Goal: Information Seeking & Learning: Learn about a topic

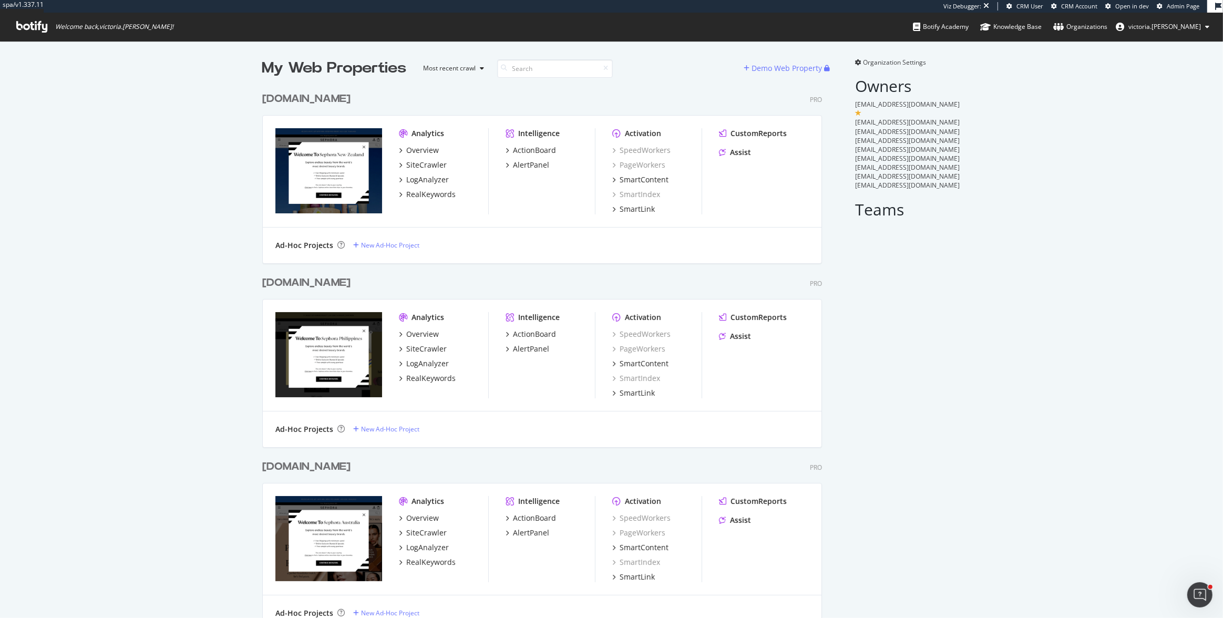
click at [332, 471] on div "sephora.com.au" at bounding box center [306, 466] width 88 height 15
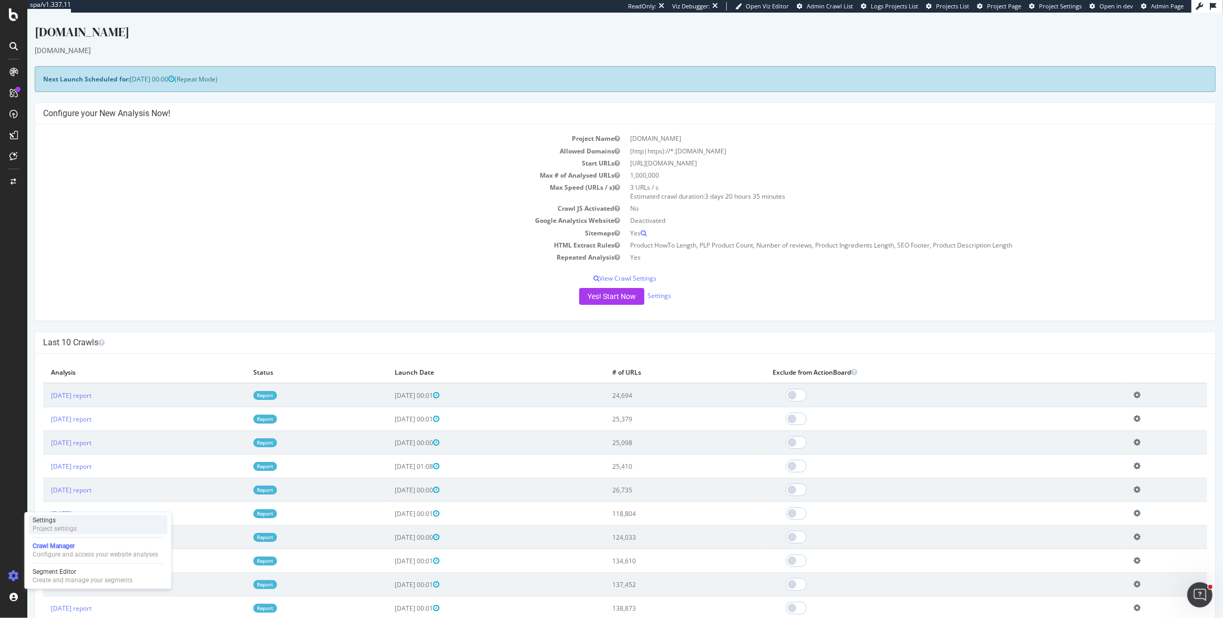
click at [68, 521] on div "Settings" at bounding box center [55, 521] width 44 height 8
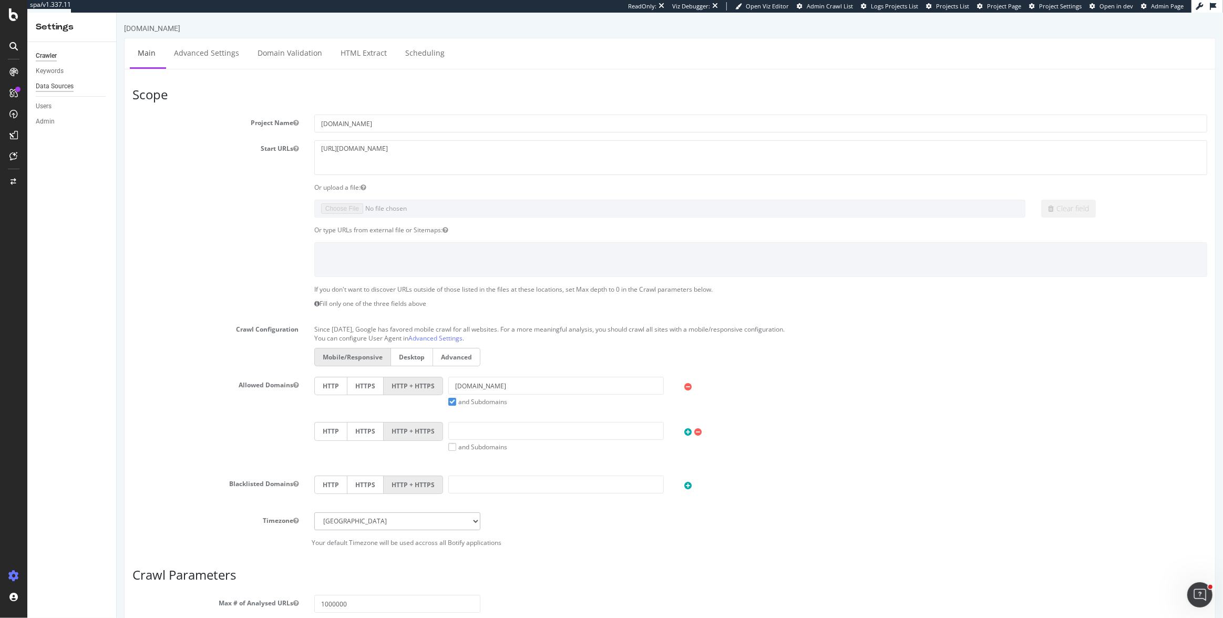
click at [61, 85] on div "Data Sources" at bounding box center [55, 86] width 38 height 11
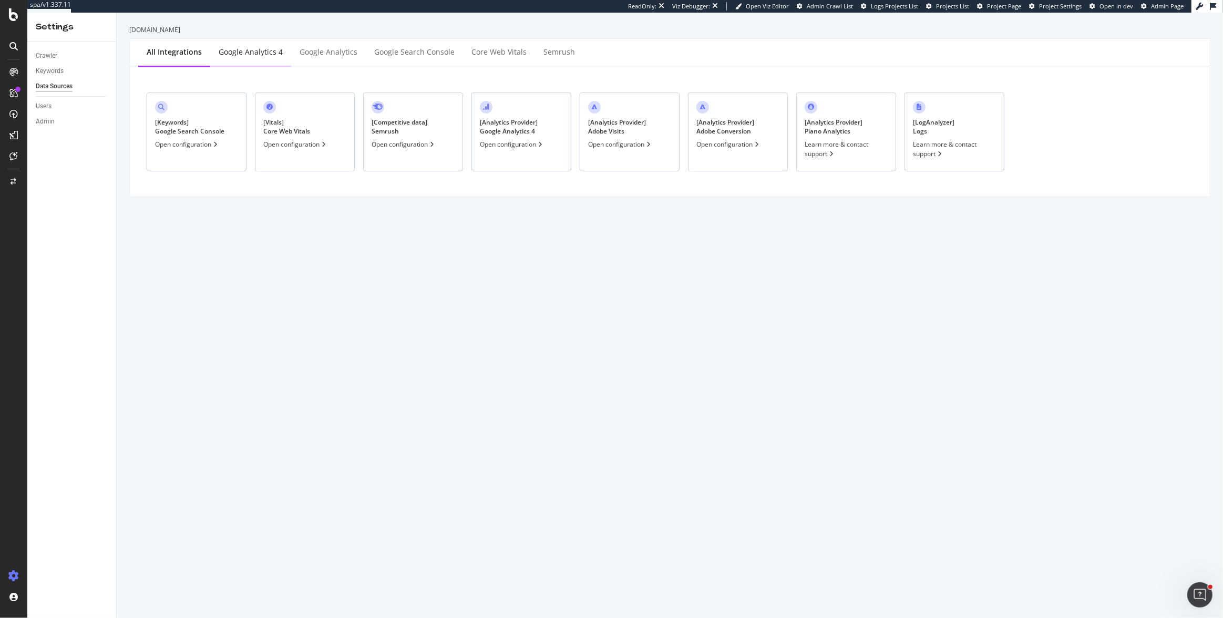
click at [240, 57] on div "Google Analytics 4" at bounding box center [251, 52] width 64 height 11
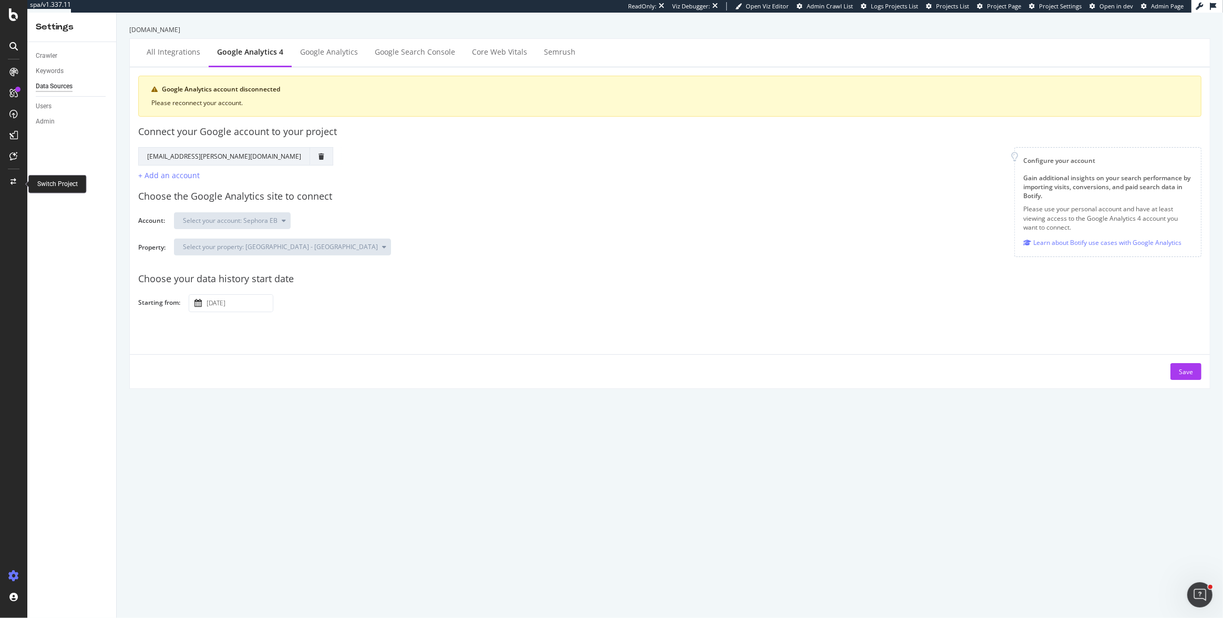
click at [13, 181] on icon at bounding box center [14, 182] width 6 height 6
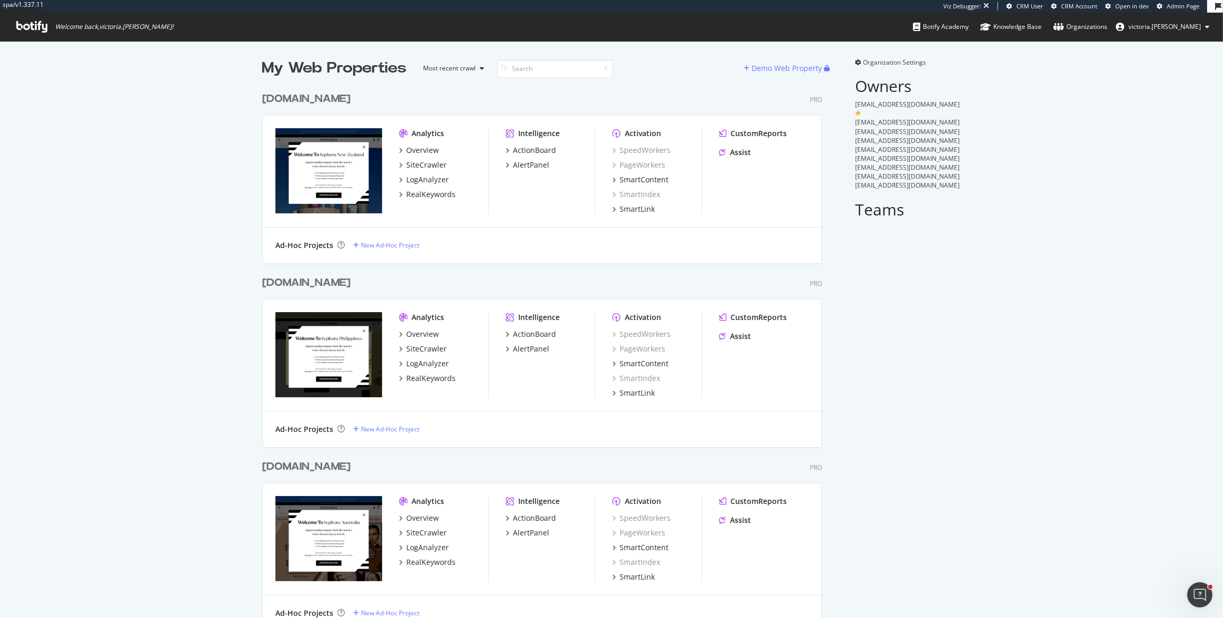
scroll to position [1785, 561]
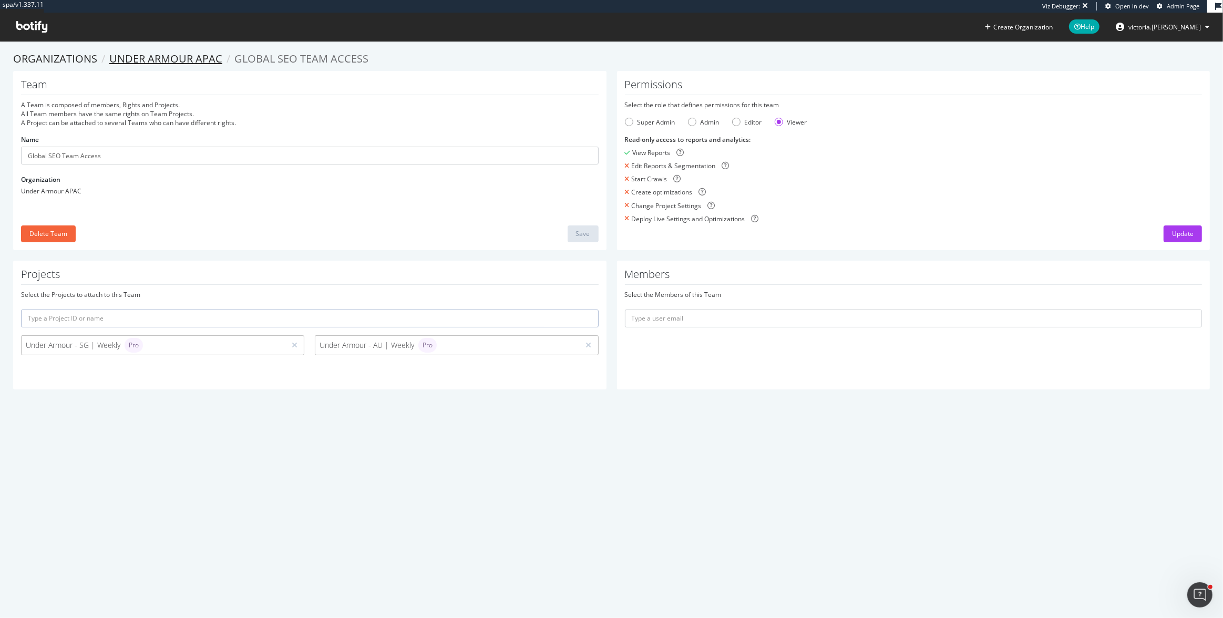
click at [197, 62] on link "Under Armour APAC" at bounding box center [165, 59] width 113 height 14
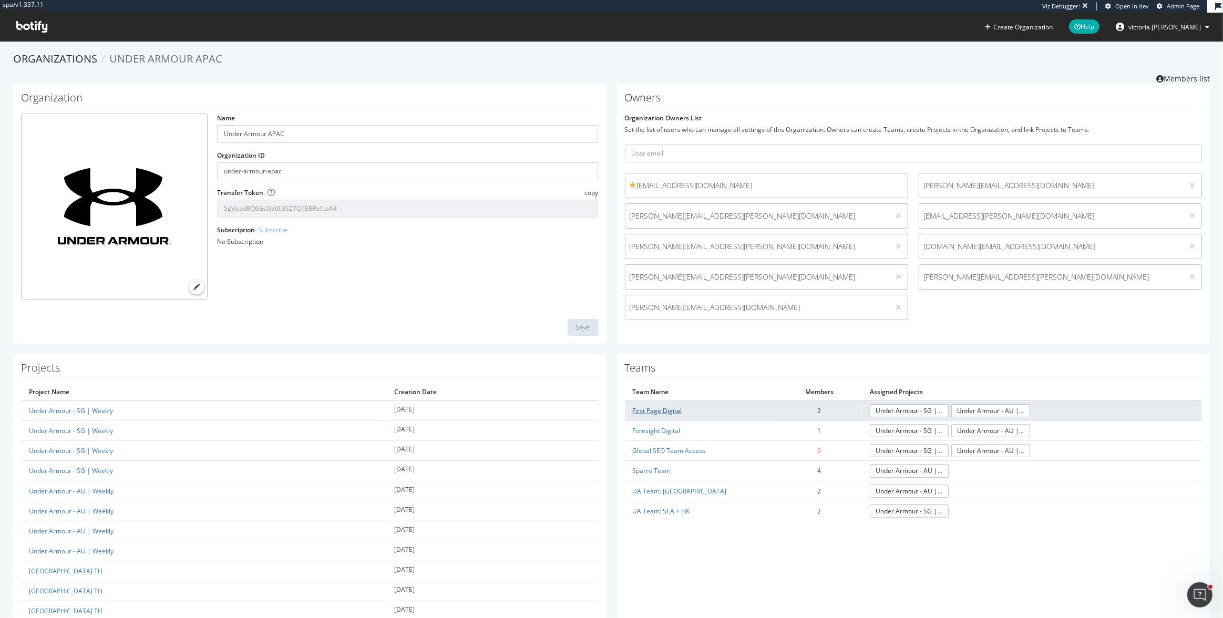
click at [663, 413] on link "First Page Digital" at bounding box center [657, 410] width 49 height 9
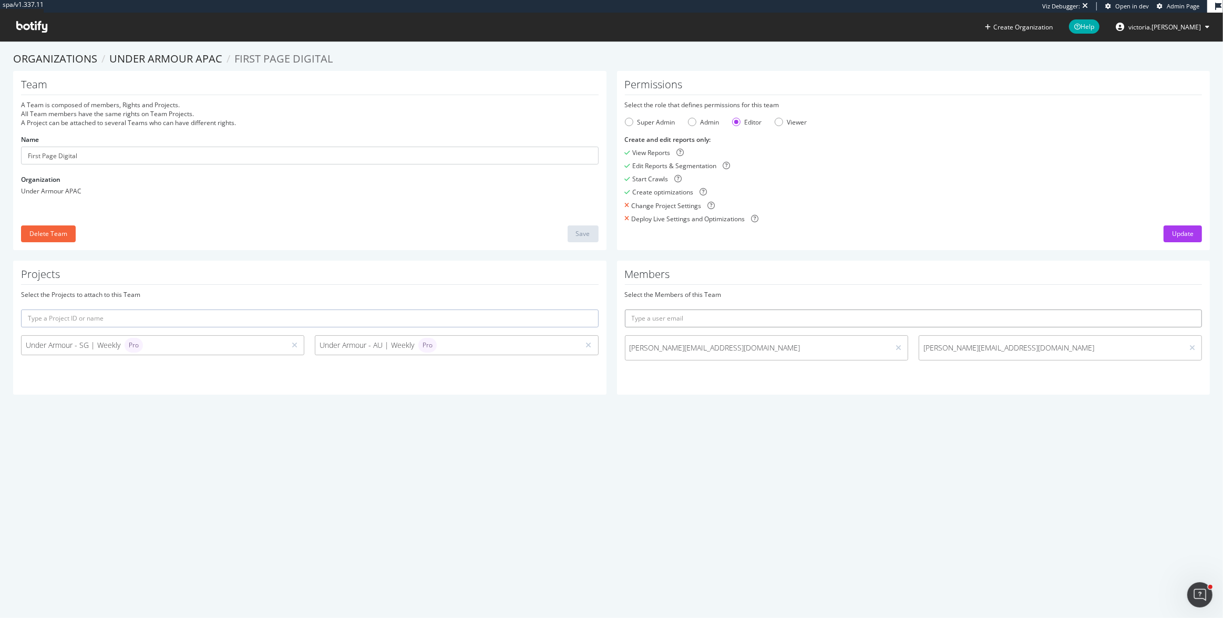
click at [779, 314] on input "text" at bounding box center [914, 319] width 578 height 18
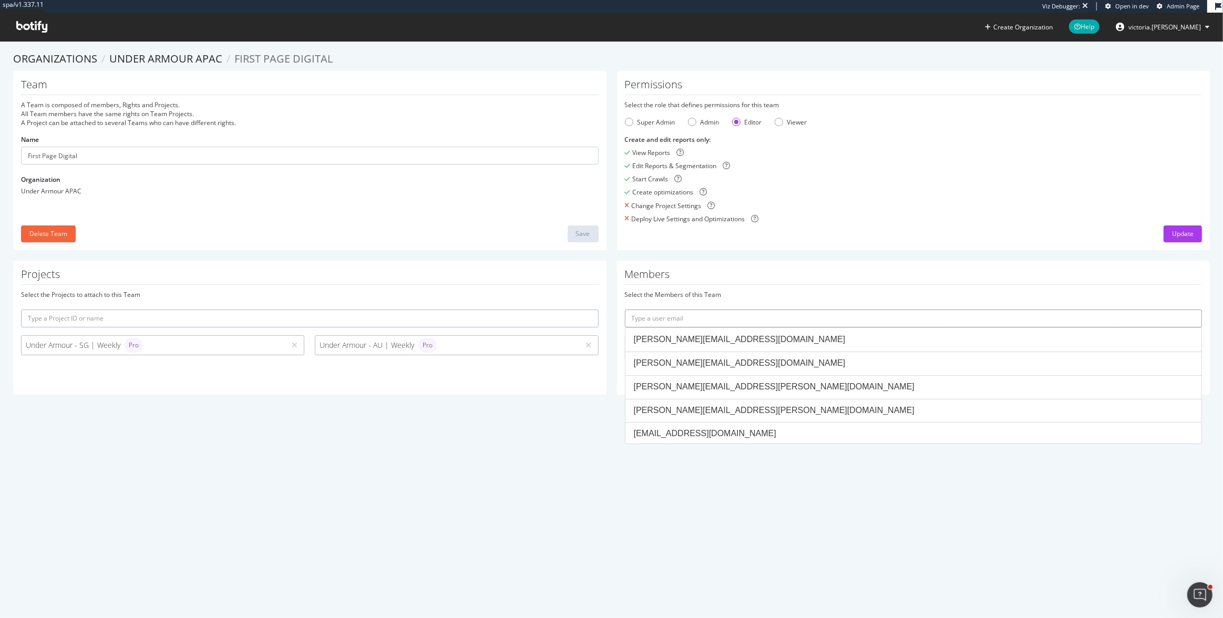
paste input "lixin@firstpagedigital.sg"
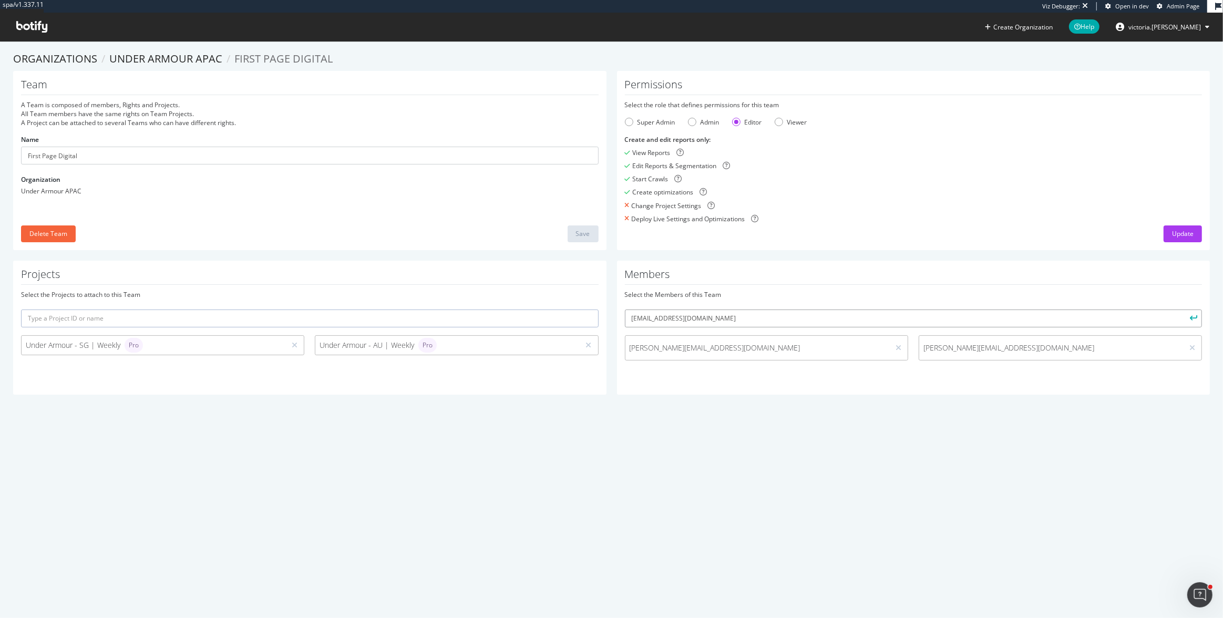
type input "lixin@firstpagedigital.sg"
click at [1191, 318] on icon "submit" at bounding box center [1194, 318] width 7 height 6
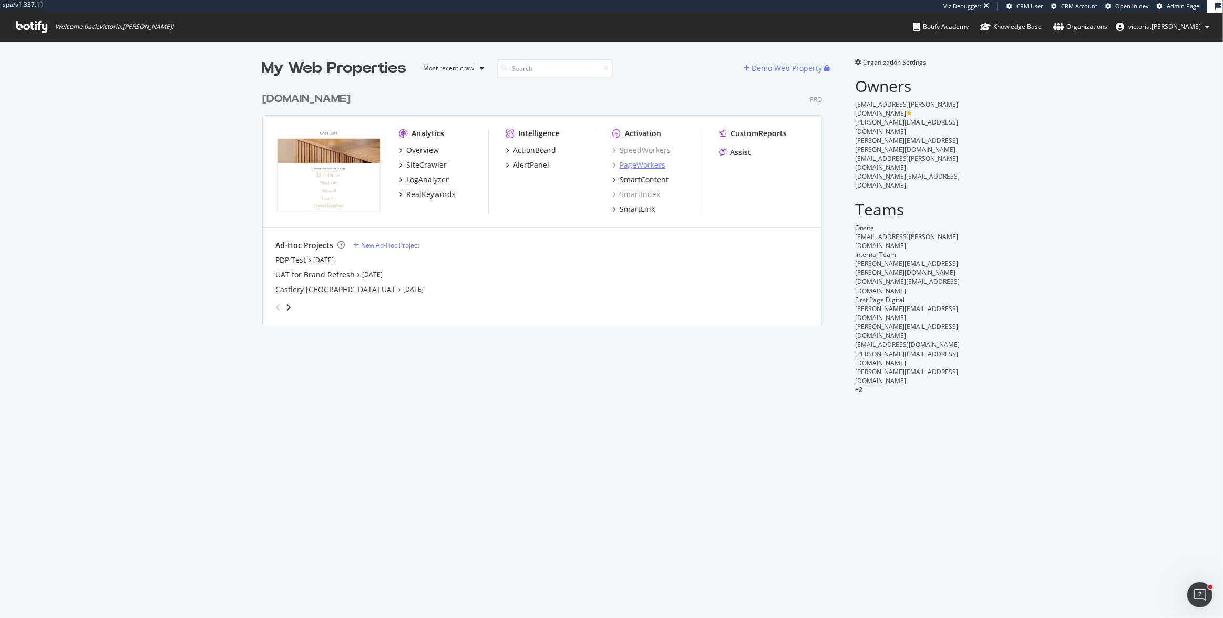
click at [653, 166] on div "PageWorkers" at bounding box center [643, 165] width 46 height 11
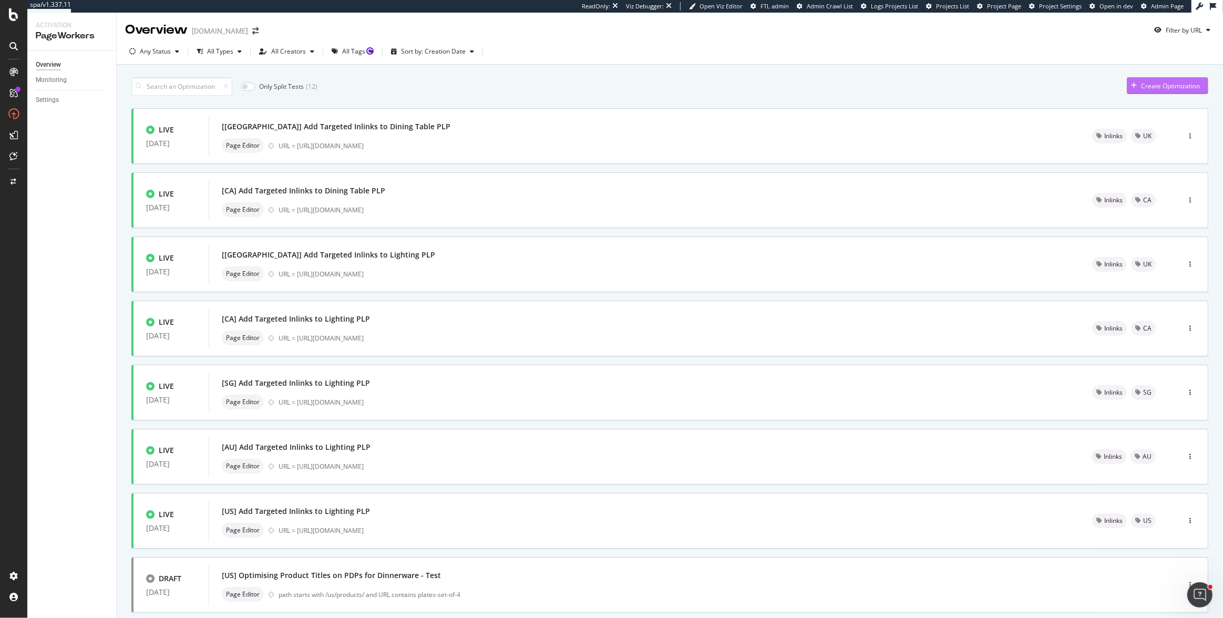
click at [1157, 86] on div "Create Optimization" at bounding box center [1170, 85] width 59 height 9
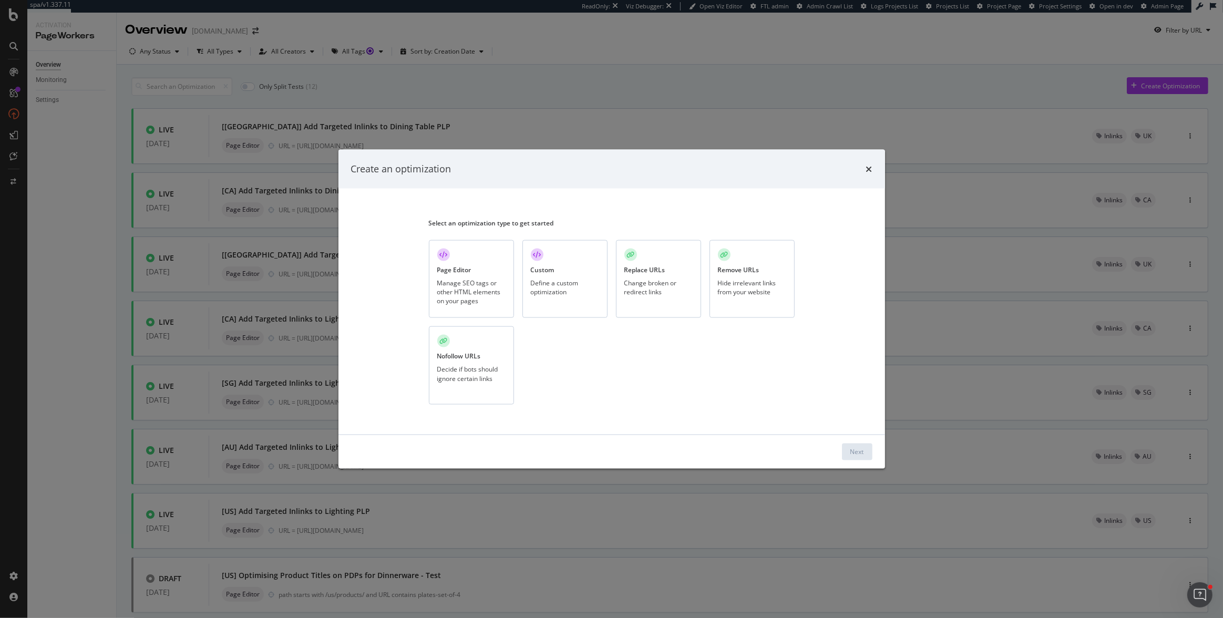
click at [571, 283] on div "Define a custom optimization" at bounding box center [565, 287] width 68 height 18
click at [856, 447] on div "Next" at bounding box center [858, 451] width 14 height 9
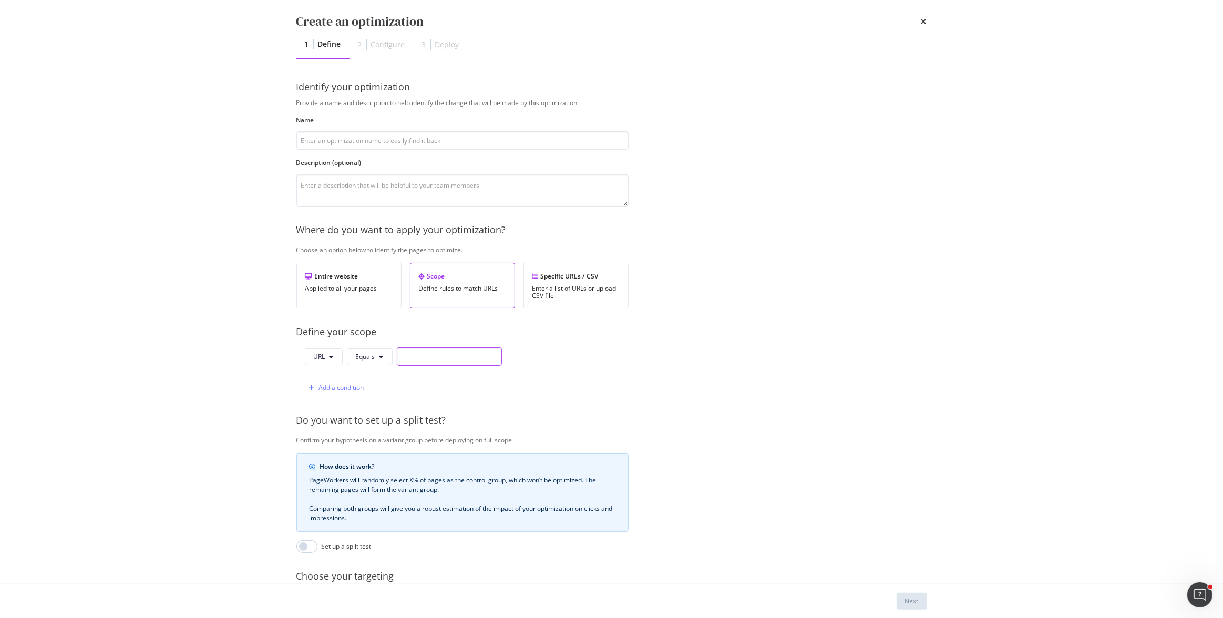
click at [413, 356] on input "modal" at bounding box center [449, 356] width 105 height 18
paste input "https://www.castlery.com/us/blog/labor-day-sales-furniture-picks"
type input "https://www.castlery.com/us/blog/labor-day-sales-furniture-picks"
click at [336, 137] on input "modal" at bounding box center [462, 140] width 332 height 18
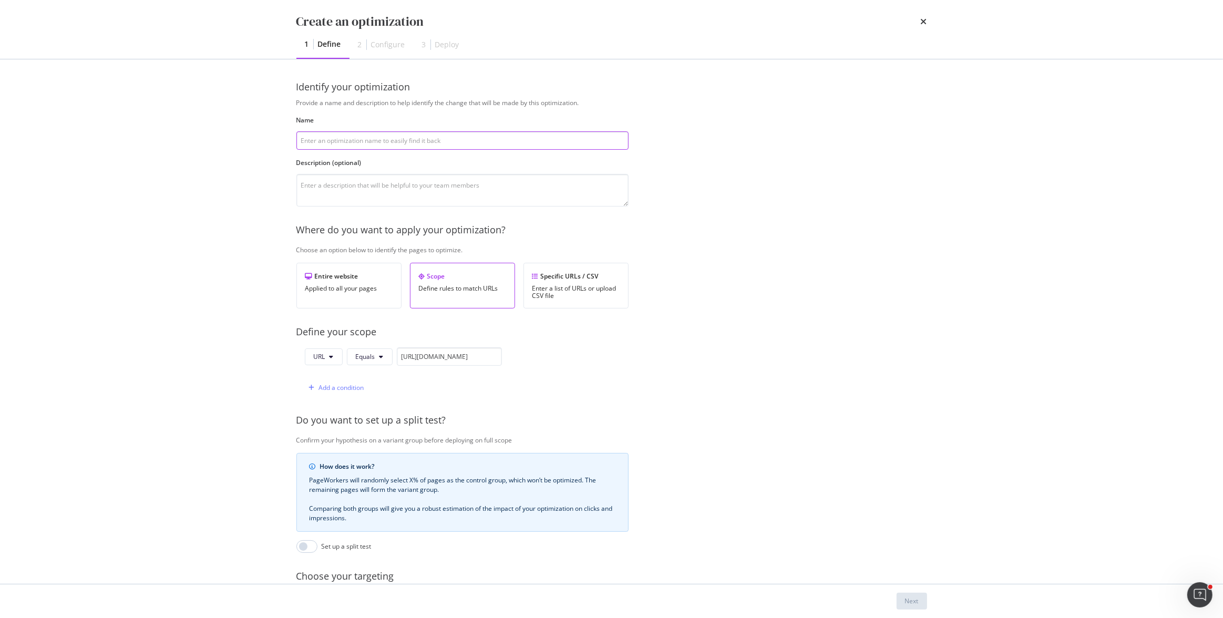
scroll to position [0, 0]
type input "Blog Article Word Count"
click at [224, 250] on div "Create an optimization 1 Define 2 Configure 3 Deploy Identify your optimization…" at bounding box center [611, 309] width 1223 height 618
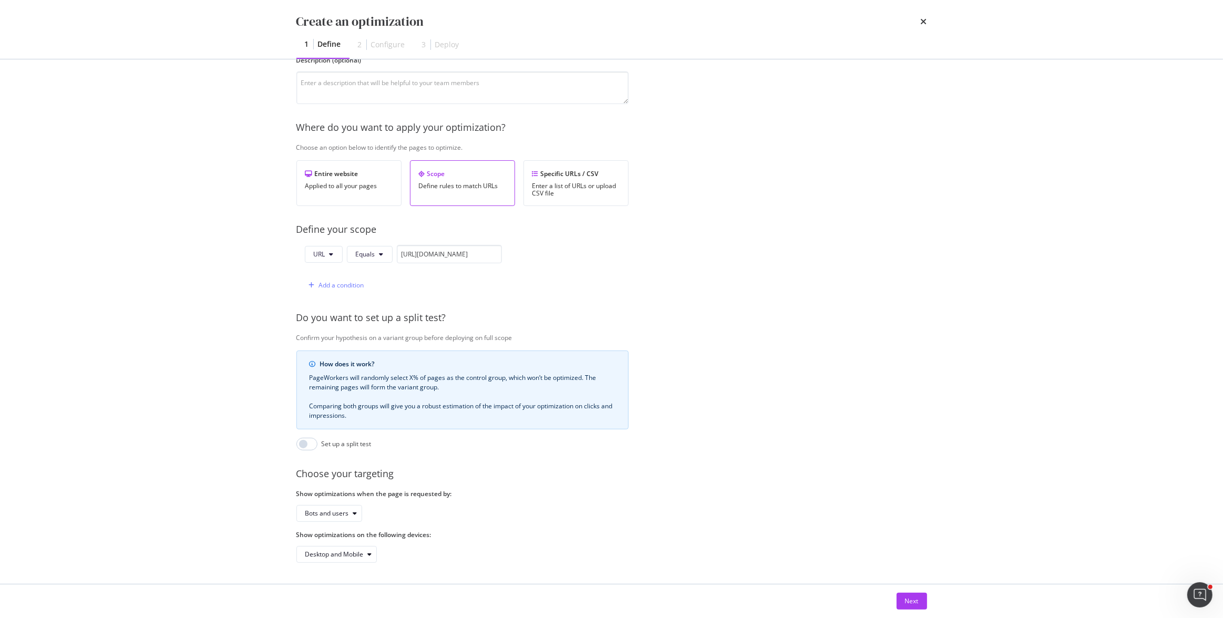
scroll to position [108, 0]
click at [913, 606] on div "Next" at bounding box center [912, 601] width 14 height 9
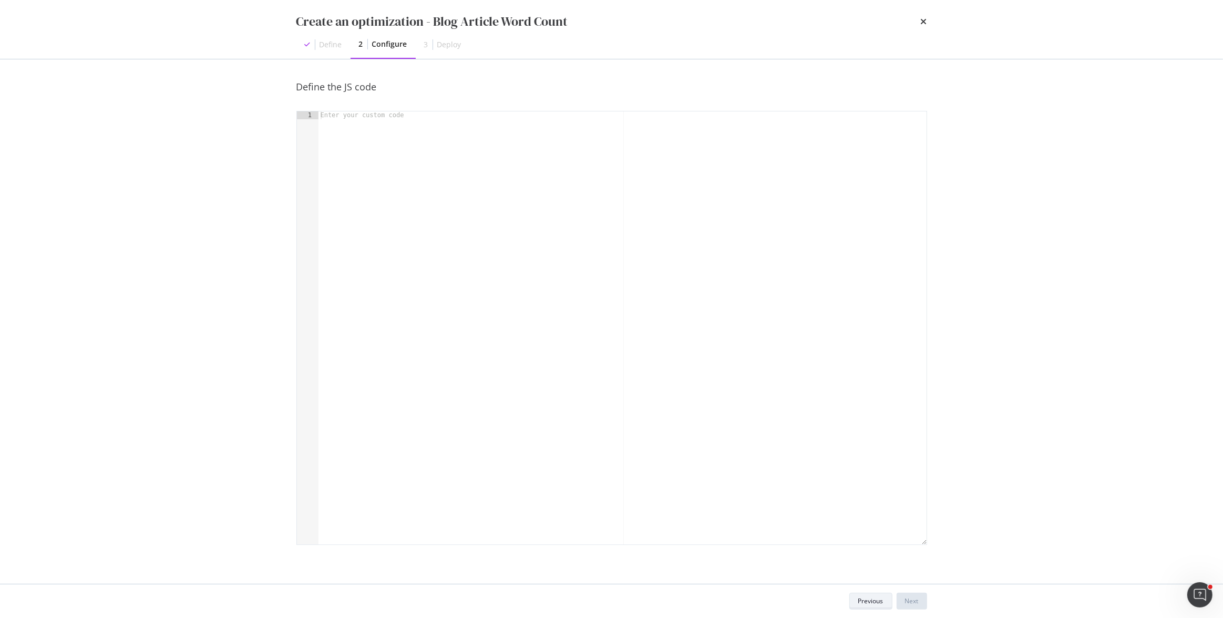
scroll to position [0, 0]
click at [463, 189] on div "modal" at bounding box center [623, 335] width 608 height 449
paste textarea "</script>"
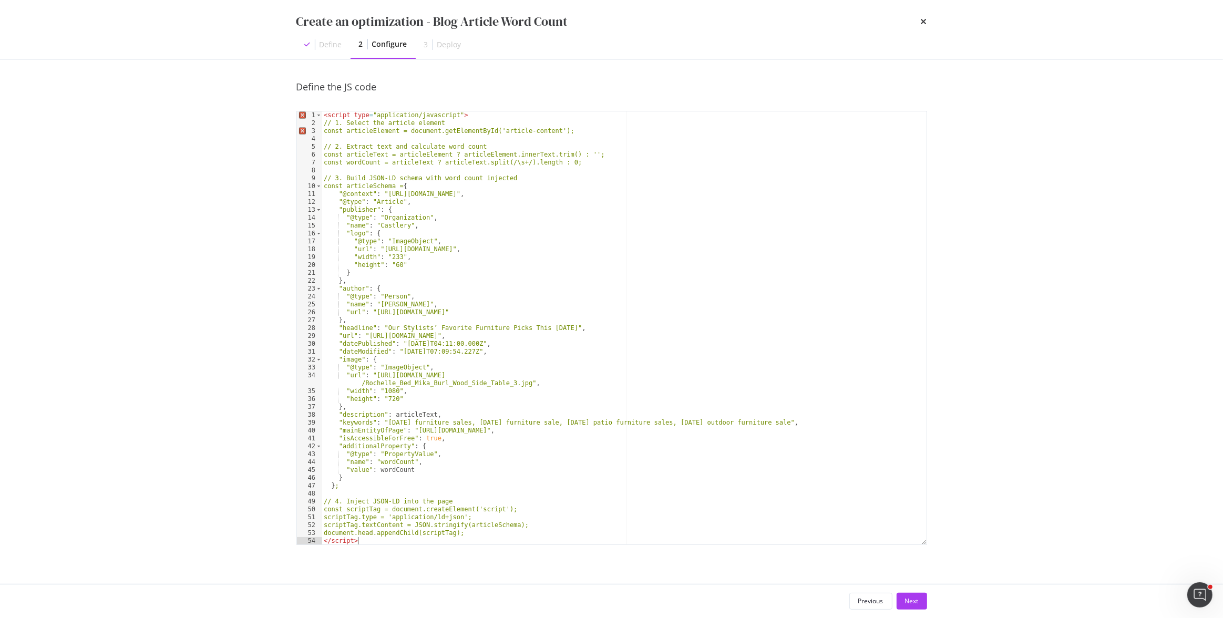
click at [462, 147] on div "< script type = "application/javascript" > // 1. Select the article element con…" at bounding box center [624, 335] width 605 height 449
type textarea "// 2. Extract text and calculate word count"
click at [573, 139] on div "< script type = "application/javascript" > // 1. Select the article element con…" at bounding box center [624, 335] width 605 height 449
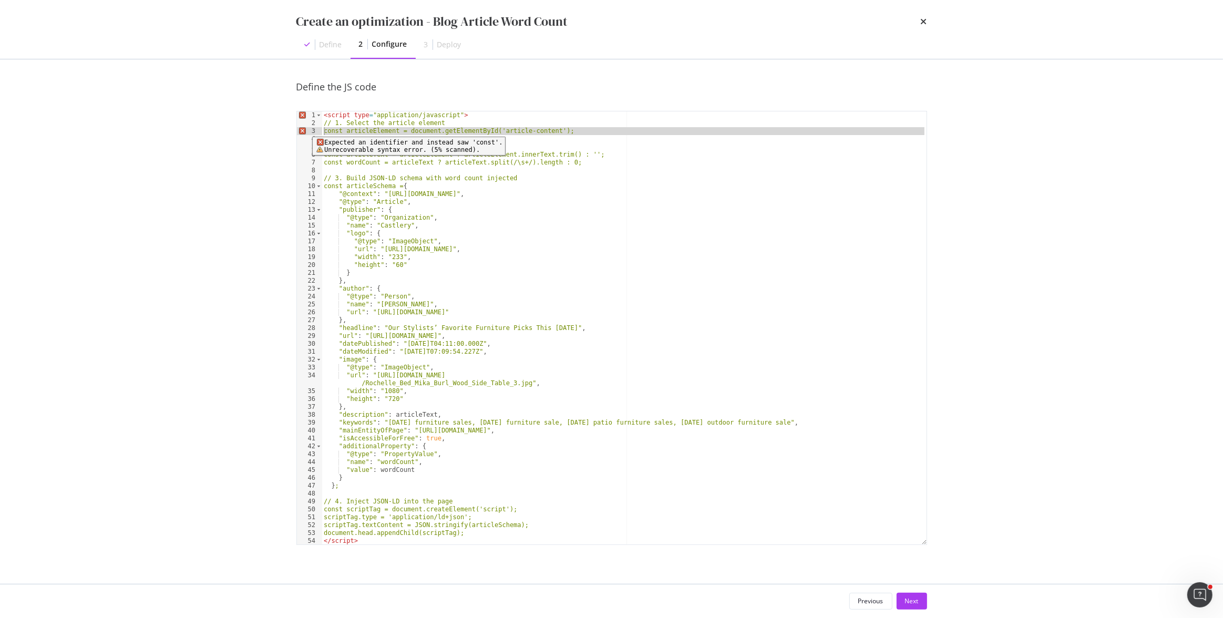
click at [304, 129] on span "Error, read annotations row 3" at bounding box center [301, 131] width 9 height 8
click at [449, 245] on div "< script type = "application/javascript" > // 1. Select the article element con…" at bounding box center [624, 335] width 605 height 449
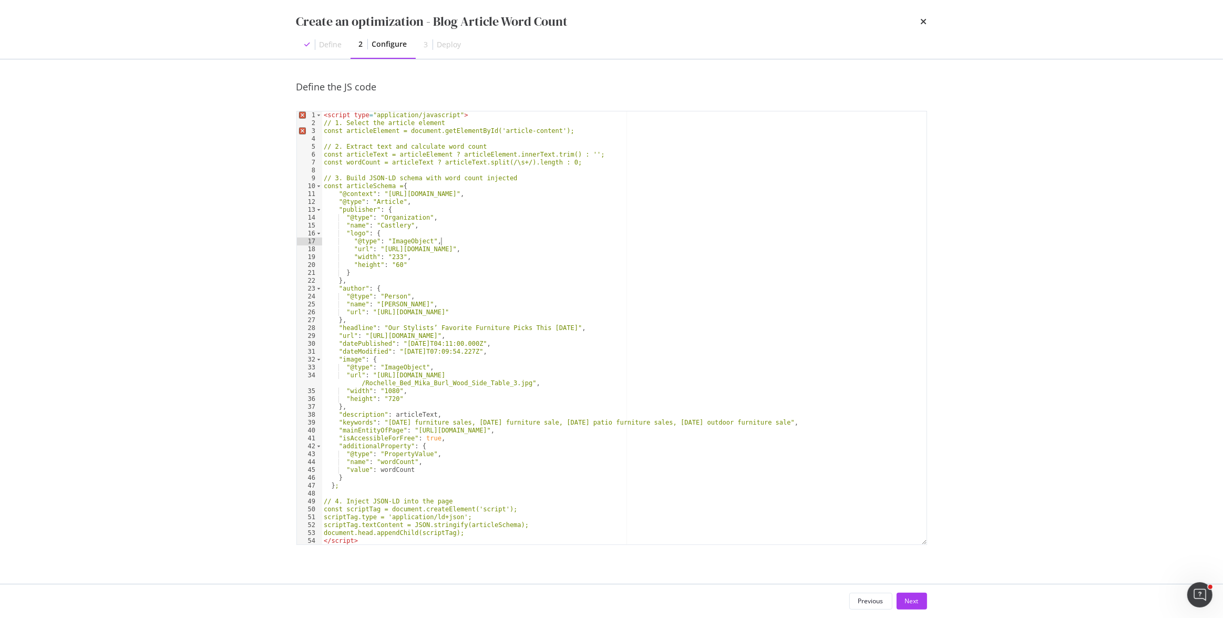
type textarea "document.head.appendChild(scriptTag); </script>"
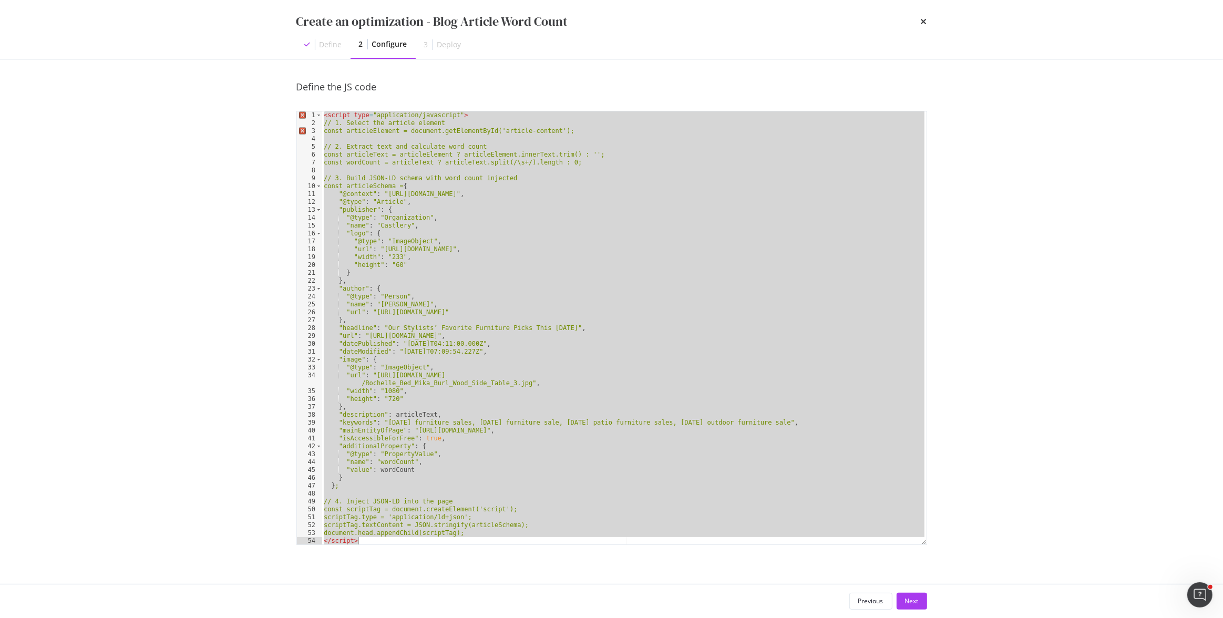
paste textarea "Cursor at row 54"
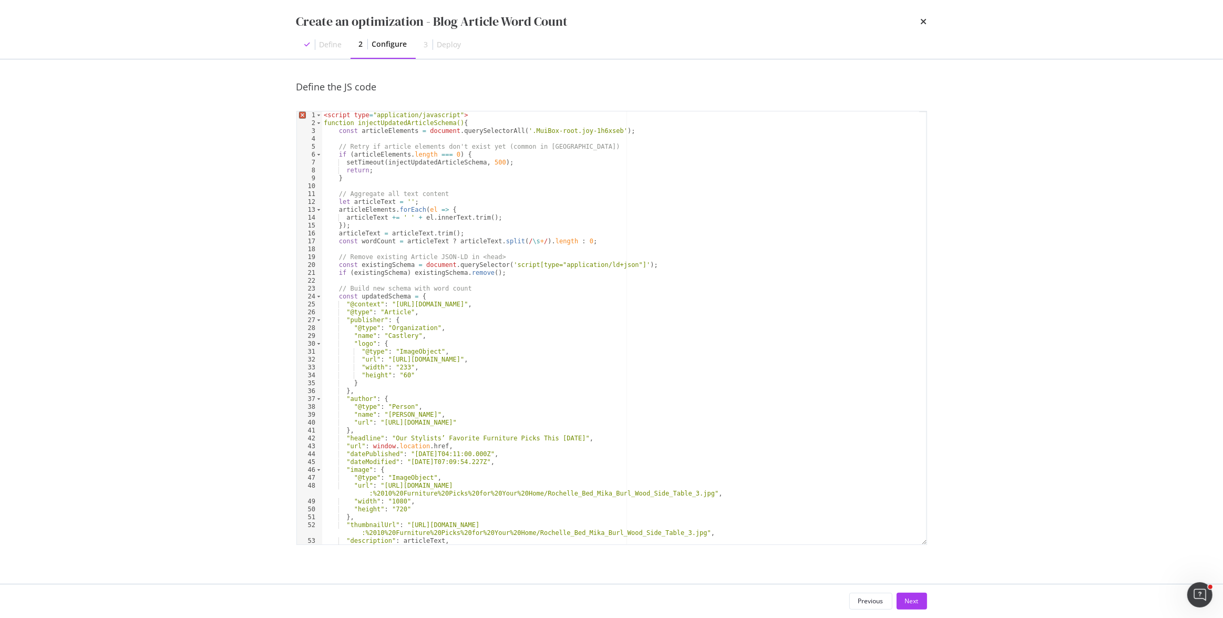
click at [336, 119] on div "< script type = "application/javascript" > function injectUpdatedArticleSchema(…" at bounding box center [621, 335] width 598 height 449
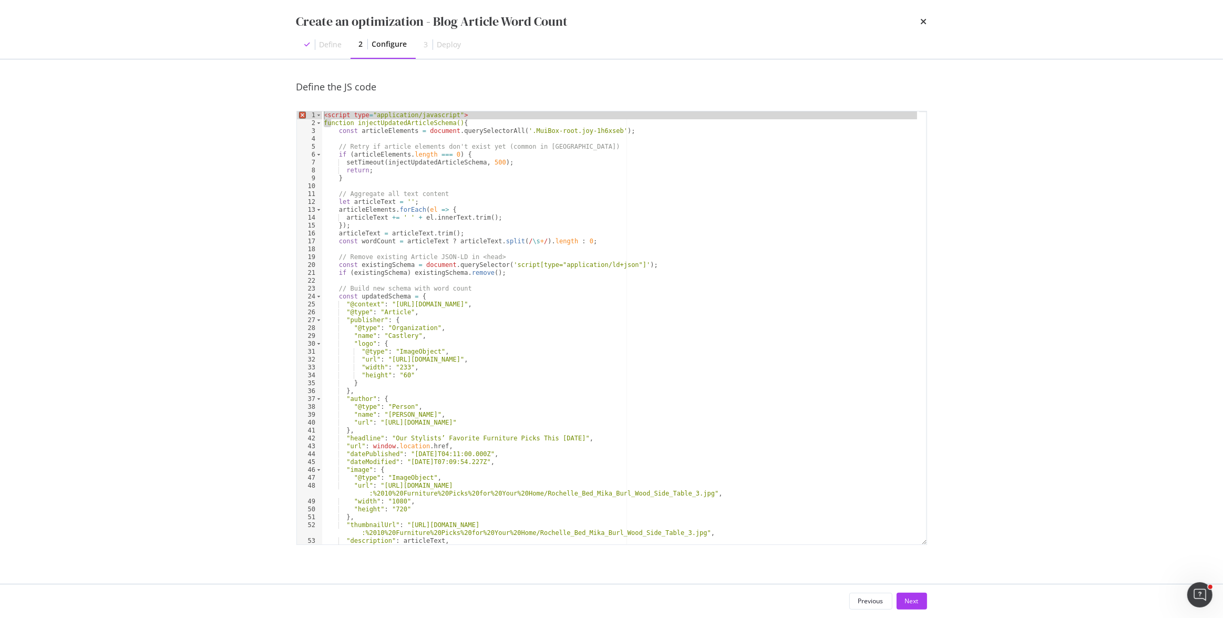
drag, startPoint x: 331, startPoint y: 124, endPoint x: 303, endPoint y: 106, distance: 32.8
click at [303, 106] on div "Define the JS code <script type="application/javascript"> 1 2 3 4 5 6 7 8 9 10 …" at bounding box center [611, 323] width 631 height 486
click at [388, 147] on div "< script type = "application/javascript" > function injectUpdatedArticleSchema(…" at bounding box center [621, 335] width 598 height 449
drag, startPoint x: 331, startPoint y: 124, endPoint x: 303, endPoint y: 97, distance: 37.9
click at [303, 97] on div "Define the JS code // Retry if article elements don't exist yet (common in SPA)…" at bounding box center [611, 323] width 631 height 486
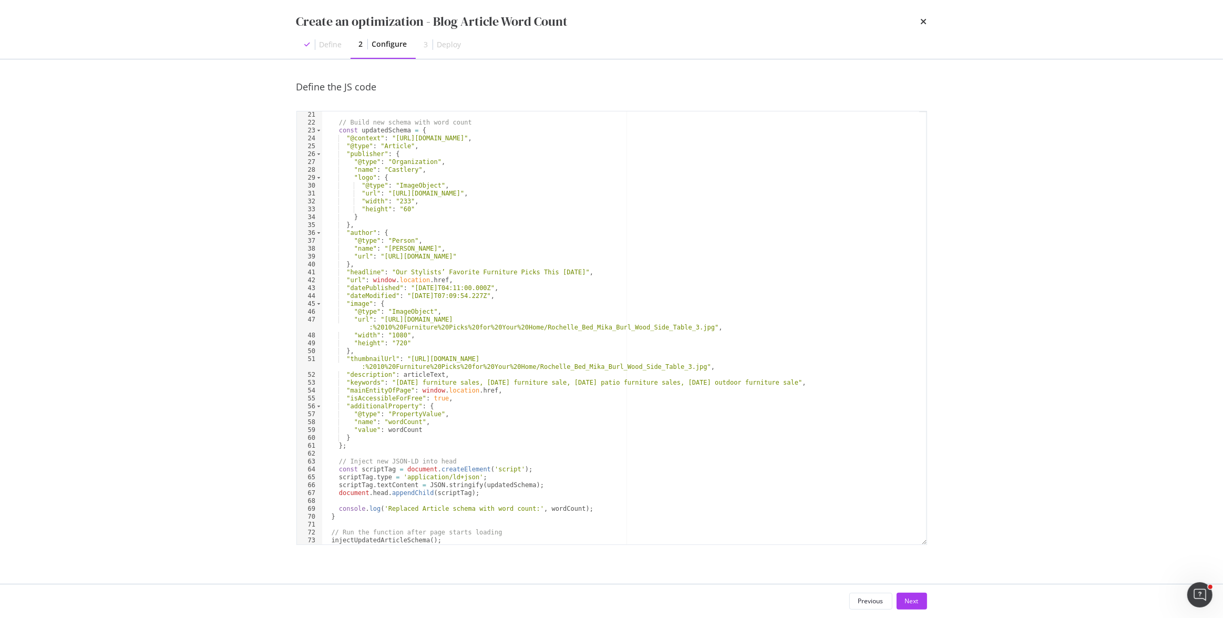
scroll to position [173, 0]
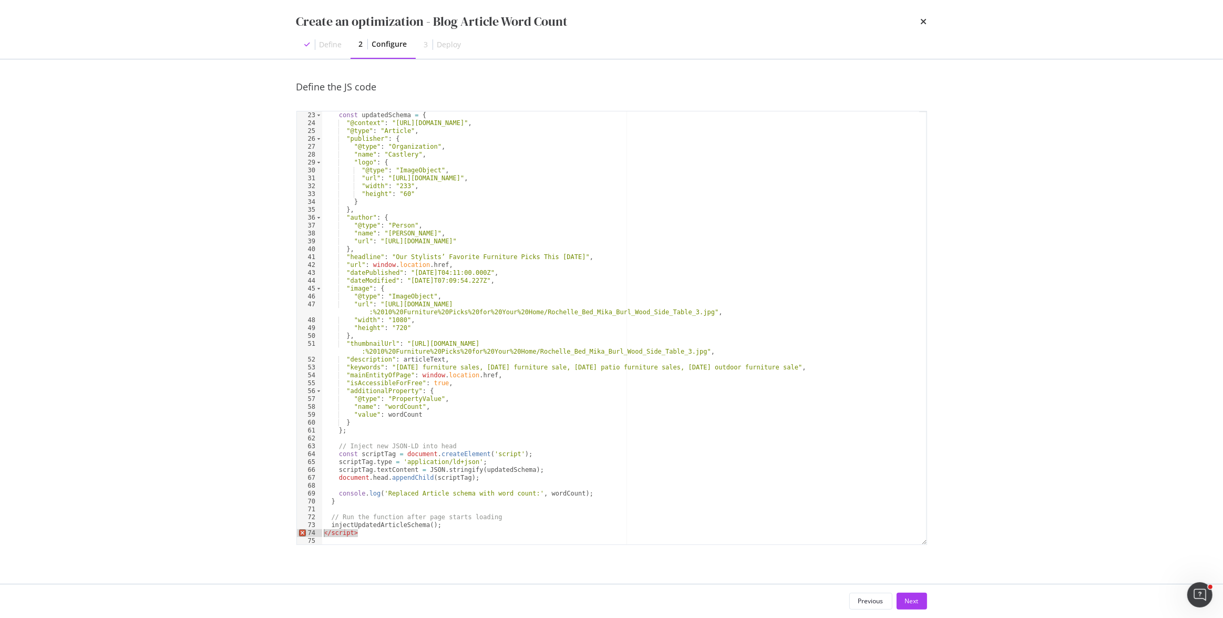
drag, startPoint x: 363, startPoint y: 534, endPoint x: 255, endPoint y: 537, distance: 107.8
click at [255, 537] on div "Create an optimization - Blog Article Word Count Define 2 Configure 3 Deploy De…" at bounding box center [611, 309] width 1223 height 618
type textarea "</script>"
type textarea "injectUpdatedArticleSchema();"
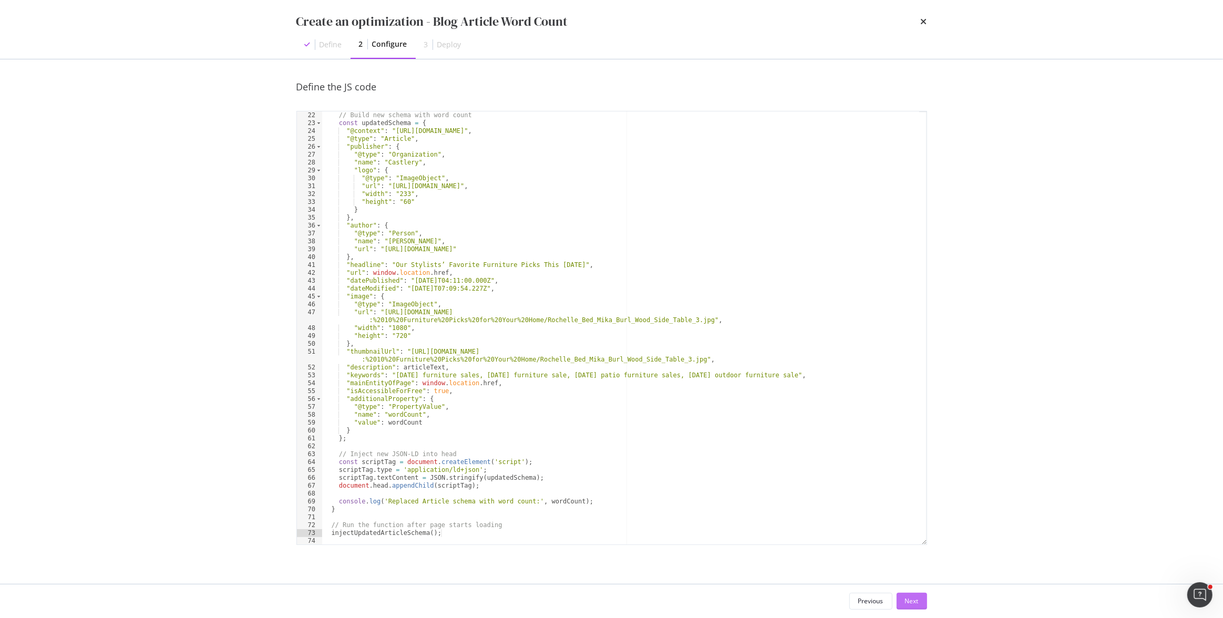
click at [914, 595] on div "Next" at bounding box center [912, 602] width 14 height 16
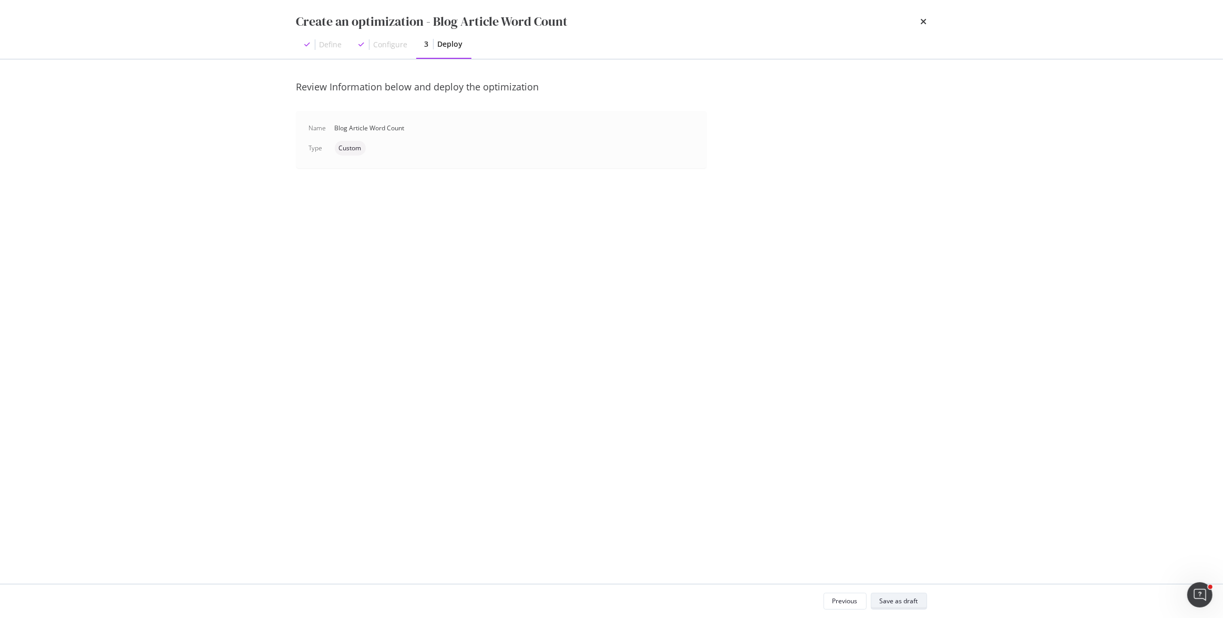
click at [915, 600] on div "Save as draft" at bounding box center [899, 601] width 38 height 9
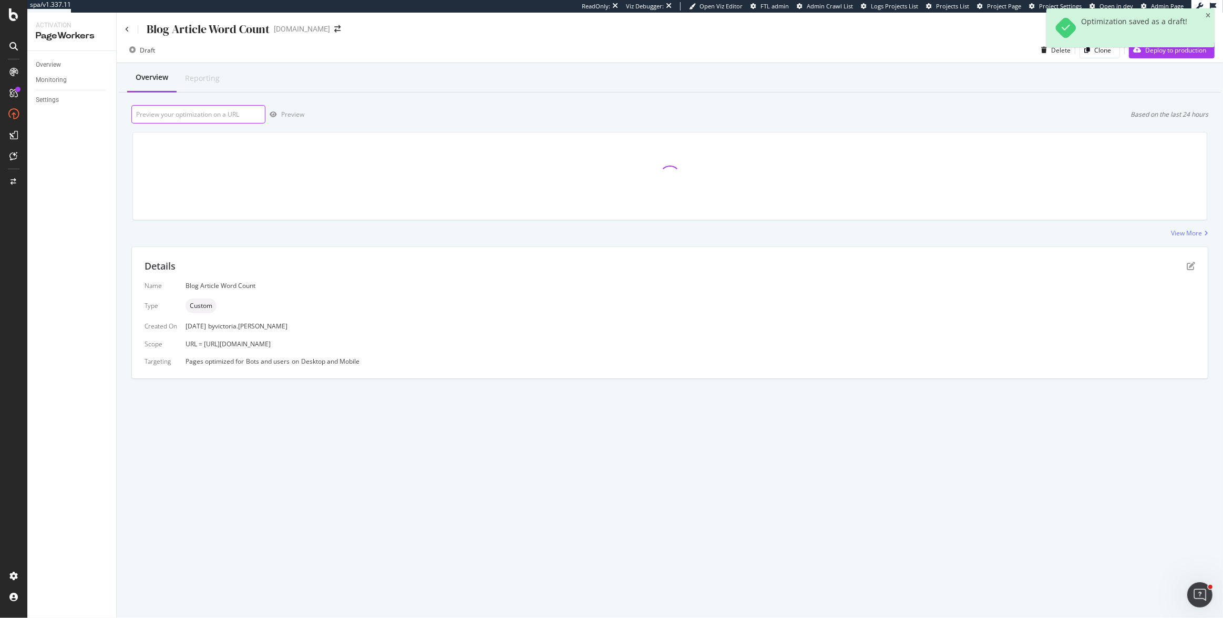
click at [196, 114] on input "url" at bounding box center [198, 114] width 134 height 18
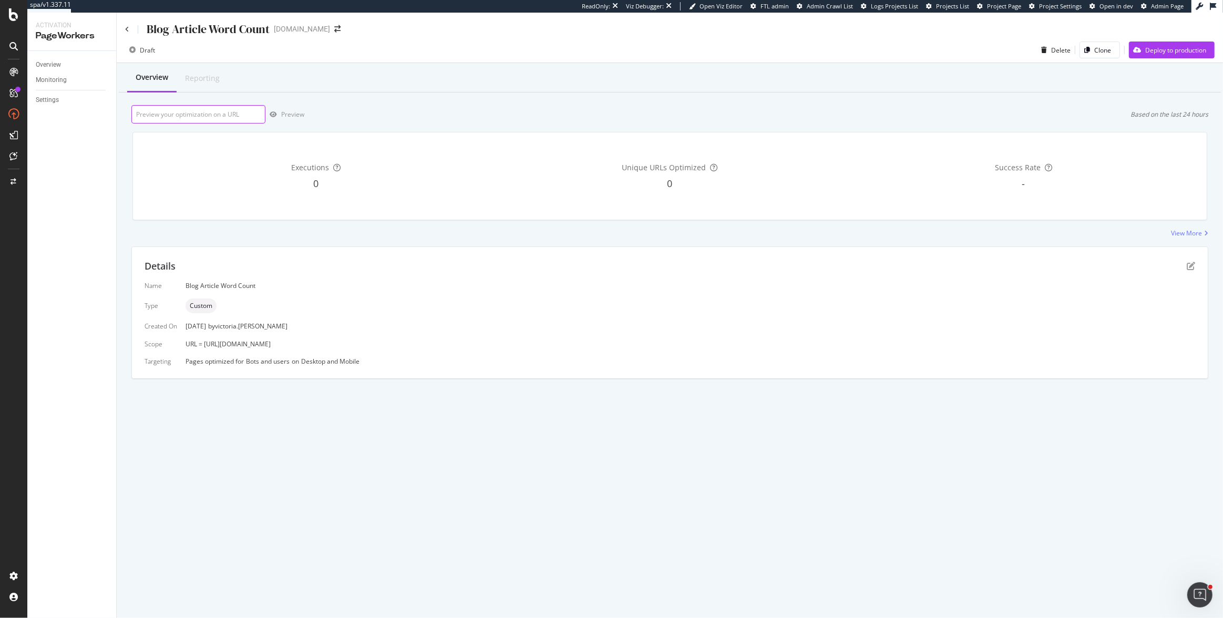
paste input "https://www.castlery.com/us/blog/labor-day-sales-furniture-picks"
type input "https://www.castlery.com/us/blog/labor-day-sales-furniture-picks"
click at [288, 115] on div "Preview" at bounding box center [292, 114] width 23 height 9
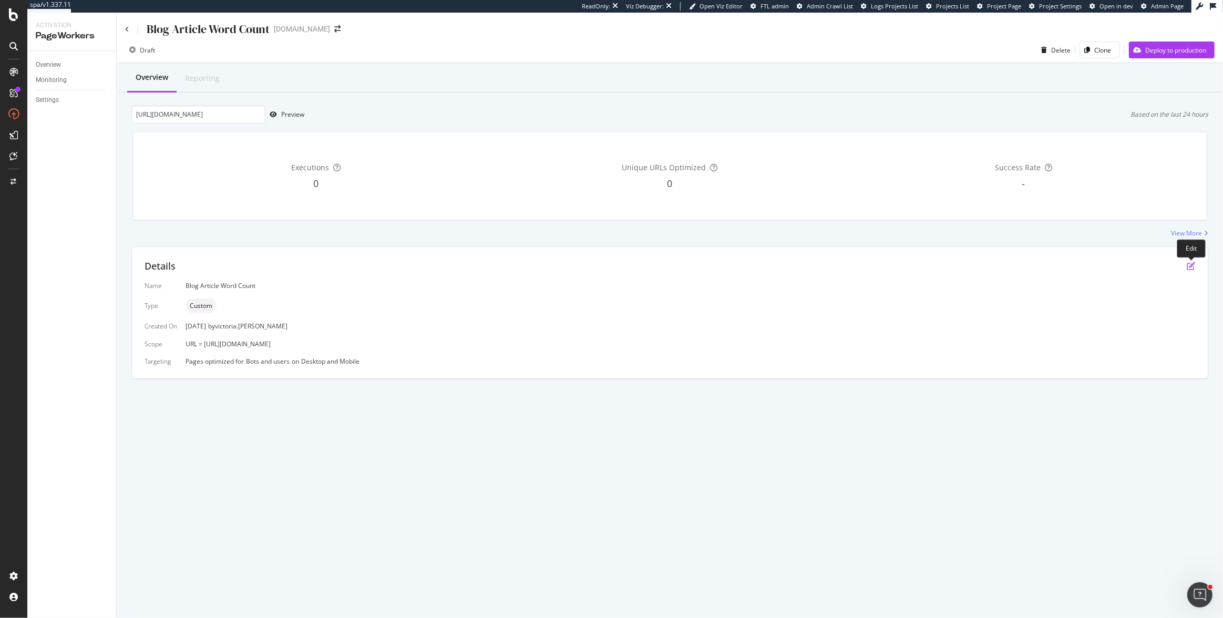
click at [1191, 267] on icon "pen-to-square" at bounding box center [1191, 266] width 8 height 8
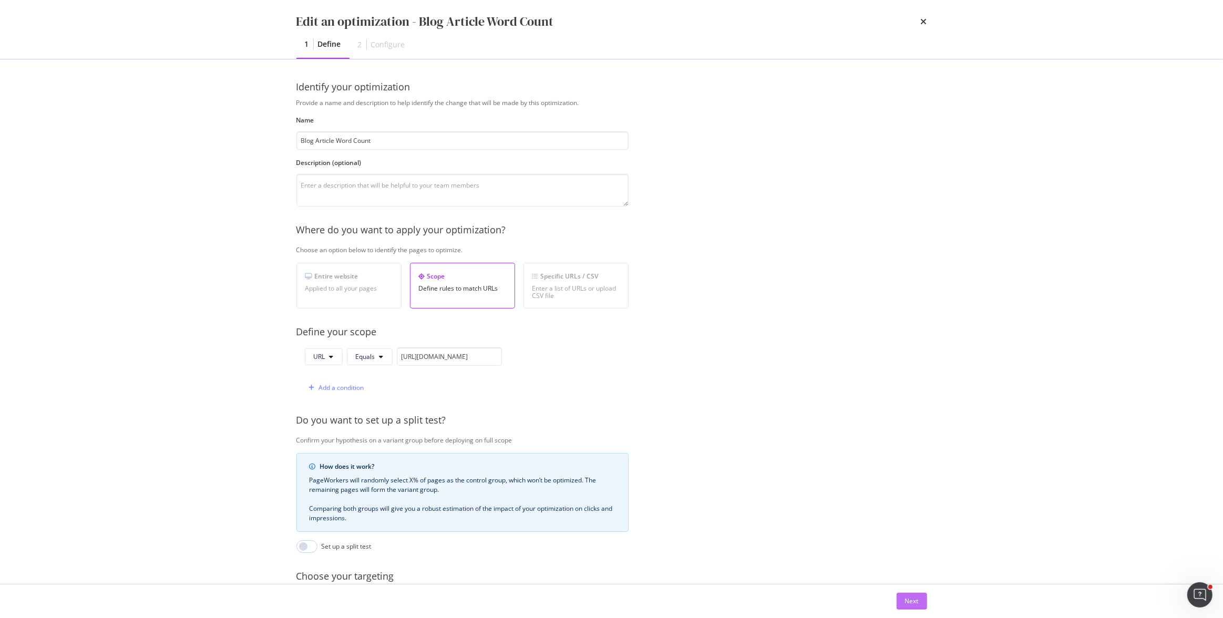
click at [906, 598] on div "Next" at bounding box center [912, 601] width 14 height 9
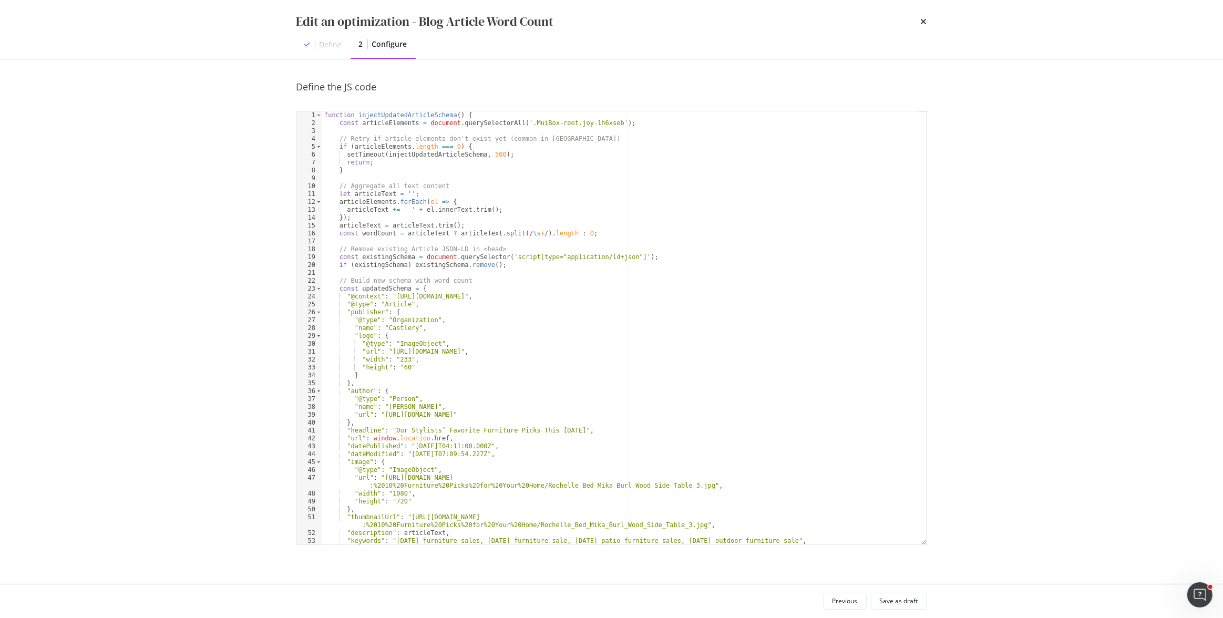
click at [510, 309] on div "function injectUpdatedArticleSchema ( ) { const articleElements = document . qu…" at bounding box center [620, 332] width 597 height 442
type textarea "injectUpdatedArticleSchema();"
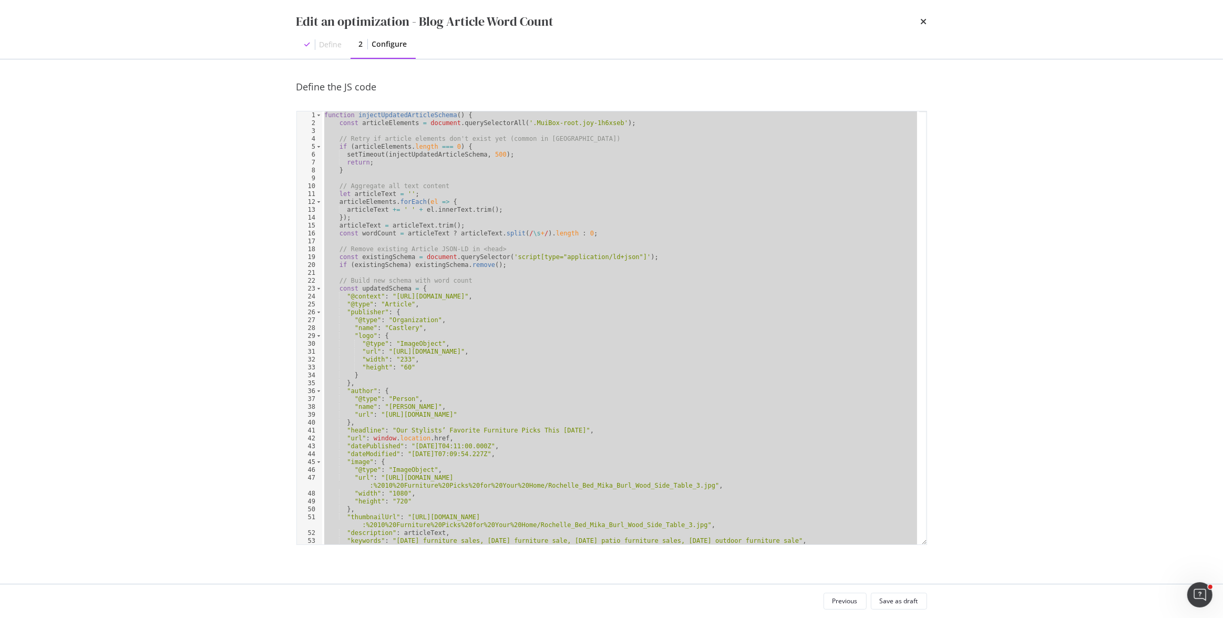
paste textarea "Cursor at row 74"
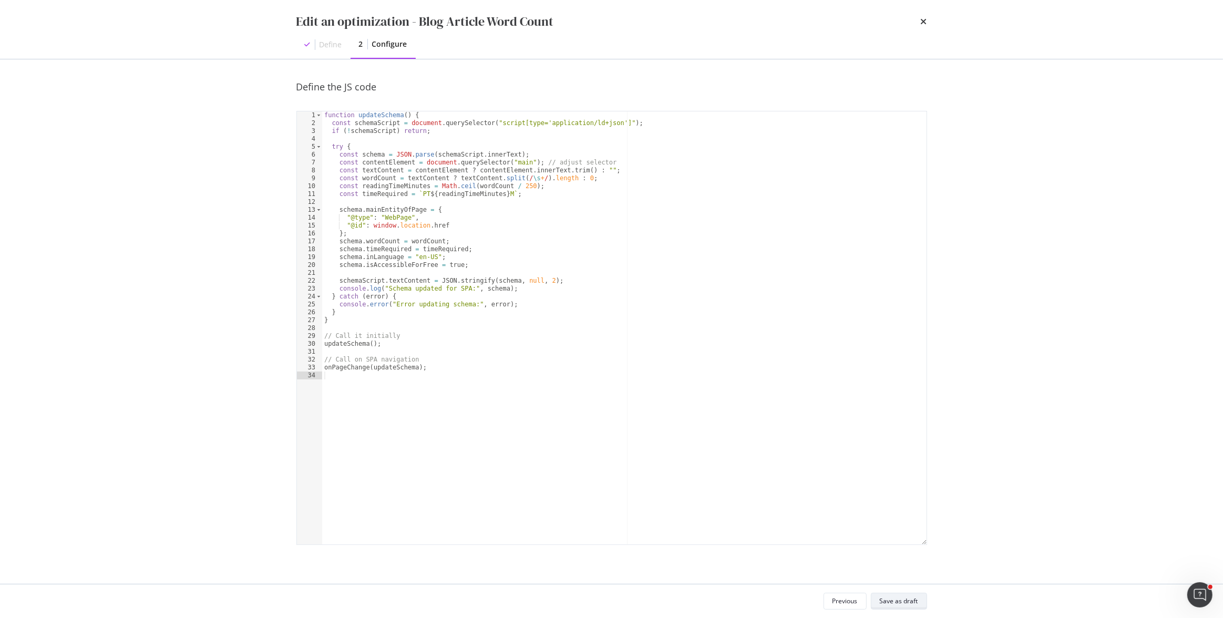
click at [909, 597] on div "Save as draft" at bounding box center [899, 601] width 38 height 9
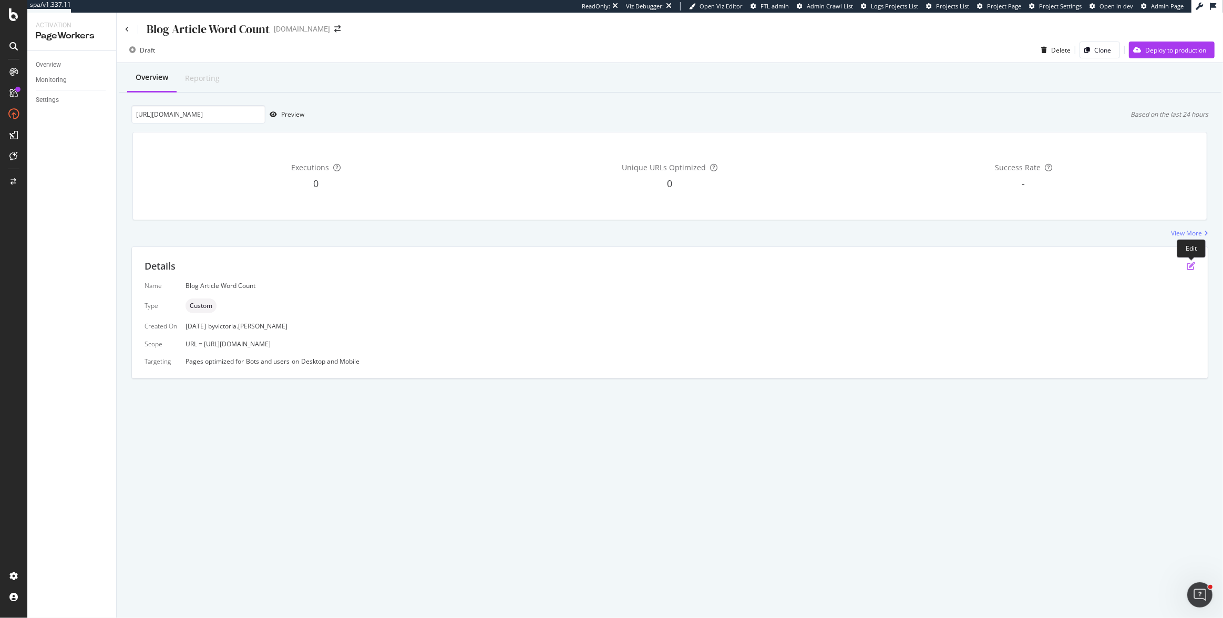
click at [1189, 262] on icon "pen-to-square" at bounding box center [1191, 266] width 8 height 8
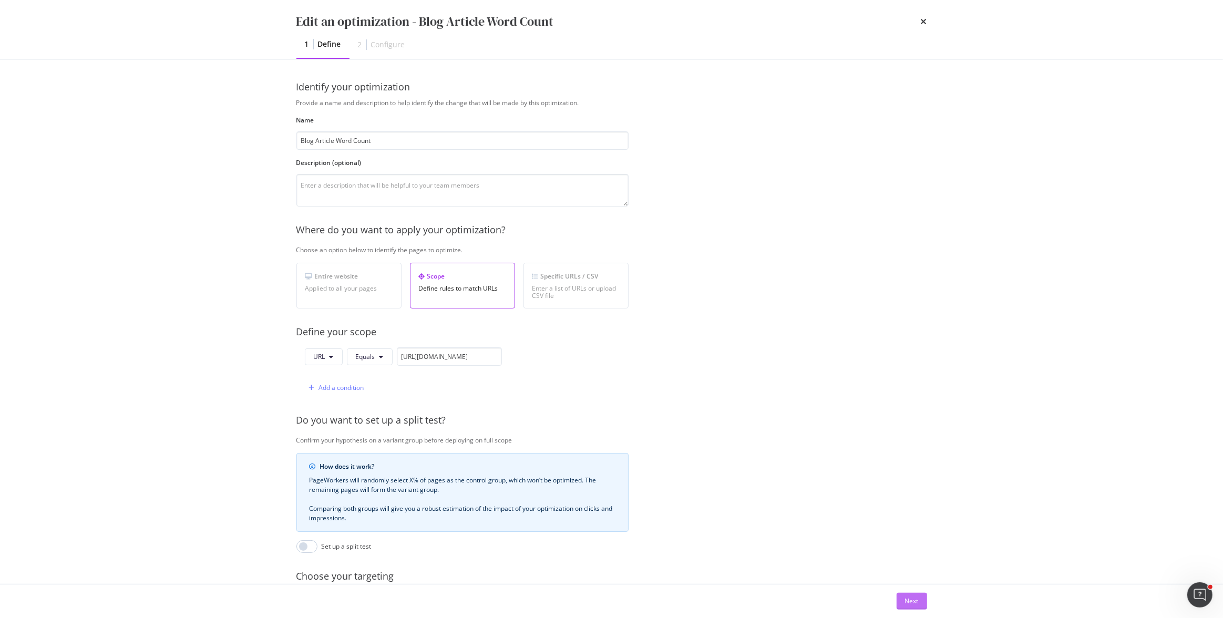
click at [911, 600] on div "Next" at bounding box center [912, 601] width 14 height 9
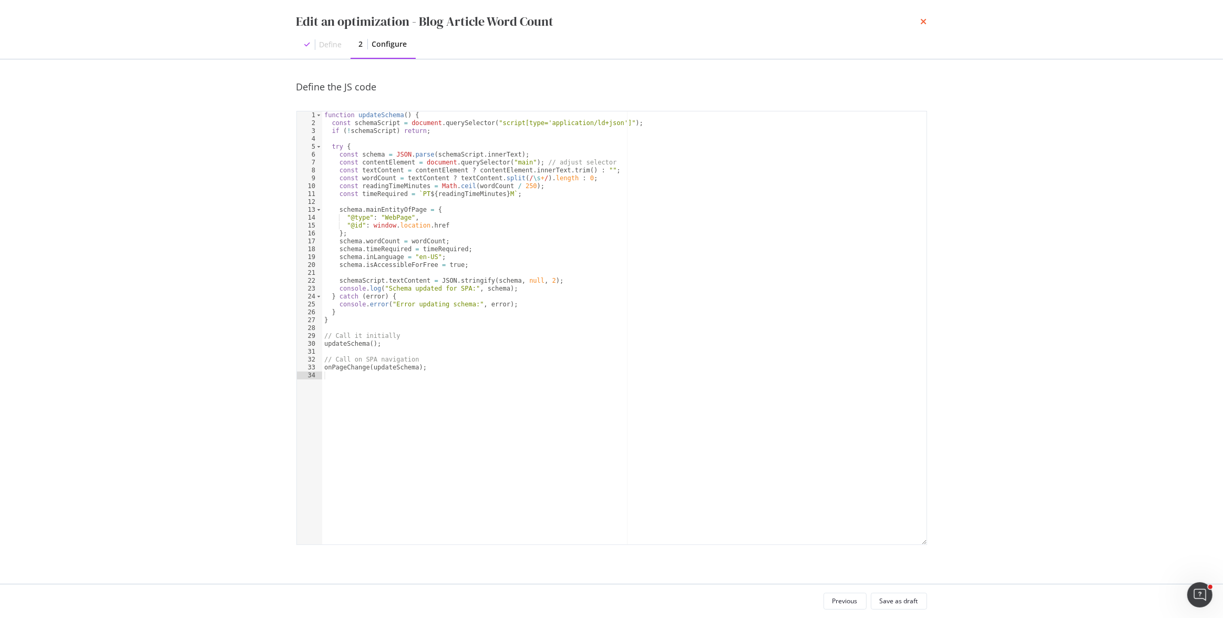
click at [926, 19] on icon "times" at bounding box center [924, 21] width 6 height 8
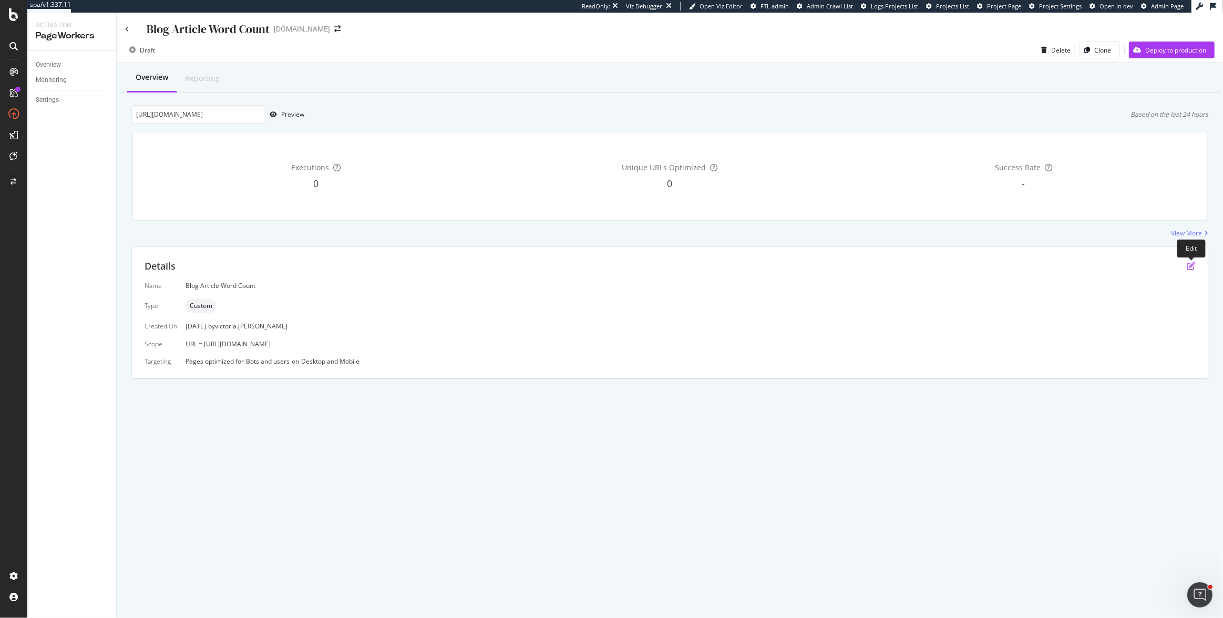
click at [1193, 266] on icon "pen-to-square" at bounding box center [1191, 266] width 8 height 8
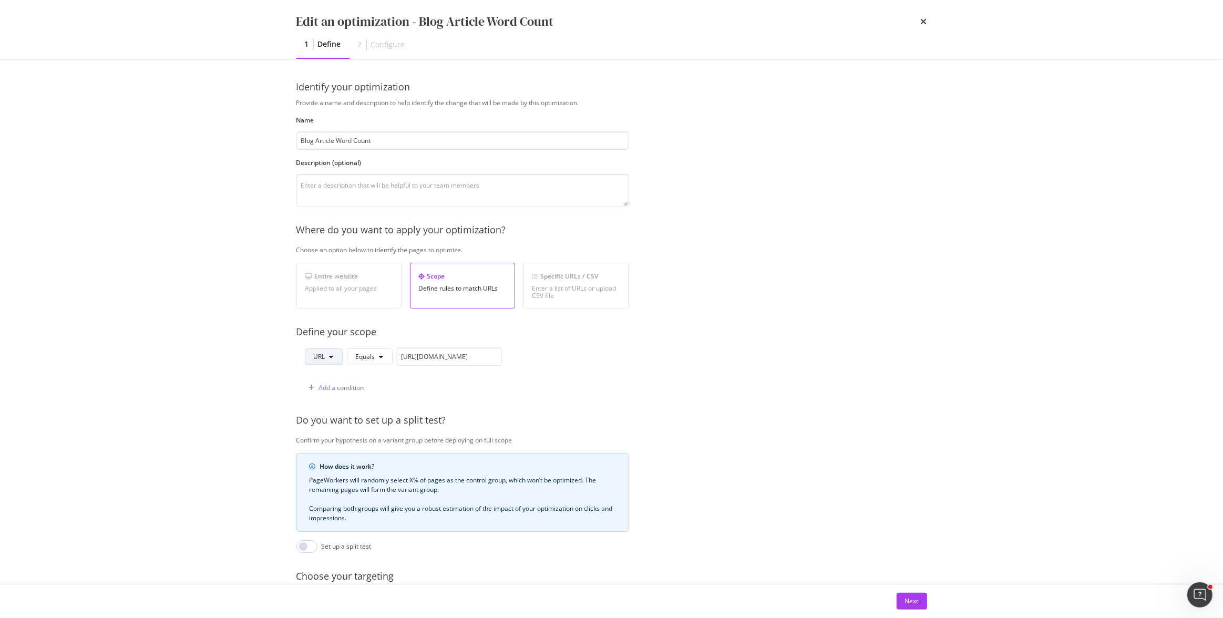
click at [315, 358] on span "URL" at bounding box center [320, 356] width 12 height 9
click at [364, 359] on span "Equals" at bounding box center [365, 356] width 19 height 9
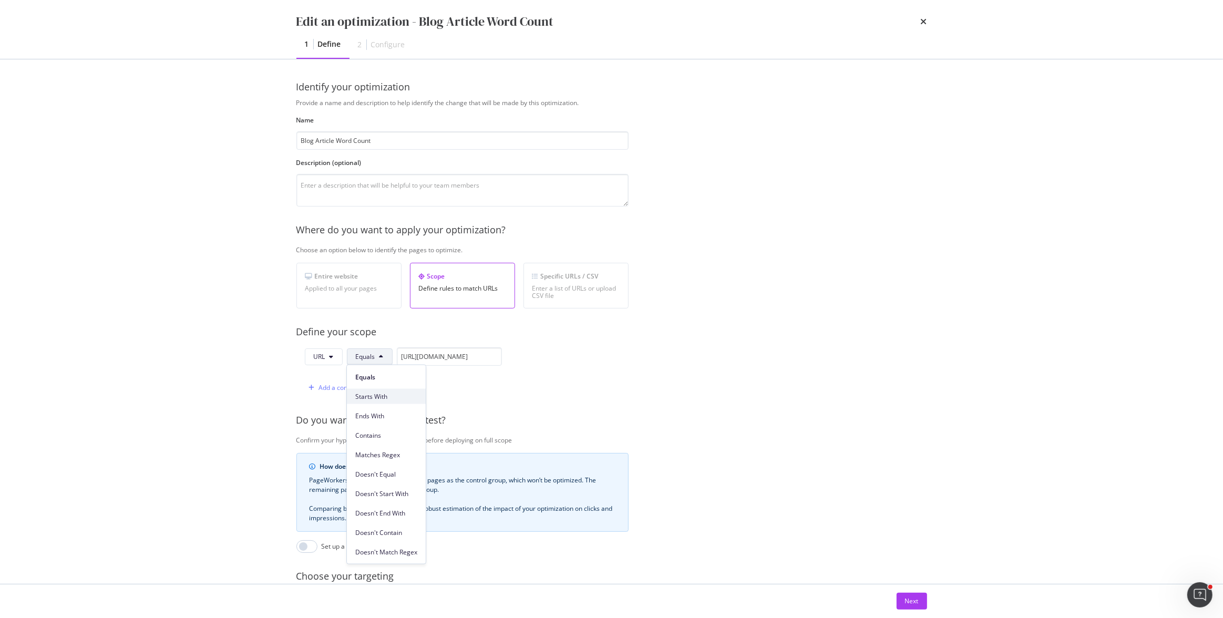
click at [378, 396] on span "Starts With" at bounding box center [386, 396] width 62 height 9
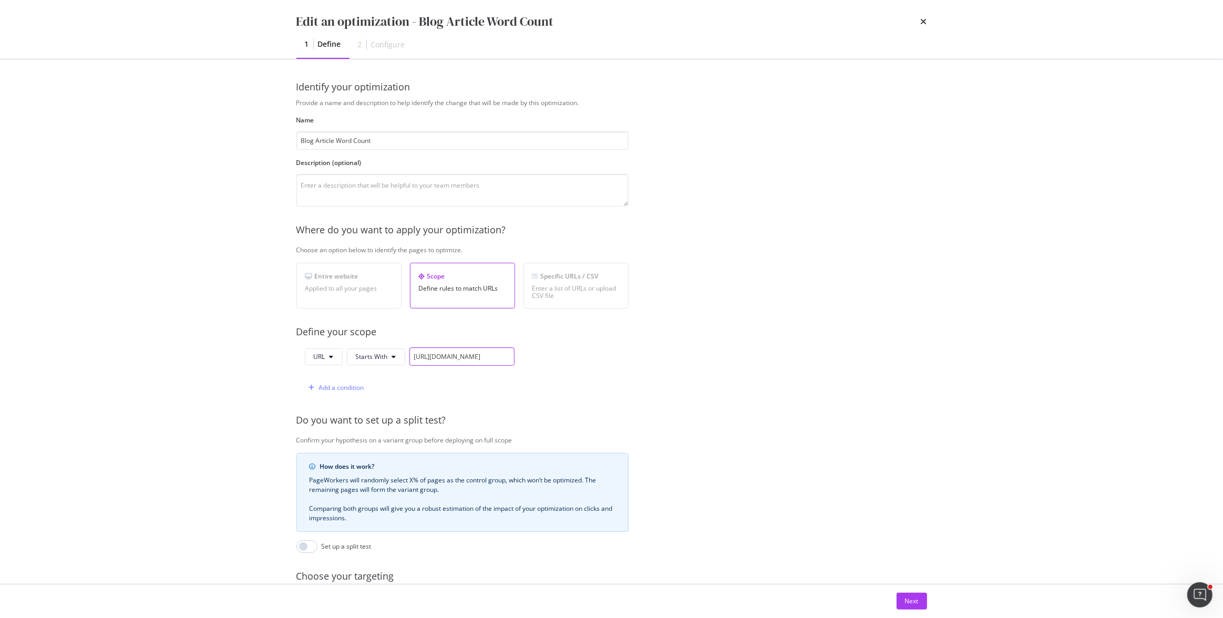
click at [452, 353] on input "https://www.castlery.com/us/blog/labor-day-sales-furniture-picks" at bounding box center [462, 356] width 105 height 18
drag, startPoint x: 503, startPoint y: 357, endPoint x: 558, endPoint y: 360, distance: 55.2
click at [558, 360] on div "URL Starts With https://www.castlery.com/us/blog/labor-day-sales-furniture-pick…" at bounding box center [462, 371] width 332 height 49
click at [419, 356] on input "https://www.castlery.com/us/blog/labor-day-sales-furniture-picks" at bounding box center [462, 356] width 105 height 18
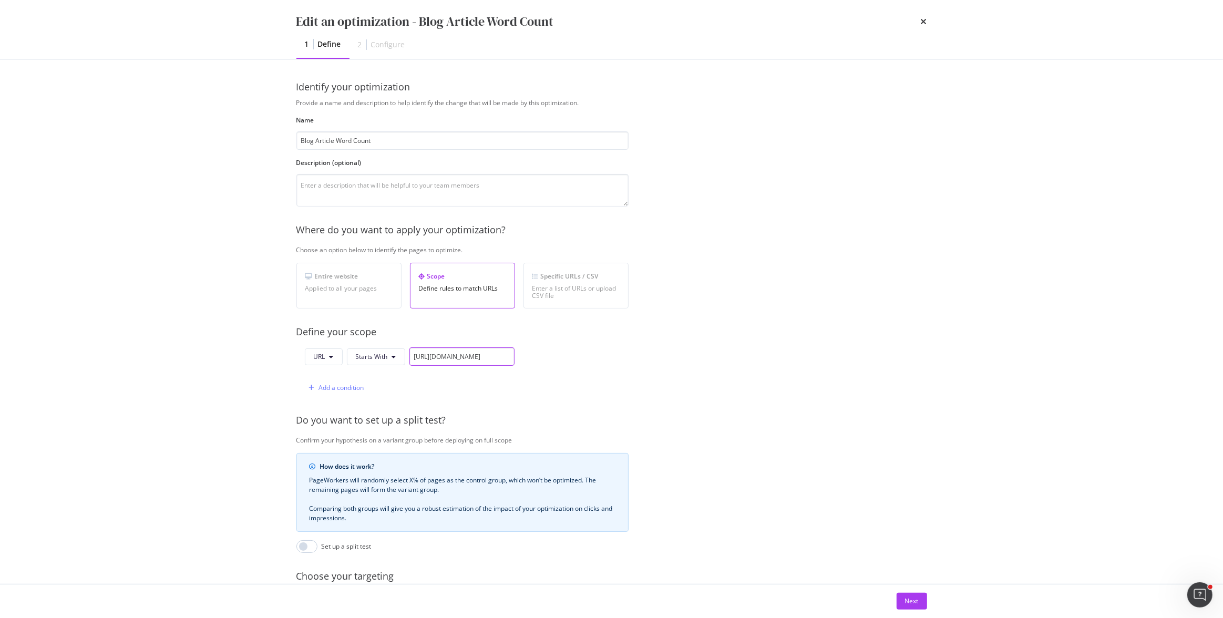
drag, startPoint x: 420, startPoint y: 357, endPoint x: 636, endPoint y: 364, distance: 216.2
click at [636, 364] on div "Provide a name and description to help identify the change that will be made by…" at bounding box center [611, 381] width 631 height 567
type input "https://www.castlery.com/us/blog/"
click at [352, 387] on div "Add a condition" at bounding box center [341, 387] width 45 height 9
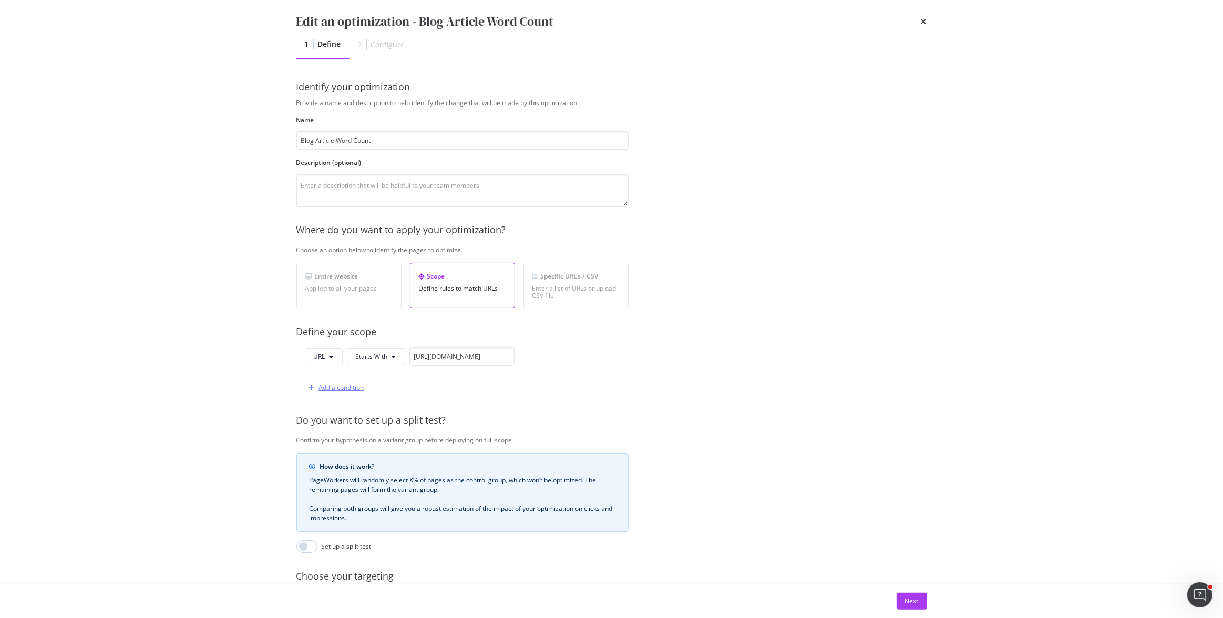
scroll to position [0, 0]
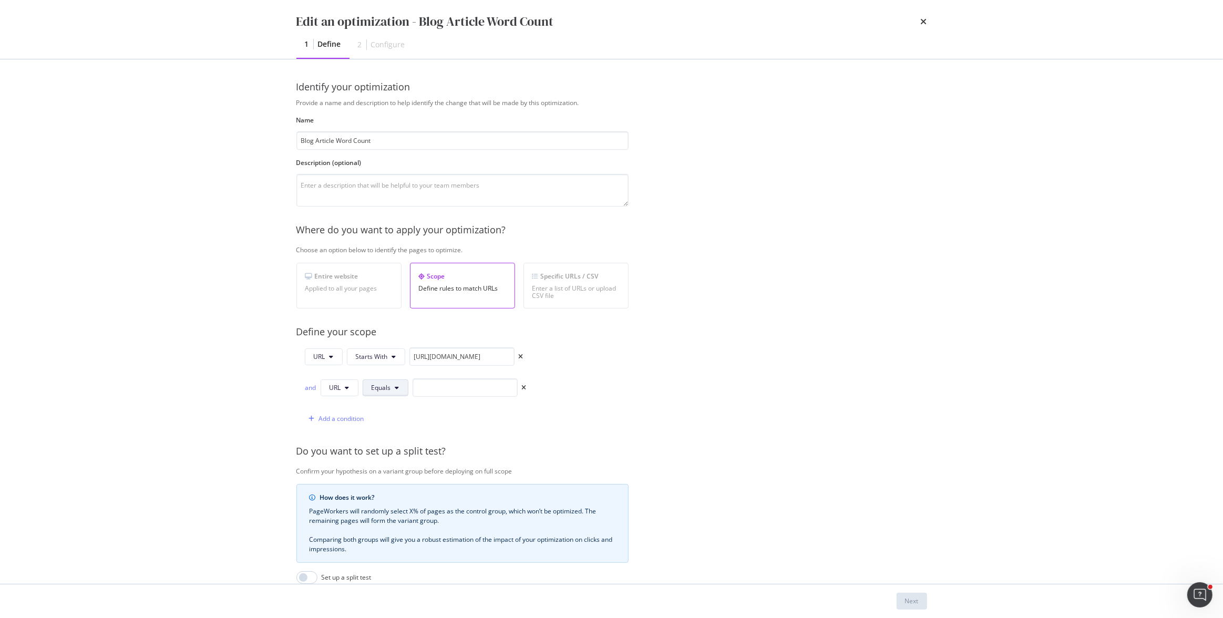
click at [390, 386] on span "Equals" at bounding box center [381, 387] width 19 height 9
click at [401, 429] on span "Starts With" at bounding box center [402, 427] width 62 height 9
click at [448, 349] on input "https://www.castlery.com/us/blog/" at bounding box center [462, 356] width 105 height 18
click at [469, 392] on input "modal" at bounding box center [477, 388] width 105 height 18
paste input "https://www.castlery.com/us/blog/"
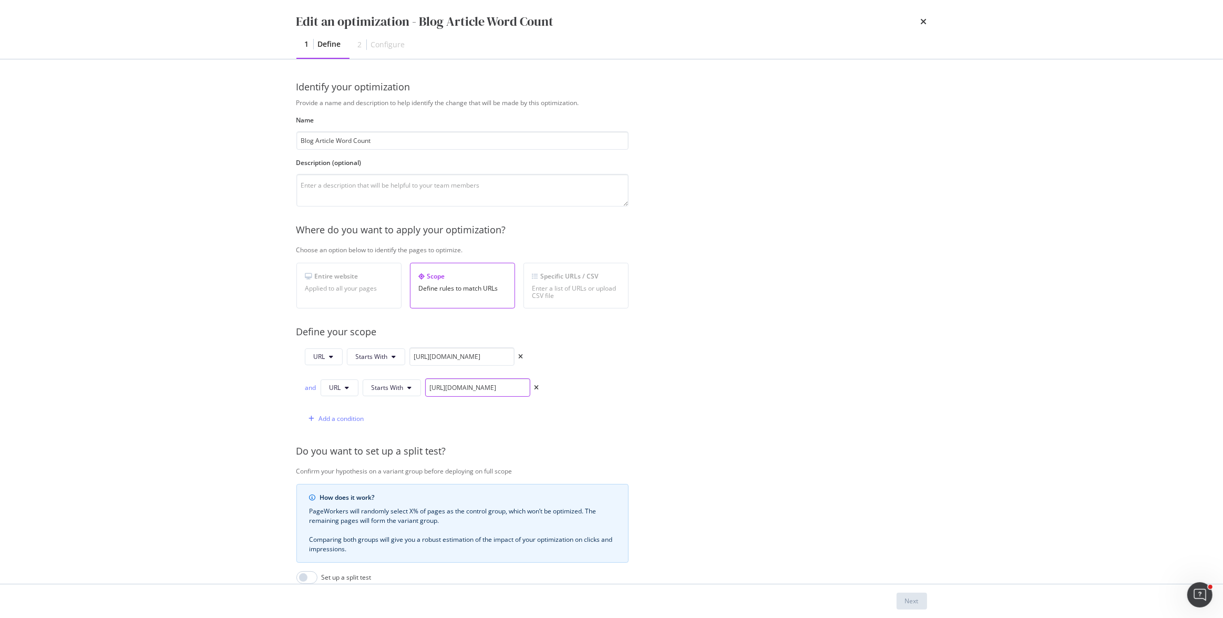
scroll to position [0, 5]
click at [507, 388] on input "https://www.castlery.com/us/blog/" at bounding box center [477, 388] width 105 height 18
type input "https://www.castlery.com/au/blog/"
click at [327, 415] on div "Add a condition" at bounding box center [341, 418] width 45 height 9
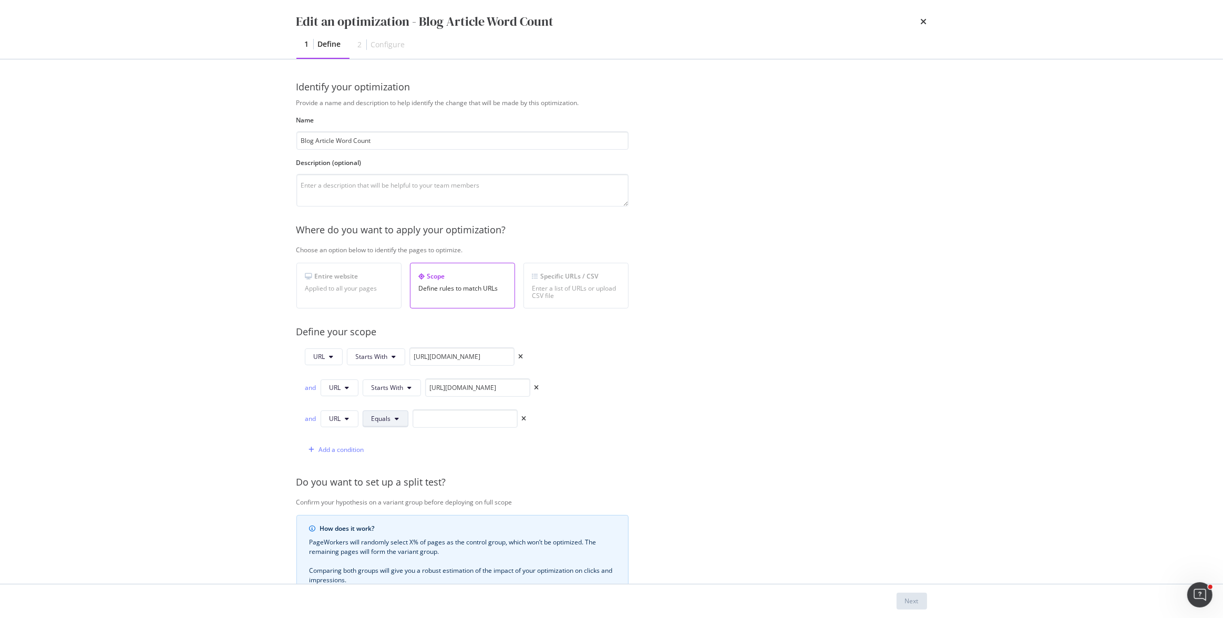
click at [390, 422] on span "Equals" at bounding box center [381, 418] width 19 height 9
click at [402, 243] on span "Starts With" at bounding box center [402, 241] width 62 height 9
click at [457, 411] on input "modal" at bounding box center [477, 419] width 105 height 18
paste input "https://www.castlery.com/us/blog/"
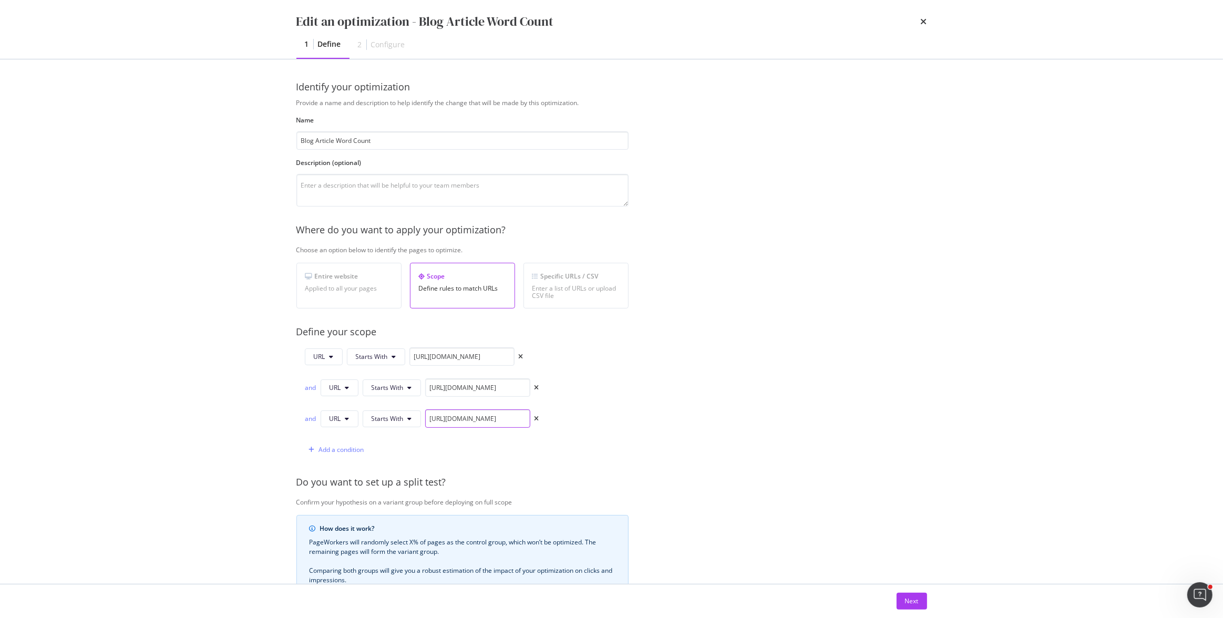
click at [507, 418] on input "https://www.castlery.com/us/blog/" at bounding box center [477, 419] width 105 height 18
type input "https://www.castlery.com/sg/blog/"
click at [343, 451] on div "Add a condition" at bounding box center [341, 449] width 45 height 9
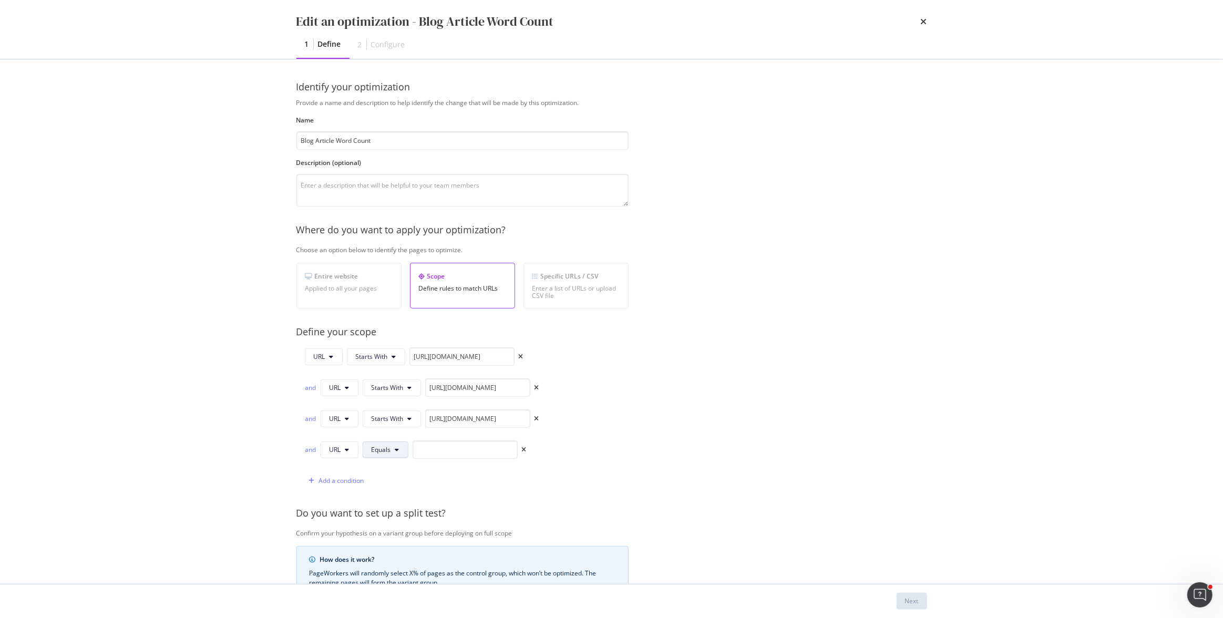
click at [387, 453] on span "Equals" at bounding box center [381, 449] width 19 height 9
click at [392, 270] on span "Starts With" at bounding box center [402, 272] width 62 height 9
click at [441, 445] on input "modal" at bounding box center [477, 450] width 105 height 18
paste input "https://www.castlery.com/us/blog/"
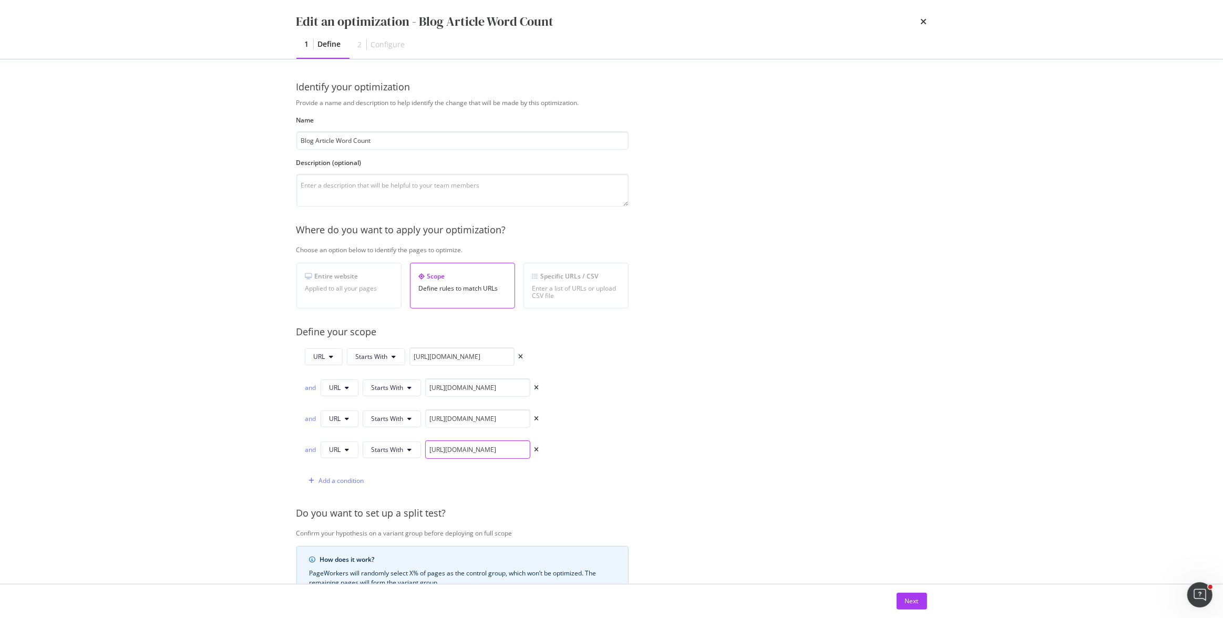
click at [506, 451] on input "https://www.castlery.com/us/blog/" at bounding box center [477, 450] width 105 height 18
type input "https://www.castlery.com/ca/blog/"
click at [339, 474] on div "Add a condition" at bounding box center [334, 481] width 59 height 16
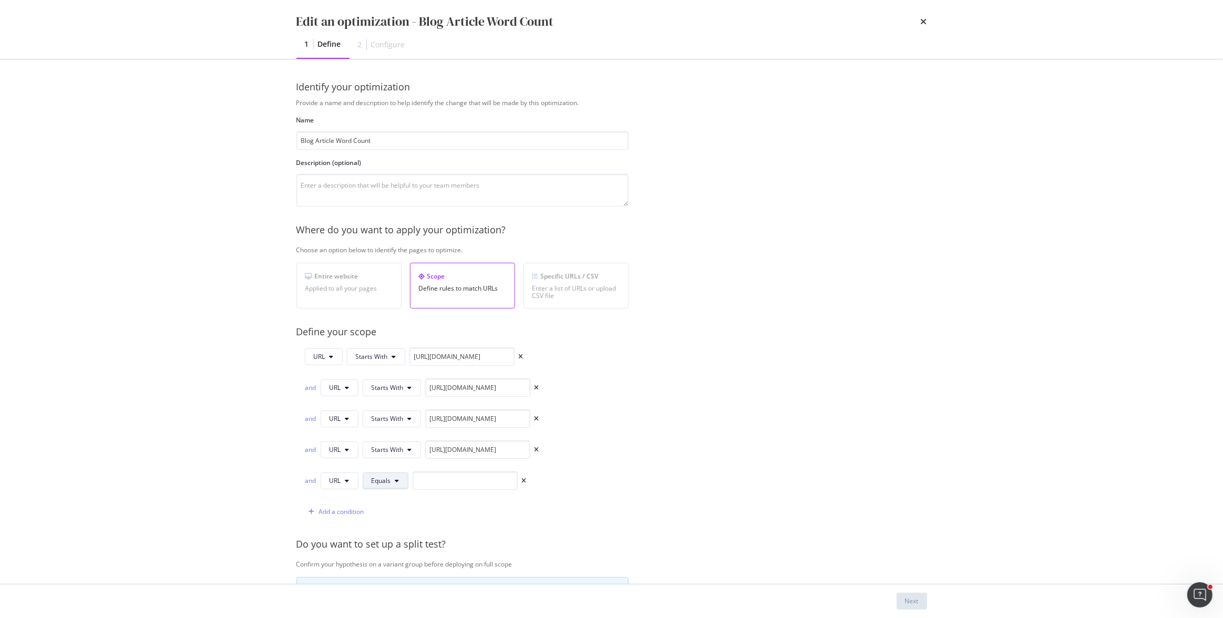
click at [395, 478] on icon "modal" at bounding box center [397, 481] width 4 height 6
click at [391, 305] on span "Starts With" at bounding box center [402, 303] width 62 height 9
click at [503, 482] on input "modal" at bounding box center [477, 481] width 105 height 18
paste input "https://www.castlery.com/us/blog/"
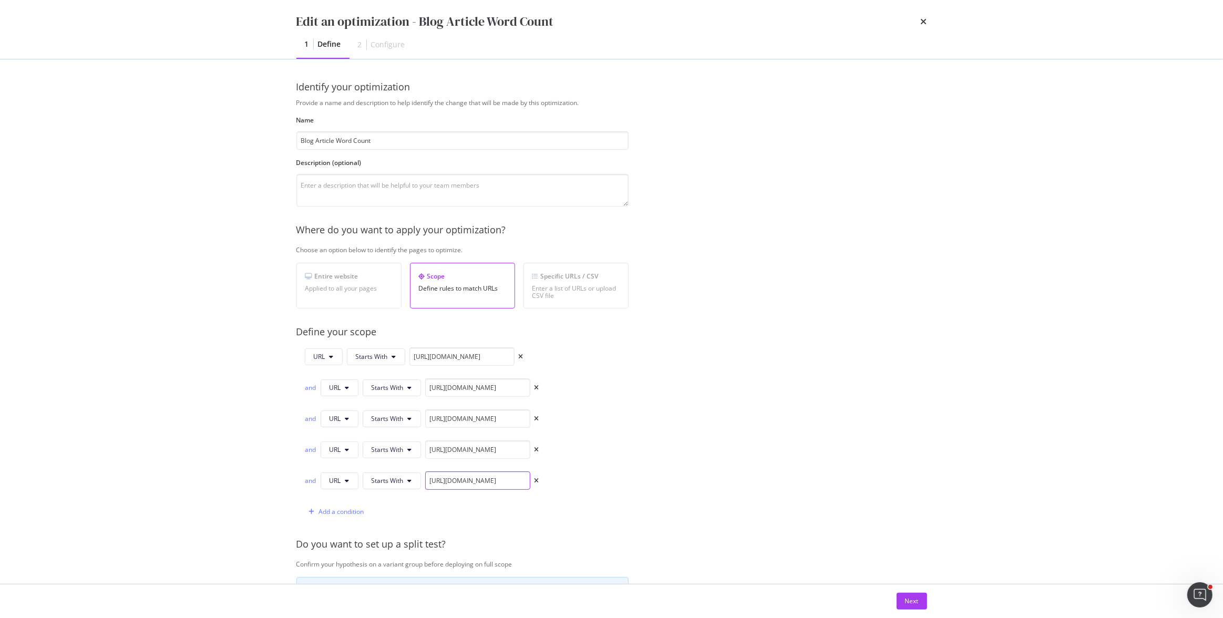
click at [499, 484] on input "https://www.castlery.com/us/blog/" at bounding box center [477, 481] width 105 height 18
click at [506, 482] on input "https://www.castlery.com/us/blog/" at bounding box center [477, 481] width 105 height 18
type input "https://www.castlery.com/uk/blog/"
click at [592, 495] on div "URL Starts With https://www.castlery.com/us/blog/ and URL Starts With https://w…" at bounding box center [462, 433] width 332 height 173
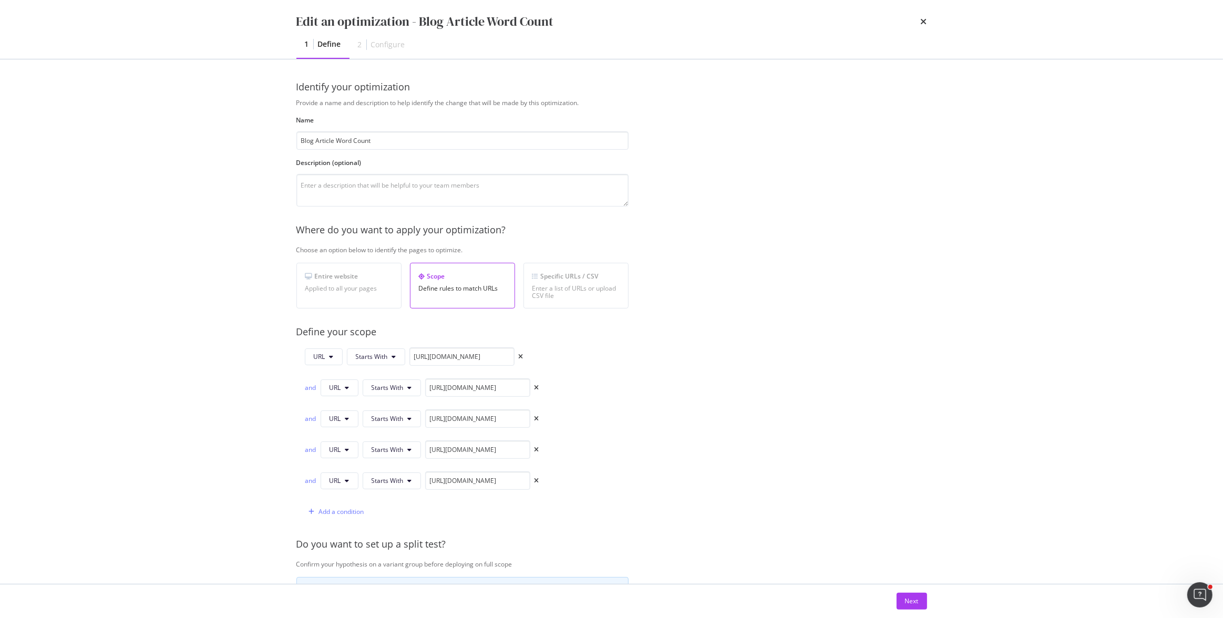
scroll to position [0, 0]
drag, startPoint x: 312, startPoint y: 415, endPoint x: 385, endPoint y: 433, distance: 74.6
click at [312, 415] on div "and" at bounding box center [311, 418] width 12 height 9
click at [662, 447] on div "Provide a name and description to help identify the change that will be made by…" at bounding box center [611, 443] width 631 height 691
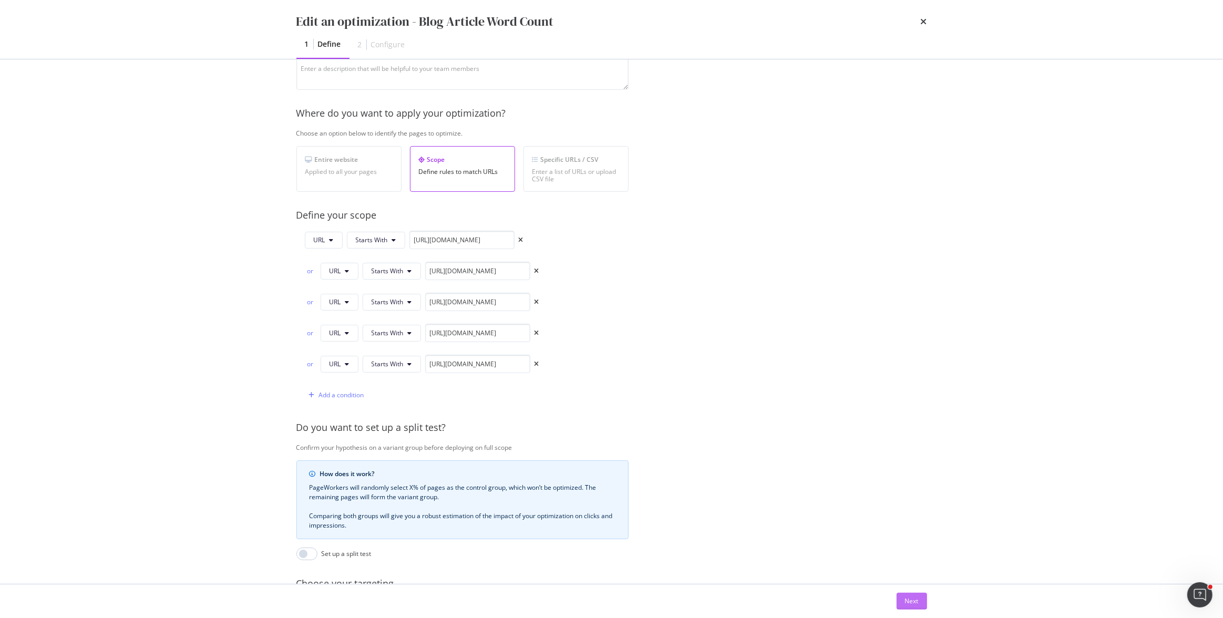
click at [913, 596] on div "Next" at bounding box center [912, 602] width 14 height 16
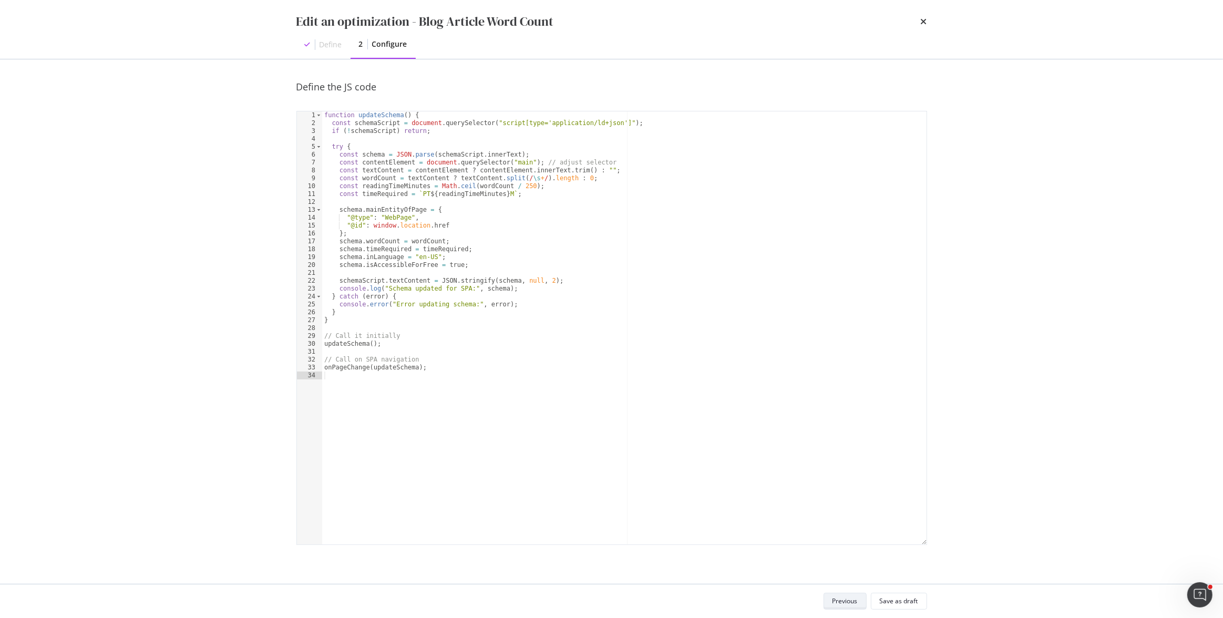
scroll to position [0, 0]
click at [917, 604] on div "Save as draft" at bounding box center [899, 601] width 38 height 9
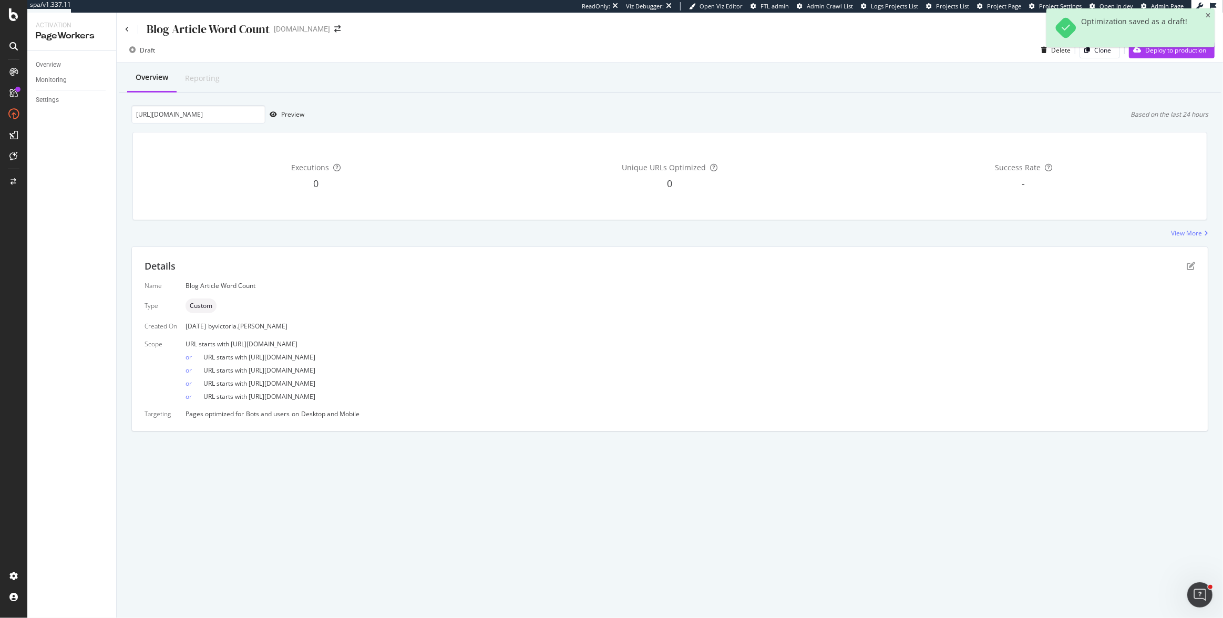
click at [1187, 265] on div "Details" at bounding box center [670, 267] width 1051 height 14
click at [1189, 267] on icon "pen-to-square" at bounding box center [1191, 266] width 8 height 8
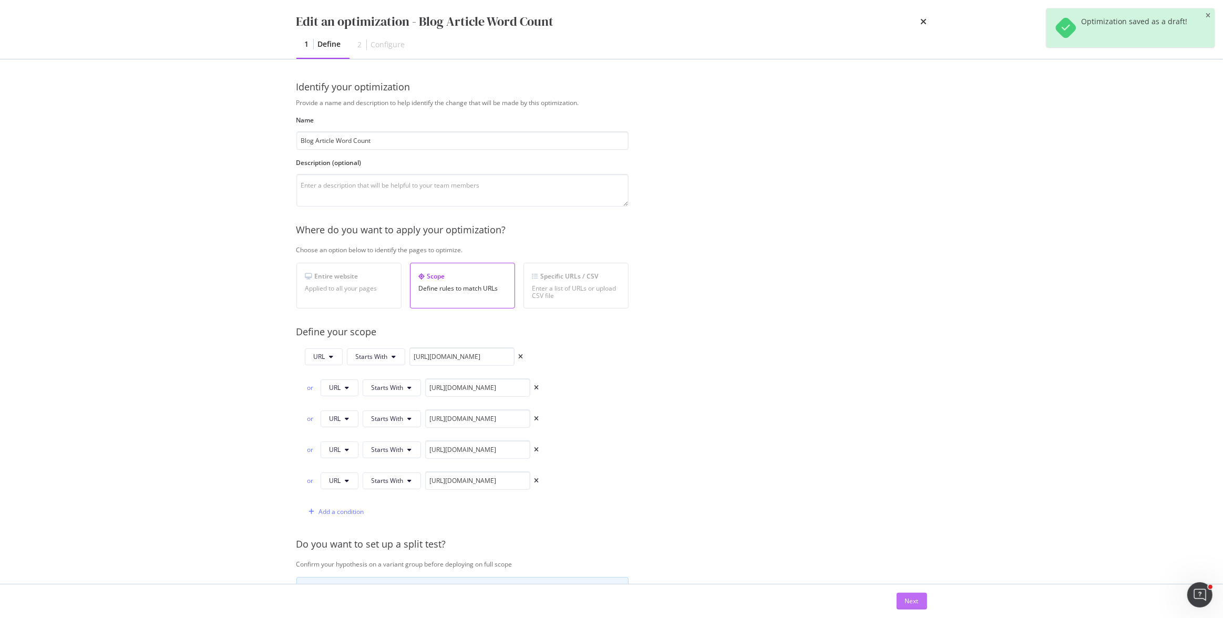
click at [907, 605] on div "Next" at bounding box center [912, 601] width 14 height 9
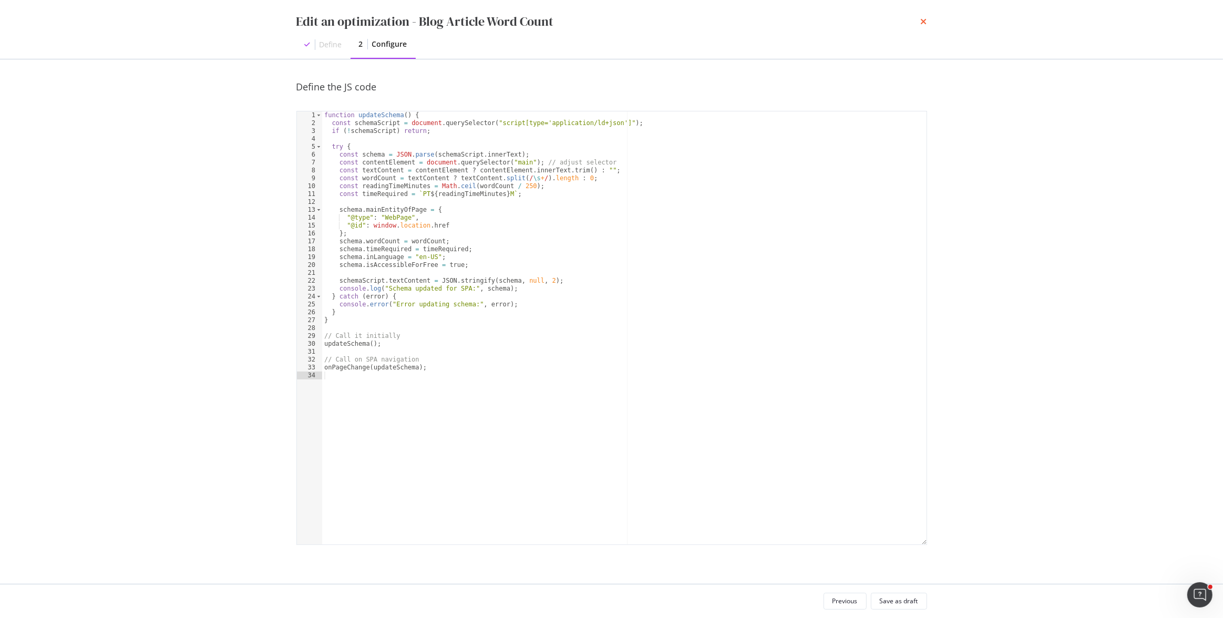
click at [922, 22] on icon "times" at bounding box center [924, 21] width 6 height 8
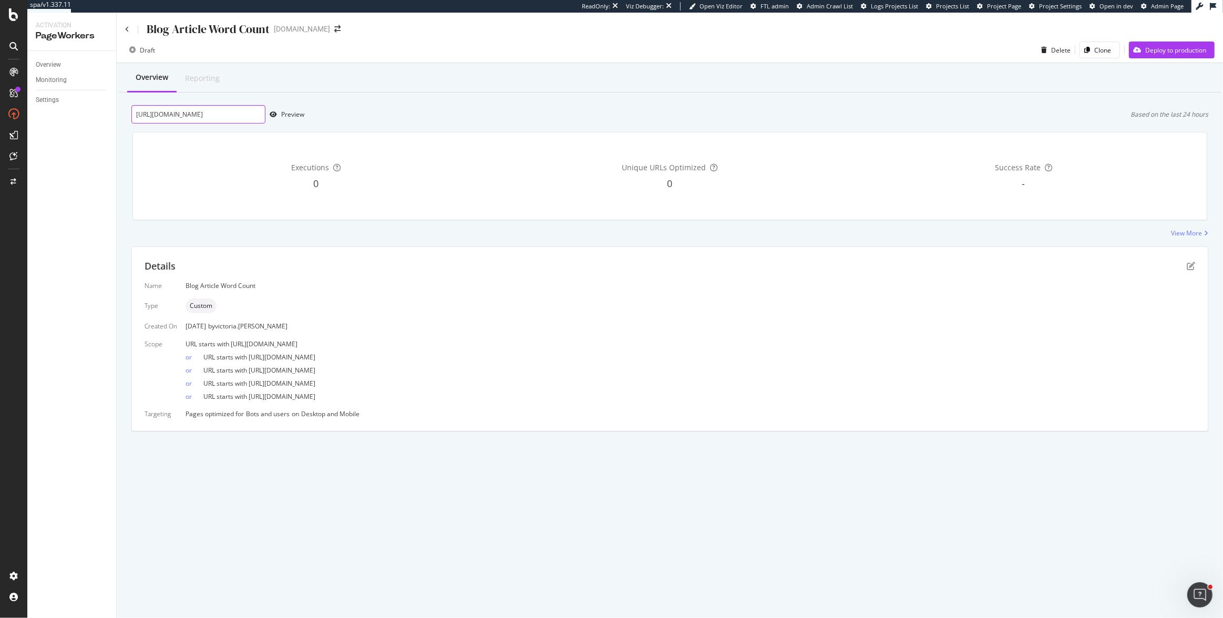
click at [257, 112] on input "https://www.castlery.com/us/blog/labor-day-sales-furniture-picks" at bounding box center [198, 114] width 134 height 18
paste input "contemporary-interior-design"
type input "https://www.castlery.com/us/blog/contemporary-interior-design"
click at [287, 113] on div "Preview" at bounding box center [292, 114] width 23 height 9
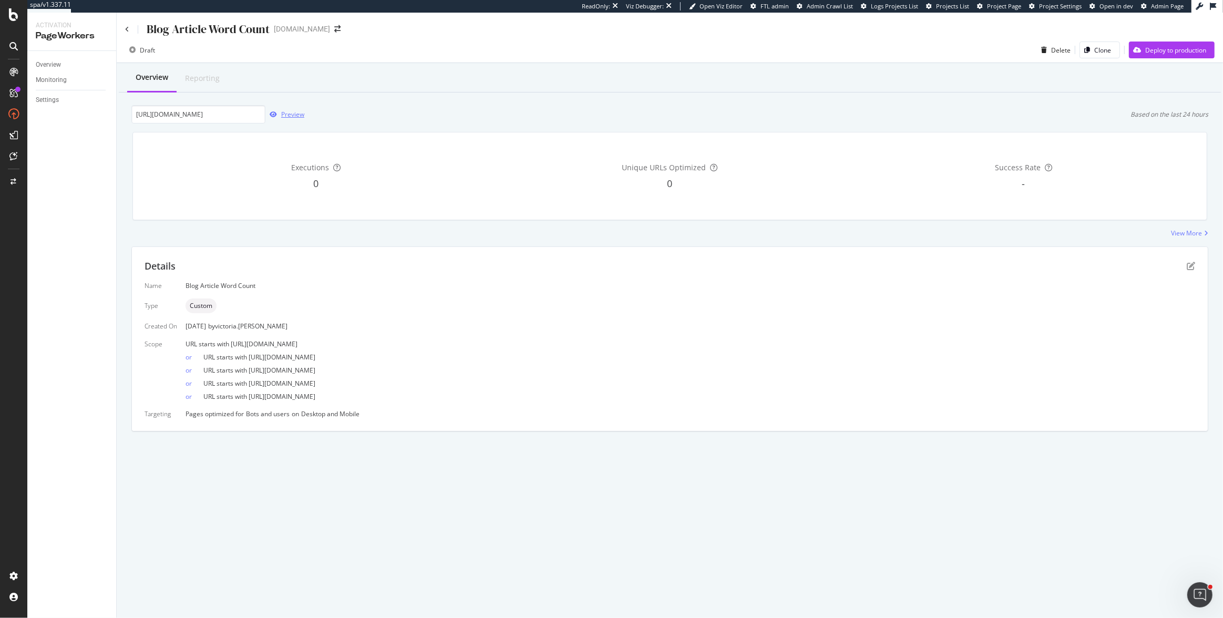
scroll to position [0, 0]
click at [1193, 262] on icon "pen-to-square" at bounding box center [1191, 266] width 8 height 8
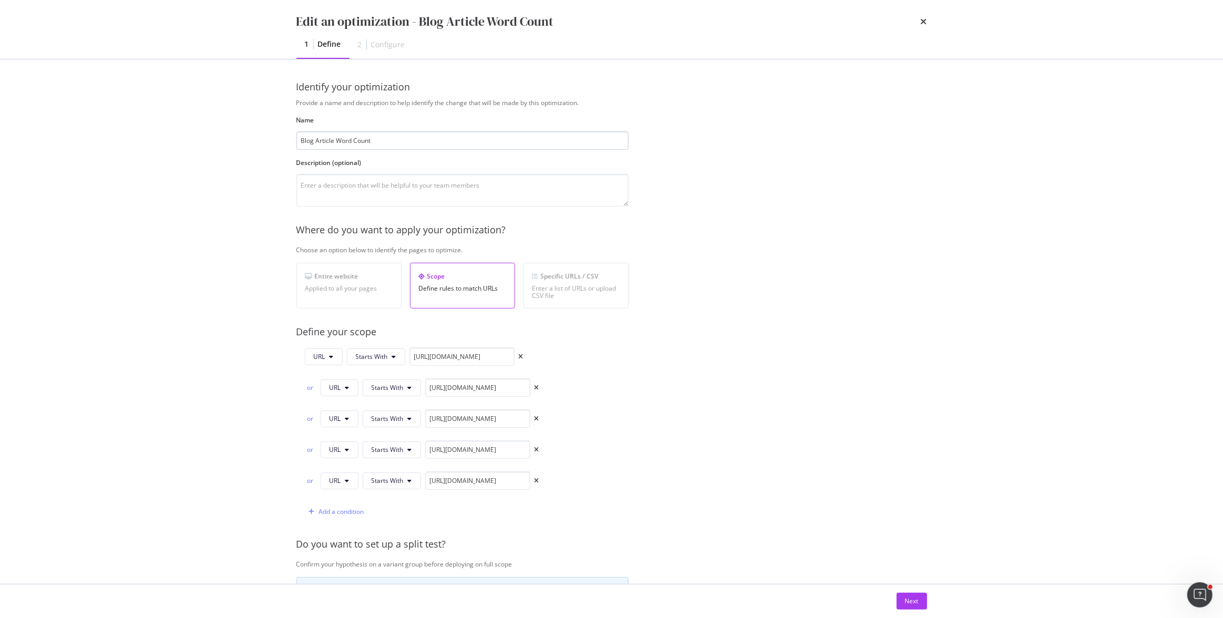
drag, startPoint x: 301, startPoint y: 140, endPoint x: 445, endPoint y: 145, distance: 144.1
click at [445, 145] on input "Blog Article Word Count" at bounding box center [462, 140] width 332 height 18
type input "Add Word Count and Reading Time to Blog Articles"
click at [647, 259] on div "Provide a name and description to help identify the change that will be made by…" at bounding box center [611, 443] width 631 height 691
click at [913, 596] on div "Next" at bounding box center [912, 602] width 14 height 16
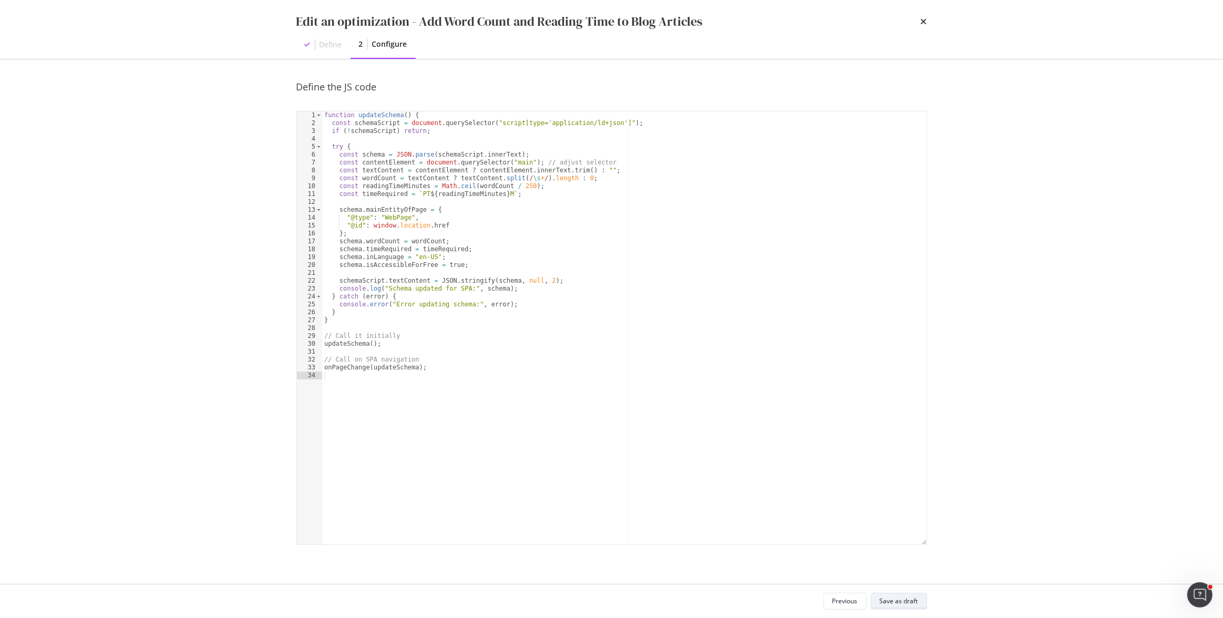
click at [917, 604] on div "Save as draft" at bounding box center [899, 601] width 38 height 9
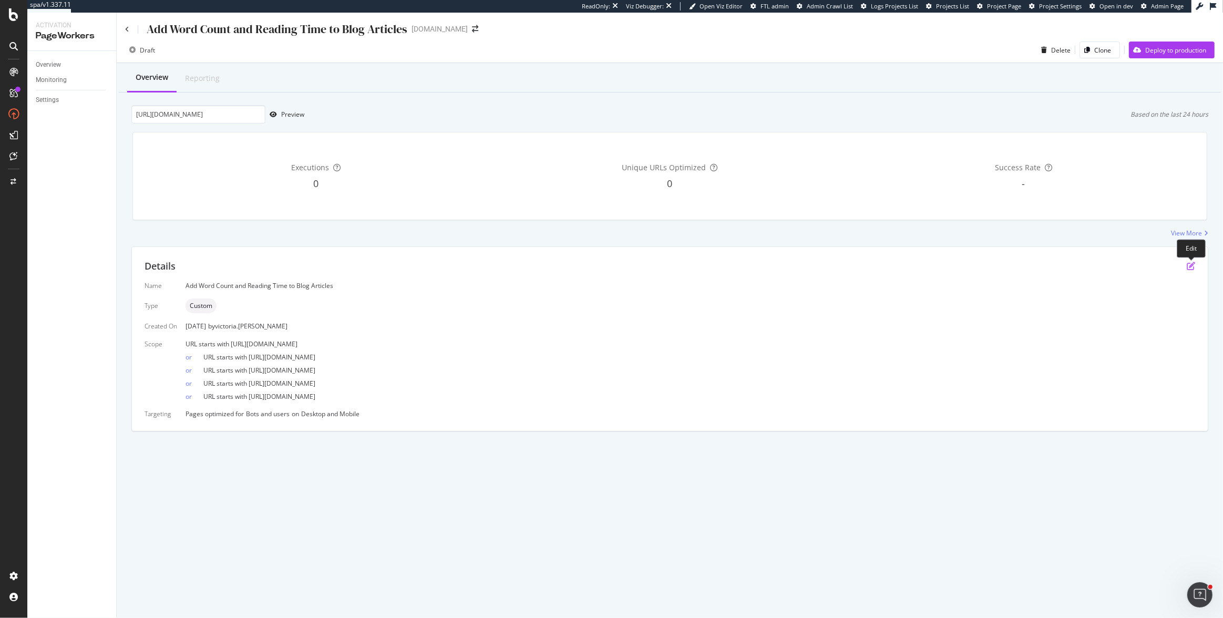
click at [1193, 265] on icon "pen-to-square" at bounding box center [1191, 266] width 8 height 8
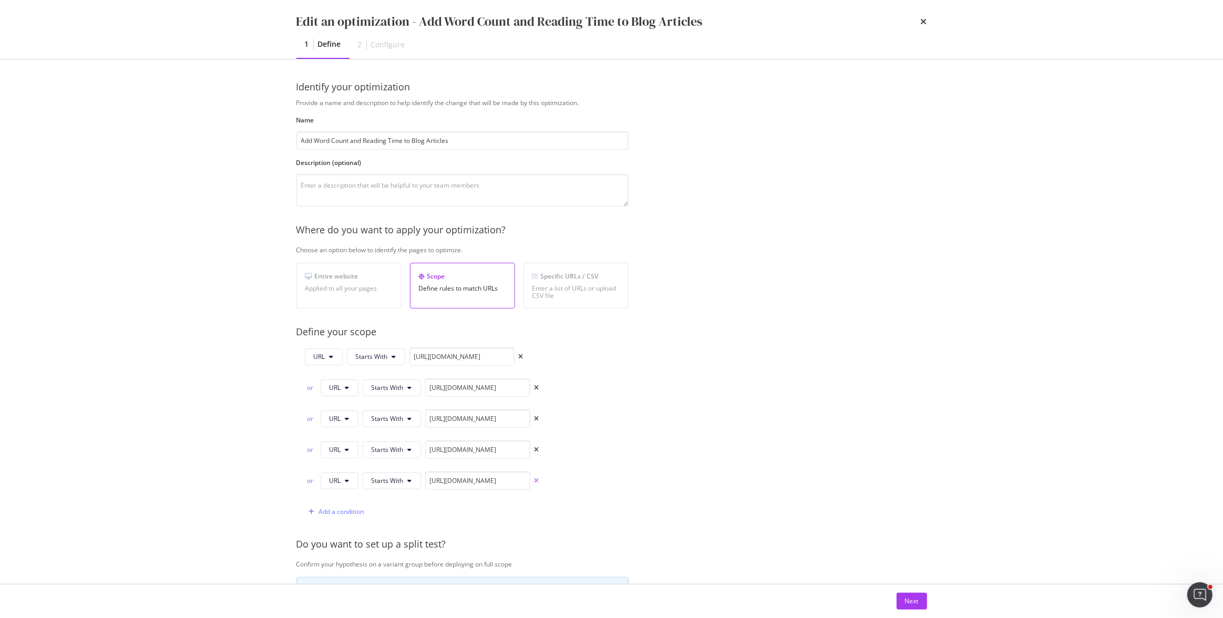
click at [537, 482] on icon "times" at bounding box center [537, 481] width 5 height 6
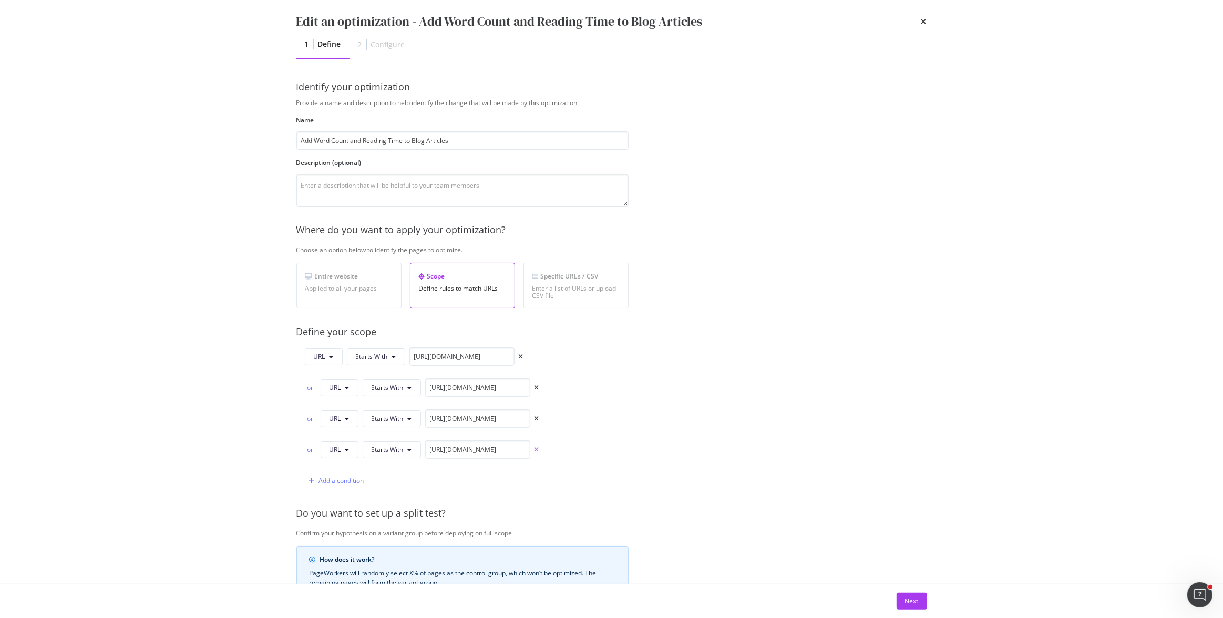
click at [537, 449] on icon "times" at bounding box center [537, 450] width 5 height 6
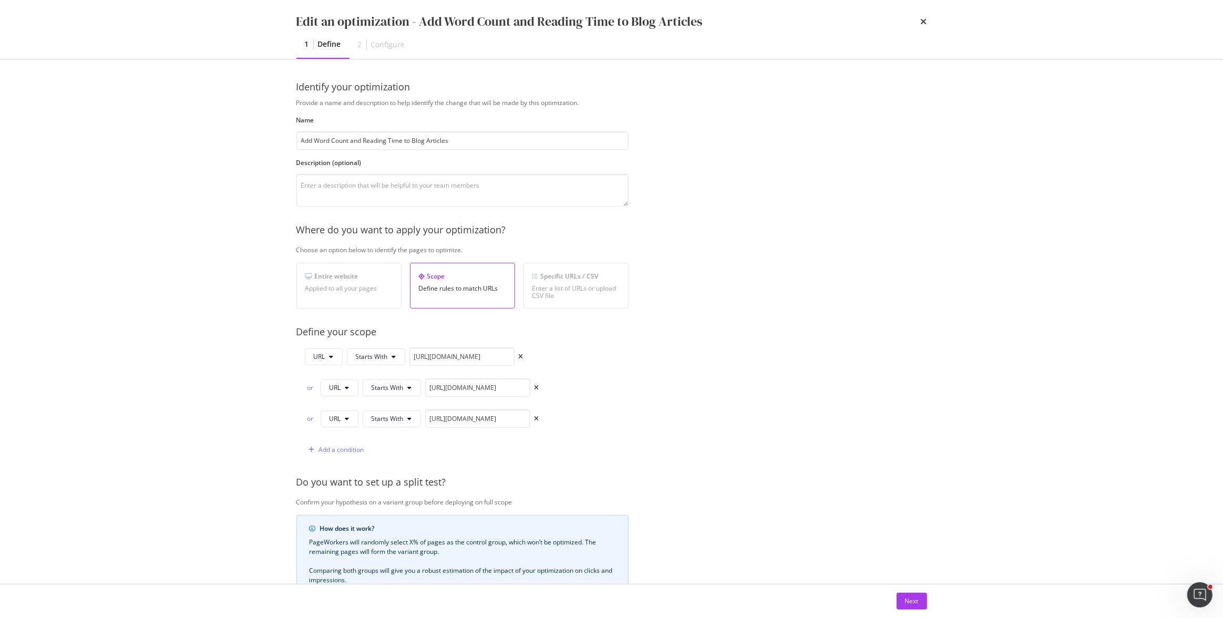
click at [535, 417] on icon "times" at bounding box center [537, 419] width 5 height 6
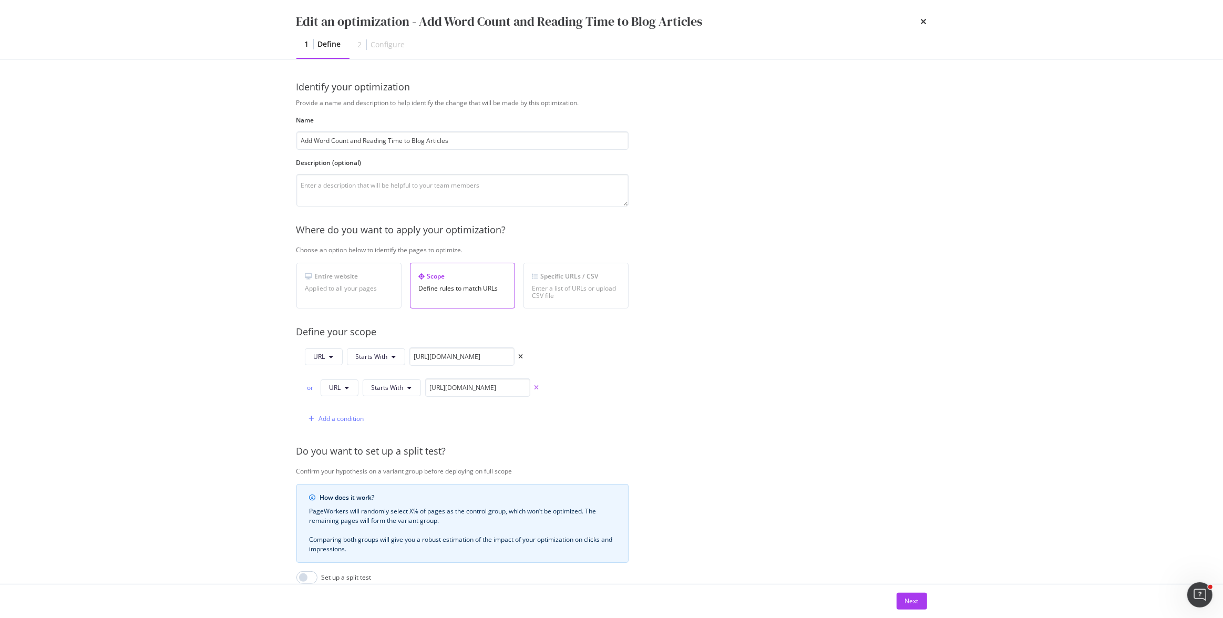
click at [535, 385] on icon "times" at bounding box center [537, 388] width 5 height 6
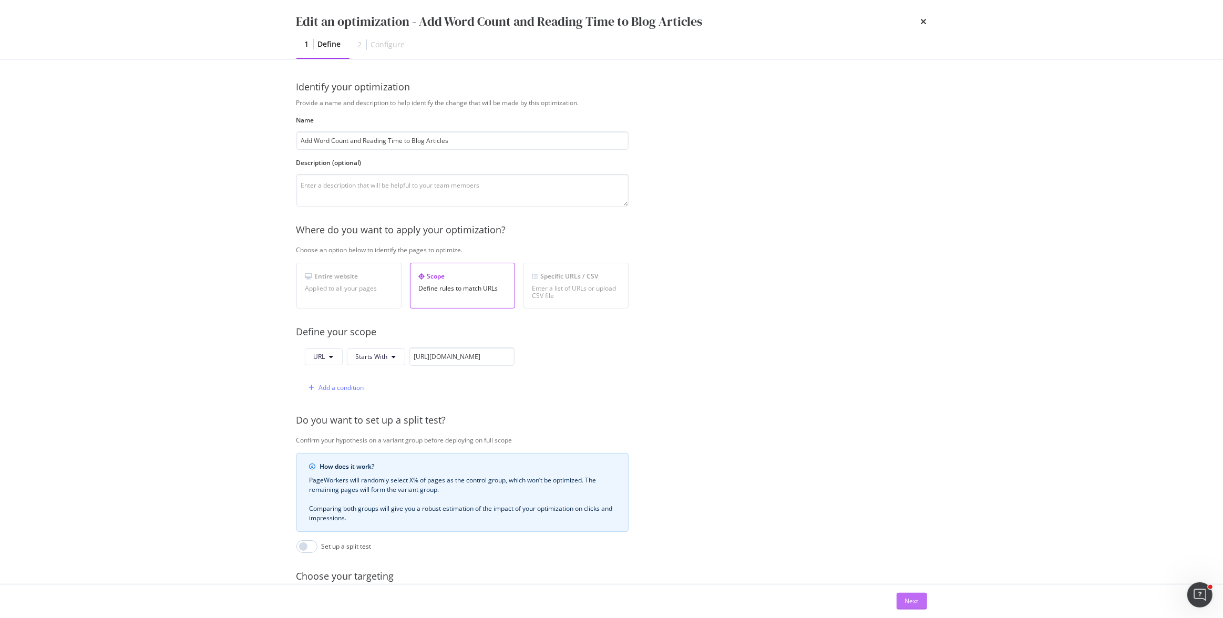
click at [916, 597] on div "Next" at bounding box center [912, 601] width 14 height 9
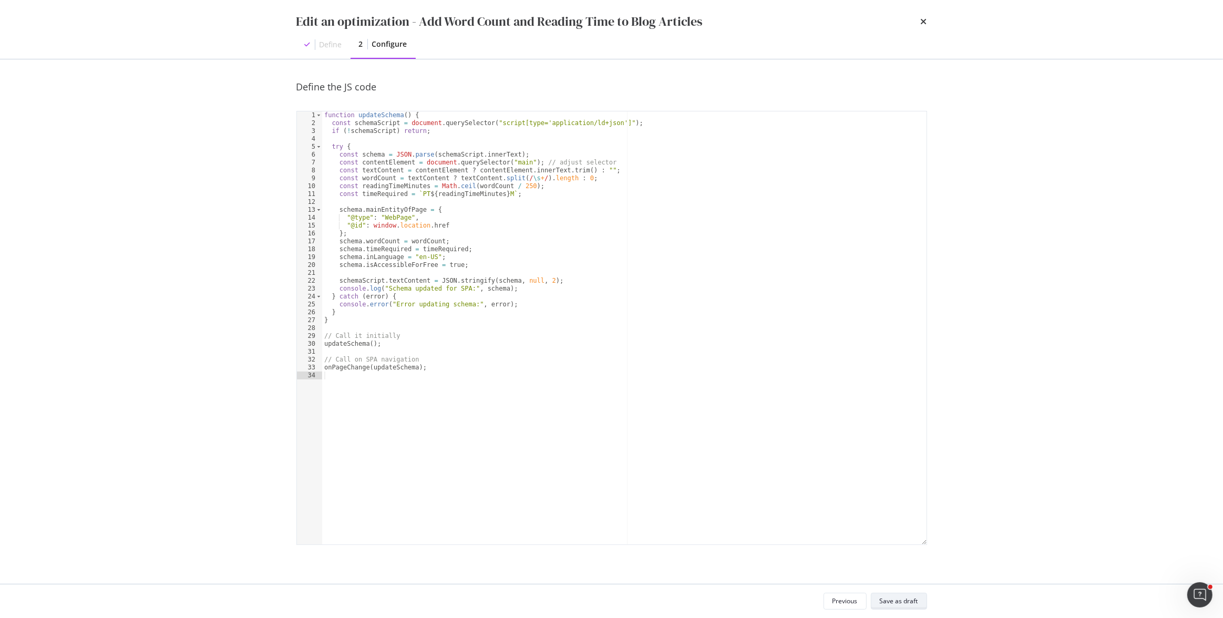
click at [894, 594] on div "Save as draft" at bounding box center [899, 601] width 38 height 15
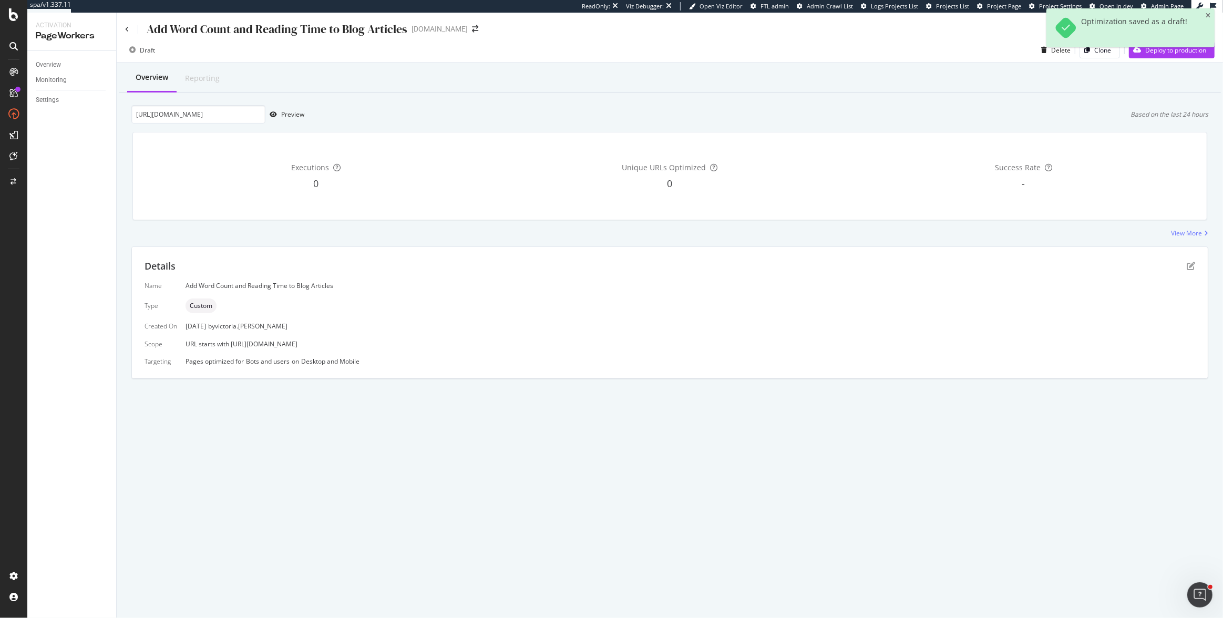
click at [627, 57] on div "Draft Delete Clone Deploy to production" at bounding box center [670, 52] width 1107 height 21
click at [367, 75] on div "Overview Reporting" at bounding box center [670, 78] width 1102 height 28
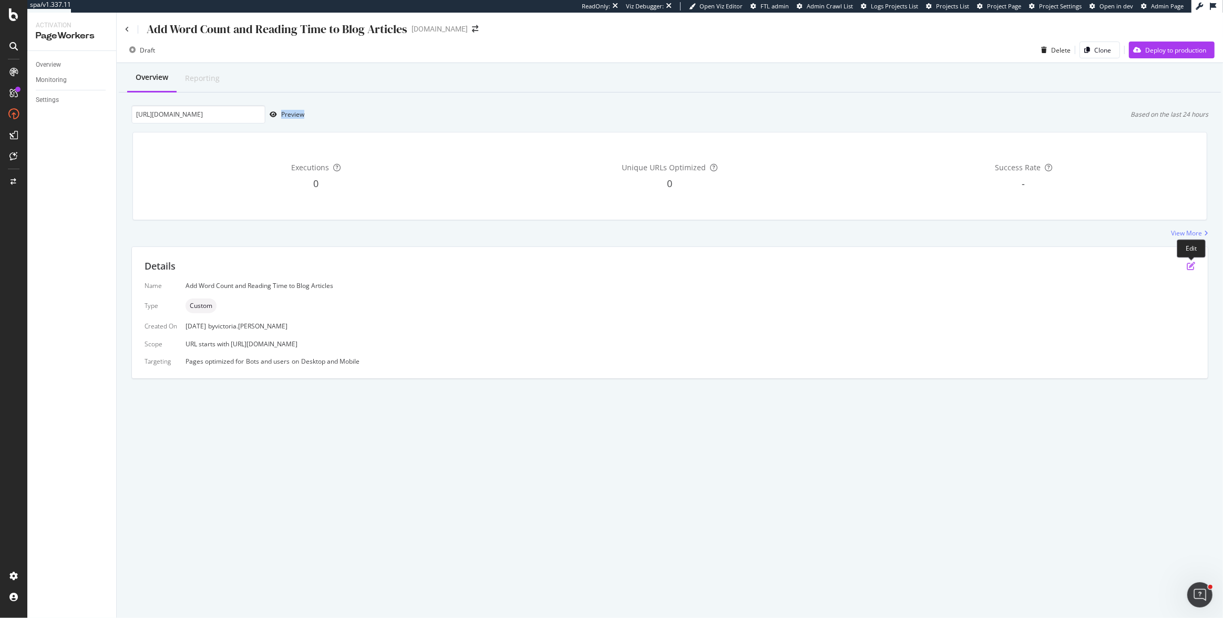
click at [1193, 267] on icon "pen-to-square" at bounding box center [1191, 266] width 8 height 8
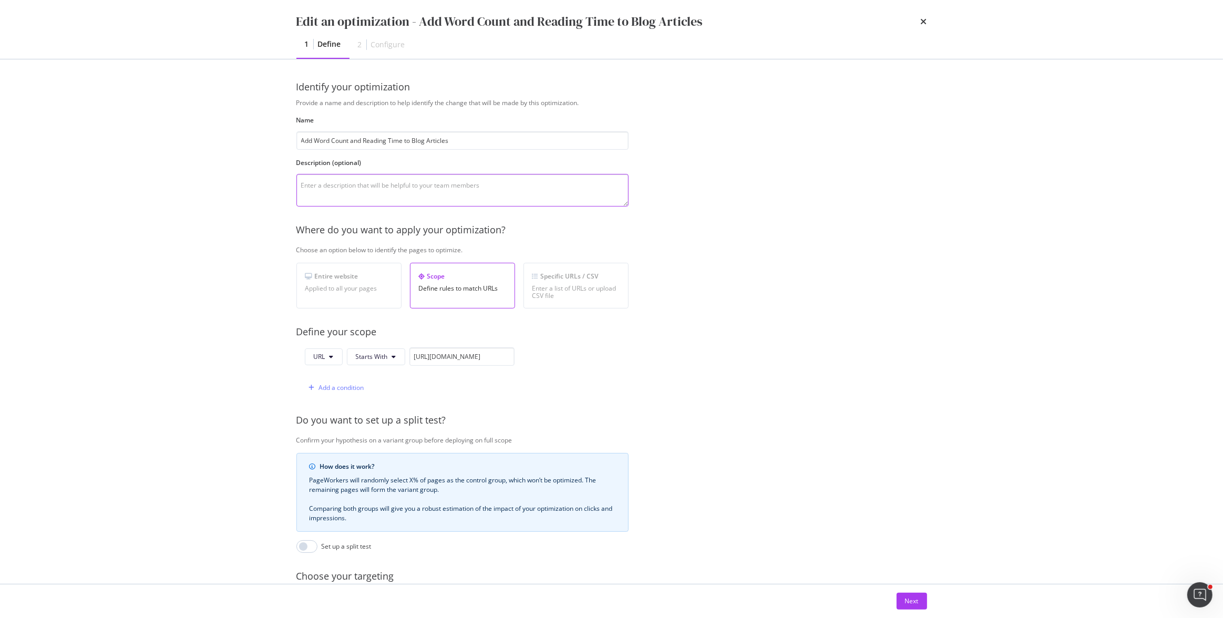
click at [405, 185] on textarea "modal" at bounding box center [462, 190] width 332 height 33
type textarea "a"
type textarea "Also add webpage property to schema"
drag, startPoint x: 464, startPoint y: 141, endPoint x: 270, endPoint y: 140, distance: 193.5
click at [270, 140] on div "Edit an optimization - Add Word Count and Reading Time to Blog Articles 1 Defin…" at bounding box center [611, 309] width 1223 height 618
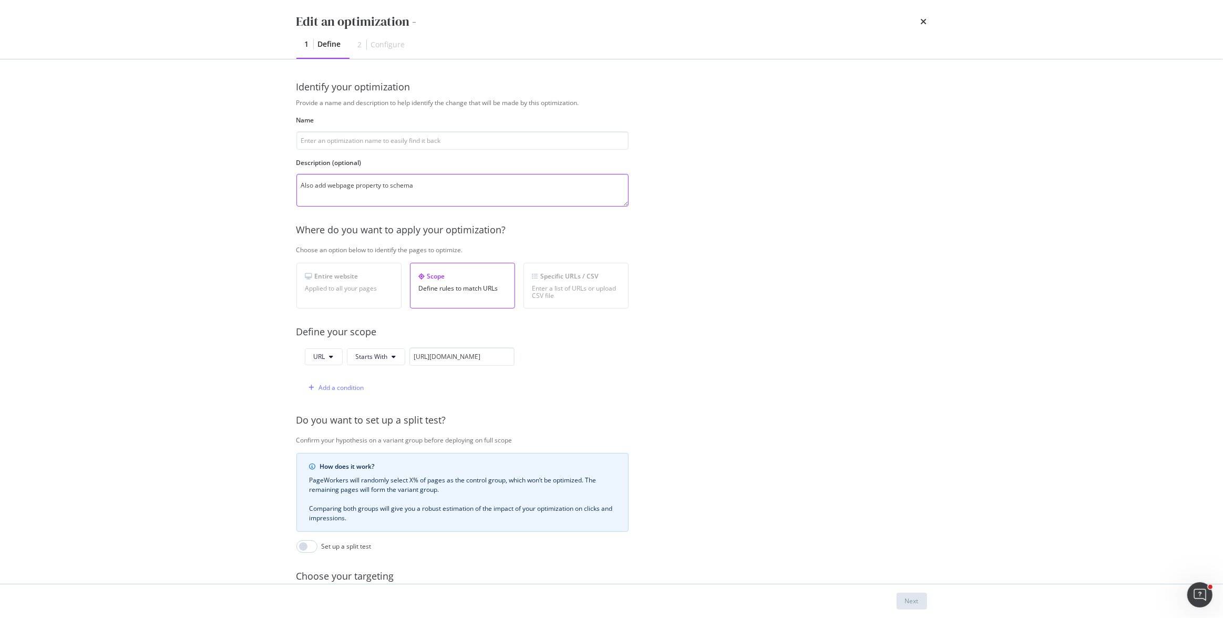
click at [432, 184] on textarea "Also add webpage property to schema" at bounding box center [462, 190] width 332 height 33
drag, startPoint x: 318, startPoint y: 187, endPoint x: 243, endPoint y: 186, distance: 75.2
click at [243, 186] on div "Edit an optimization - 1 Define 2 Configure Identify your optimization Provide …" at bounding box center [611, 309] width 1223 height 618
click at [410, 189] on textarea "Add webpage property to schema" at bounding box center [462, 190] width 332 height 33
paste textarea "Add Word Count and Reading Time to Blog Articles"
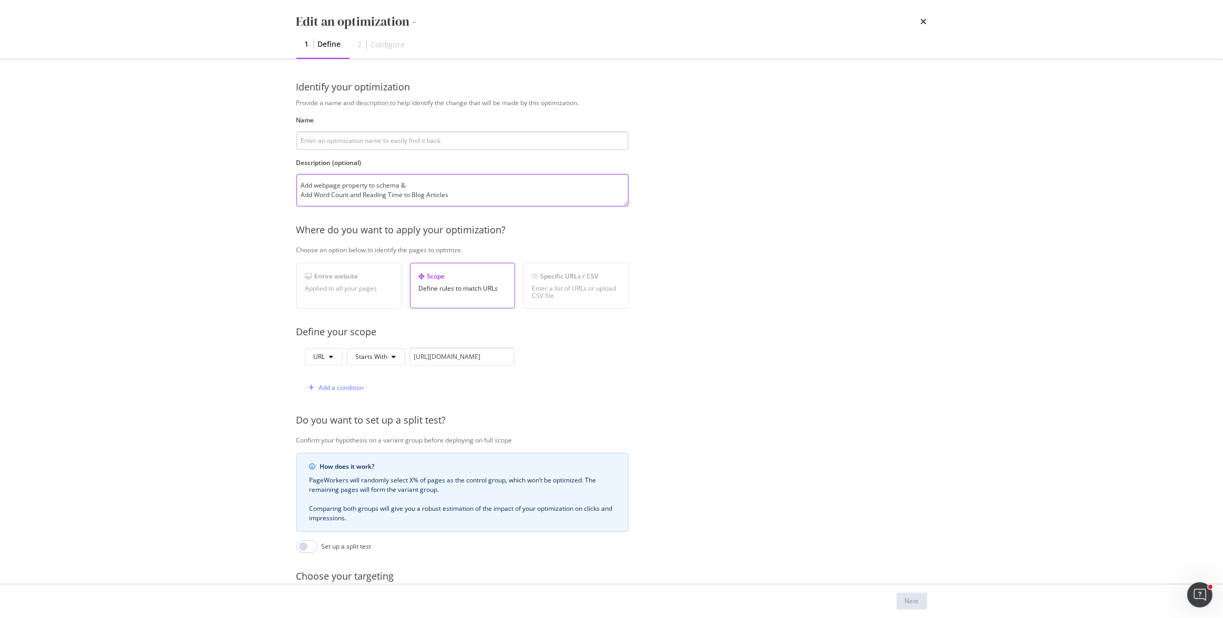
type textarea "Add webpage property to schema & Add Word Count and Reading Time to Blog Articl…"
click at [401, 138] on input "modal" at bounding box center [462, 140] width 332 height 18
type input "Enhance Blog Article Schema"
click at [681, 231] on div "Where do you want to apply your optimization?" at bounding box center [637, 230] width 683 height 14
click at [913, 598] on div "Next" at bounding box center [912, 601] width 14 height 9
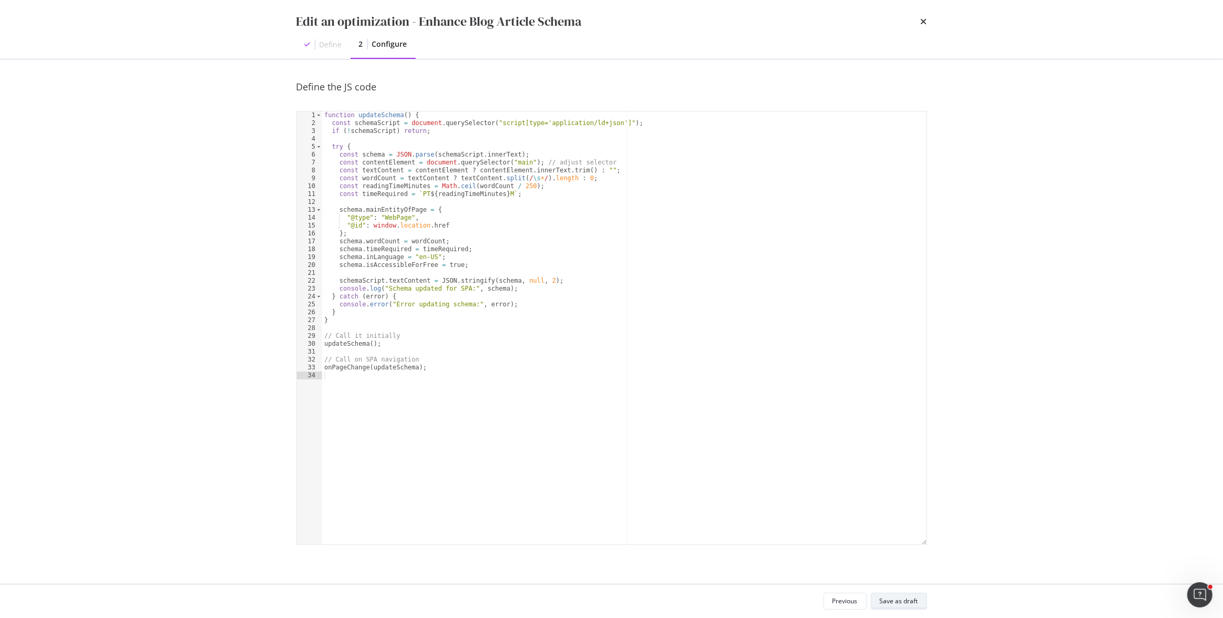
click at [899, 601] on div "Save as draft" at bounding box center [899, 601] width 38 height 9
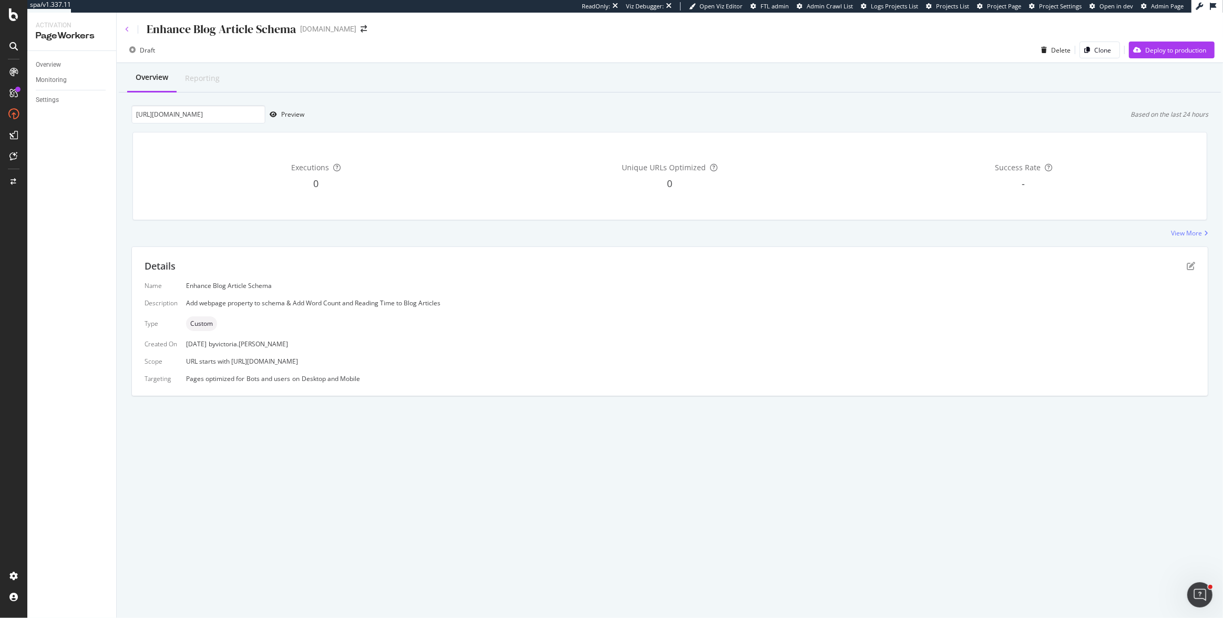
click at [128, 29] on div "Enhance Blog Article Schema" at bounding box center [210, 29] width 171 height 16
click at [127, 29] on icon at bounding box center [127, 29] width 4 height 6
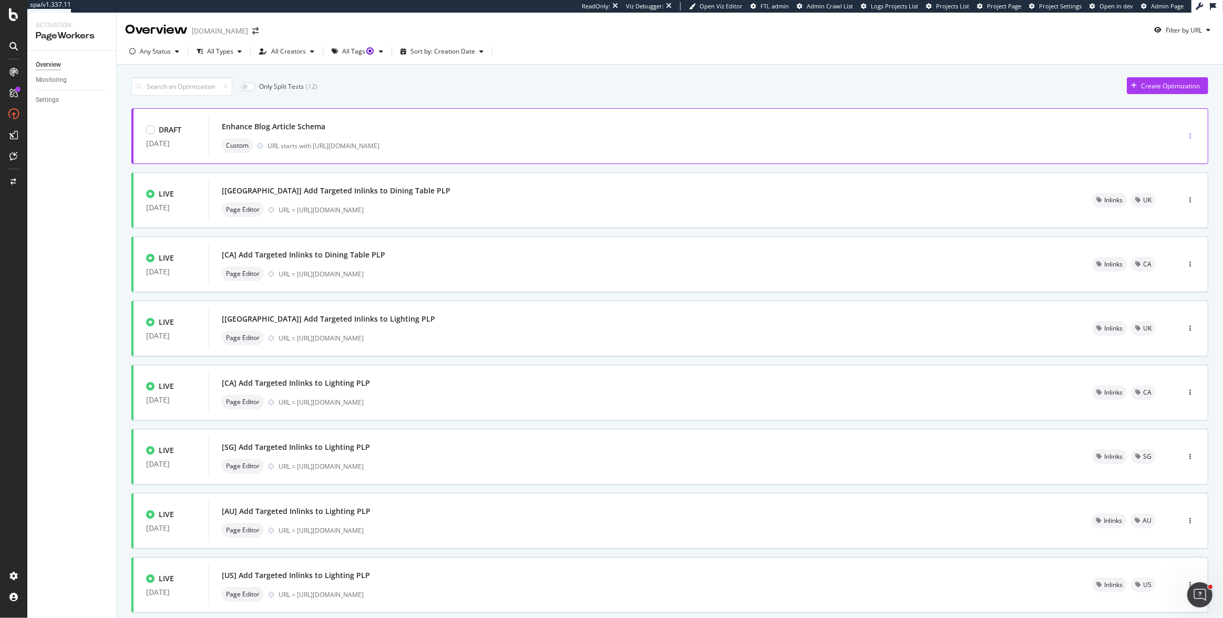
click at [1185, 134] on div "button" at bounding box center [1190, 136] width 10 height 6
click at [1162, 158] on div "Edit" at bounding box center [1167, 155] width 11 height 9
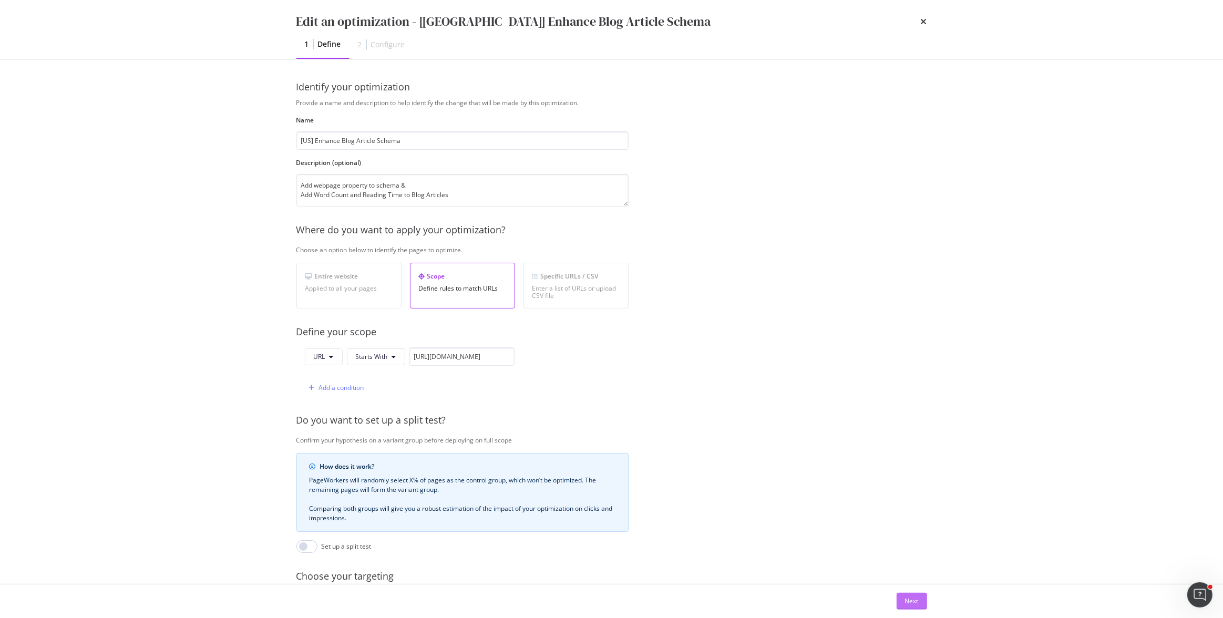
type input "[US] Enhance Blog Article Schema"
click at [912, 606] on div "Next" at bounding box center [912, 601] width 14 height 9
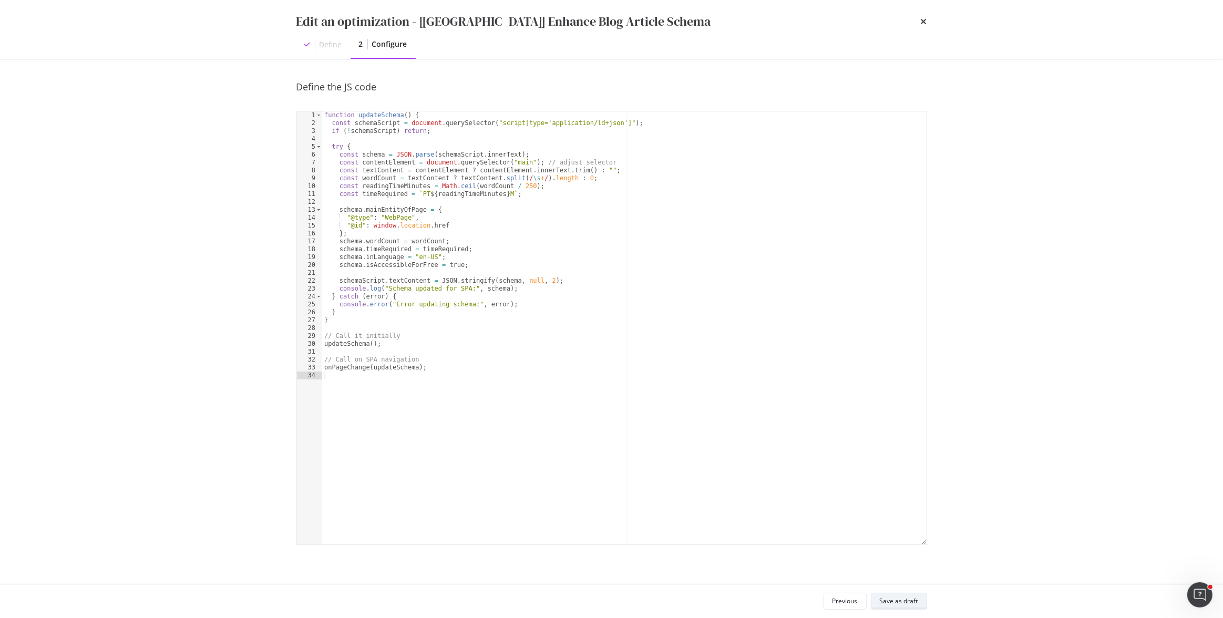
click at [894, 605] on div "Save as draft" at bounding box center [899, 601] width 38 height 9
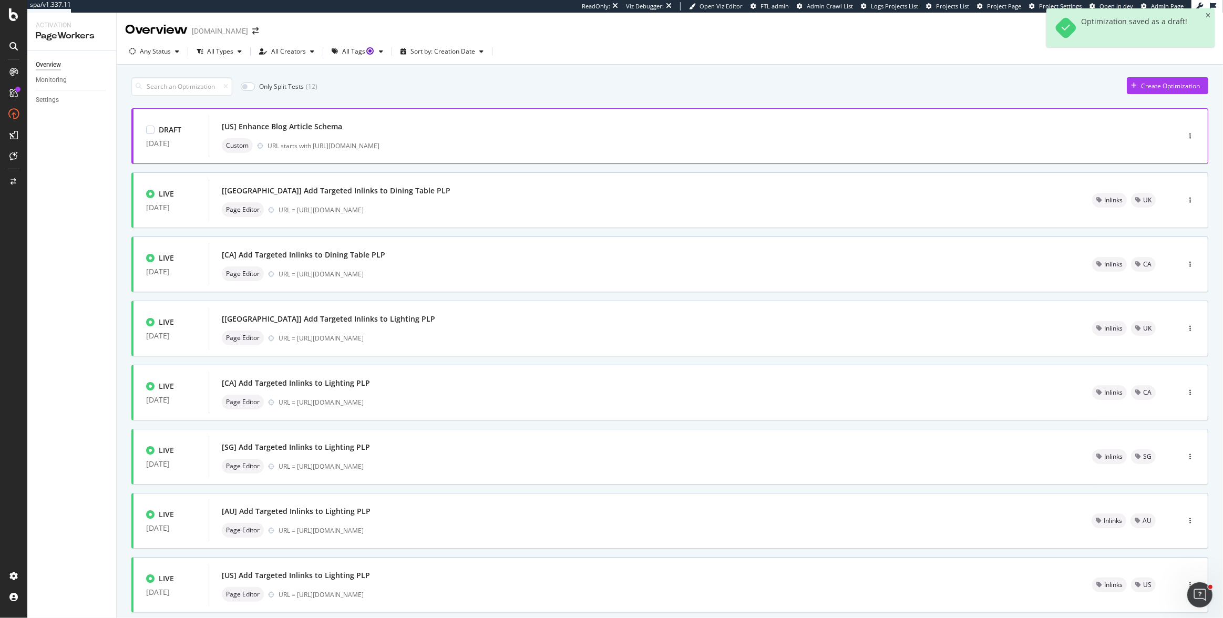
click at [1121, 143] on div "URL starts with https://www.castlery.com/us/blog/" at bounding box center [701, 145] width 867 height 9
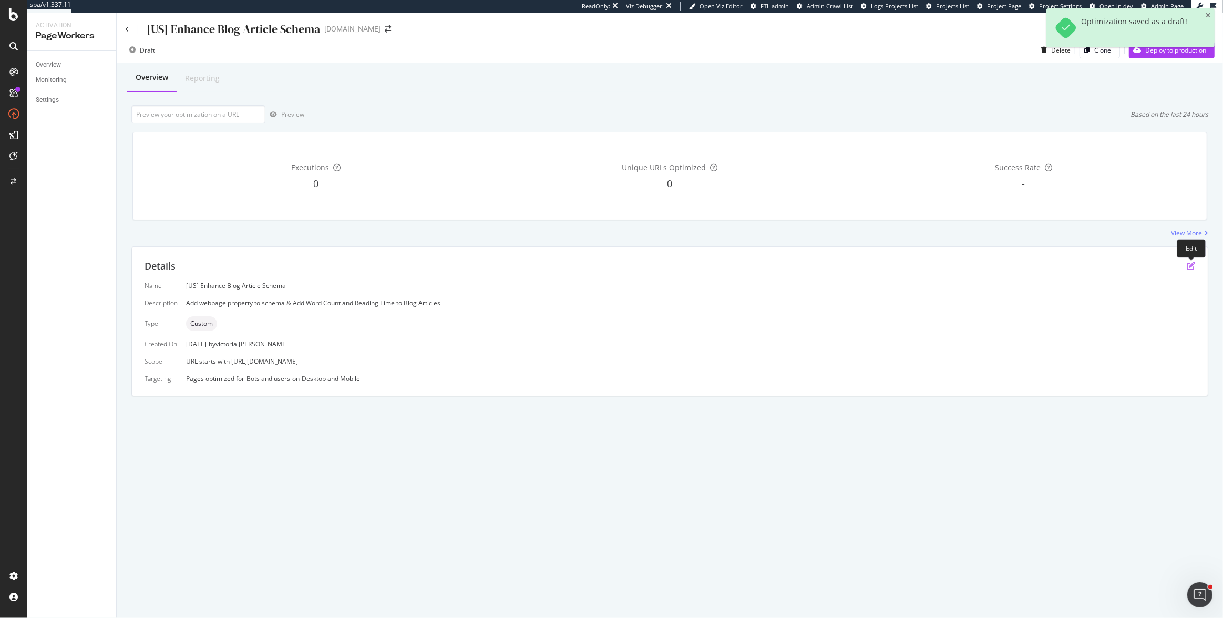
click at [1188, 264] on icon "pen-to-square" at bounding box center [1191, 266] width 8 height 8
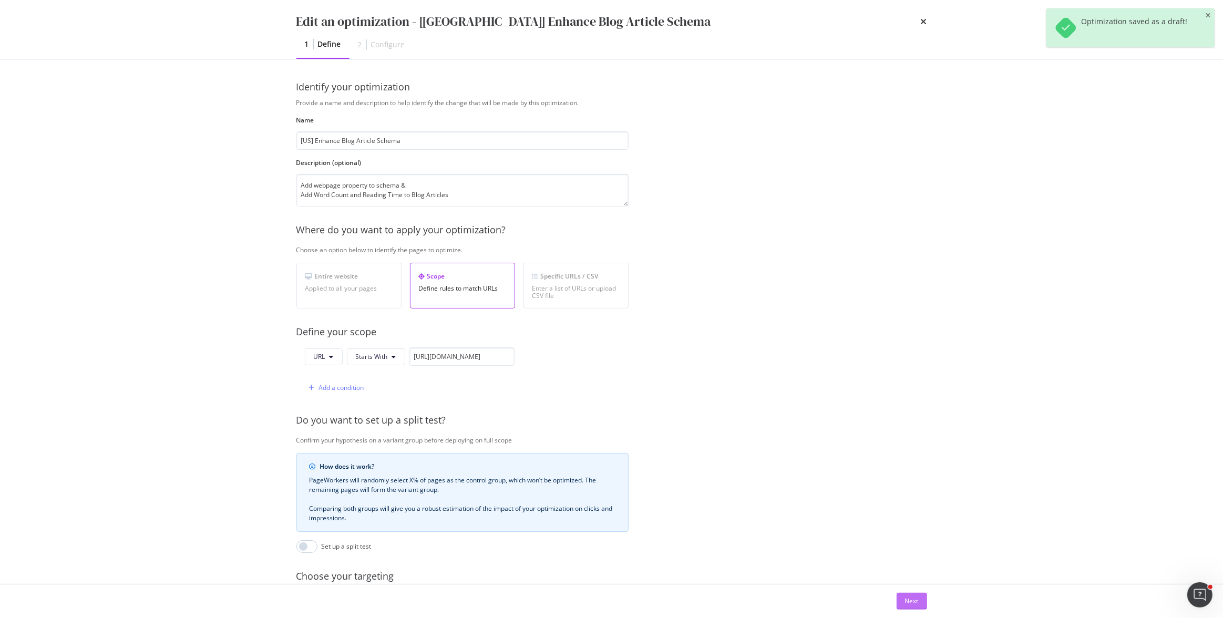
click at [906, 601] on div "Next" at bounding box center [912, 601] width 14 height 9
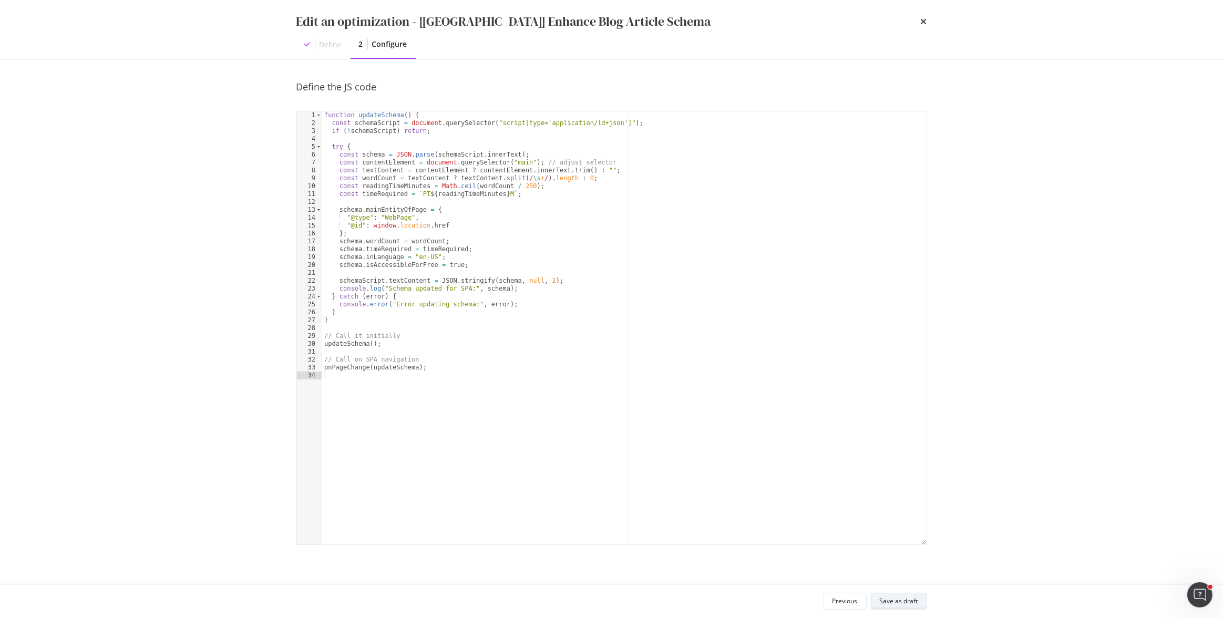
click at [913, 607] on div "Save as draft" at bounding box center [899, 601] width 38 height 15
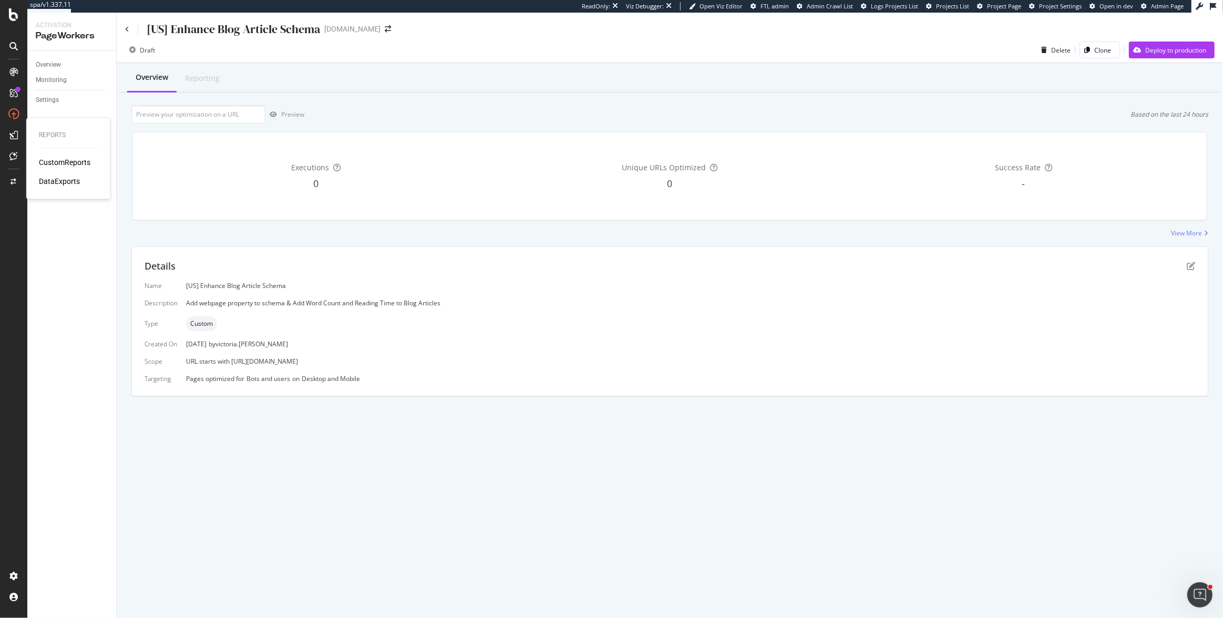
click at [55, 163] on div "CustomReports" at bounding box center [65, 162] width 52 height 11
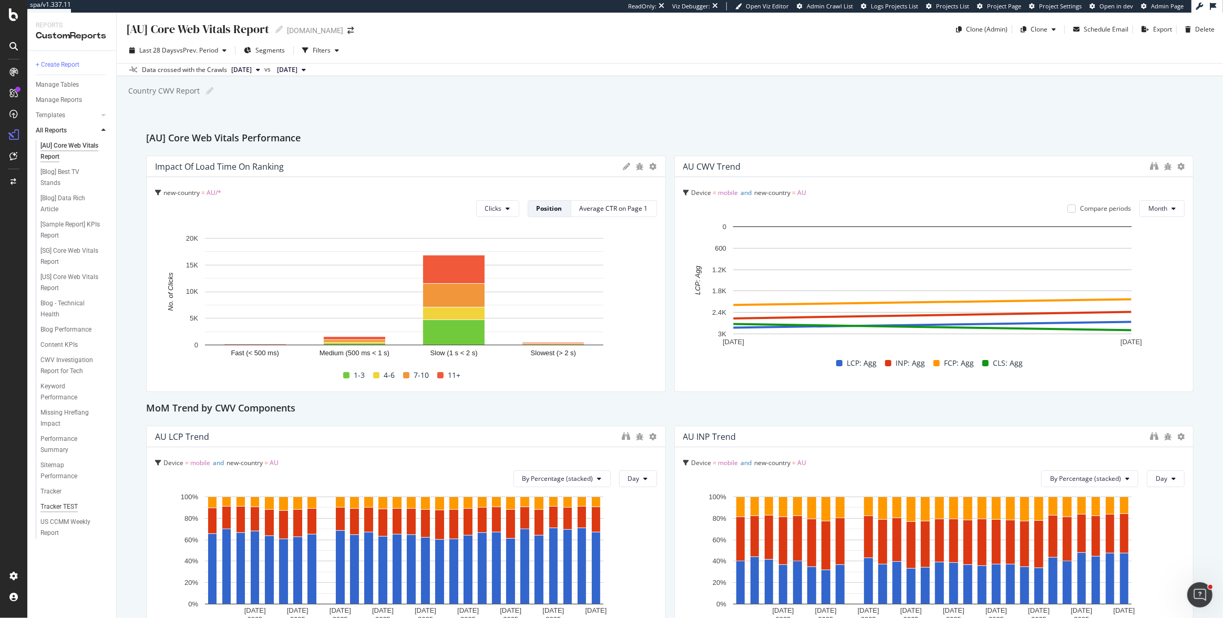
click at [50, 503] on div "Tracker TEST" at bounding box center [58, 507] width 37 height 11
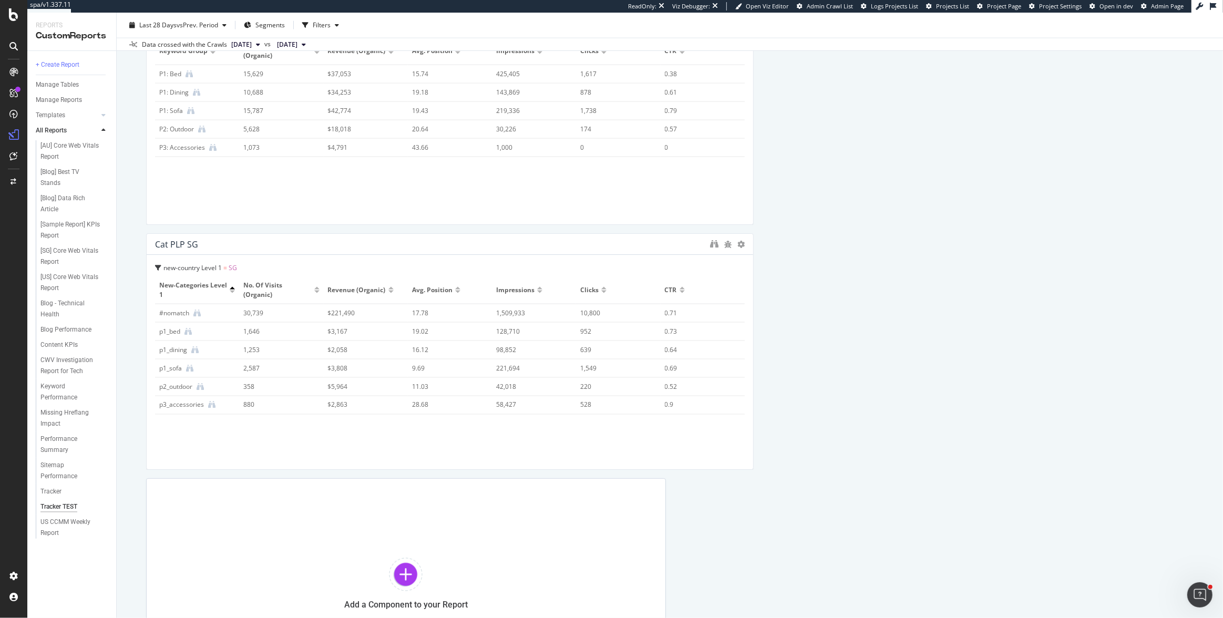
scroll to position [1992, 0]
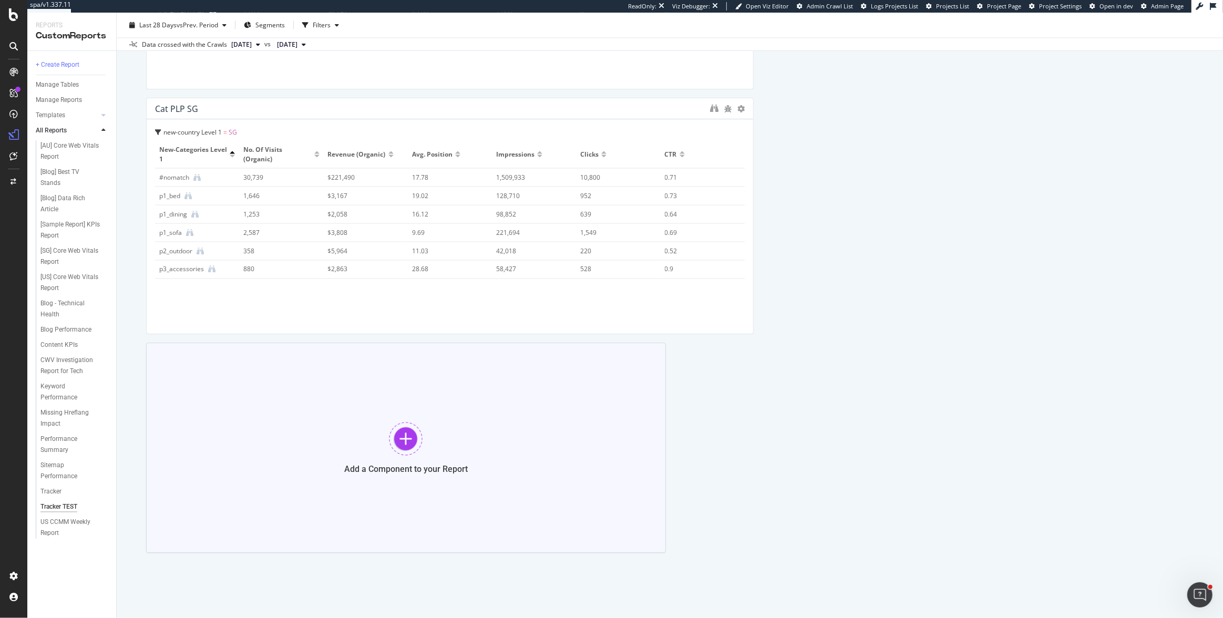
click at [354, 420] on div "Add a Component to your Report" at bounding box center [406, 448] width 520 height 210
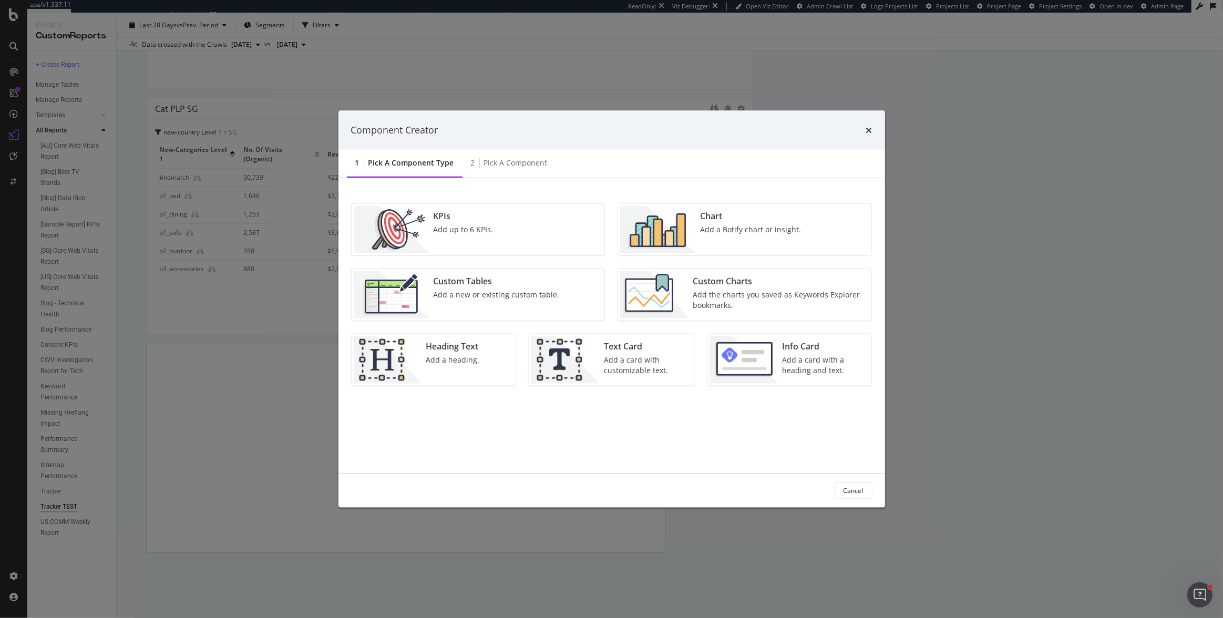
click at [478, 290] on div "Add a new or existing custom table." at bounding box center [497, 294] width 126 height 11
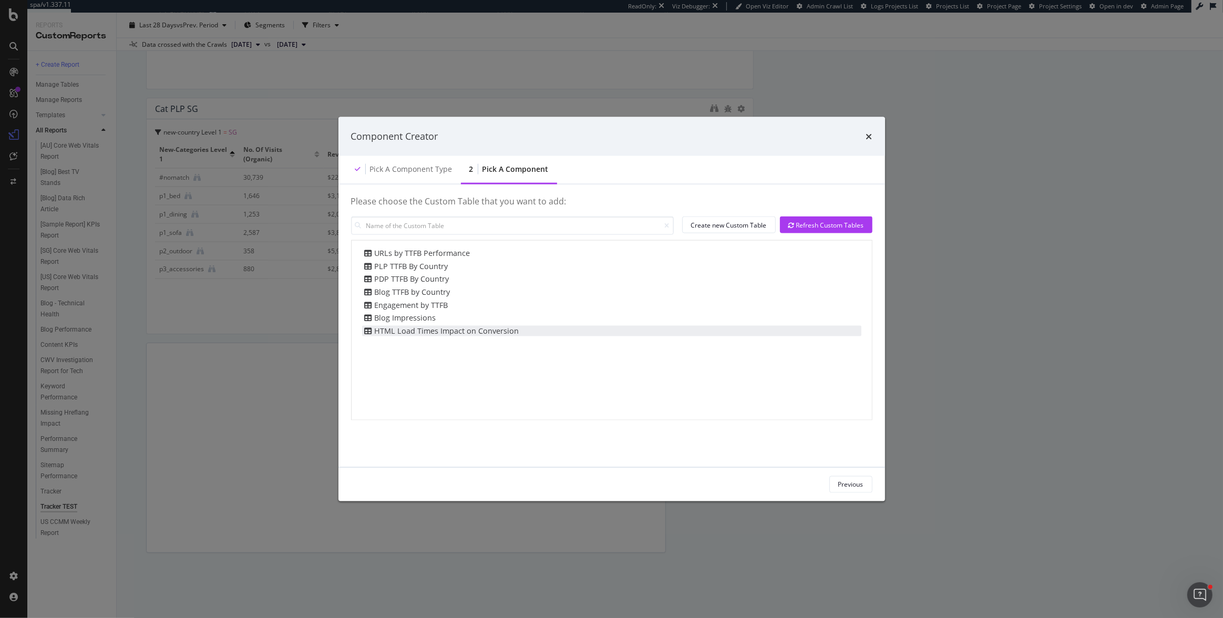
click at [460, 326] on div "HTML Load Times Impact on Conversion" at bounding box center [440, 330] width 157 height 11
click at [831, 483] on div "Add Component" at bounding box center [840, 484] width 47 height 9
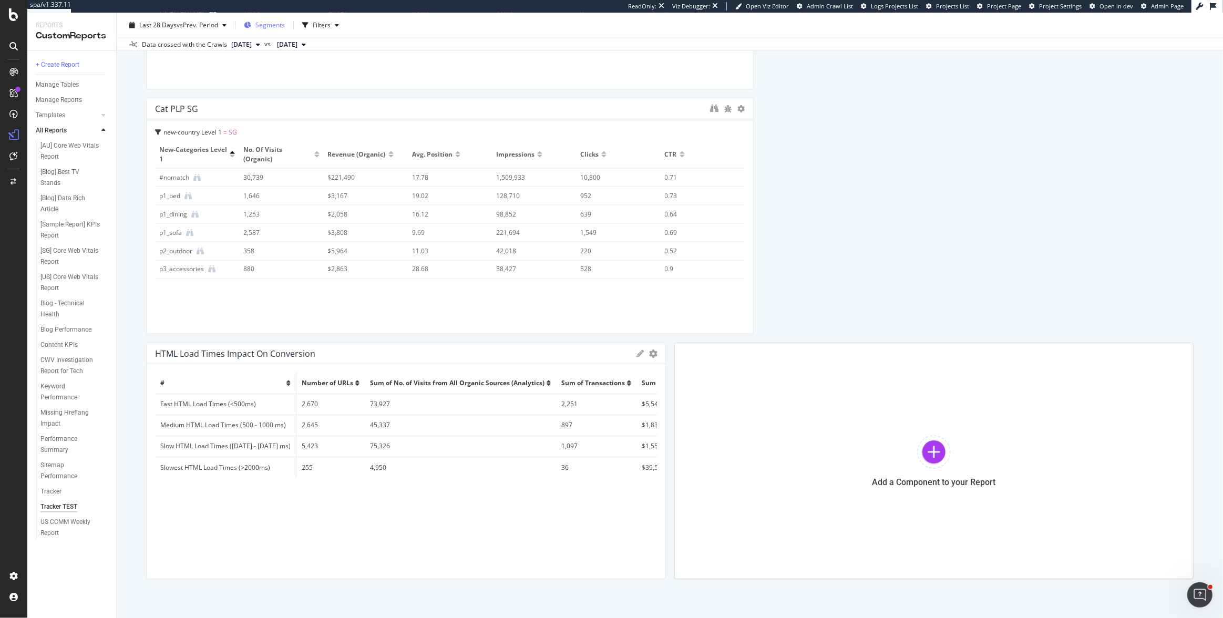
click at [278, 25] on span "Segments" at bounding box center [269, 25] width 29 height 9
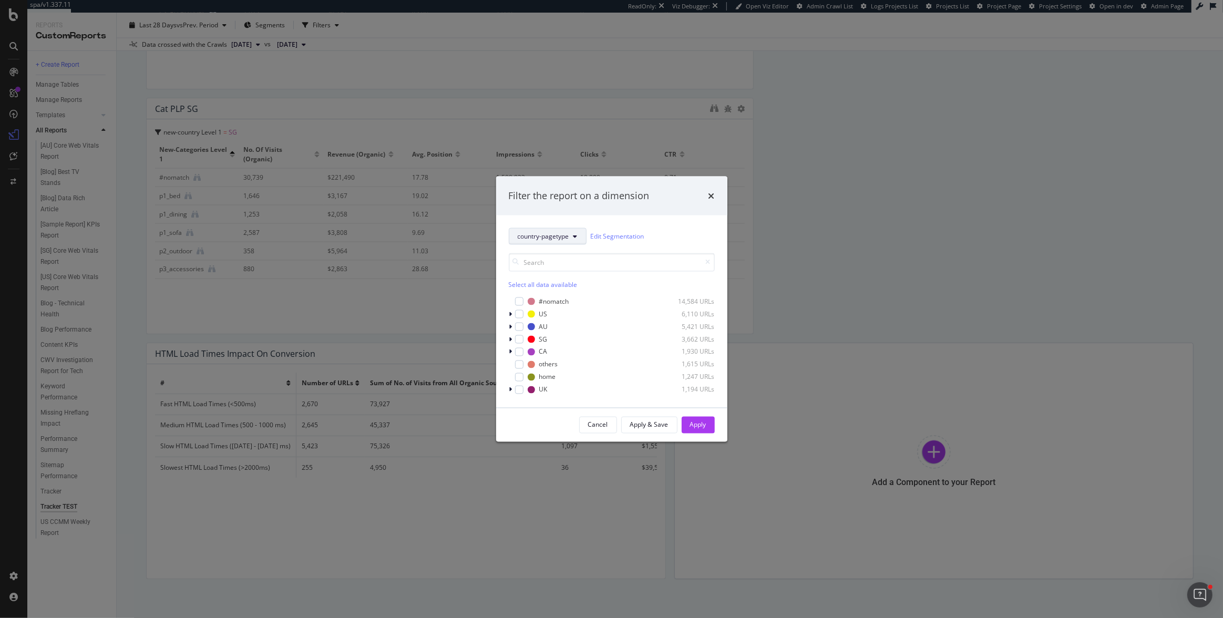
click at [545, 237] on span "country-pagetype" at bounding box center [544, 236] width 52 height 9
click at [545, 352] on span "new-country" at bounding box center [544, 351] width 54 height 9
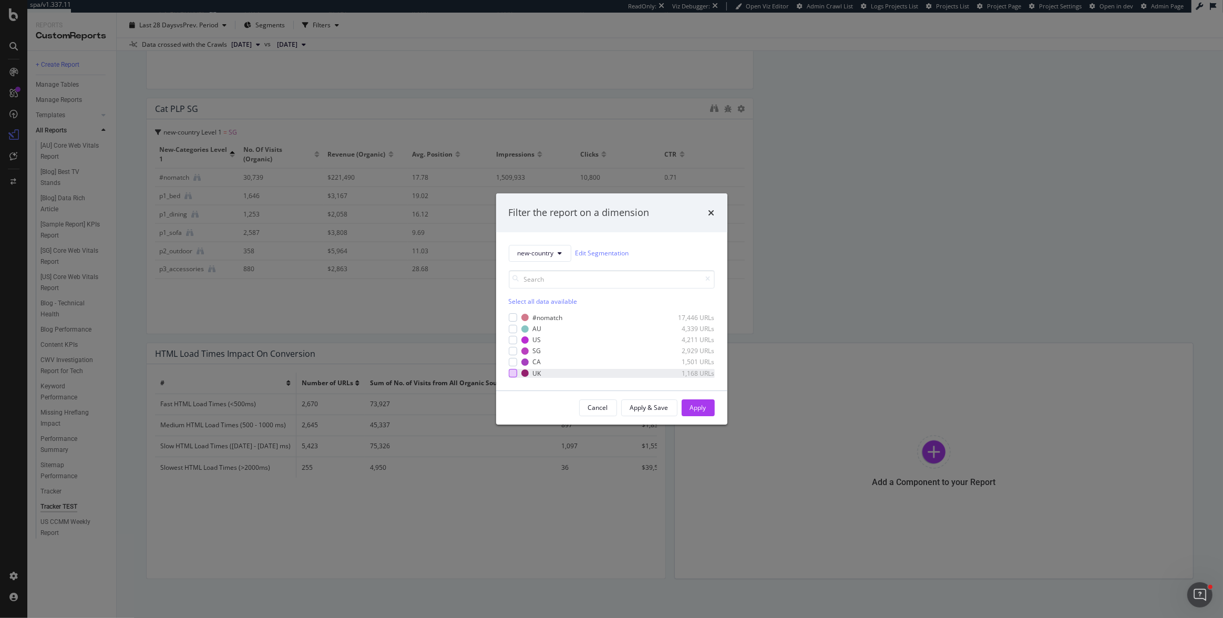
click at [513, 370] on div "modal" at bounding box center [513, 373] width 8 height 8
click at [510, 373] on div "modal" at bounding box center [513, 373] width 8 height 8
click at [513, 341] on div "modal" at bounding box center [513, 340] width 8 height 8
click at [550, 258] on button "new-country" at bounding box center [540, 253] width 63 height 17
click at [548, 393] on div "pagetype-country" at bounding box center [543, 388] width 68 height 15
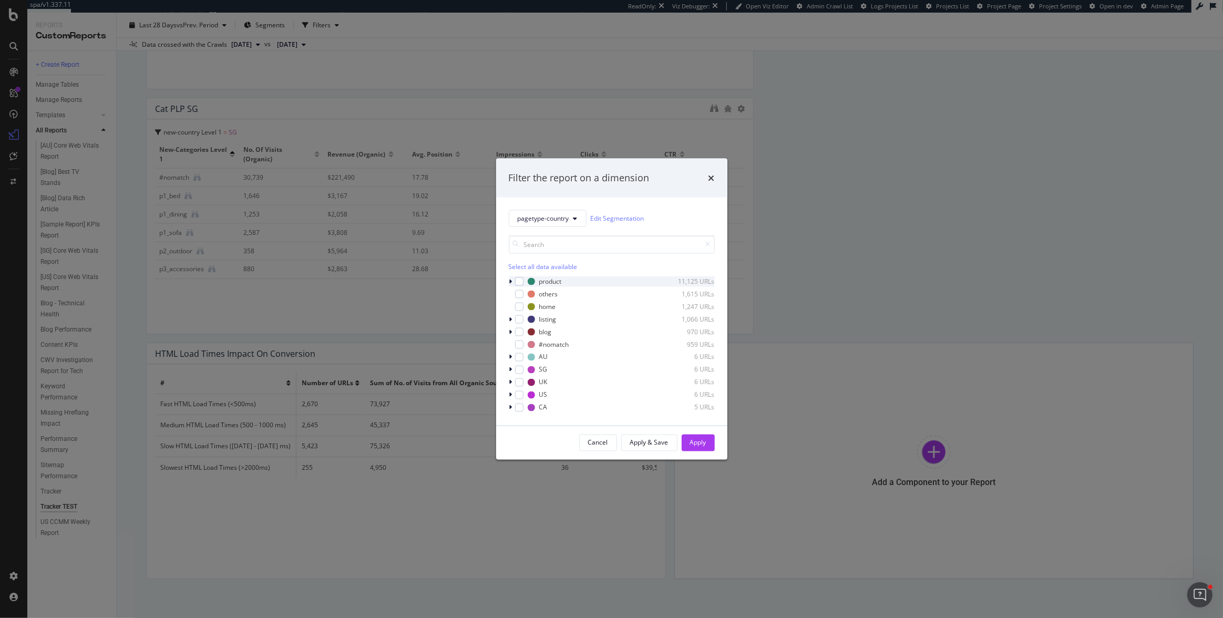
click at [512, 280] on icon "modal" at bounding box center [510, 281] width 3 height 6
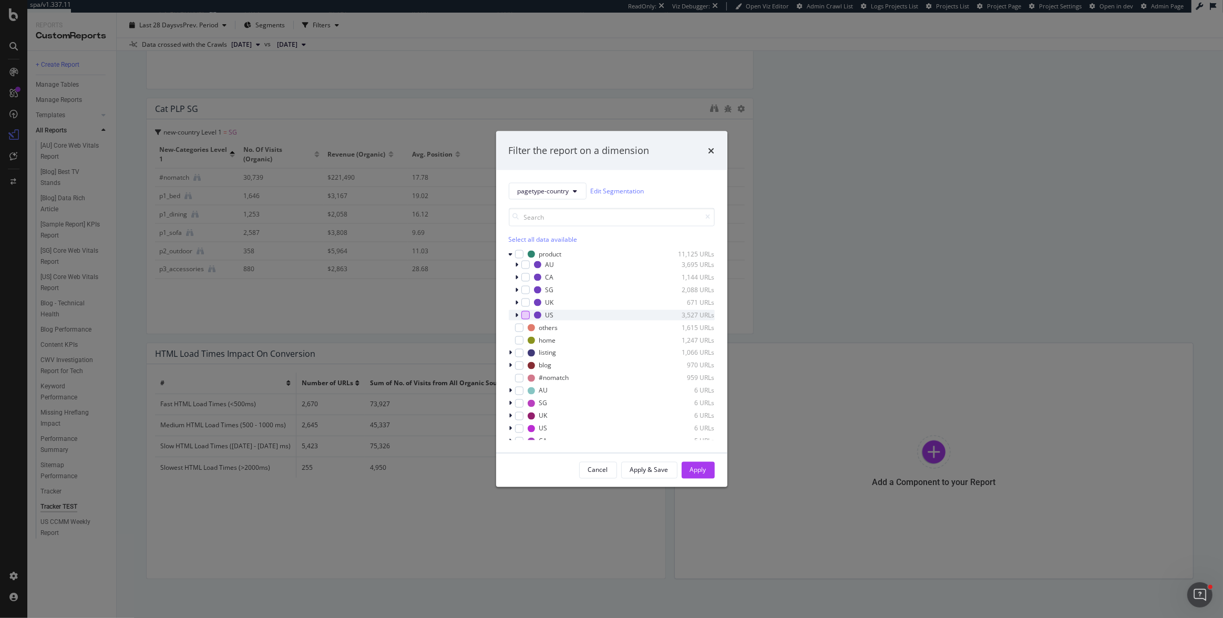
click at [526, 315] on div "modal" at bounding box center [525, 315] width 8 height 8
click at [692, 469] on div "Apply" at bounding box center [698, 470] width 16 height 9
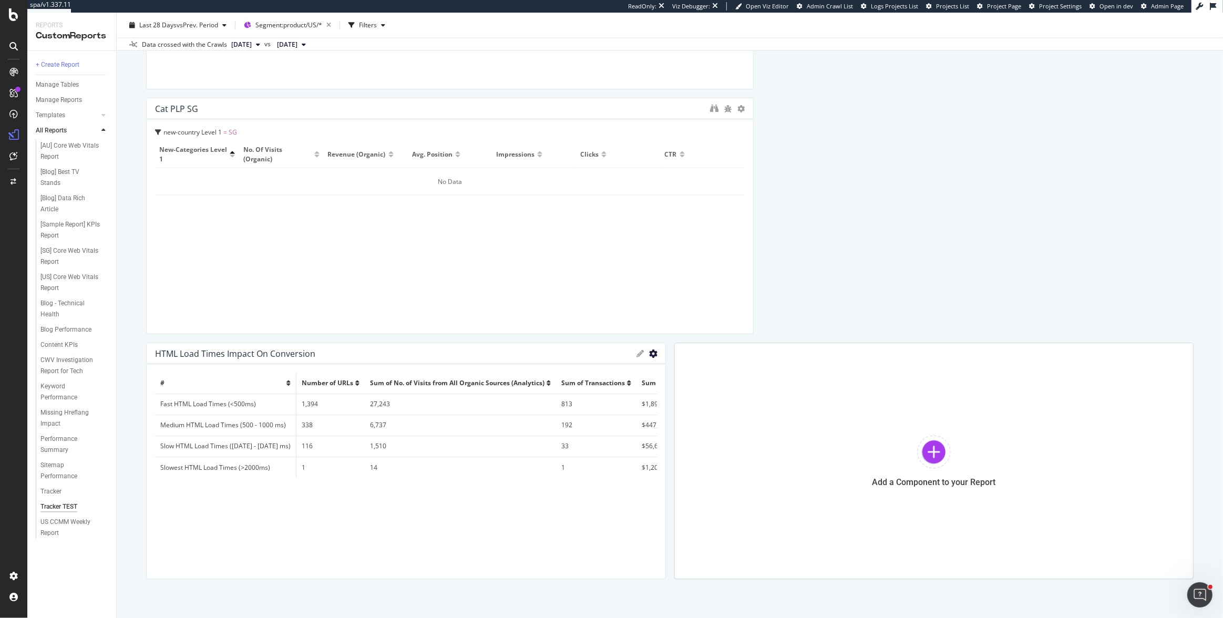
click at [650, 354] on icon "gear" at bounding box center [654, 354] width 8 height 8
click at [620, 377] on span "Export as CSV" at bounding box center [610, 374] width 109 height 14
click at [311, 28] on span "Segment: product/US/*" at bounding box center [288, 25] width 67 height 9
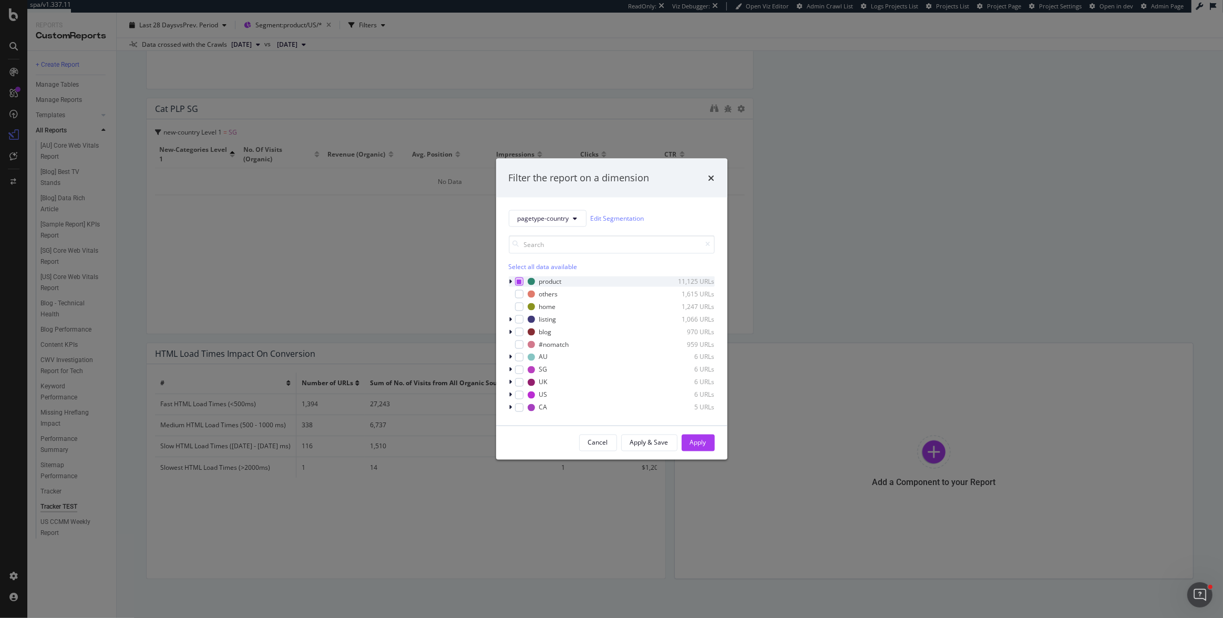
click at [518, 280] on icon "modal" at bounding box center [519, 281] width 5 height 5
click at [512, 319] on icon "modal" at bounding box center [510, 319] width 3 height 6
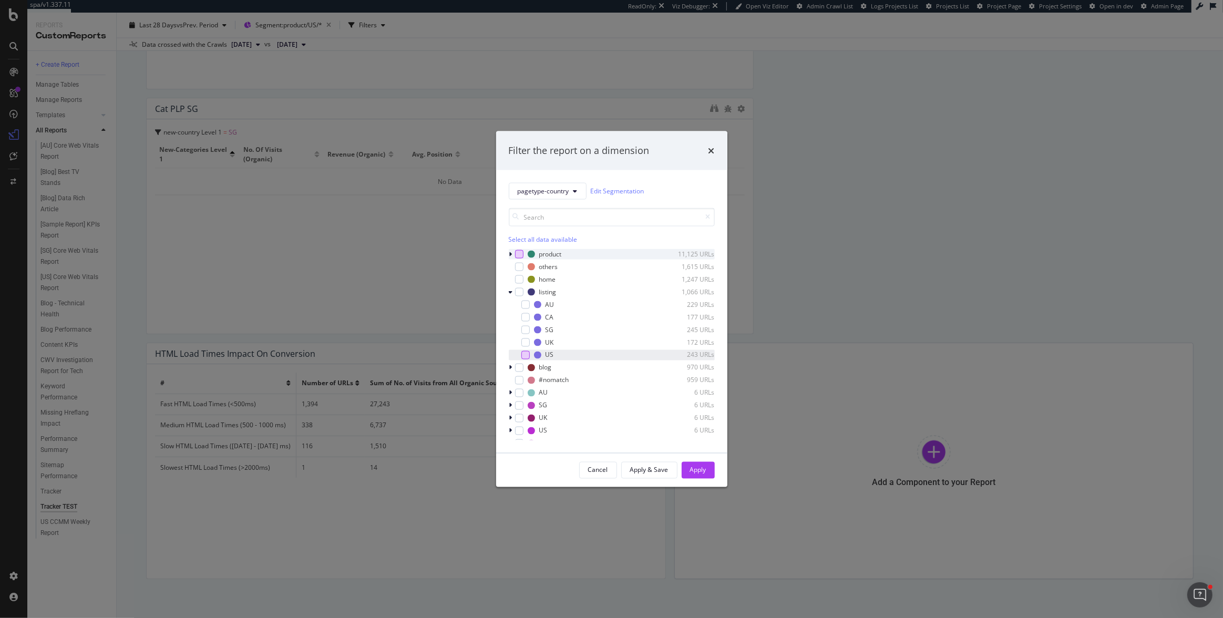
click at [526, 356] on div "modal" at bounding box center [525, 355] width 8 height 8
click at [696, 466] on div "Apply" at bounding box center [698, 470] width 16 height 9
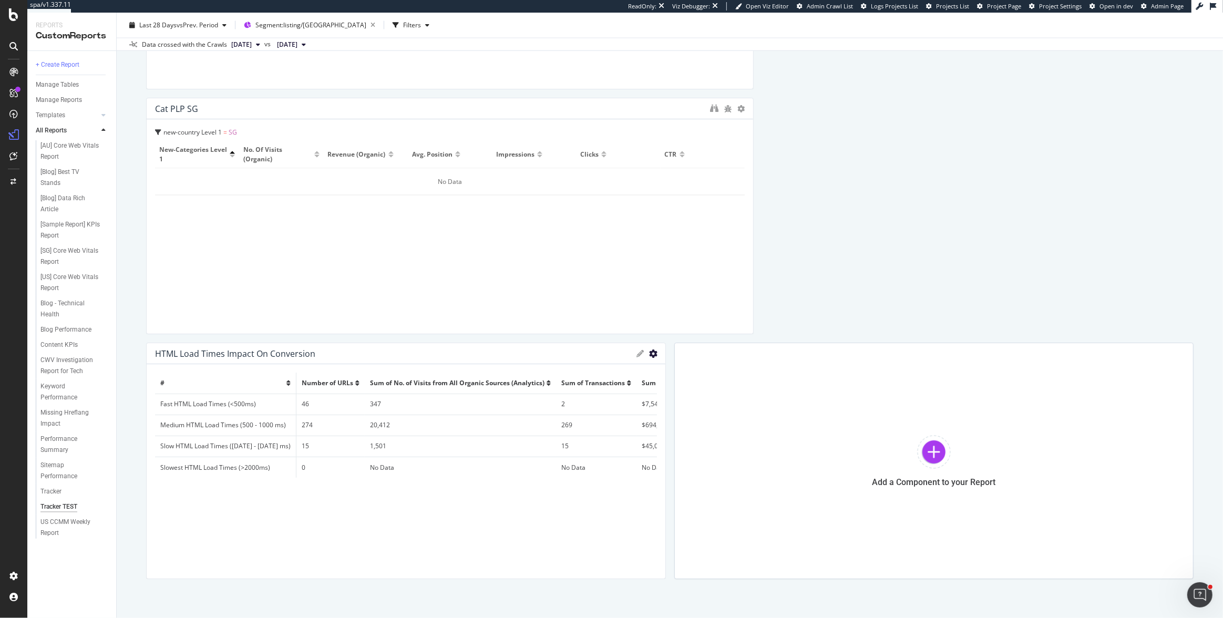
click at [650, 355] on icon "gear" at bounding box center [654, 354] width 8 height 8
click at [611, 377] on span "Export as CSV" at bounding box center [610, 374] width 109 height 14
click at [292, 29] on span "Segment: listing/US" at bounding box center [310, 25] width 111 height 9
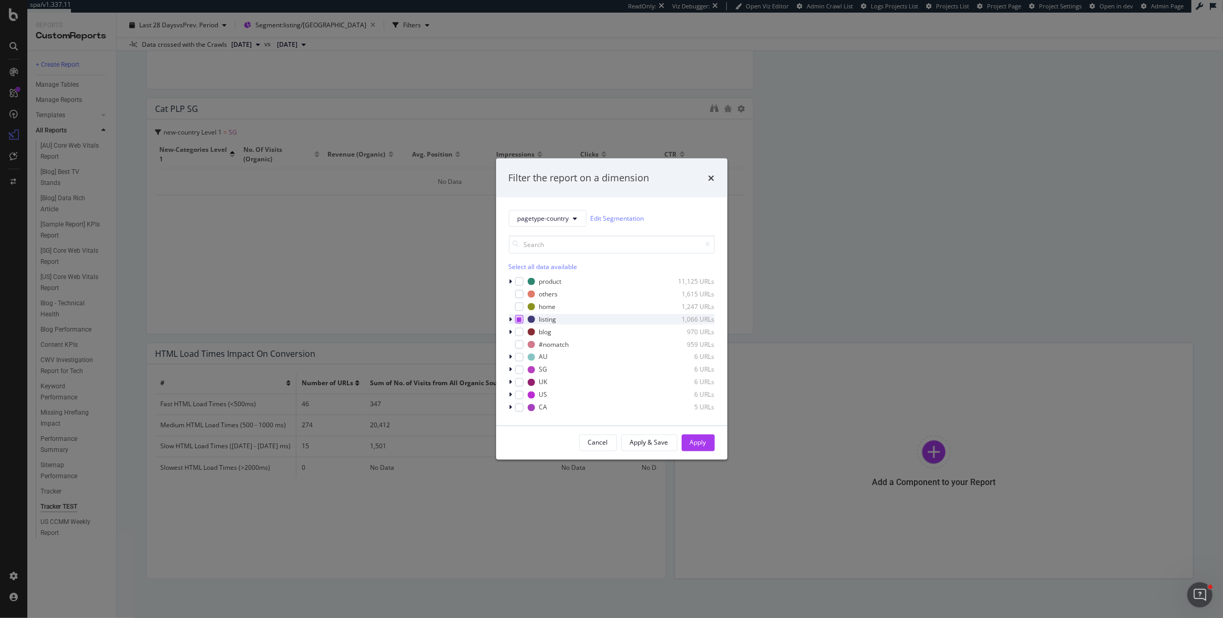
click at [517, 317] on icon "modal" at bounding box center [519, 318] width 5 height 5
click at [510, 329] on icon "modal" at bounding box center [510, 332] width 3 height 6
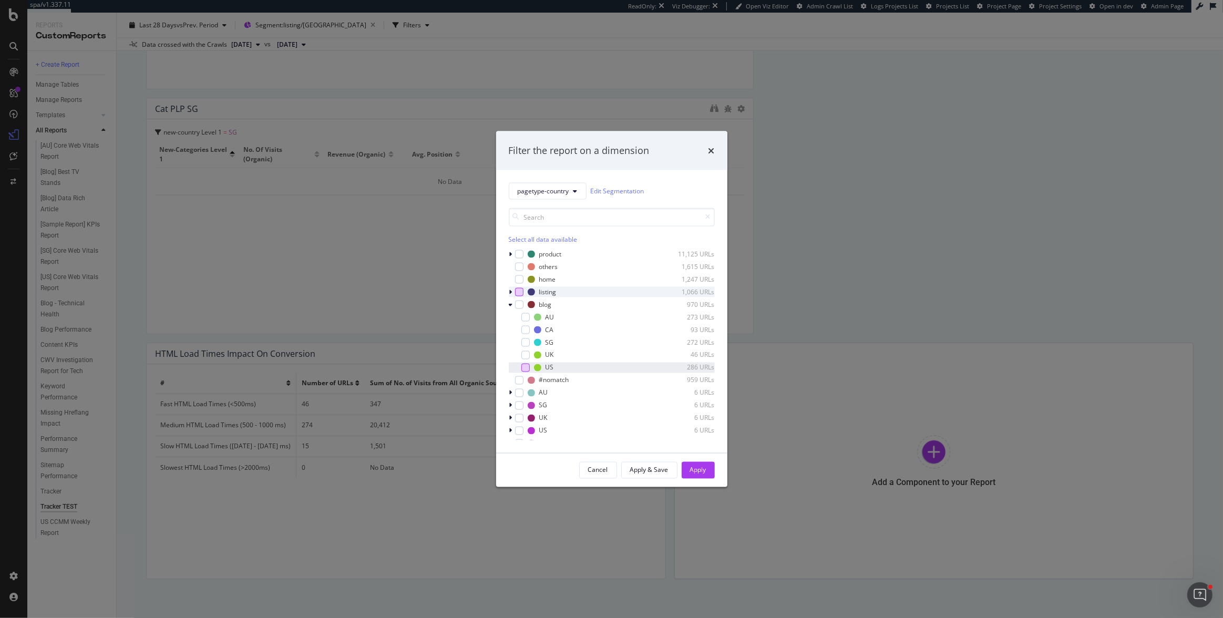
click at [528, 366] on div "modal" at bounding box center [525, 367] width 8 height 8
click at [705, 469] on div "Apply" at bounding box center [698, 470] width 16 height 9
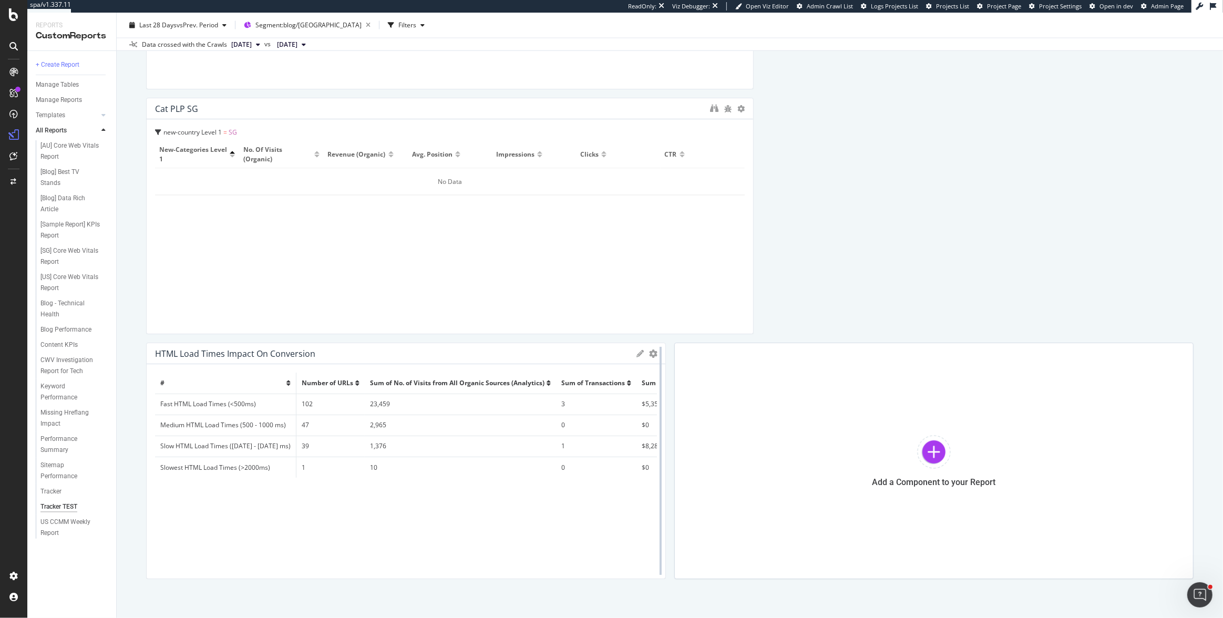
click at [656, 353] on div at bounding box center [661, 461] width 11 height 237
click at [650, 353] on icon "gear" at bounding box center [654, 354] width 8 height 8
click at [610, 376] on span "Export as CSV" at bounding box center [610, 374] width 109 height 14
click at [292, 22] on span "Segment: blog/US" at bounding box center [308, 25] width 106 height 9
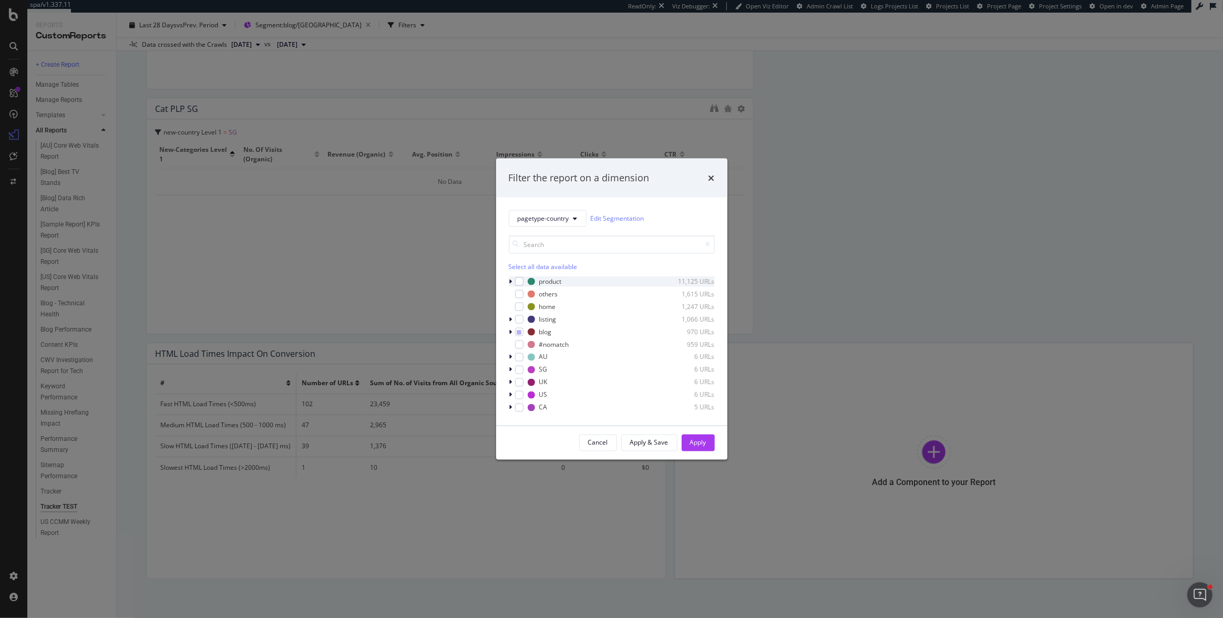
click at [509, 280] on icon "modal" at bounding box center [510, 281] width 3 height 6
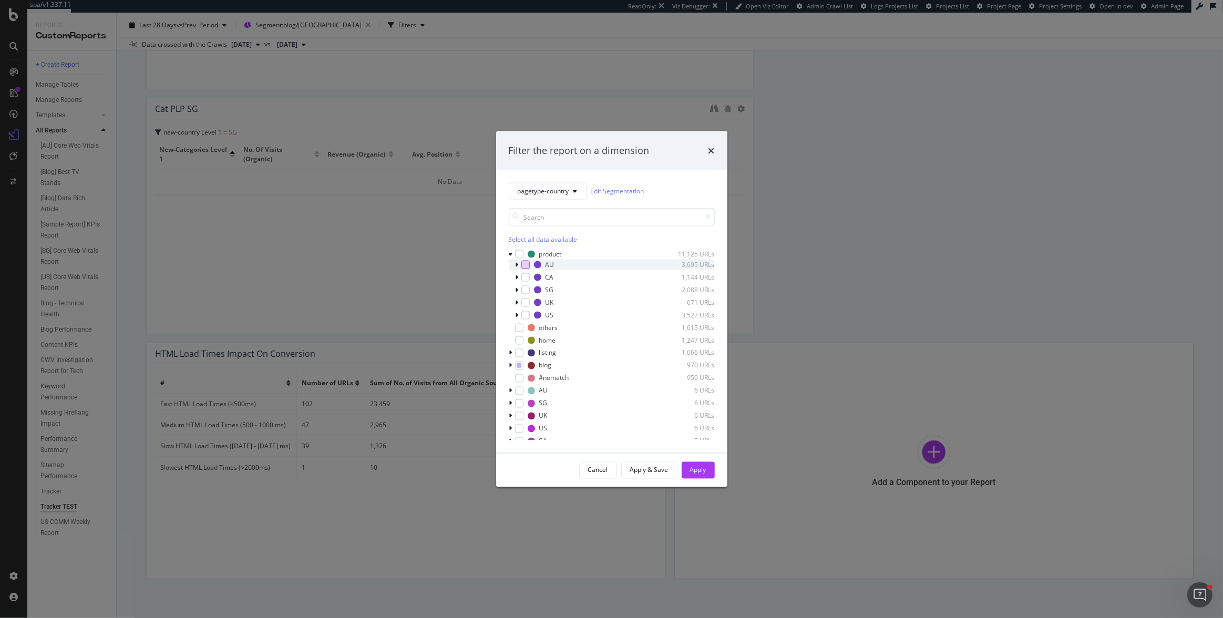
click at [526, 265] on div "modal" at bounding box center [525, 264] width 8 height 8
click at [517, 363] on icon "modal" at bounding box center [519, 365] width 5 height 5
click at [691, 472] on div "Apply" at bounding box center [698, 470] width 16 height 9
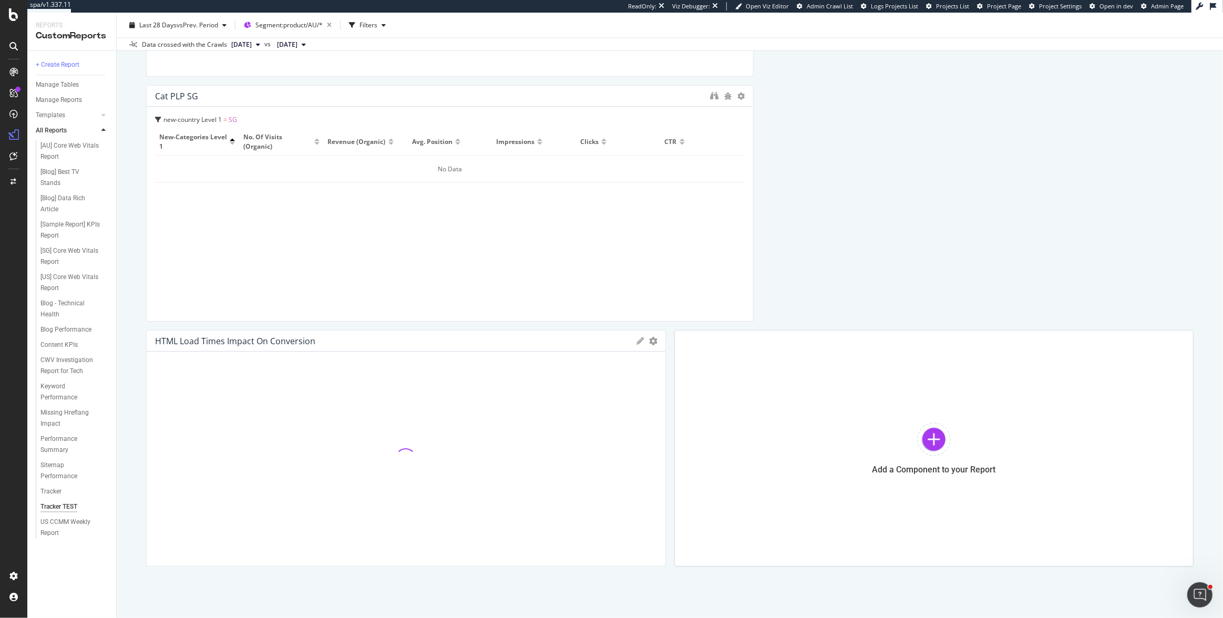
scroll to position [2019, 0]
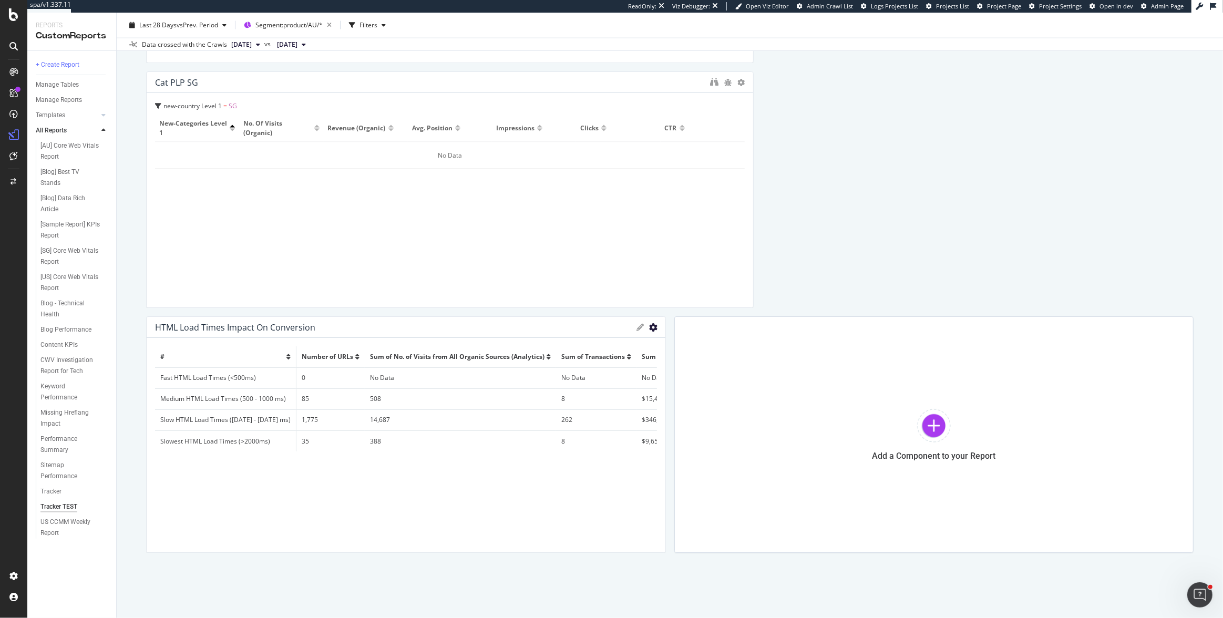
click at [650, 327] on icon "gear" at bounding box center [654, 327] width 8 height 8
click at [627, 351] on span "Export as CSV" at bounding box center [610, 348] width 109 height 14
click at [308, 22] on span "Segment: product/AU/*" at bounding box center [288, 25] width 67 height 9
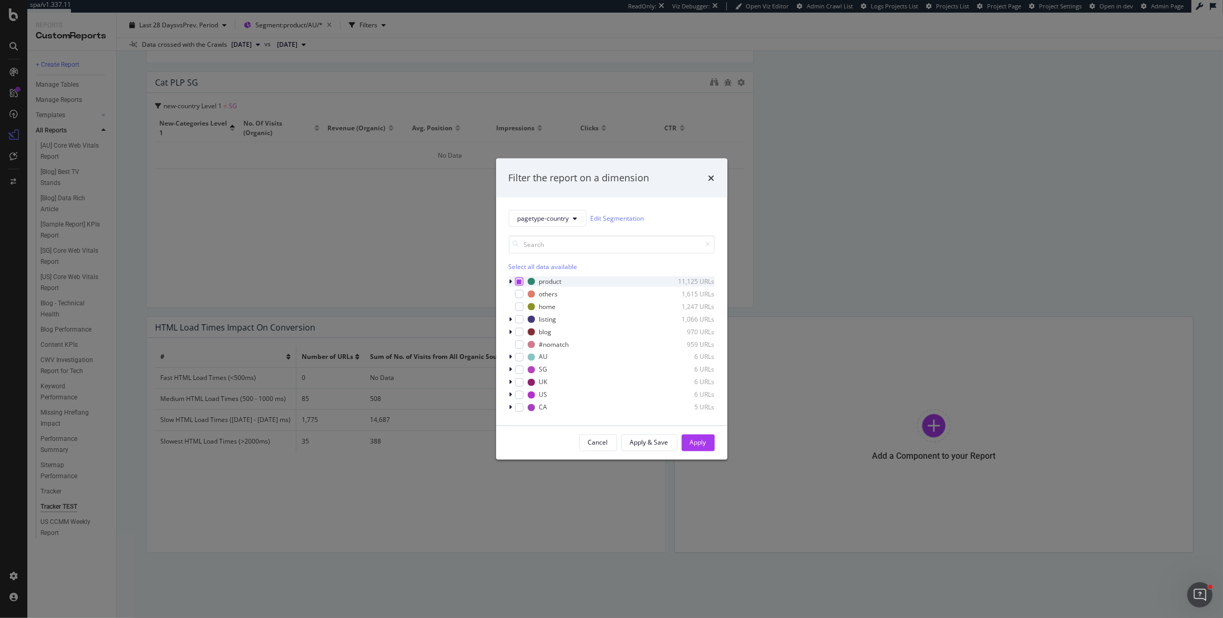
click at [517, 282] on icon "modal" at bounding box center [519, 281] width 5 height 5
click at [518, 282] on icon "modal" at bounding box center [519, 281] width 5 height 5
click at [515, 320] on div "modal" at bounding box center [519, 319] width 8 height 8
click at [517, 319] on icon "modal" at bounding box center [519, 318] width 5 height 5
click at [508, 317] on div "pagetype-country Edit Segmentation Select all data available product 11,125 URL…" at bounding box center [611, 311] width 231 height 228
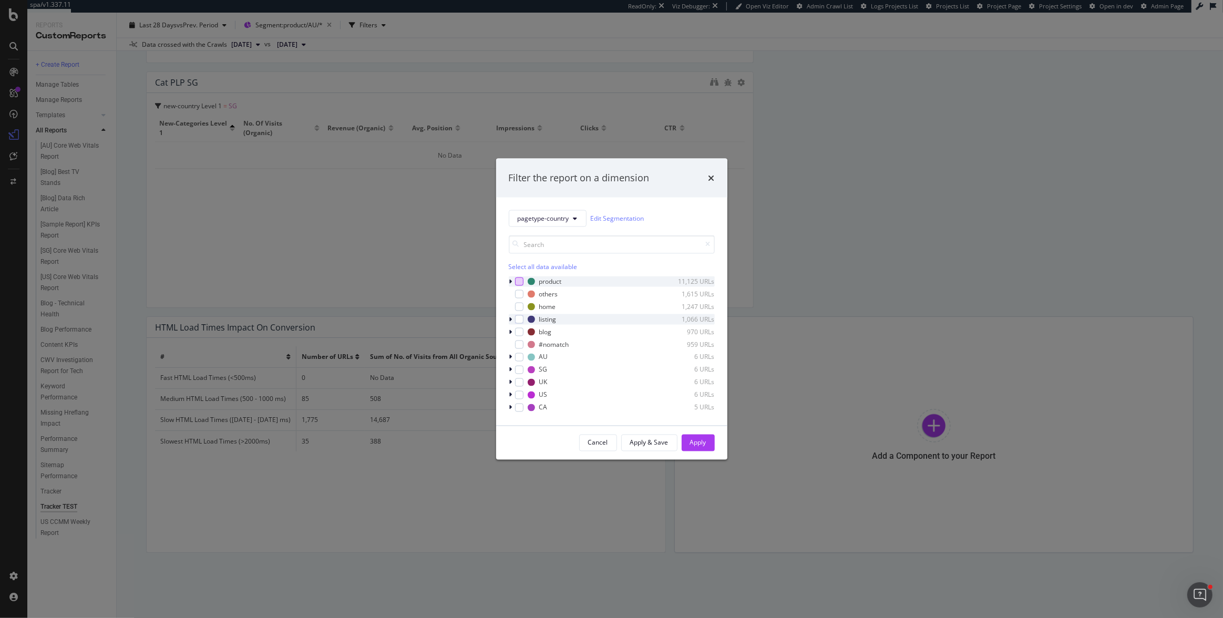
click at [510, 318] on icon "modal" at bounding box center [510, 319] width 3 height 6
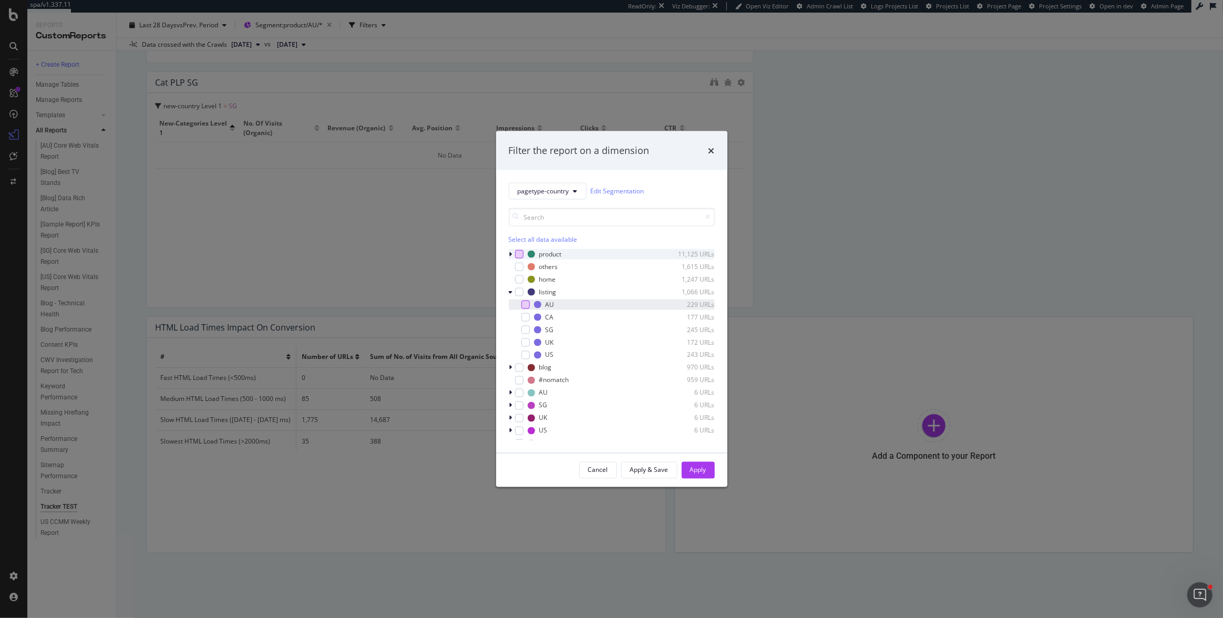
click at [528, 305] on div "modal" at bounding box center [525, 304] width 8 height 8
click at [703, 466] on div "Apply" at bounding box center [698, 470] width 16 height 9
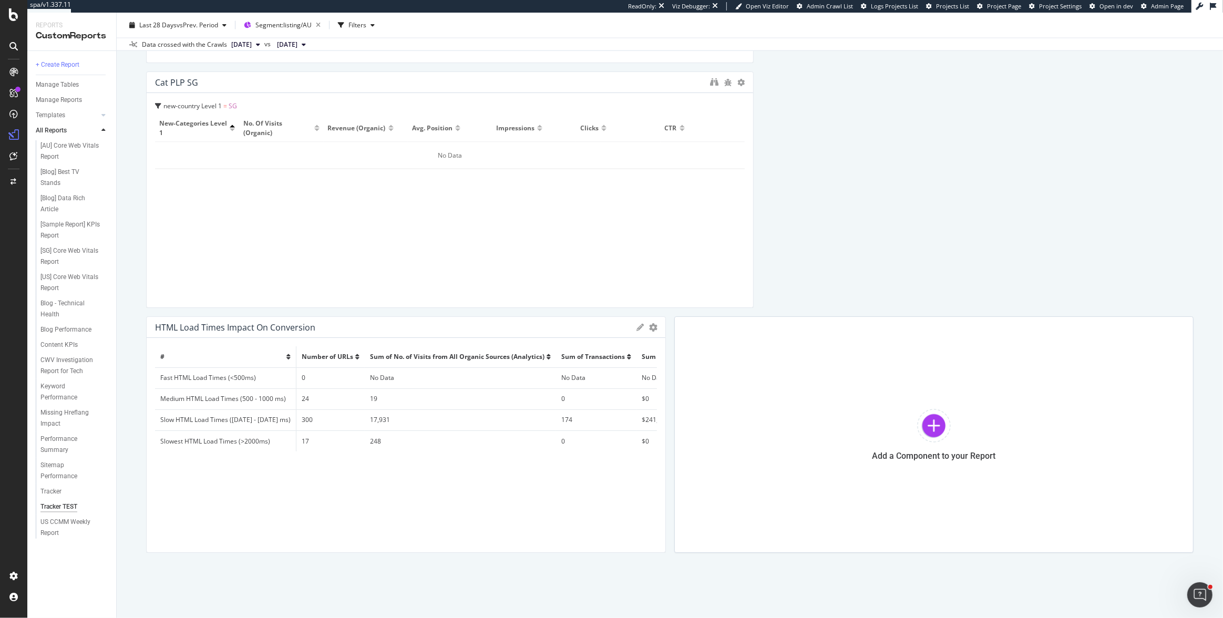
click at [650, 326] on icon "gear" at bounding box center [654, 327] width 8 height 8
click at [624, 344] on span "Export as CSV" at bounding box center [610, 348] width 109 height 14
click at [298, 18] on div "Segment: listing/AU" at bounding box center [289, 25] width 69 height 15
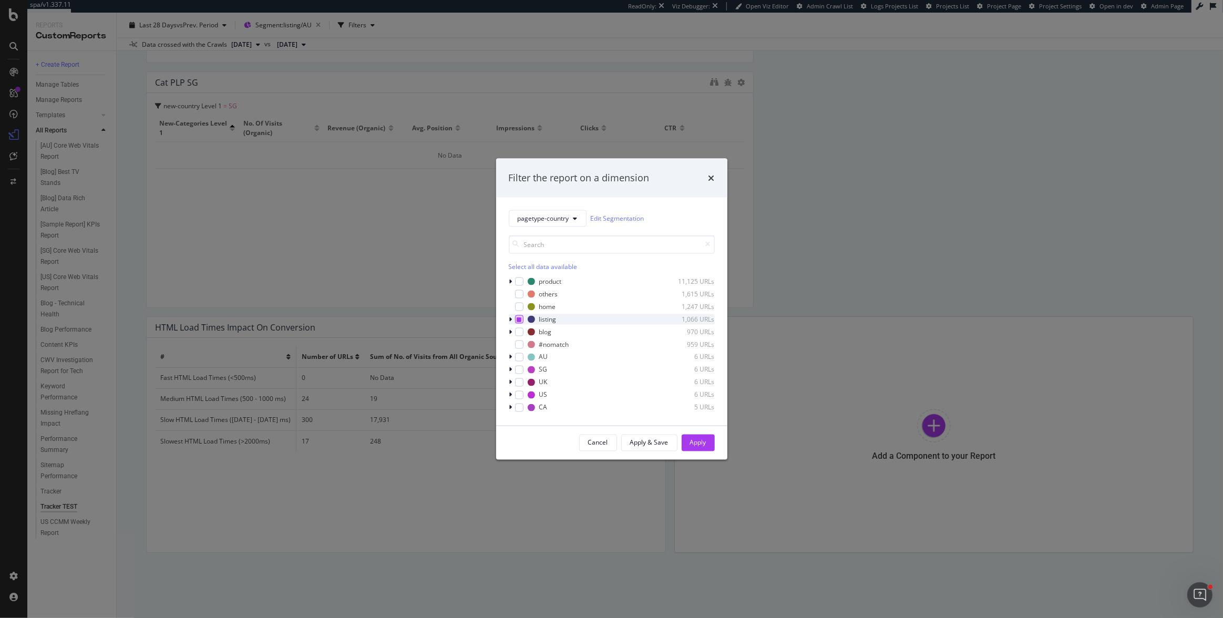
click at [519, 322] on div "modal" at bounding box center [519, 319] width 8 height 8
click at [510, 334] on icon "modal" at bounding box center [510, 332] width 3 height 6
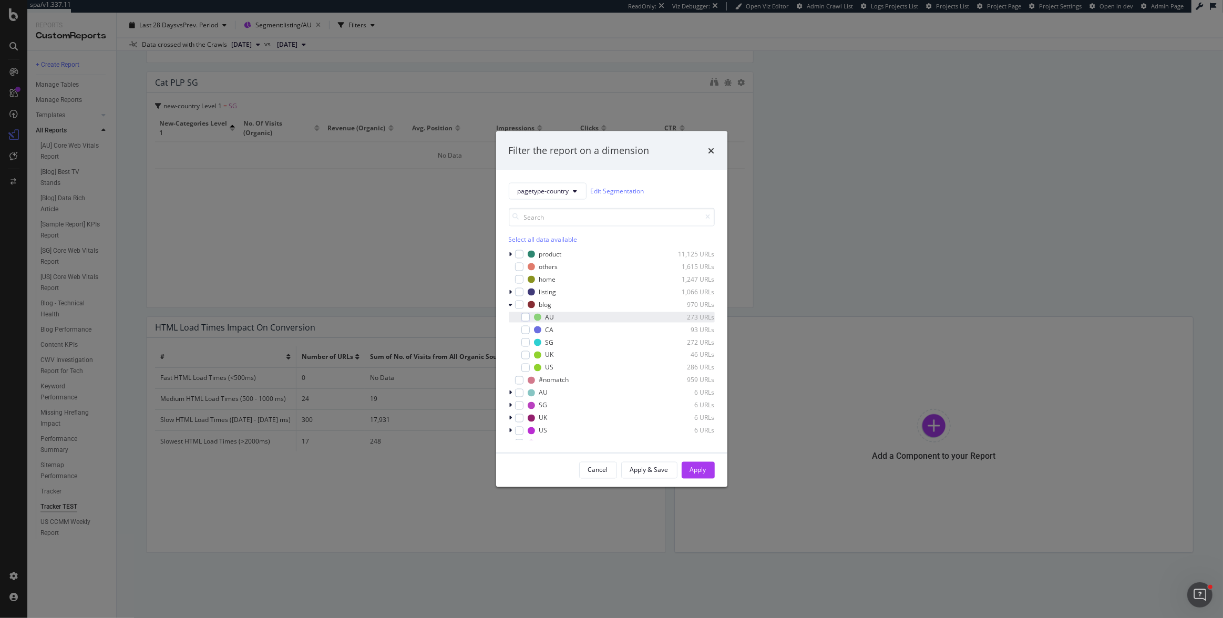
click at [525, 322] on div "AU 273 URLs" at bounding box center [612, 317] width 206 height 11
click at [689, 462] on button "Apply" at bounding box center [698, 470] width 33 height 17
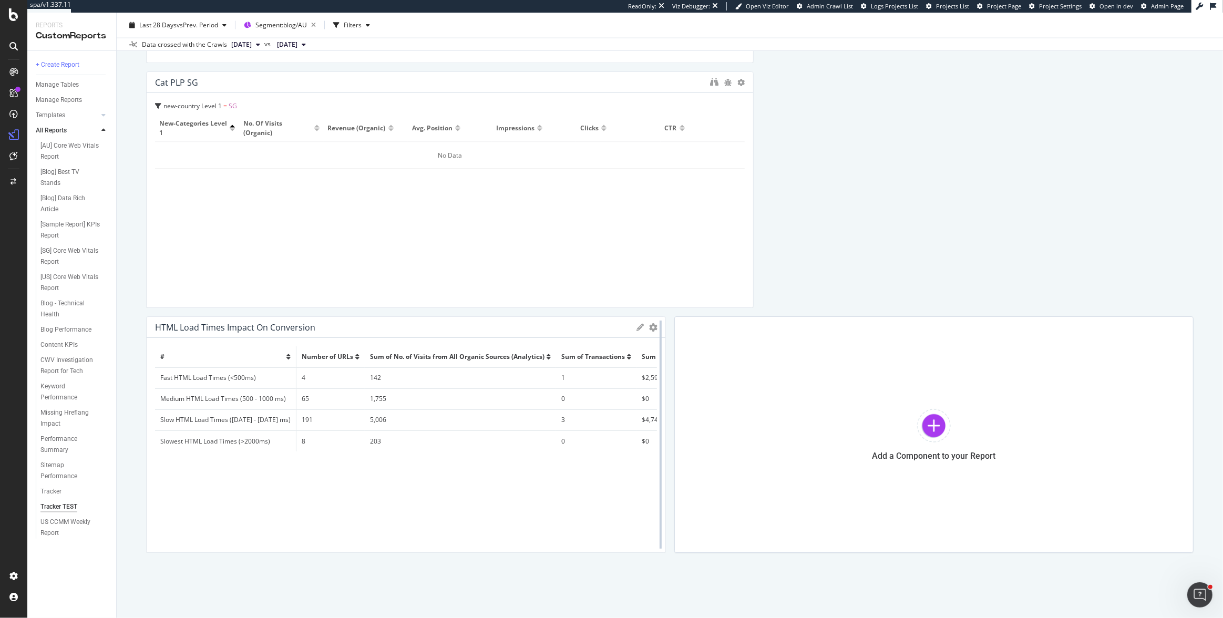
click at [656, 329] on div at bounding box center [661, 434] width 11 height 237
click at [650, 326] on icon "gear" at bounding box center [654, 327] width 8 height 8
click at [611, 344] on span "Export as CSV" at bounding box center [610, 348] width 109 height 14
click at [285, 23] on span "Segment: blog/AU" at bounding box center [281, 25] width 52 height 9
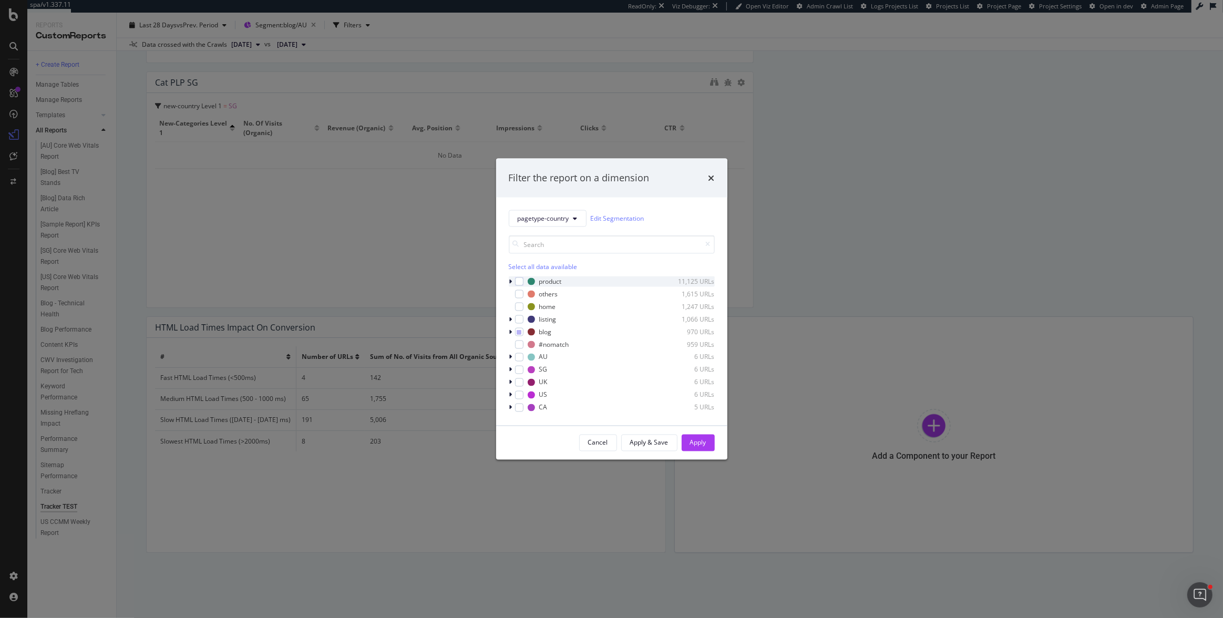
click at [510, 281] on icon "modal" at bounding box center [510, 281] width 3 height 6
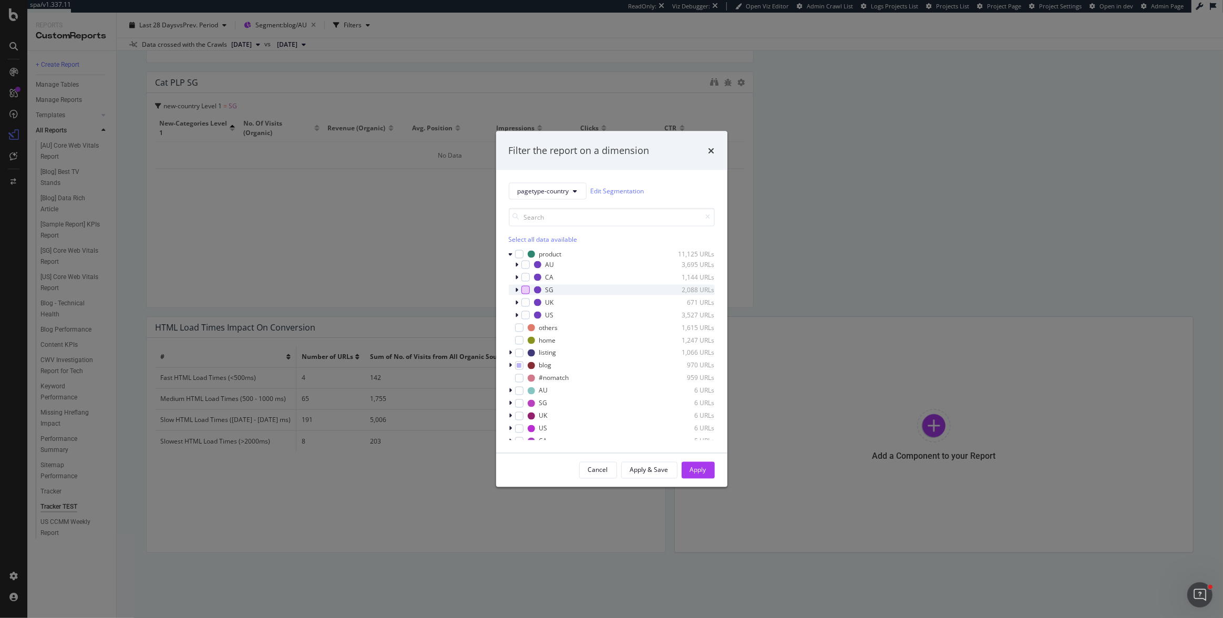
click at [526, 287] on div "modal" at bounding box center [525, 289] width 8 height 8
click at [521, 367] on icon "modal" at bounding box center [519, 365] width 5 height 5
click at [692, 462] on div "Apply" at bounding box center [698, 470] width 16 height 16
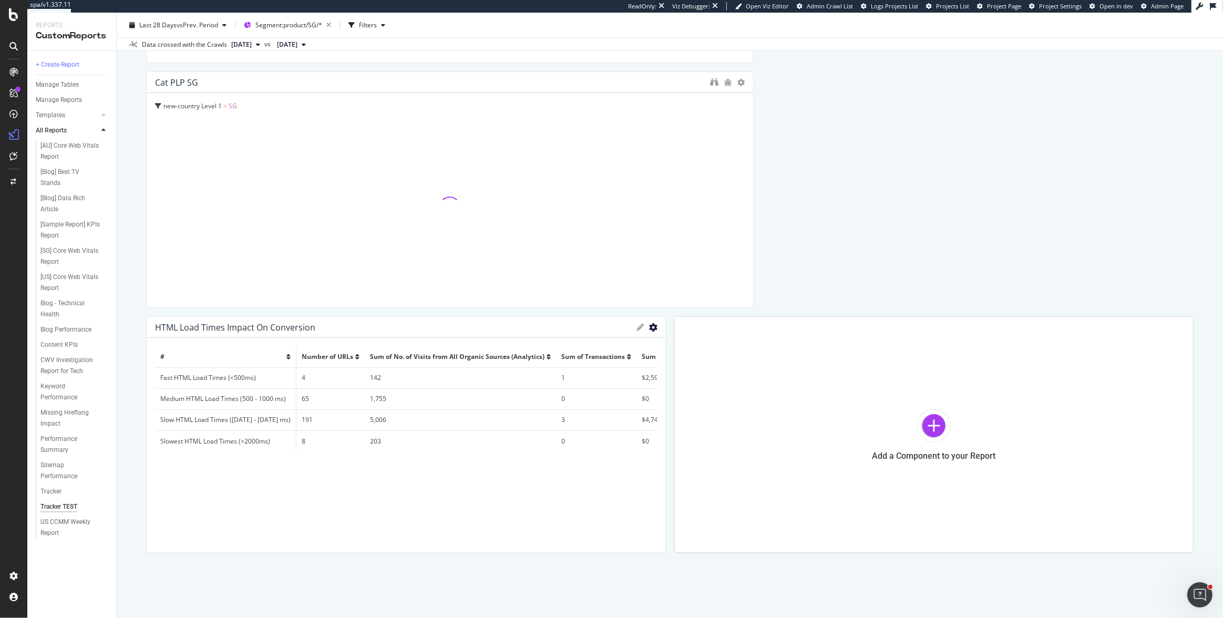
click at [650, 328] on icon "gear" at bounding box center [654, 327] width 8 height 8
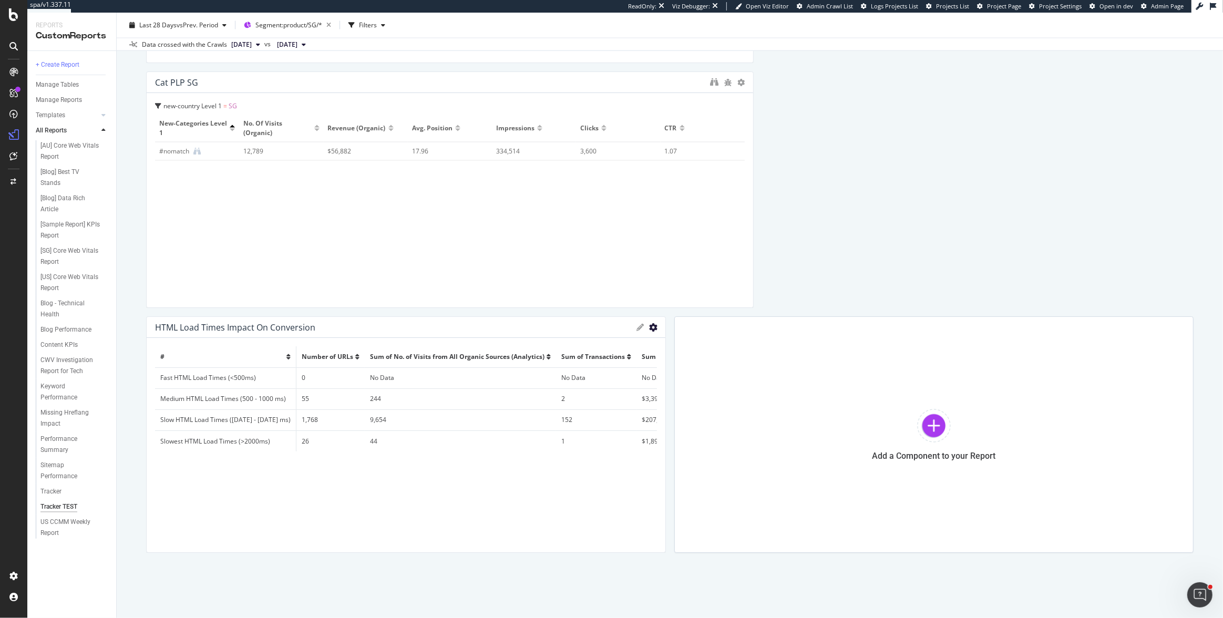
click at [650, 329] on icon "gear" at bounding box center [654, 327] width 8 height 8
click at [639, 343] on span "Export as CSV" at bounding box center [610, 348] width 109 height 14
click at [303, 22] on span "Segment: product/SG/*" at bounding box center [288, 25] width 67 height 9
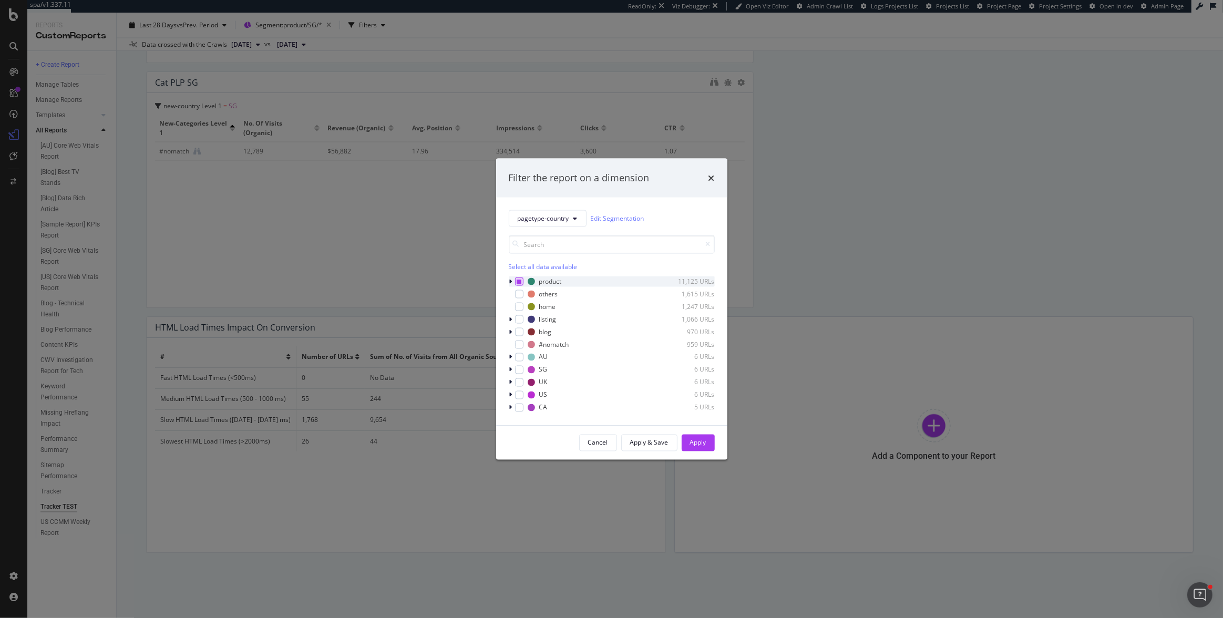
click at [519, 279] on icon "modal" at bounding box center [519, 281] width 5 height 5
click at [509, 321] on icon "modal" at bounding box center [510, 319] width 3 height 6
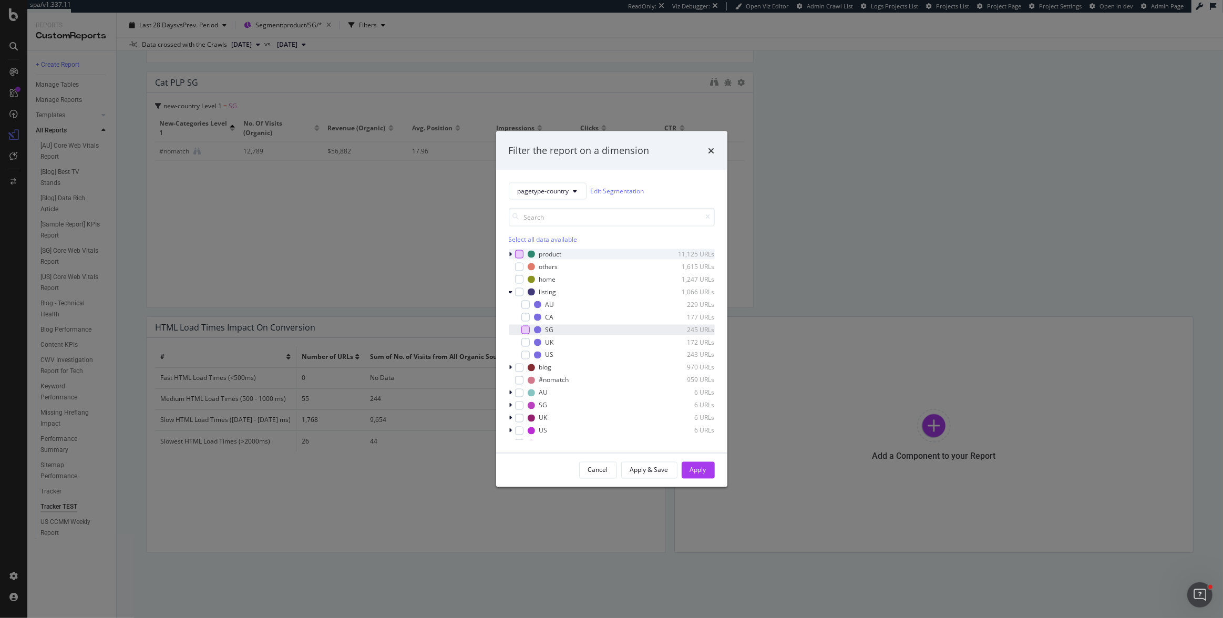
click at [526, 331] on div "modal" at bounding box center [525, 329] width 8 height 8
click at [697, 466] on div "Apply" at bounding box center [698, 470] width 16 height 9
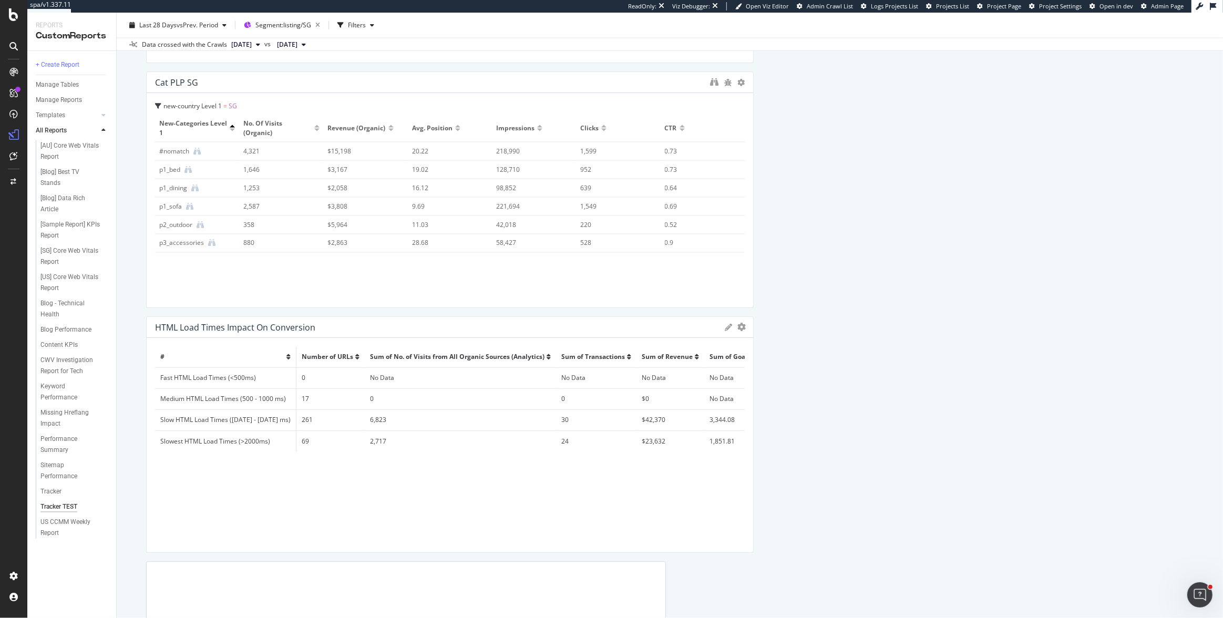
drag, startPoint x: 659, startPoint y: 342, endPoint x: 774, endPoint y: 372, distance: 118.8
click at [738, 328] on icon "gear" at bounding box center [742, 327] width 8 height 8
click at [715, 347] on span "Export as CSV" at bounding box center [697, 348] width 109 height 14
click at [311, 22] on span "Segment: listing/SG" at bounding box center [283, 25] width 56 height 9
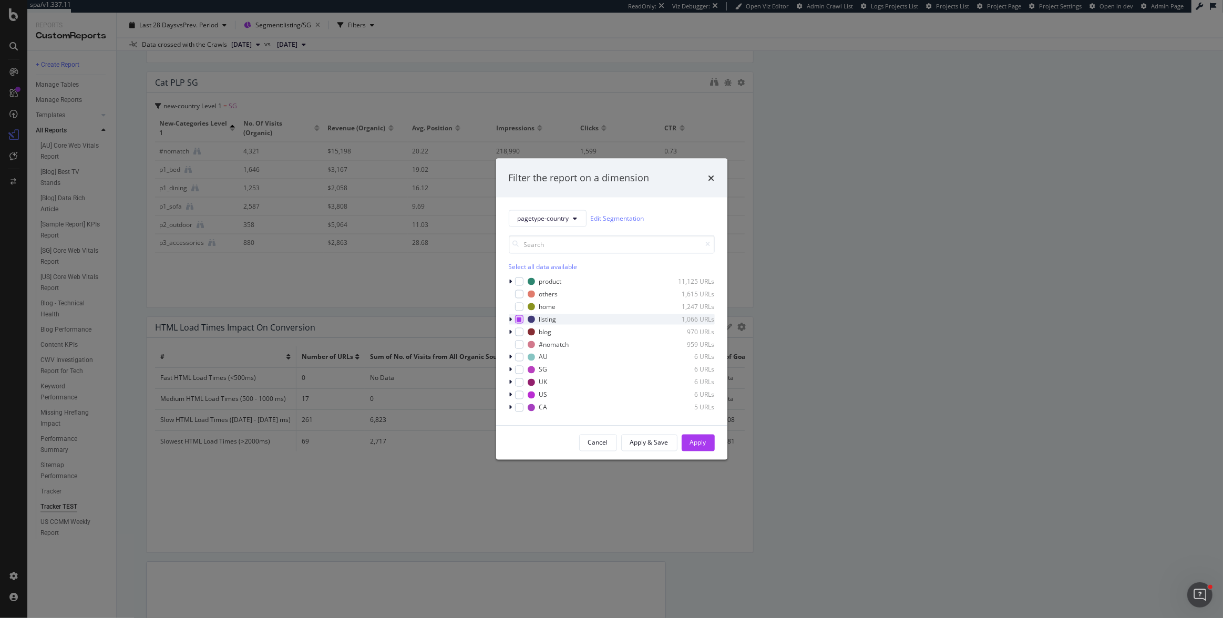
click at [515, 316] on div "modal" at bounding box center [519, 319] width 8 height 8
click at [517, 319] on icon "modal" at bounding box center [519, 318] width 5 height 5
click at [512, 331] on icon "modal" at bounding box center [510, 332] width 3 height 6
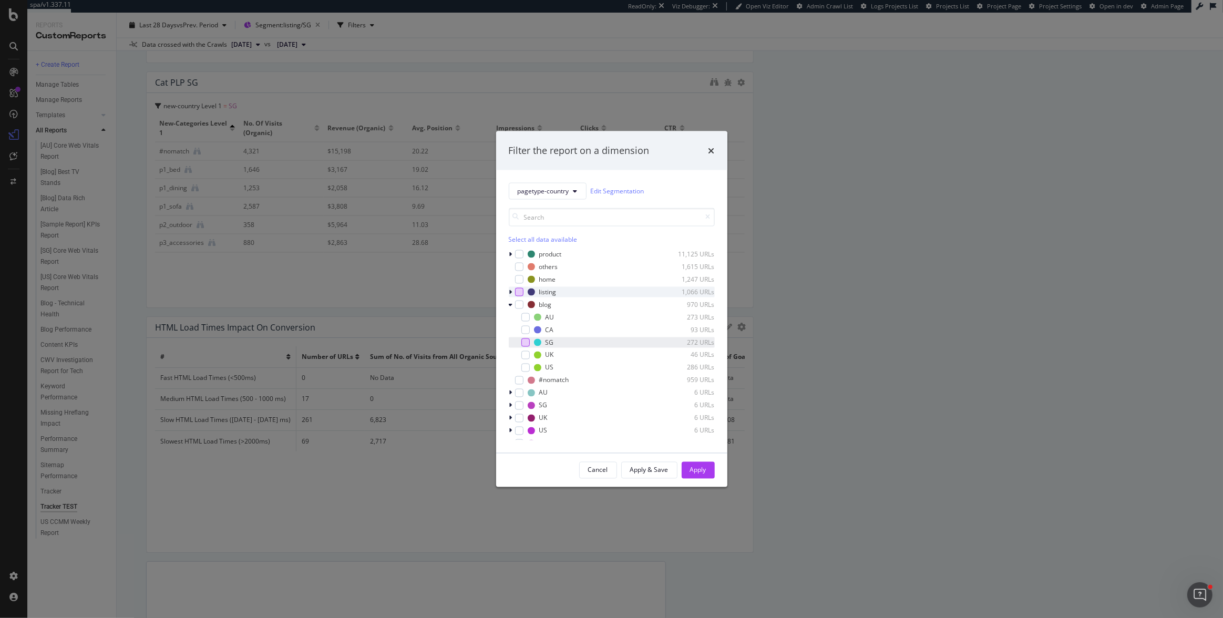
click at [523, 344] on div "modal" at bounding box center [525, 342] width 8 height 8
click at [696, 472] on div "Apply" at bounding box center [698, 470] width 16 height 9
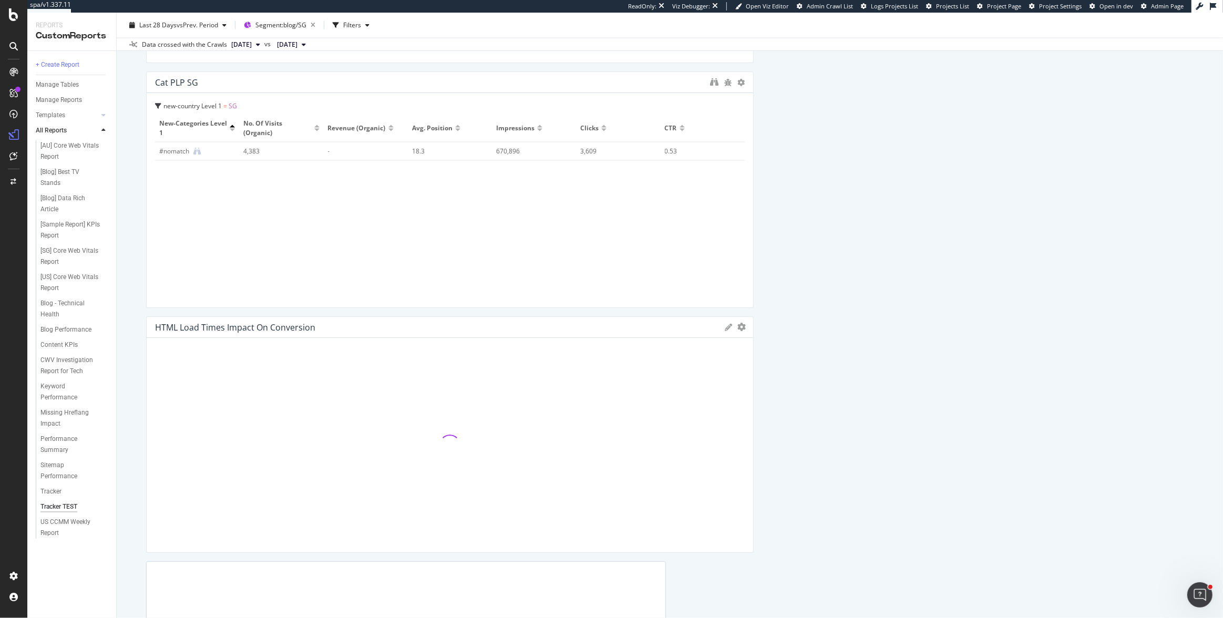
scroll to position [2238, 0]
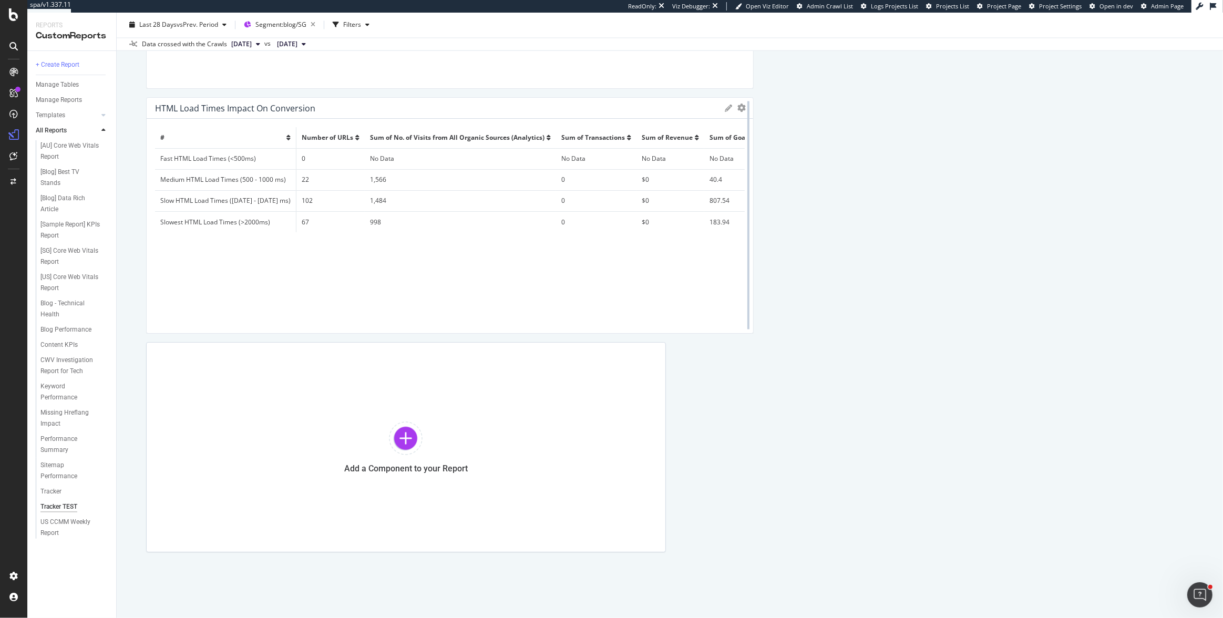
click at [743, 108] on div at bounding box center [748, 215] width 11 height 237
click at [738, 106] on icon "gear" at bounding box center [742, 108] width 8 height 8
click at [712, 125] on span "Export as CSV" at bounding box center [697, 128] width 109 height 14
click at [213, 25] on span "vs Prev. Period" at bounding box center [198, 25] width 42 height 9
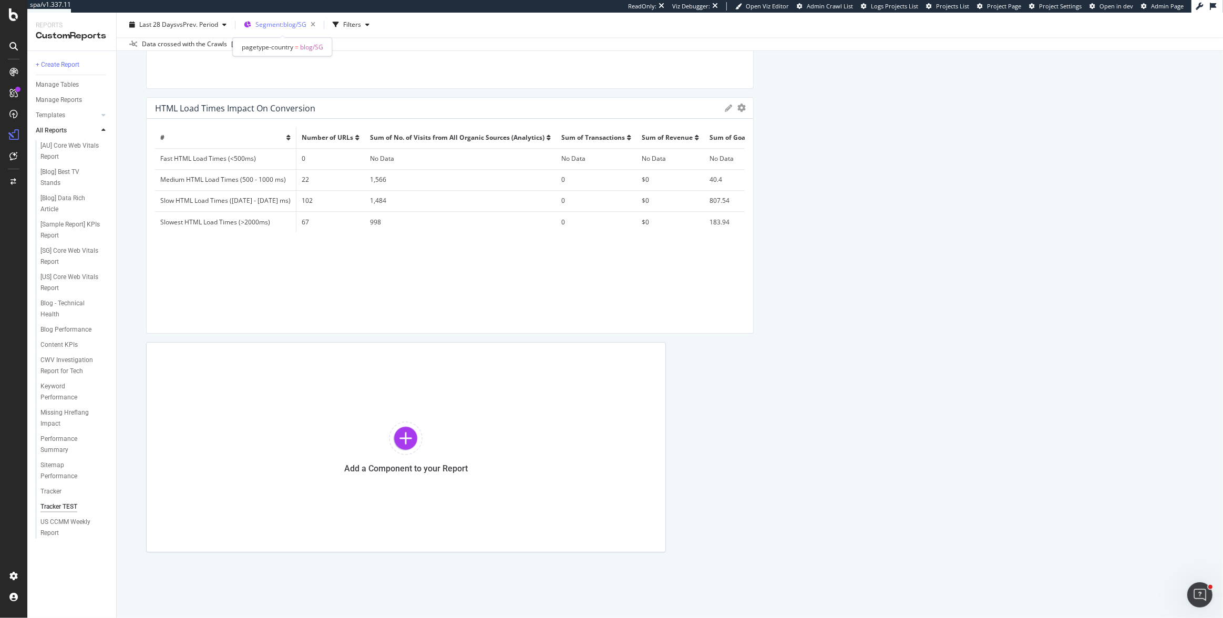
click at [287, 25] on span "Segment: blog/SG" at bounding box center [280, 25] width 51 height 9
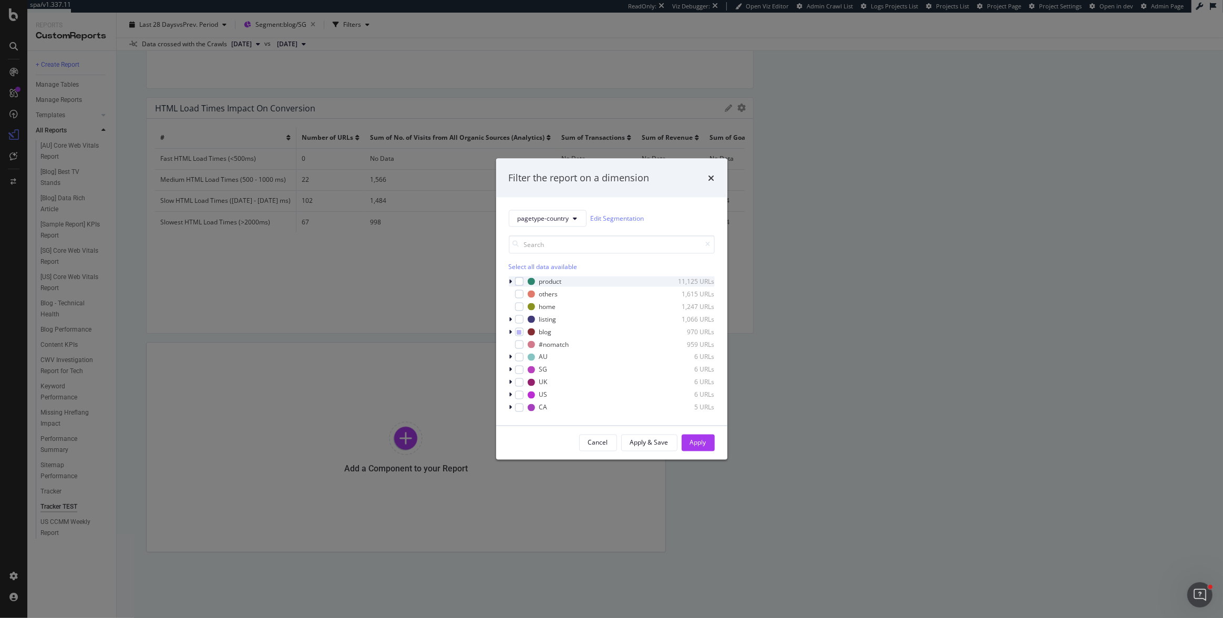
click at [510, 279] on icon "modal" at bounding box center [510, 281] width 3 height 6
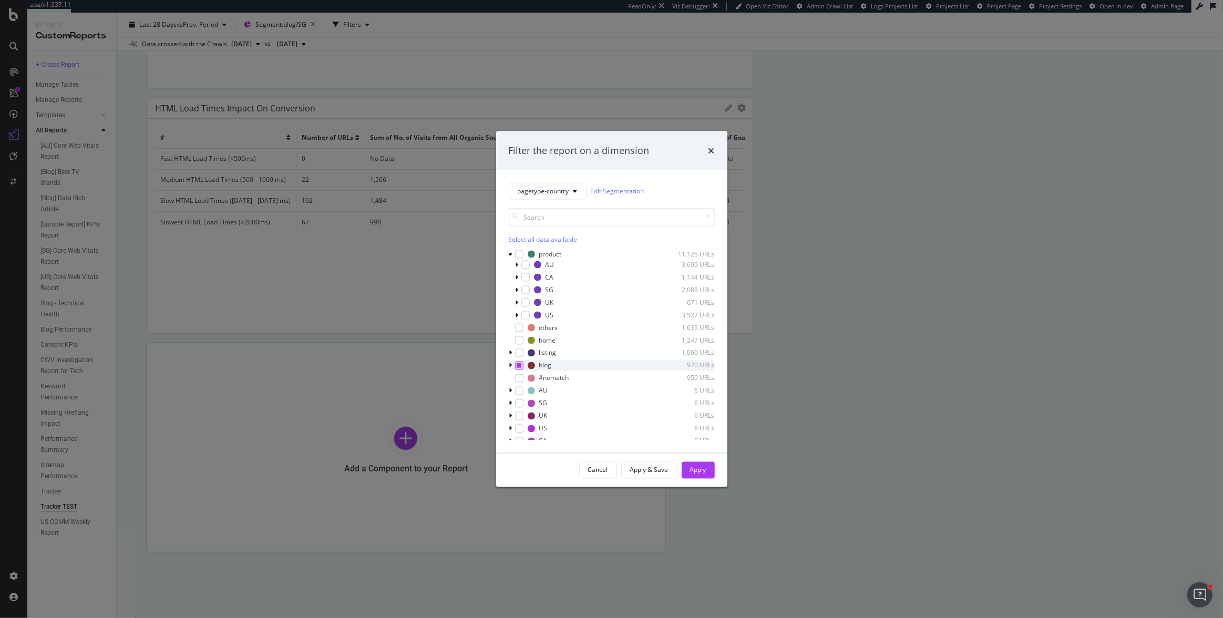
click at [518, 363] on icon "modal" at bounding box center [519, 365] width 5 height 5
click at [519, 365] on icon "modal" at bounding box center [519, 365] width 5 height 5
click at [521, 305] on div "modal" at bounding box center [525, 302] width 8 height 8
click at [692, 466] on div "Apply" at bounding box center [698, 470] width 16 height 9
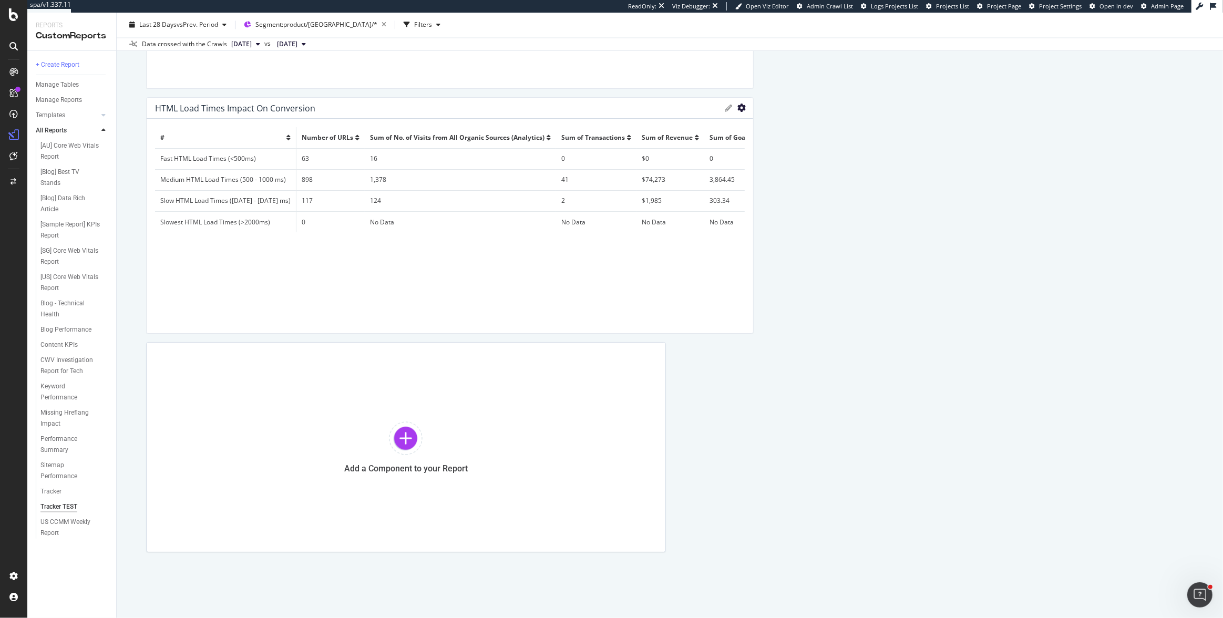
click at [738, 109] on icon "gear" at bounding box center [742, 108] width 8 height 8
click at [714, 125] on span "Export as CSV" at bounding box center [697, 128] width 109 height 14
click at [312, 22] on span "Segment: product/UK/*" at bounding box center [316, 25] width 122 height 9
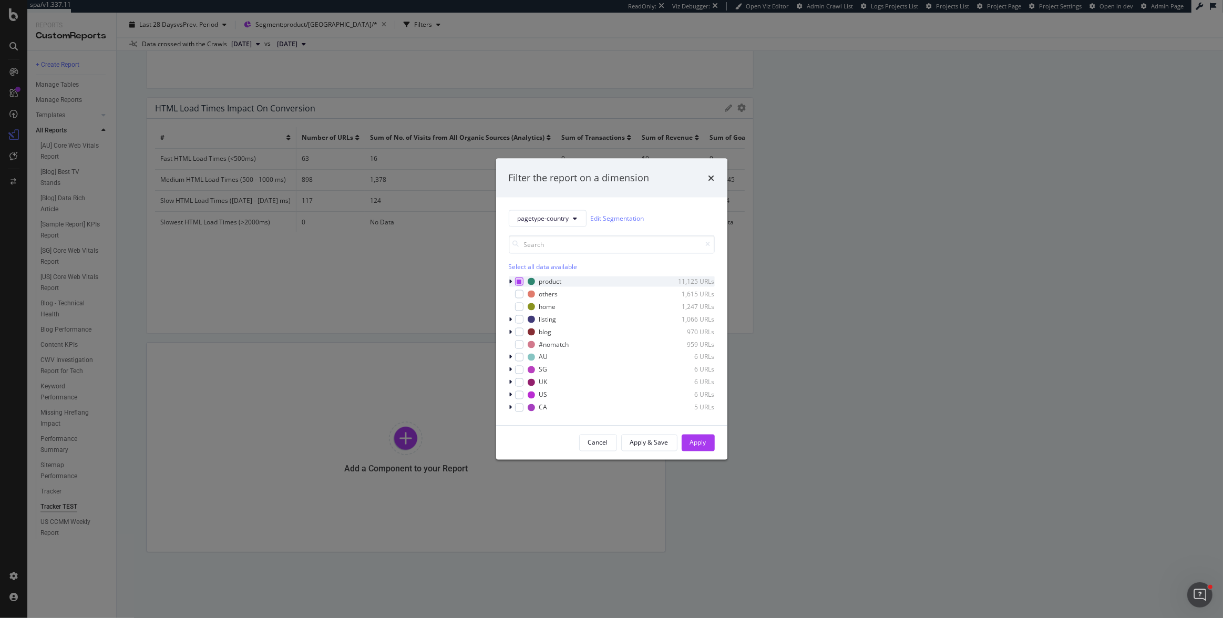
click at [517, 282] on icon "modal" at bounding box center [519, 281] width 5 height 5
click at [518, 282] on icon "modal" at bounding box center [519, 281] width 5 height 5
click at [512, 320] on icon "modal" at bounding box center [510, 319] width 3 height 6
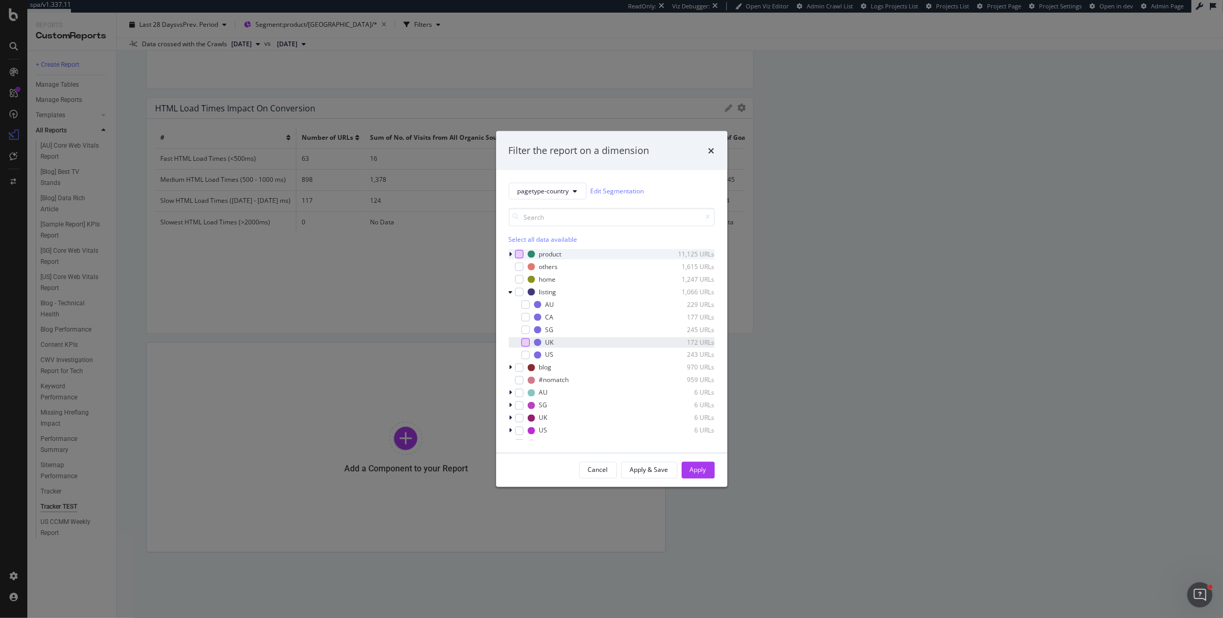
click at [527, 343] on div "modal" at bounding box center [525, 342] width 8 height 8
click at [689, 467] on button "Apply" at bounding box center [698, 470] width 33 height 17
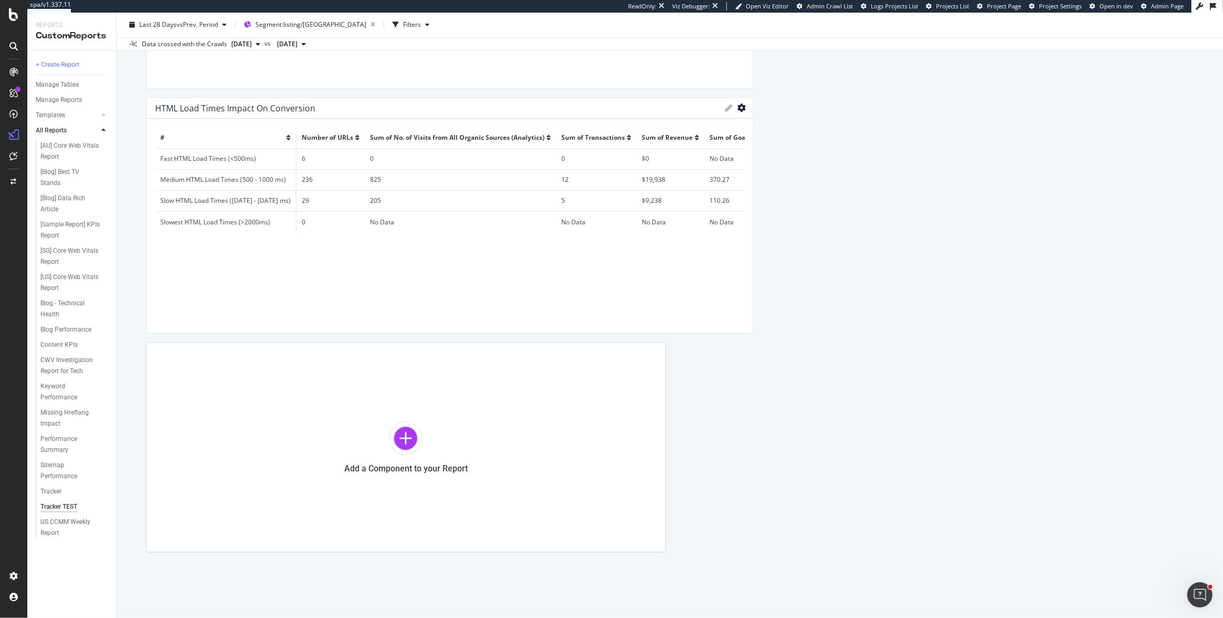
click at [738, 110] on icon "gear" at bounding box center [742, 108] width 8 height 8
click at [700, 129] on span "Export as CSV" at bounding box center [697, 128] width 109 height 14
click at [306, 28] on span "Segment: listing/UK" at bounding box center [310, 25] width 111 height 9
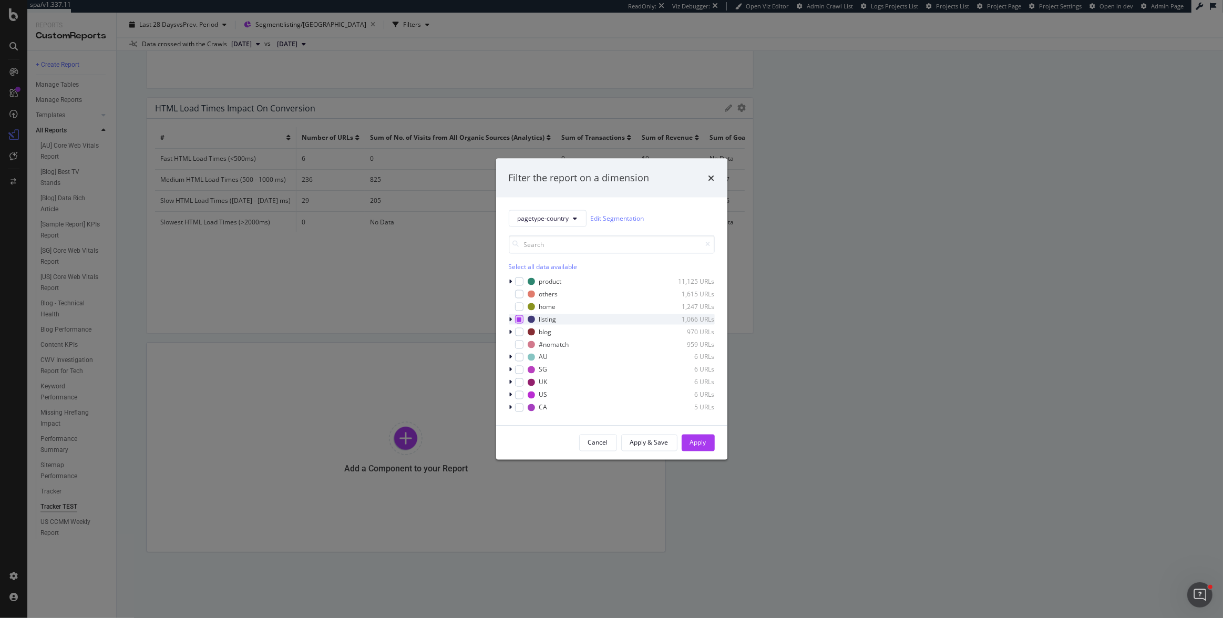
click at [519, 318] on icon "modal" at bounding box center [519, 318] width 5 height 5
click at [510, 334] on icon "modal" at bounding box center [510, 332] width 3 height 6
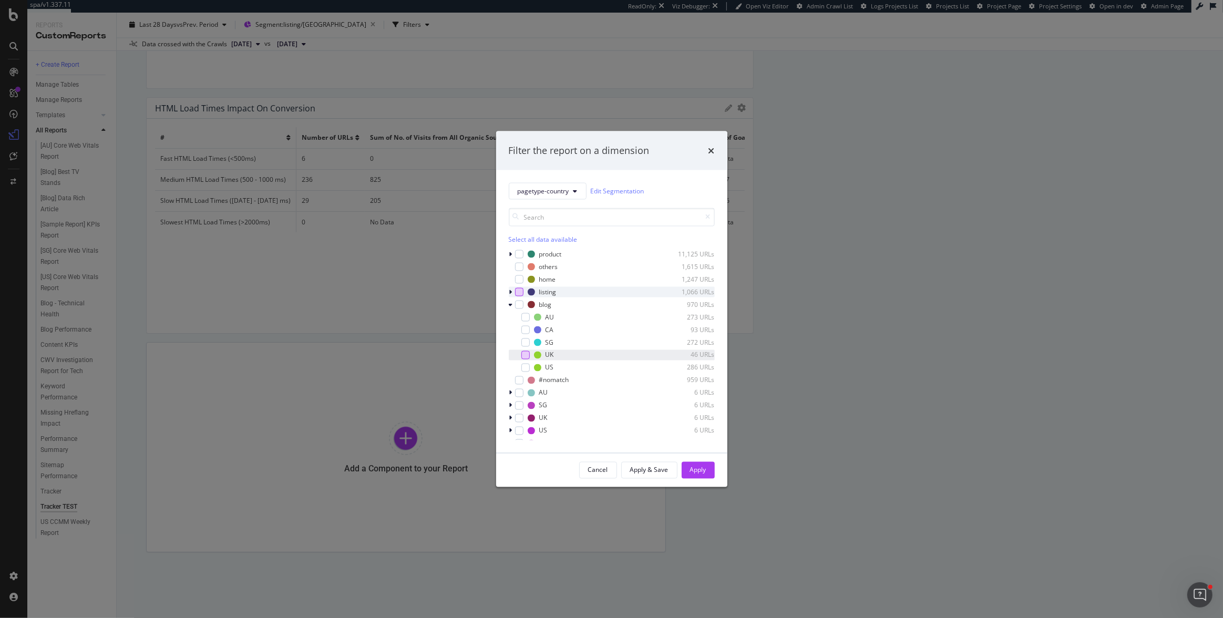
click at [525, 355] on div "modal" at bounding box center [525, 355] width 8 height 8
click at [690, 466] on div "Apply" at bounding box center [698, 470] width 16 height 9
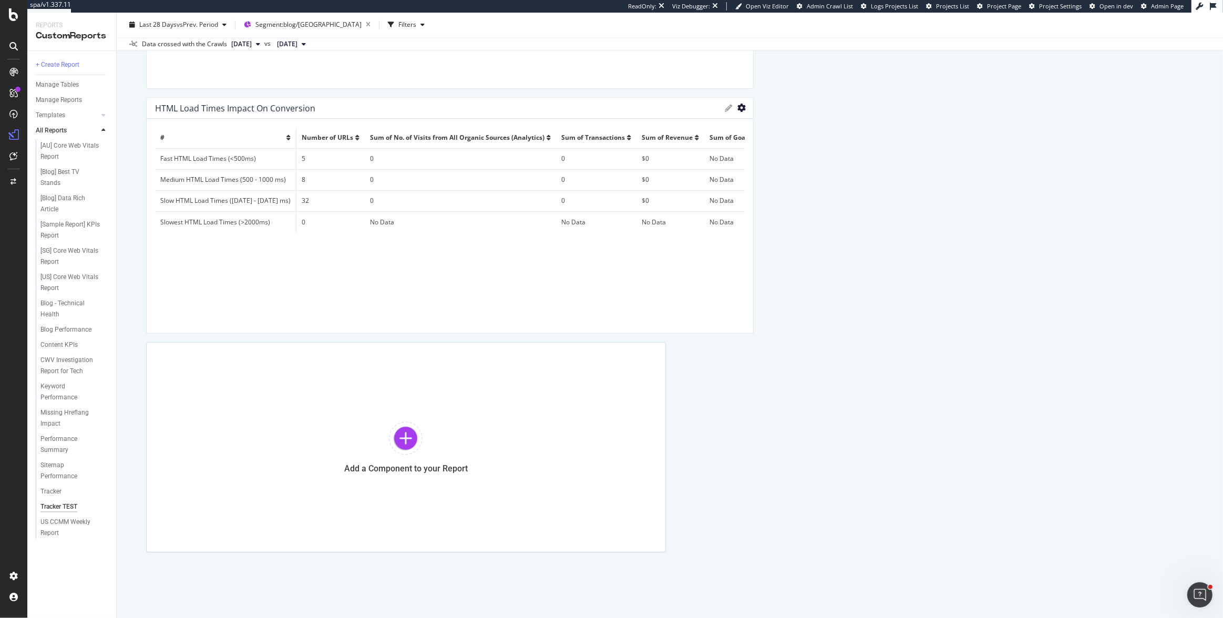
click at [738, 111] on icon "gear" at bounding box center [742, 108] width 8 height 8
click at [738, 110] on icon "gear" at bounding box center [742, 108] width 8 height 8
click at [701, 129] on span "Export as CSV" at bounding box center [697, 128] width 109 height 14
click at [276, 26] on span "Segment: blog/UK" at bounding box center [308, 25] width 106 height 9
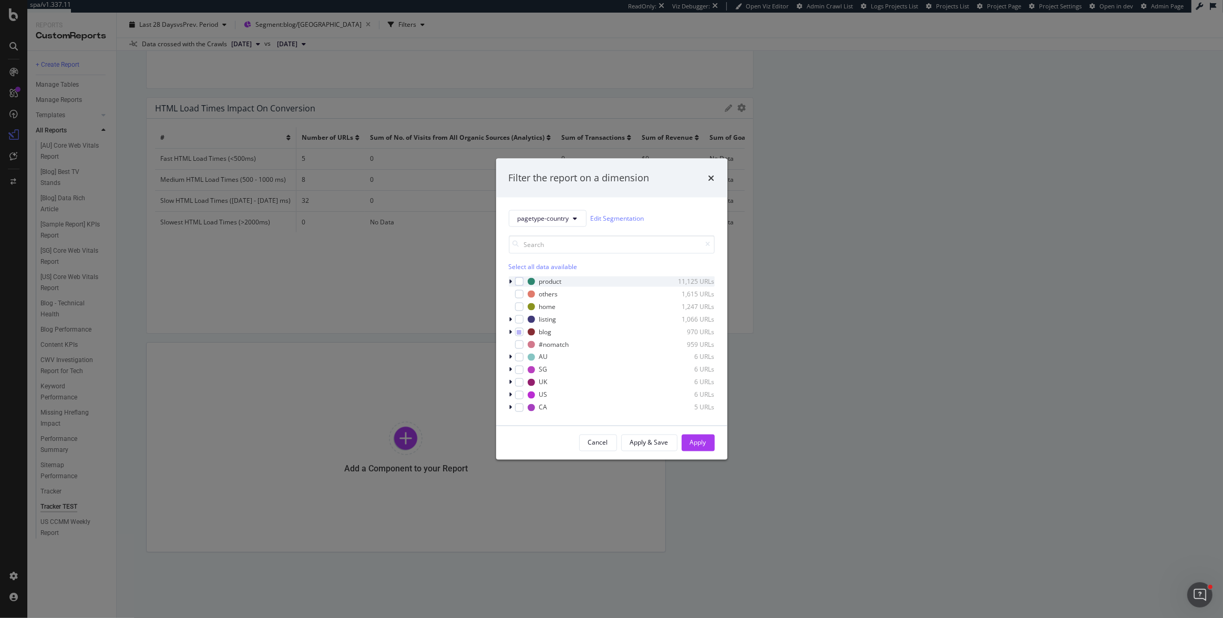
click at [510, 281] on icon "modal" at bounding box center [510, 281] width 3 height 6
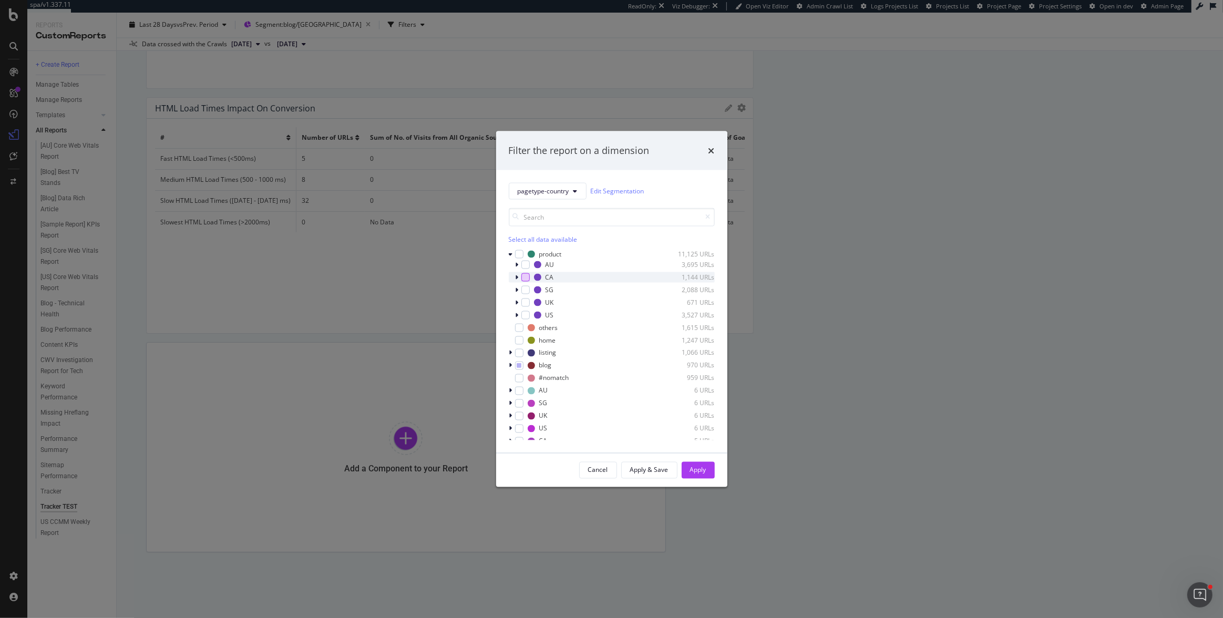
click at [521, 279] on div "modal" at bounding box center [525, 277] width 8 height 8
click at [520, 367] on icon "modal" at bounding box center [519, 365] width 5 height 5
click at [691, 466] on div "Apply" at bounding box center [698, 470] width 16 height 9
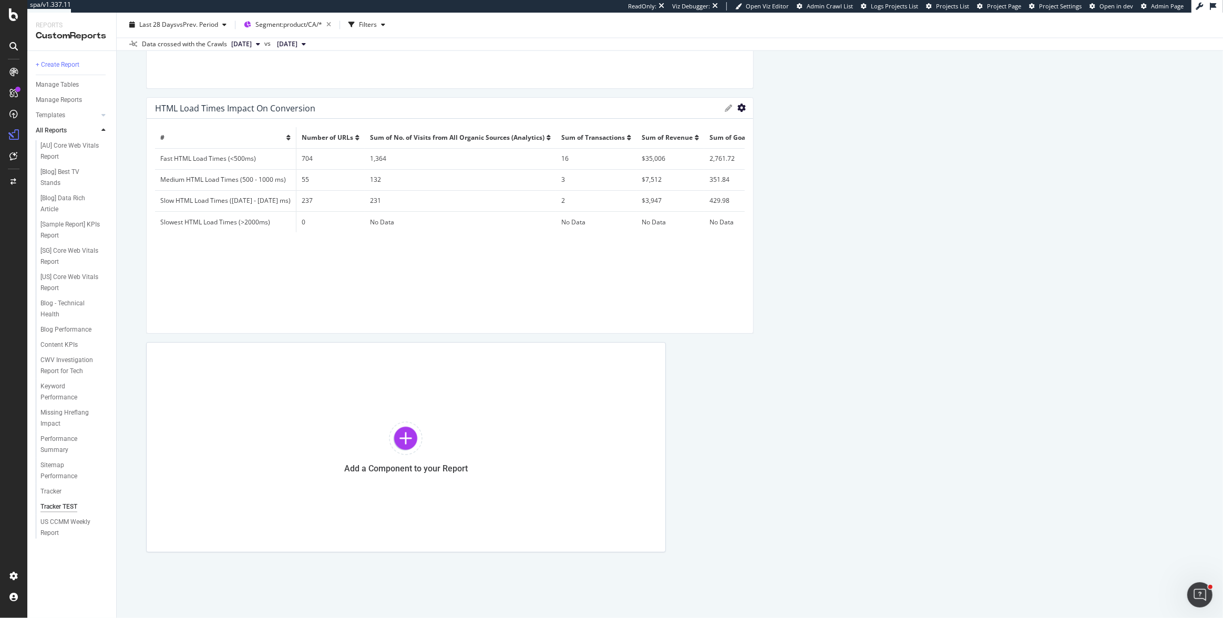
click at [738, 110] on icon "gear" at bounding box center [742, 108] width 8 height 8
click at [716, 123] on span "Export as CSV" at bounding box center [697, 128] width 109 height 14
click at [305, 27] on span "Segment: product/CA/*" at bounding box center [288, 25] width 67 height 9
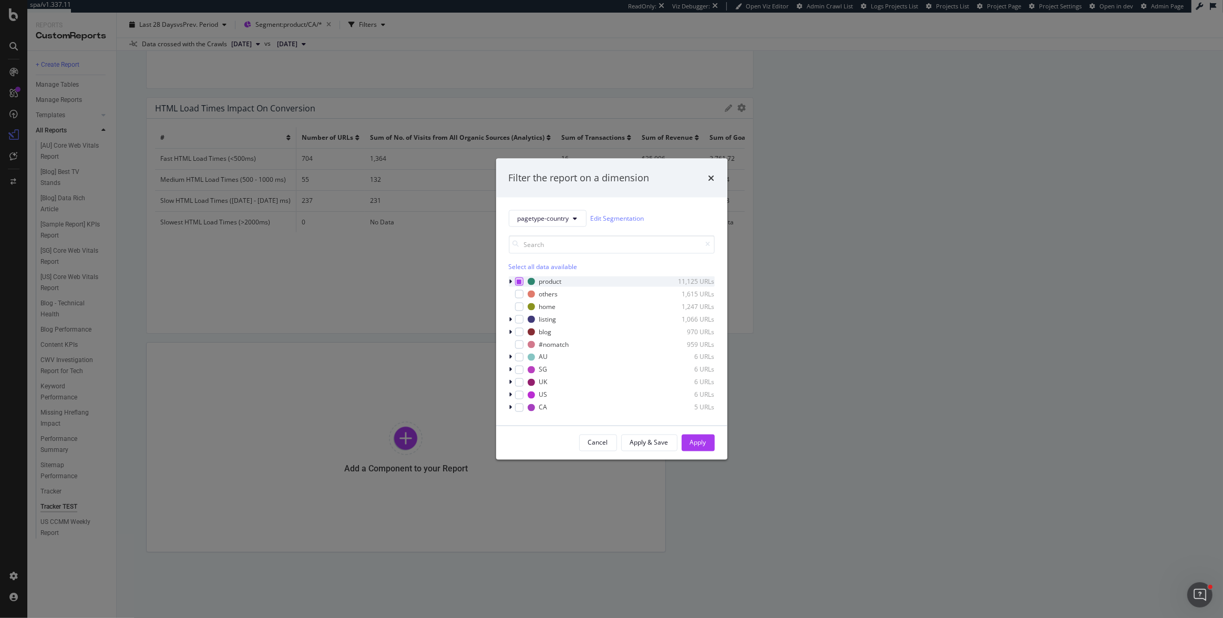
click at [521, 280] on div "modal" at bounding box center [519, 281] width 8 height 8
click at [519, 280] on icon "modal" at bounding box center [519, 281] width 5 height 5
click at [512, 319] on icon "modal" at bounding box center [510, 319] width 3 height 6
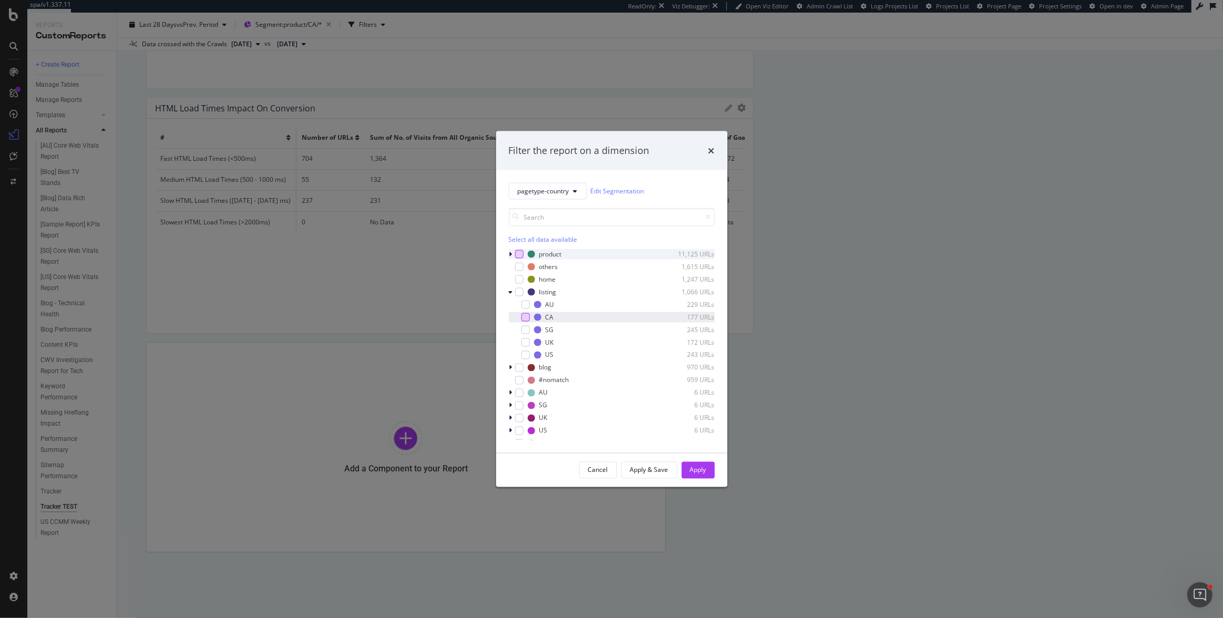
click at [526, 315] on div "modal" at bounding box center [525, 317] width 8 height 8
click at [709, 465] on button "Apply" at bounding box center [698, 470] width 33 height 17
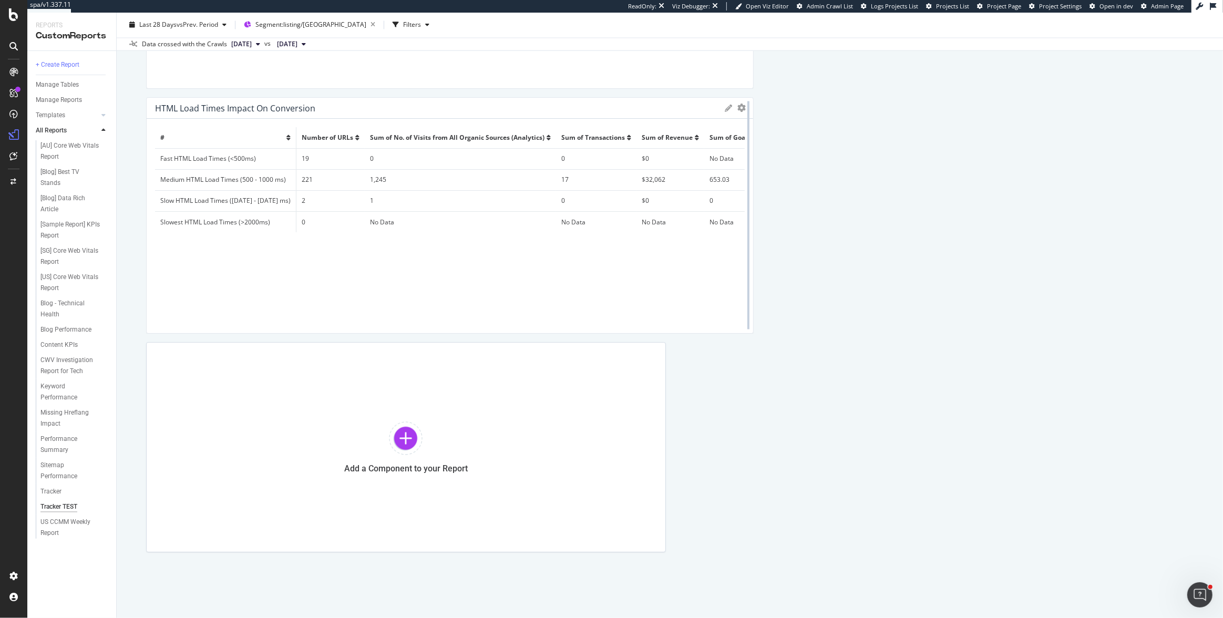
click at [743, 107] on div at bounding box center [748, 215] width 11 height 237
click at [738, 107] on icon "gear" at bounding box center [742, 108] width 8 height 8
click at [715, 133] on span "Export as CSV" at bounding box center [697, 128] width 109 height 14
click at [300, 27] on span "Segment: listing/CA" at bounding box center [310, 25] width 111 height 9
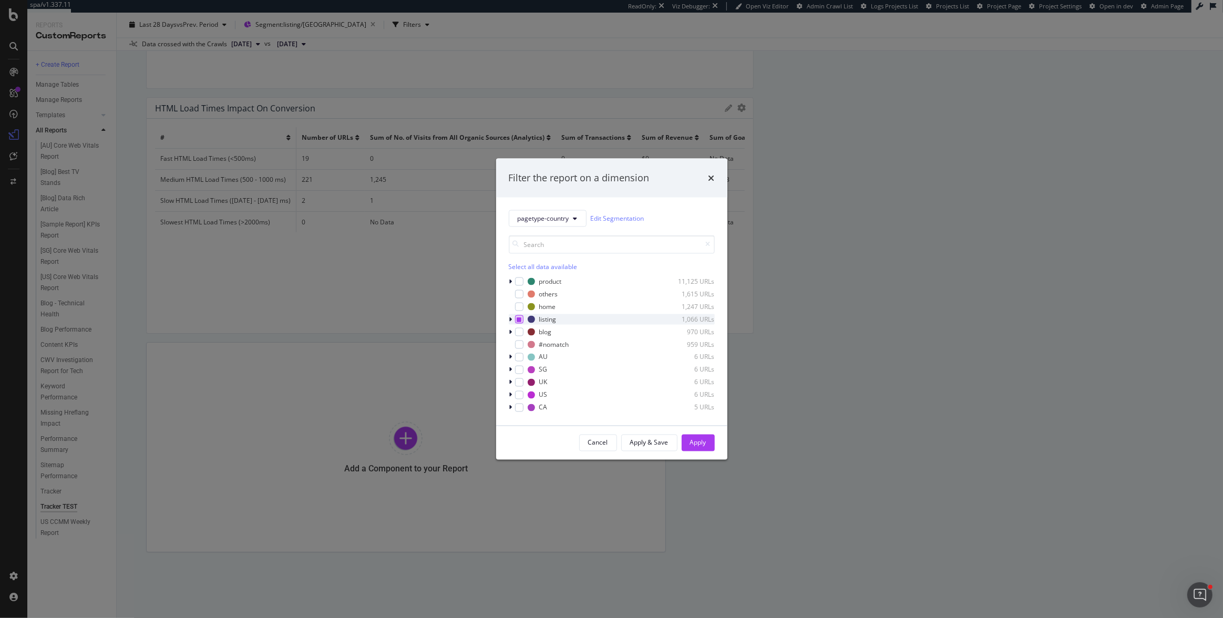
click at [519, 320] on icon "modal" at bounding box center [519, 318] width 5 height 5
click at [511, 332] on icon "modal" at bounding box center [510, 332] width 3 height 6
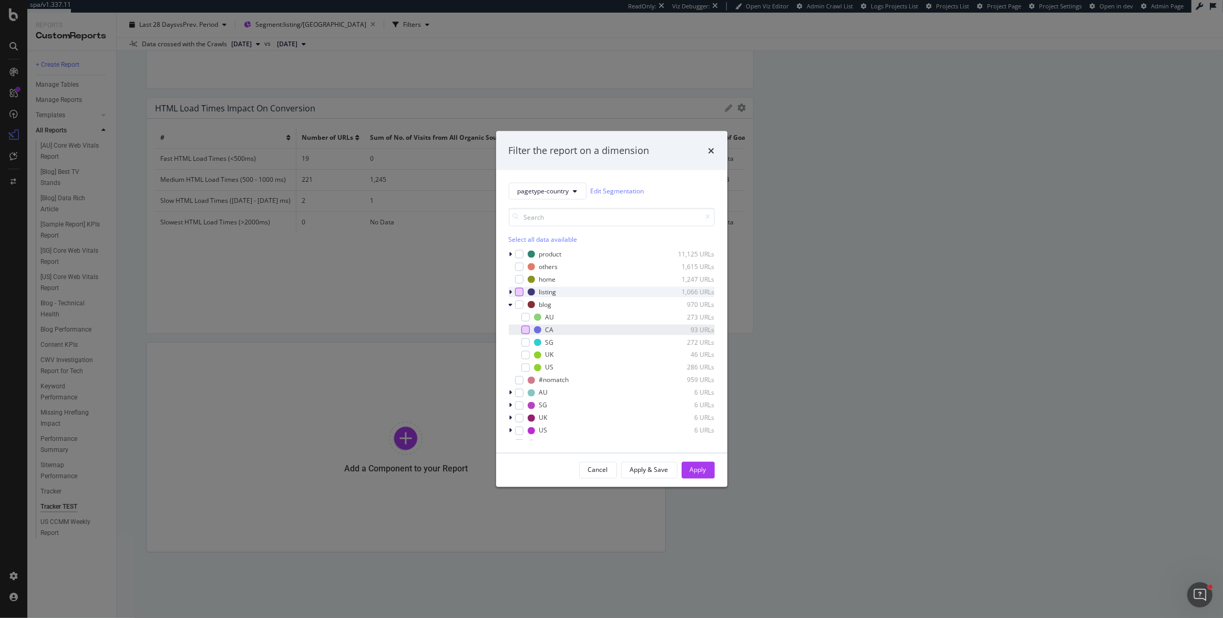
click at [525, 331] on div "modal" at bounding box center [525, 329] width 8 height 8
click at [703, 467] on div "Apply" at bounding box center [698, 470] width 16 height 9
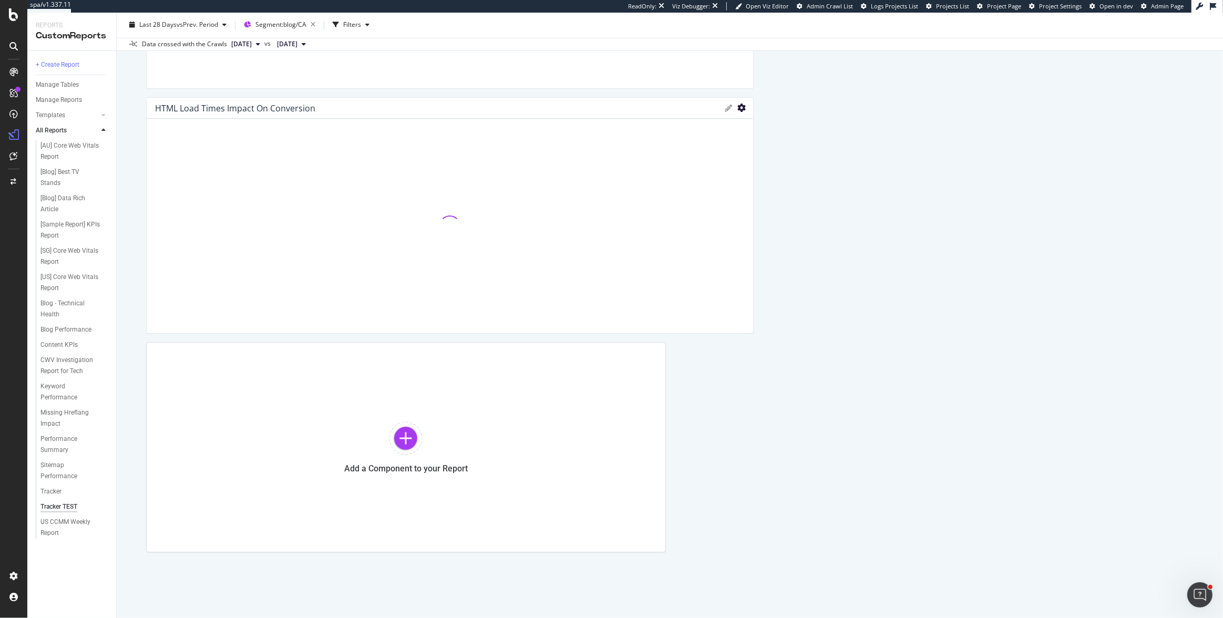
click at [738, 108] on icon "gear" at bounding box center [742, 108] width 8 height 8
click at [705, 129] on span "Export as CSV" at bounding box center [697, 128] width 109 height 14
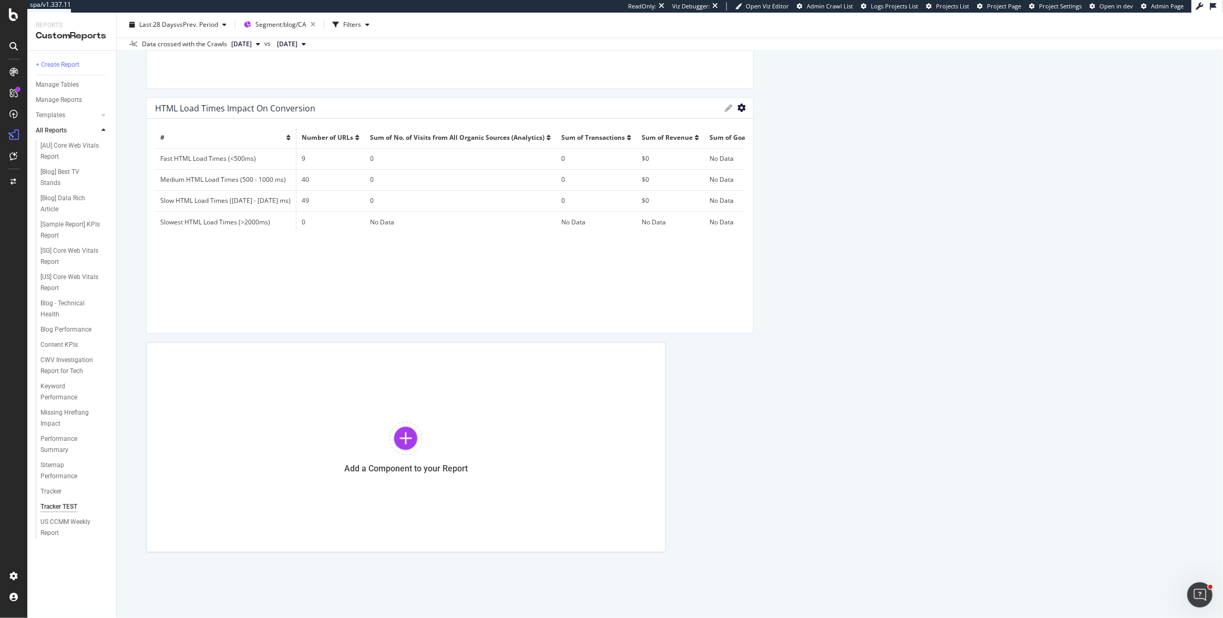
click at [738, 109] on icon "gear" at bounding box center [742, 108] width 8 height 8
click at [697, 127] on span "Export as CSV" at bounding box center [697, 128] width 109 height 14
click at [15, 17] on icon at bounding box center [13, 14] width 9 height 13
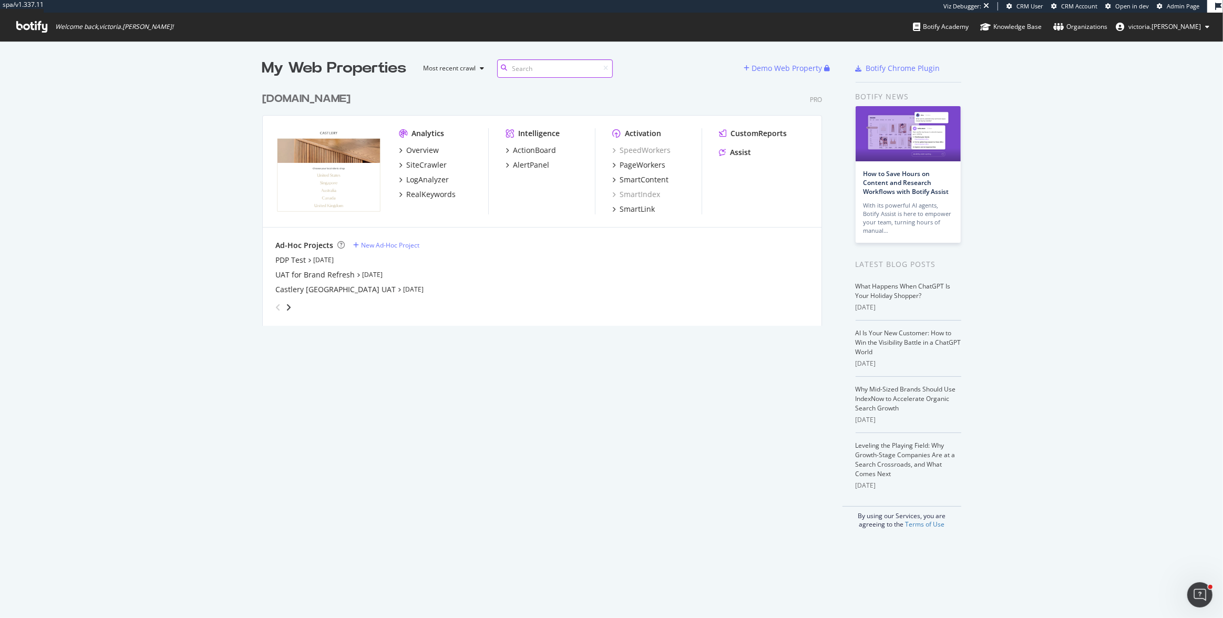
scroll to position [240, 561]
click at [341, 103] on div "[DOMAIN_NAME]" at bounding box center [306, 98] width 88 height 15
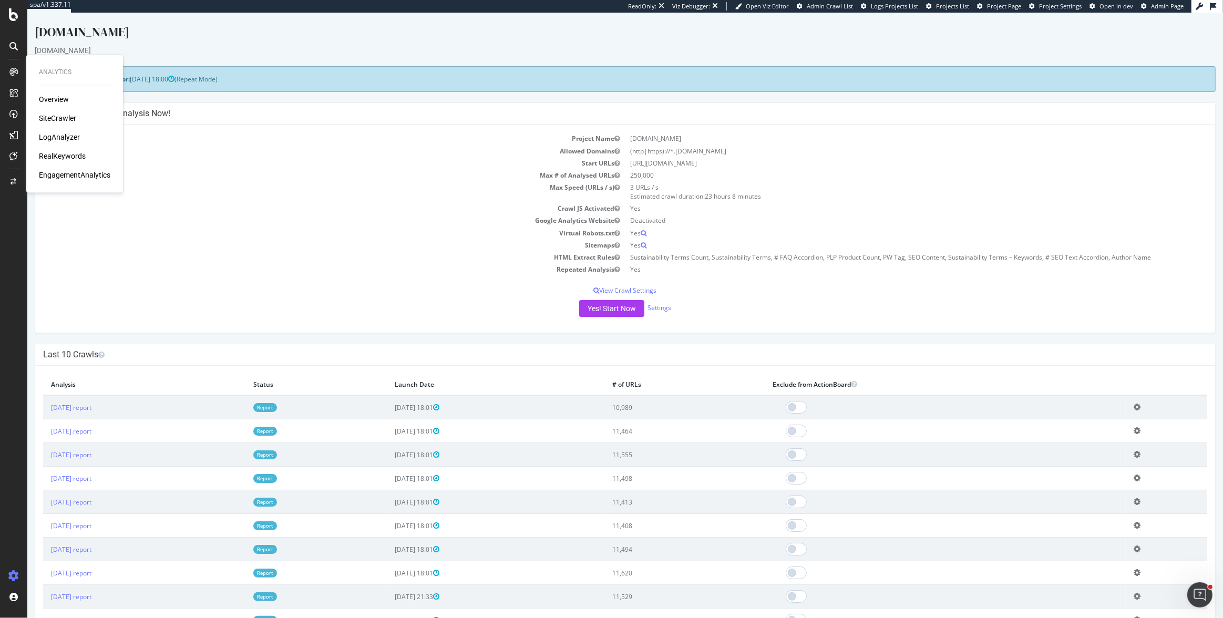
click at [46, 171] on div "EngagementAnalytics" at bounding box center [74, 175] width 71 height 11
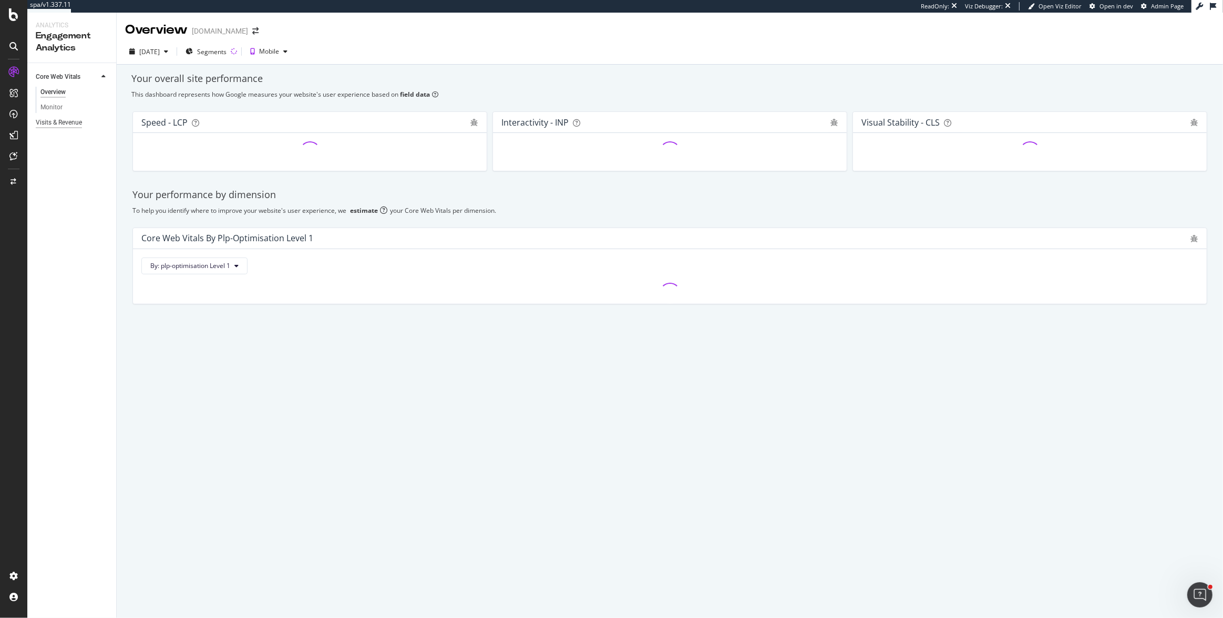
click at [67, 121] on div "Visits & Revenue" at bounding box center [59, 122] width 46 height 11
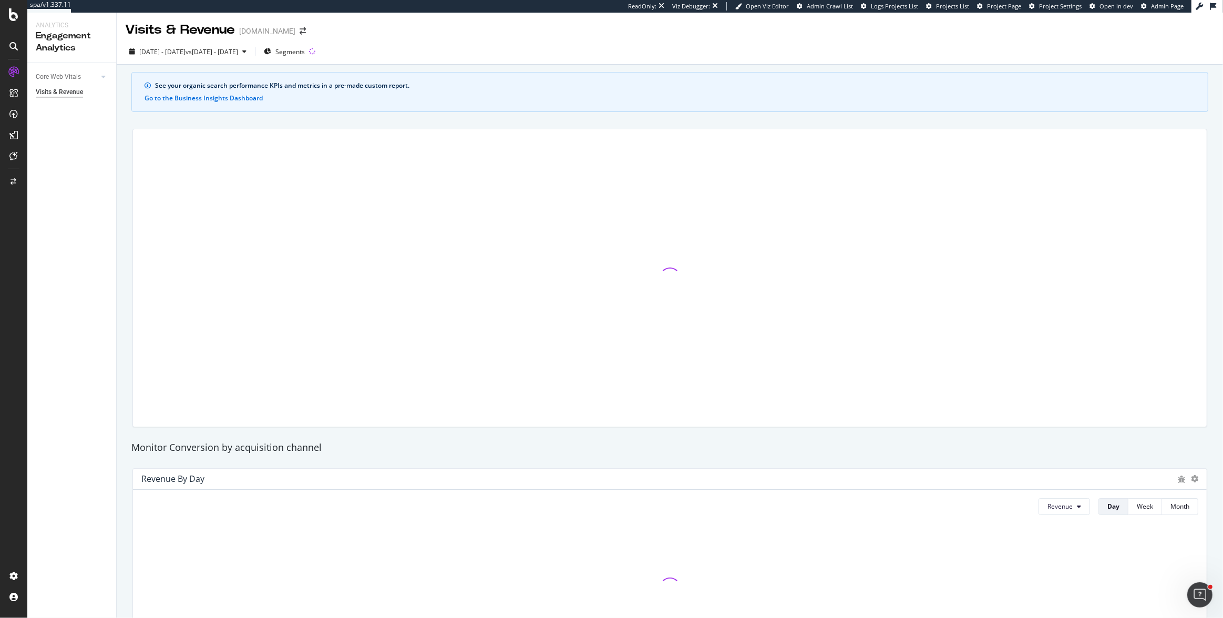
click at [369, 118] on div "See your organic search performance KPIs and metrics in a pre-made custom repor…" at bounding box center [670, 533] width 1107 height 937
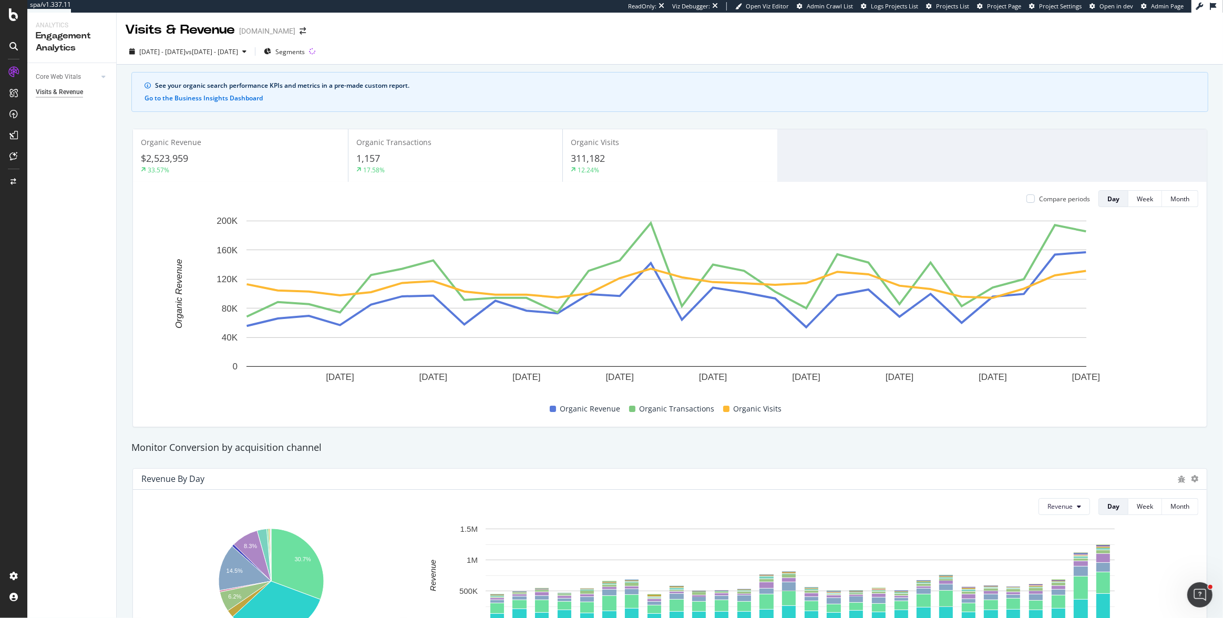
click at [937, 115] on div "See your organic search performance KPIs and metrics in a pre-made custom repor…" at bounding box center [670, 542] width 1107 height 954
click at [847, 125] on div "Organic Revenue $2,523,959 33.57% Organic Transactions 1,157 17.58% Organic Vis…" at bounding box center [670, 277] width 1088 height 315
click at [868, 133] on div "Organic Revenue $2,523,959 33.57% Organic Transactions 1,157 17.58% Organic Vis…" at bounding box center [670, 155] width 1074 height 53
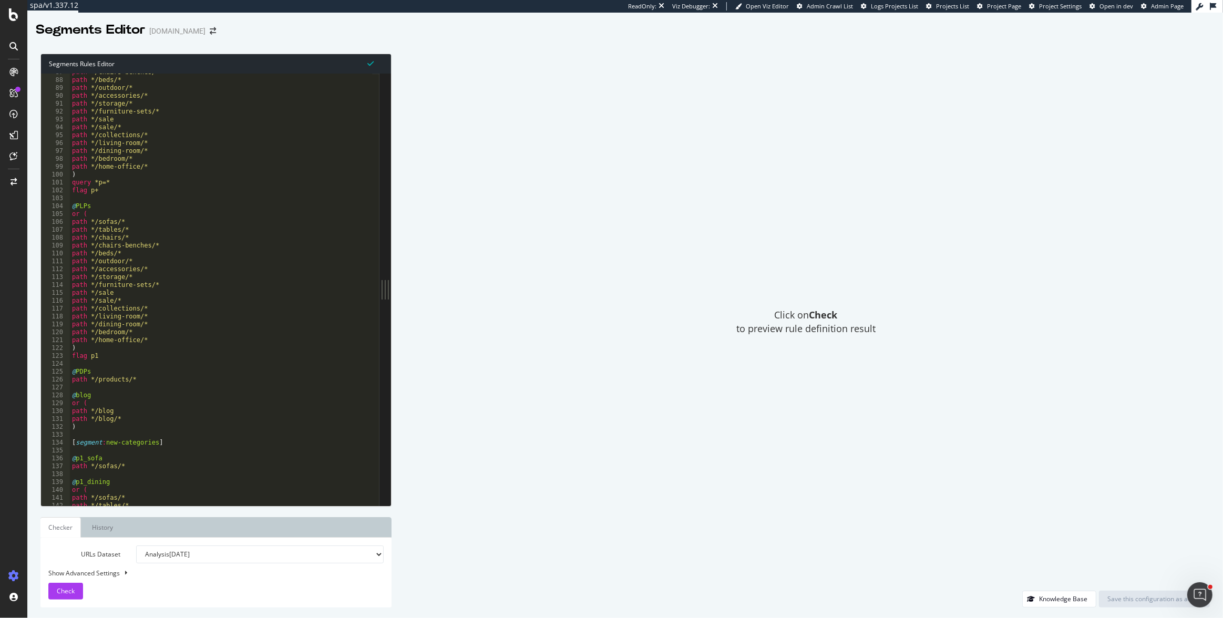
scroll to position [738, 0]
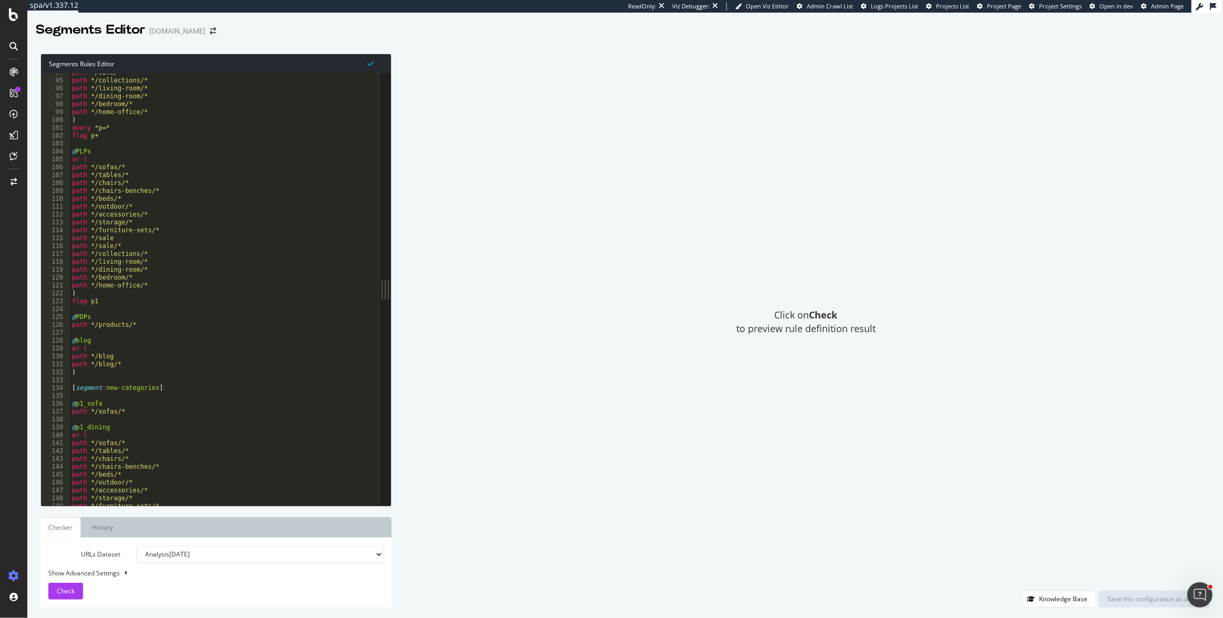
type textarea "flag p1"
click at [115, 304] on div "path */sale/* path */collections/* path */living-room/* path */dining-room/* pa…" at bounding box center [221, 293] width 302 height 448
paste textarea "listing_objects product"
click at [149, 346] on div "path */sale/* path */collections/* path */living-room/* path */dining-room/* pa…" at bounding box center [221, 293] width 302 height 448
type textarea "path */products/*"
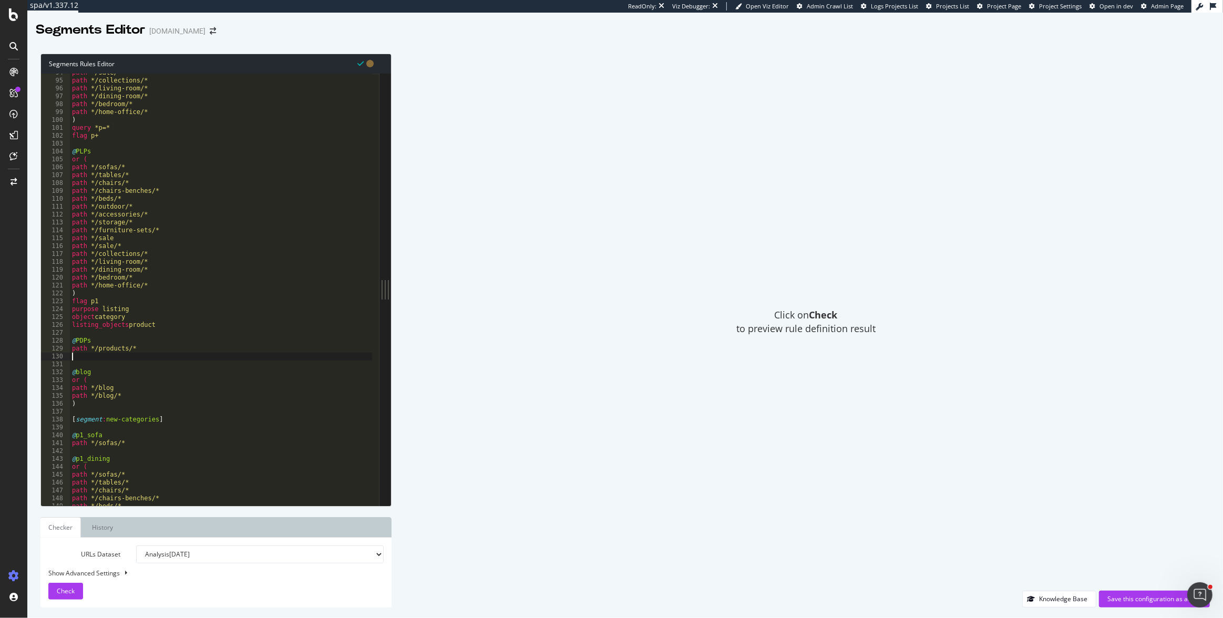
paste textarea "object product"
click at [123, 414] on div "path */sale/* path */collections/* path */living-room/* path */dining-room/* pa…" at bounding box center [221, 293] width 302 height 448
type textarea ")"
paste textarea "object newsArticle"
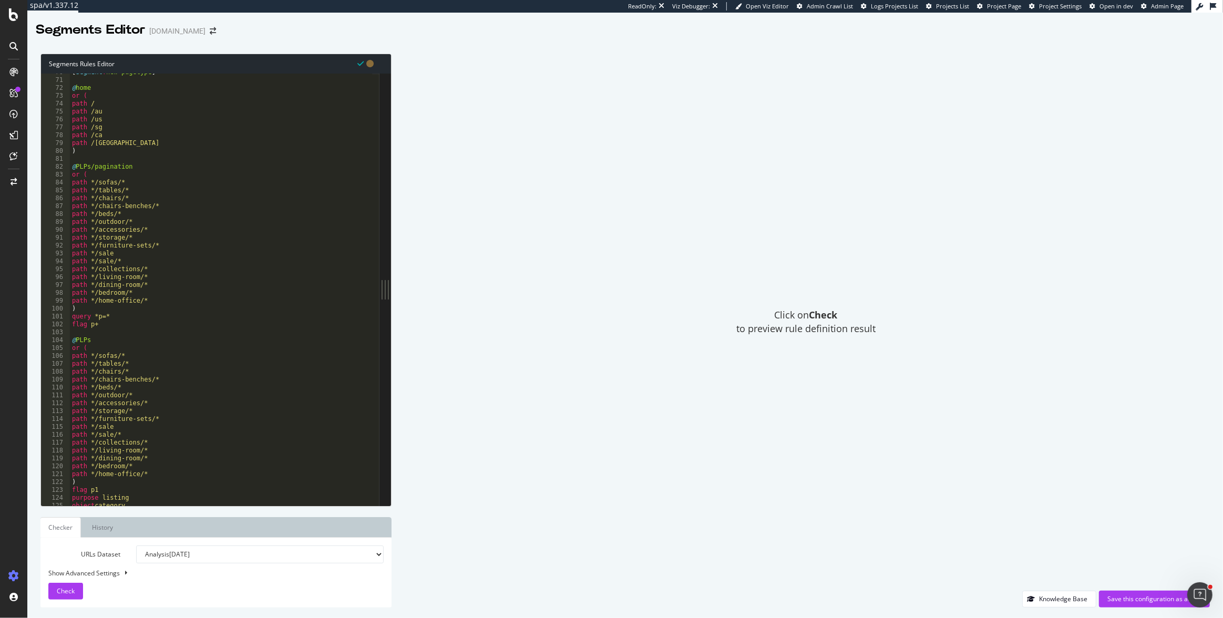
scroll to position [508, 0]
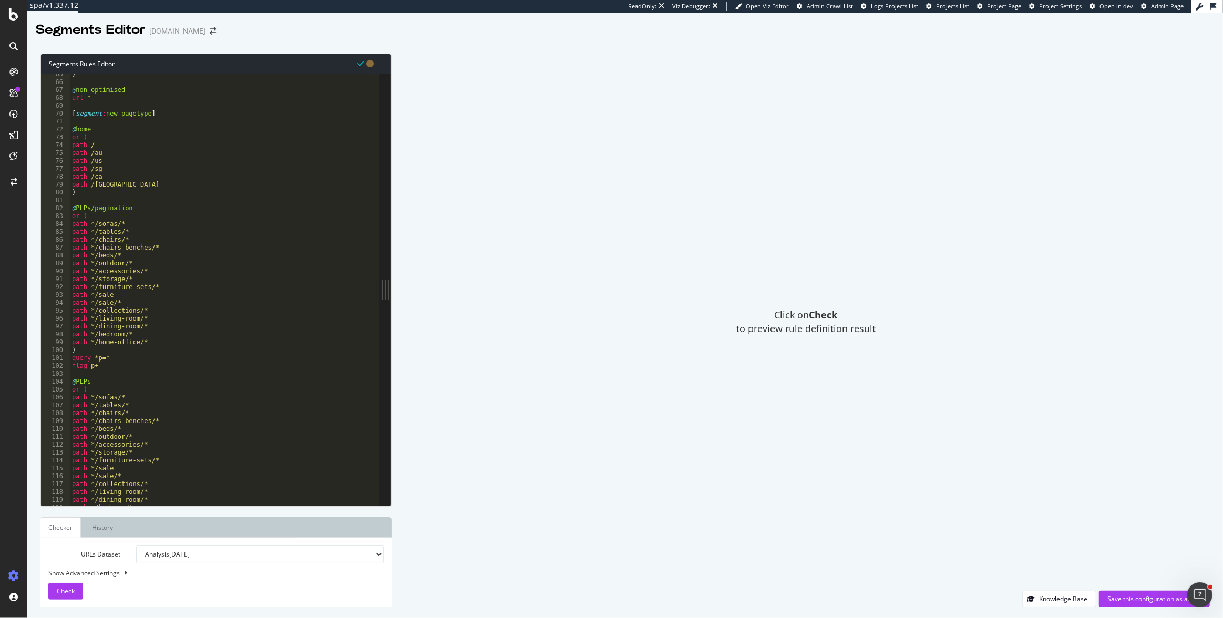
drag, startPoint x: 91, startPoint y: 186, endPoint x: 89, endPoint y: 191, distance: 5.9
click at [90, 188] on div ") @ non-optimised url * [ segment : new-pagetype ] @ home or ( path / path /au …" at bounding box center [221, 294] width 302 height 448
click at [86, 194] on div ") @ non-optimised url * [ segment : new-pagetype ] @ home or ( path / path /au …" at bounding box center [221, 294] width 302 height 448
type textarea ")"
paste textarea "object homepage"
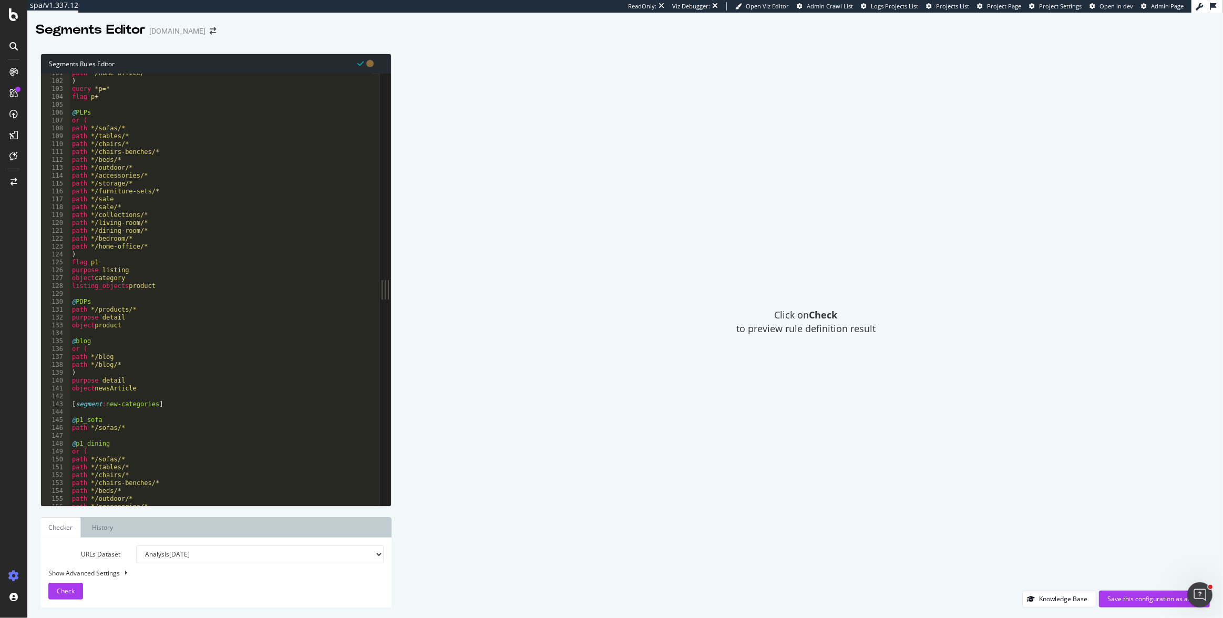
scroll to position [858, 0]
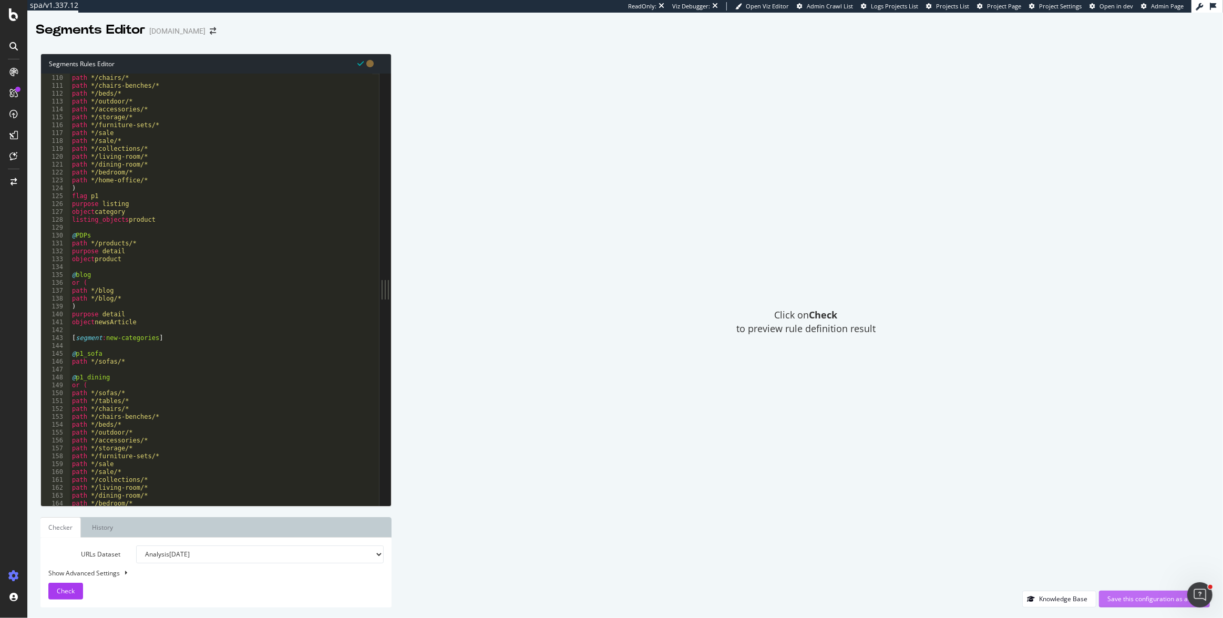
type textarea "object homepage"
click at [1124, 599] on div "Save this configuration as active" at bounding box center [1155, 599] width 94 height 9
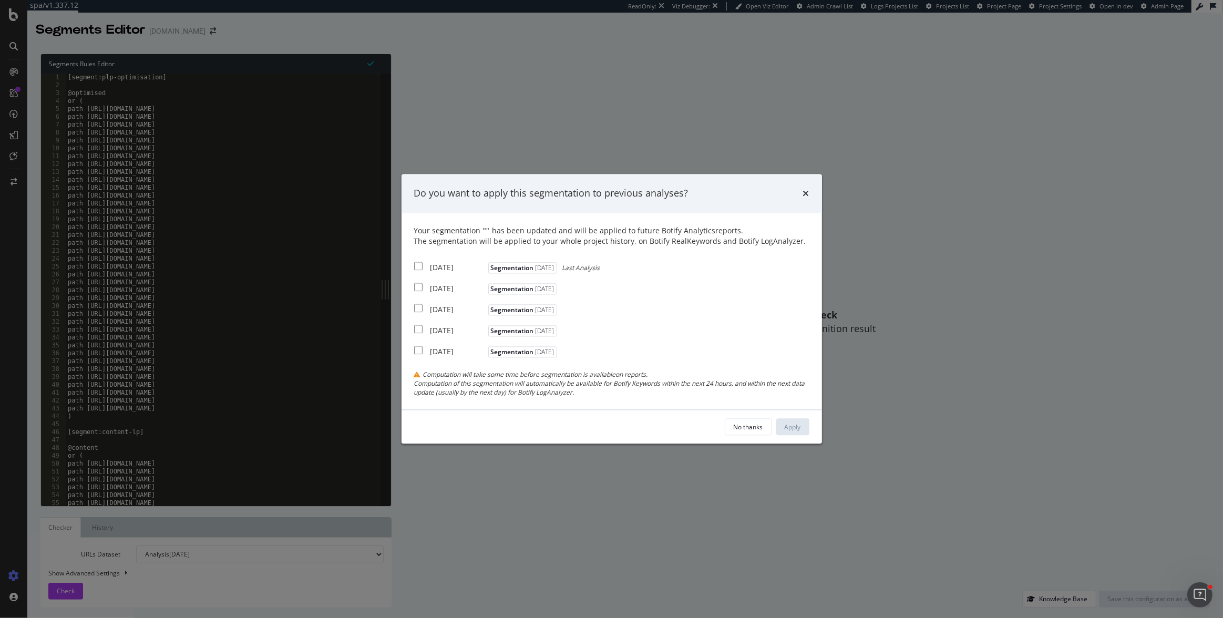
click at [454, 263] on div "[DATE]" at bounding box center [458, 267] width 55 height 11
checkbox input "true"
click at [455, 294] on div "Your segmentation " " has been updated and will be applied to future Botify Ana…" at bounding box center [611, 311] width 395 height 171
click at [452, 282] on div "2025 Aug. 24th Segmentation 2025-08-08" at bounding box center [487, 287] width 146 height 13
checkbox input "true"
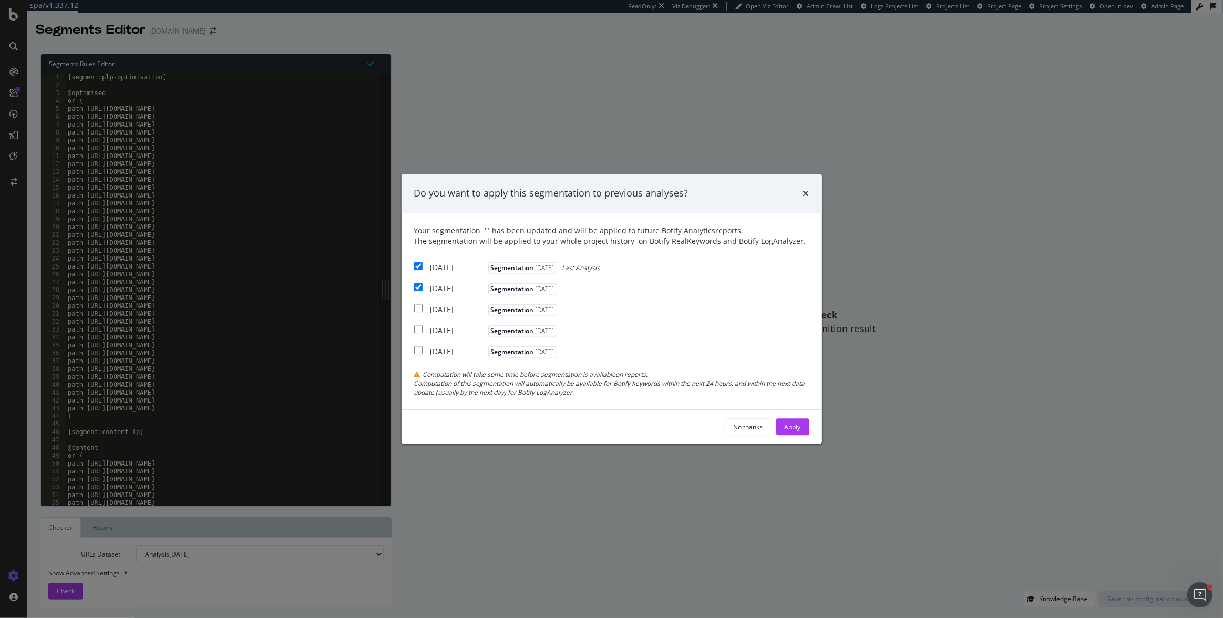
click at [453, 306] on div "2025 Aug. 10th" at bounding box center [458, 309] width 55 height 11
checkbox input "true"
click at [792, 421] on div "Apply" at bounding box center [793, 428] width 16 height 16
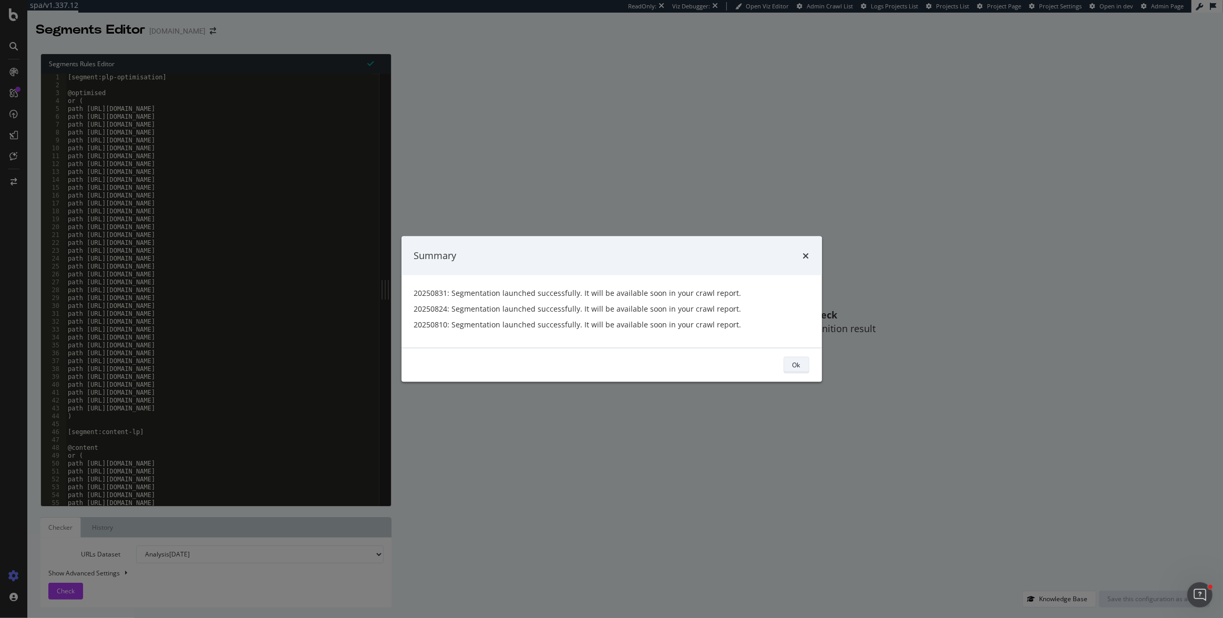
click at [800, 361] on div "Ok" at bounding box center [797, 365] width 8 height 9
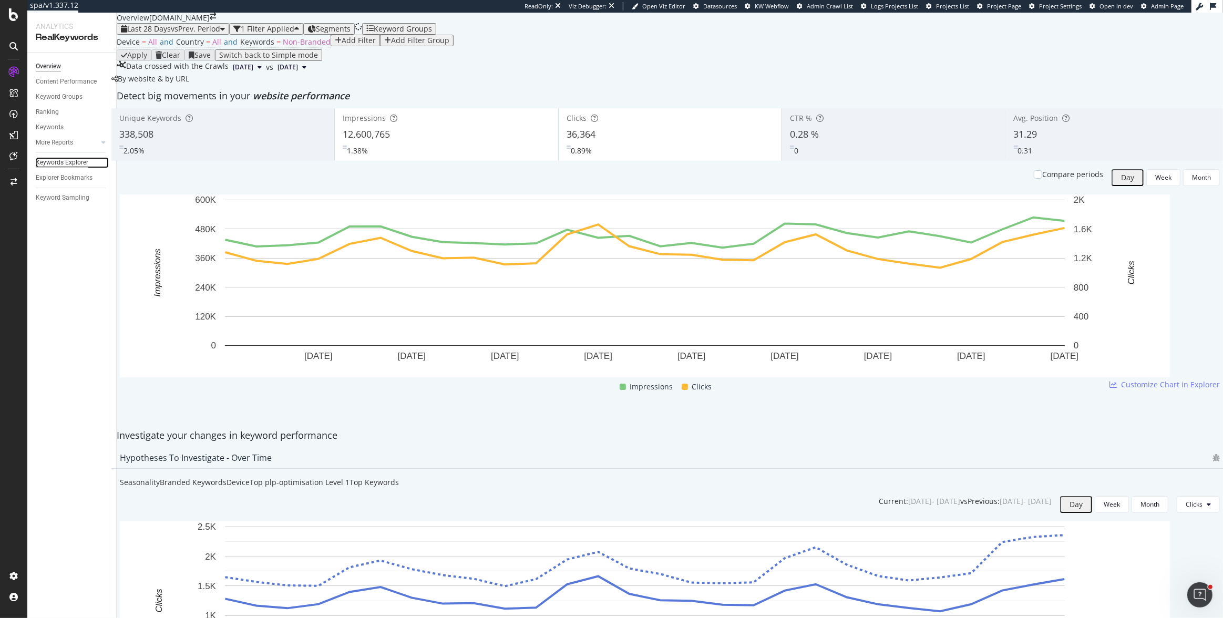
click at [62, 160] on div "Keywords Explorer" at bounding box center [62, 162] width 53 height 11
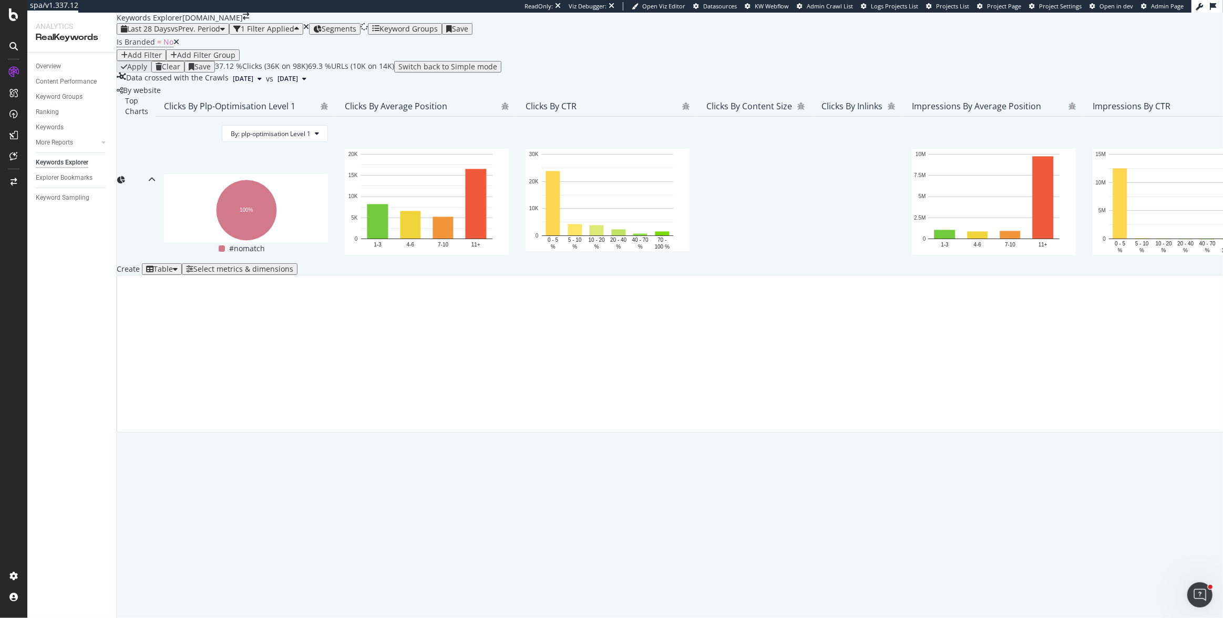
click at [293, 273] on div "Select metrics & dimensions" at bounding box center [243, 269] width 100 height 8
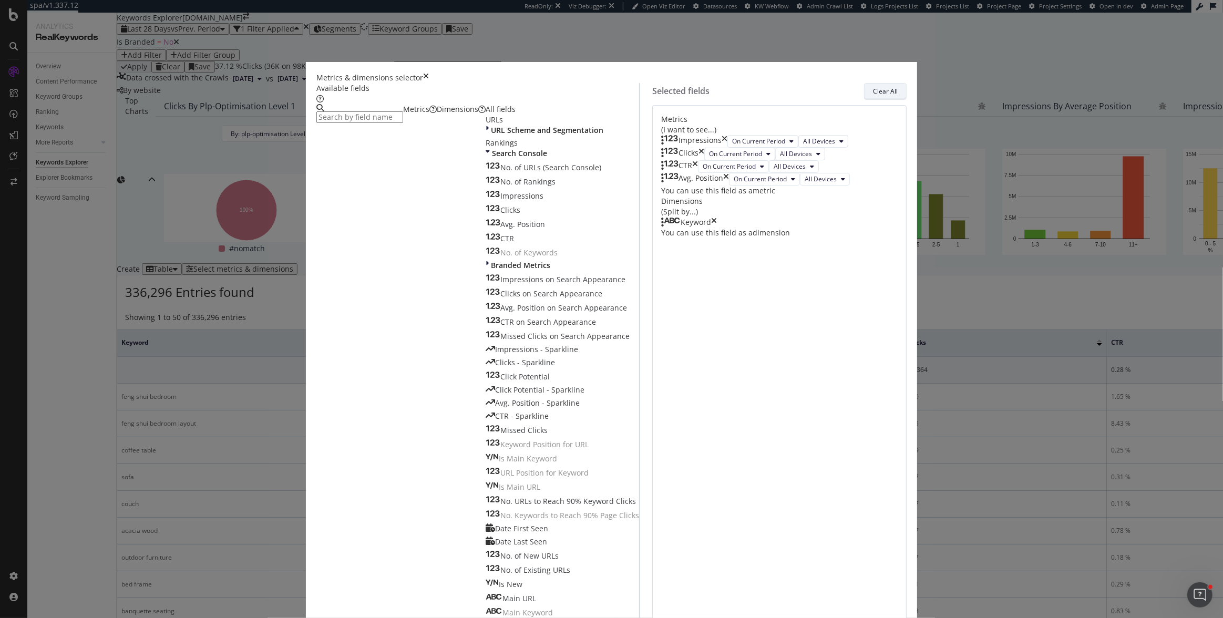
click at [864, 100] on button "Clear All" at bounding box center [885, 91] width 43 height 17
click at [403, 123] on input "modal" at bounding box center [359, 117] width 87 height 12
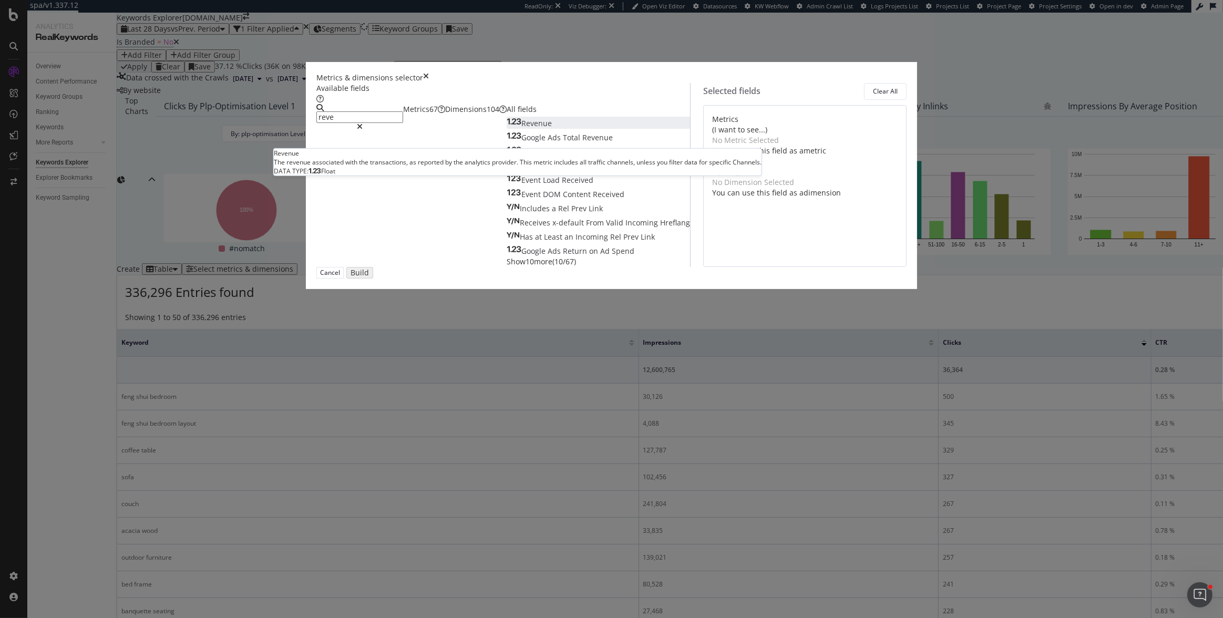
type input "reve"
click at [507, 129] on div "Revenue" at bounding box center [529, 123] width 45 height 11
click at [363, 130] on icon "modal" at bounding box center [360, 126] width 6 height 7
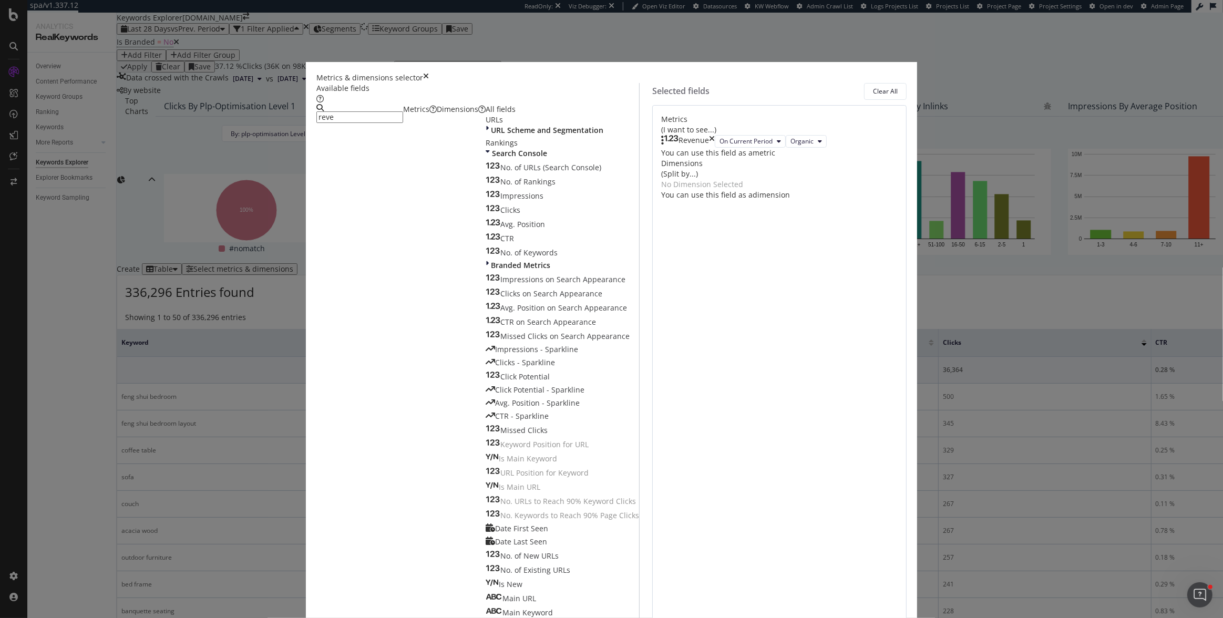
click at [403, 123] on input "reve" at bounding box center [359, 117] width 87 height 12
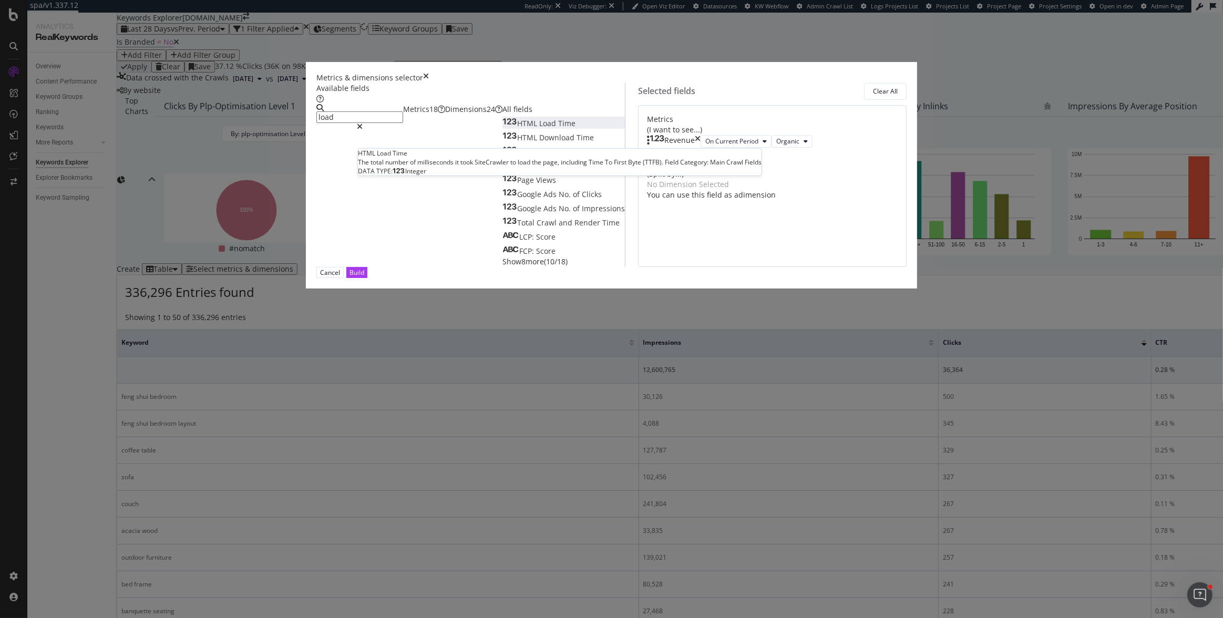
type input "load"
click at [548, 129] on div "HTML Load Time" at bounding box center [539, 123] width 73 height 11
click at [749, 157] on icon "modal" at bounding box center [751, 154] width 4 height 6
click at [687, 171] on div "Revenue On Current Period Organic HTML Load Time Avg On Current Crawl You can u…" at bounding box center [772, 153] width 251 height 36
click at [367, 278] on button "Build" at bounding box center [356, 272] width 21 height 11
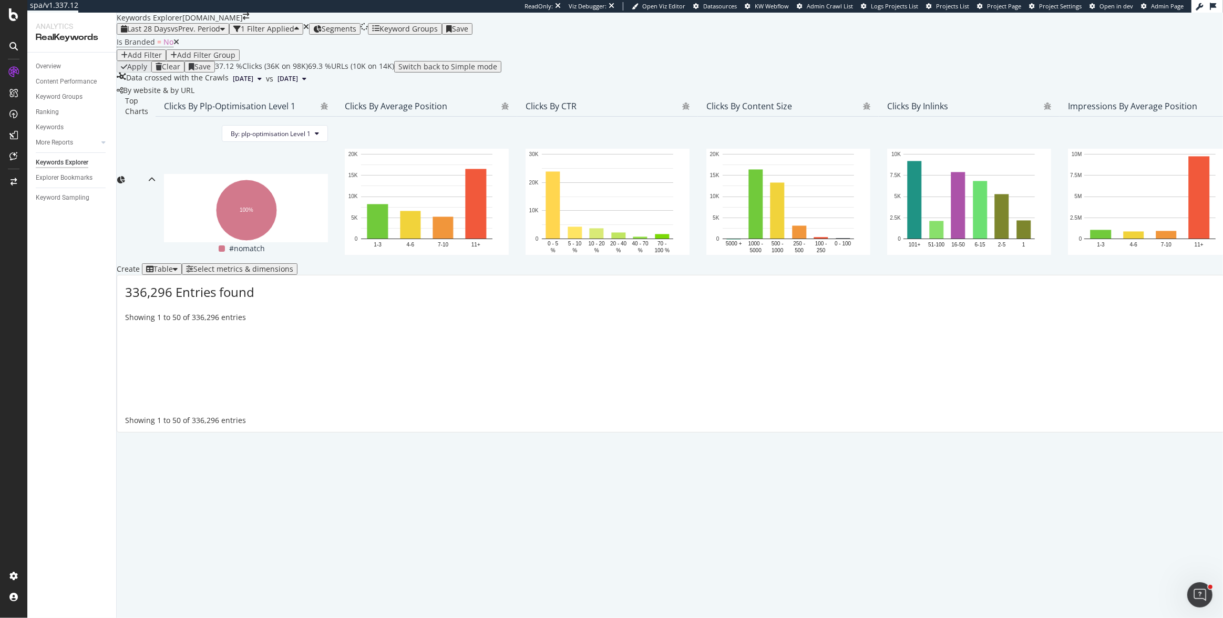
click at [173, 273] on div "Table" at bounding box center [163, 269] width 19 height 8
click at [197, 433] on div "Trend" at bounding box center [179, 433] width 35 height 15
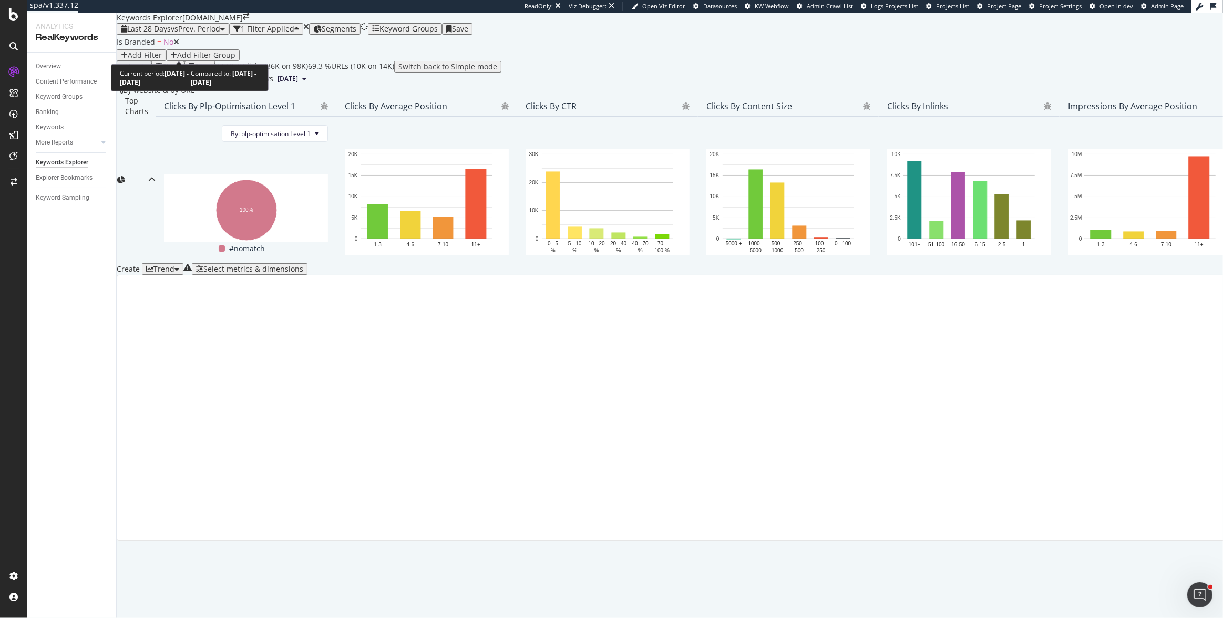
click at [200, 34] on span "vs Prev. Period" at bounding box center [195, 29] width 49 height 10
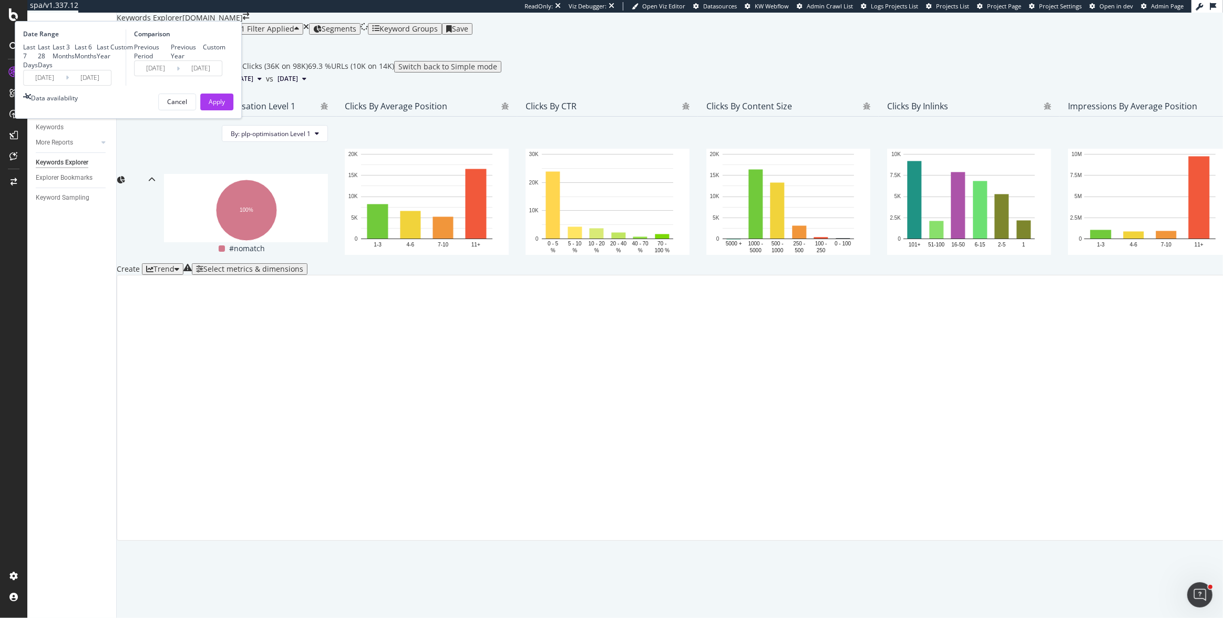
click at [75, 60] on div "Last 3 Months" at bounding box center [64, 52] width 22 height 18
type input "[DATE]"
click at [225, 106] on div "Apply" at bounding box center [217, 101] width 16 height 9
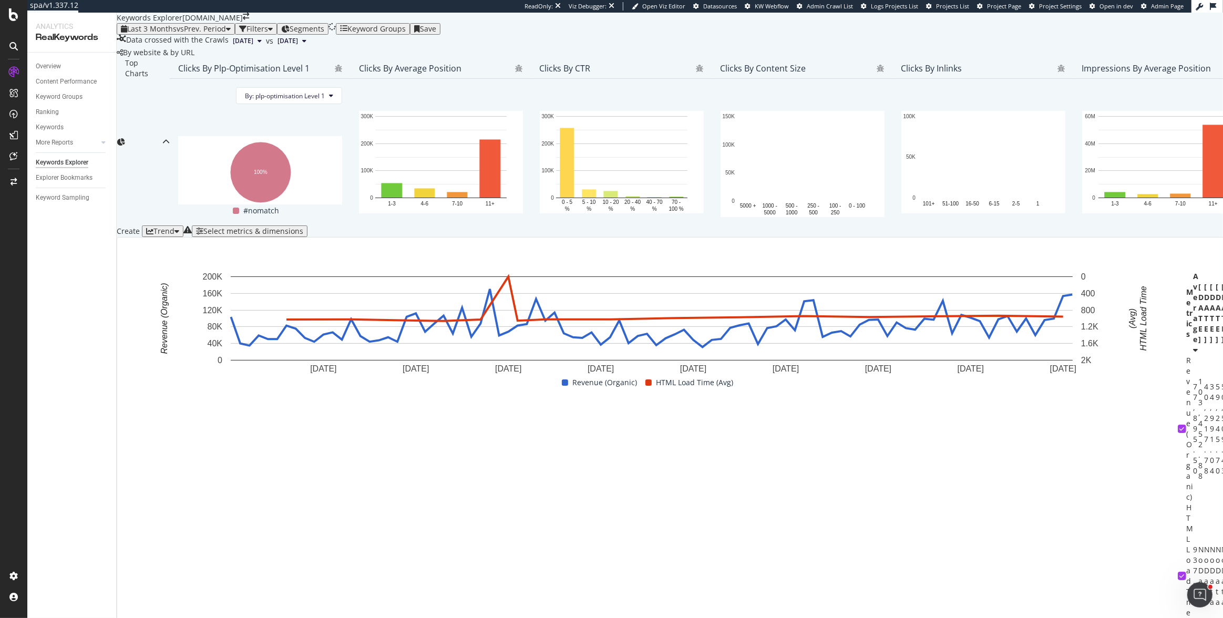
scroll to position [0, 3915]
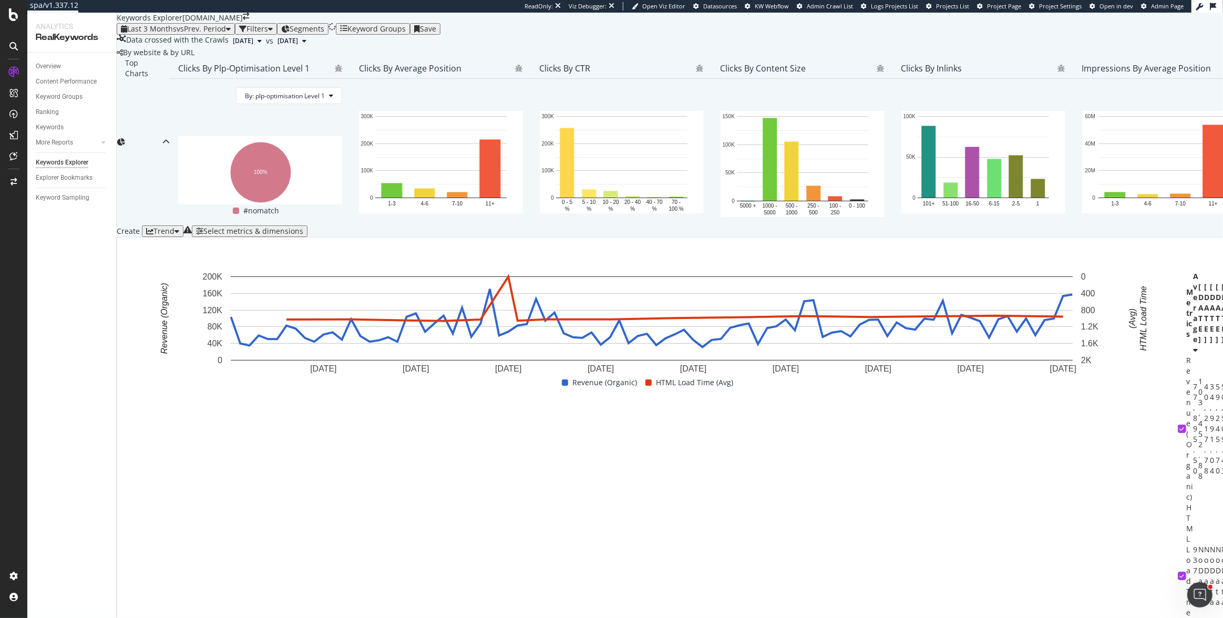
click at [319, 25] on span "Segments" at bounding box center [307, 29] width 35 height 10
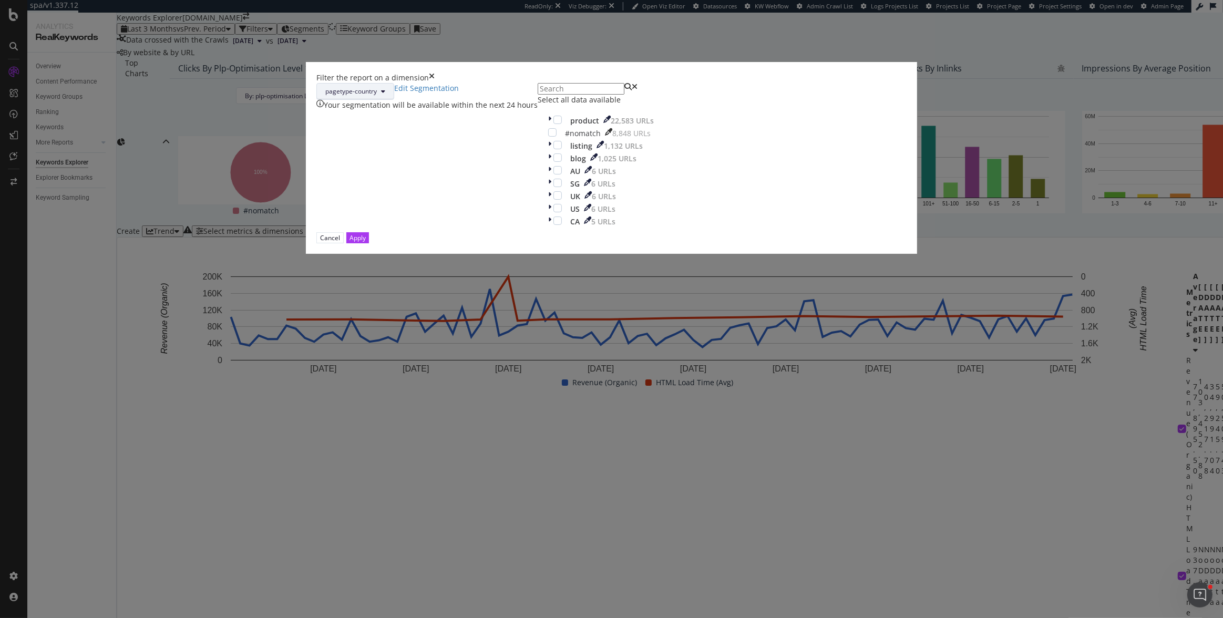
click at [394, 100] on button "pagetype-country" at bounding box center [355, 91] width 78 height 17
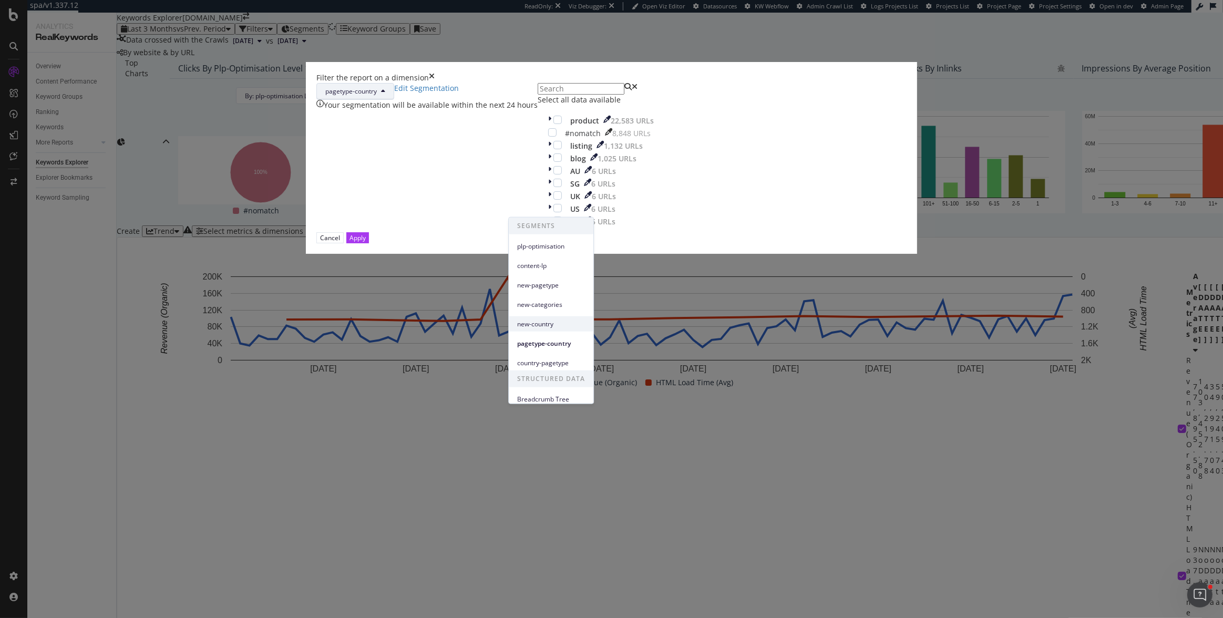
click at [538, 323] on span "new-country" at bounding box center [551, 323] width 68 height 9
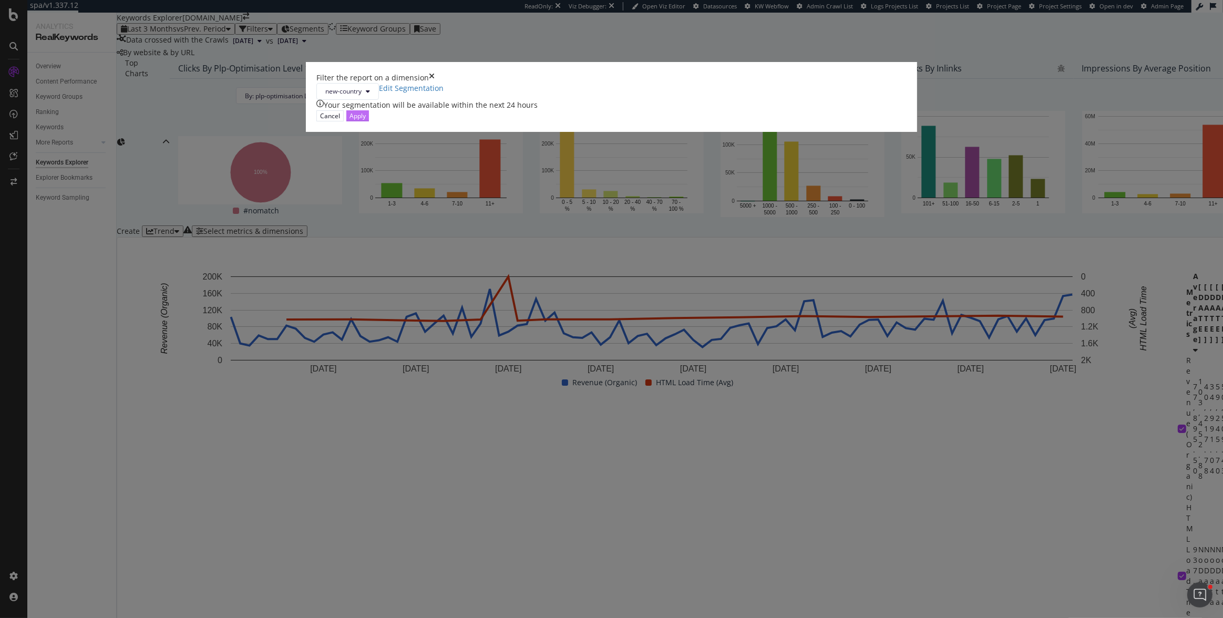
click at [366, 120] on div "Apply" at bounding box center [358, 115] width 16 height 9
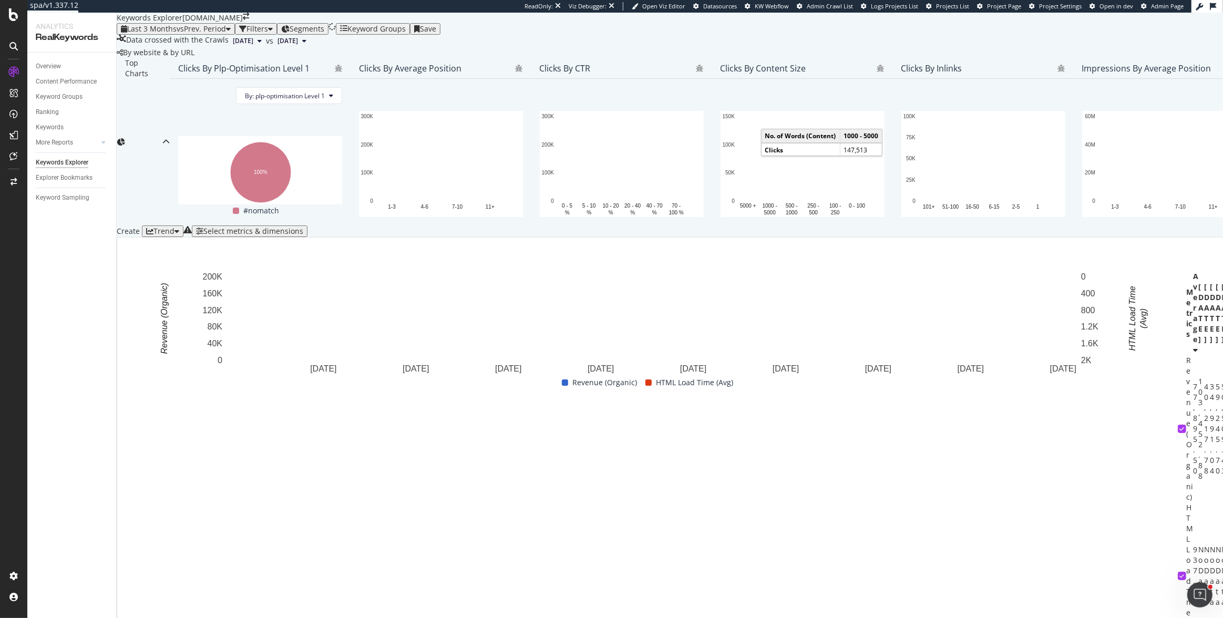
click at [324, 28] on span "Segments" at bounding box center [307, 29] width 35 height 10
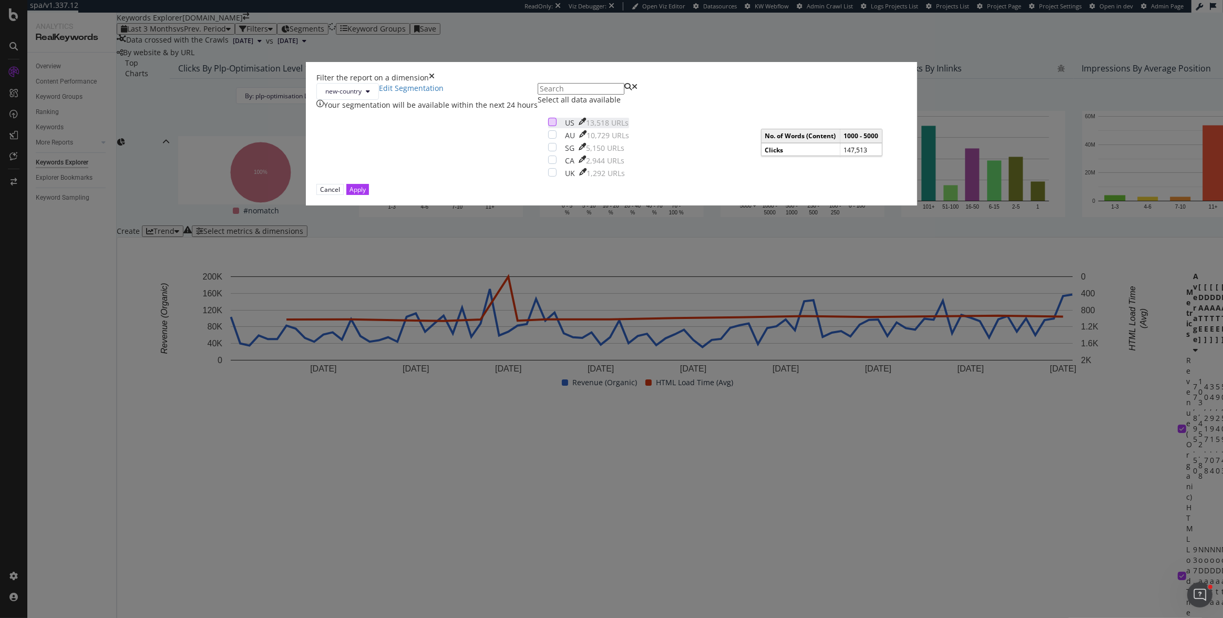
click at [548, 126] on div "modal" at bounding box center [552, 122] width 8 height 8
click at [366, 195] on div "Apply" at bounding box center [358, 190] width 16 height 10
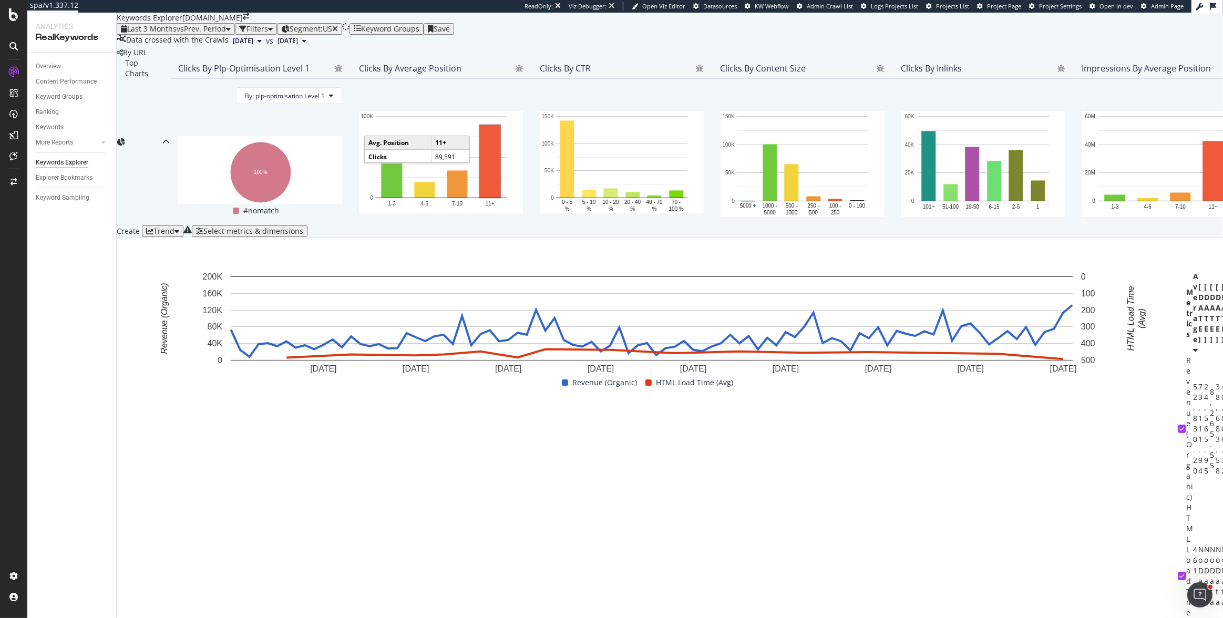
click at [1083, 376] on span "Week" at bounding box center [1086, 379] width 19 height 9
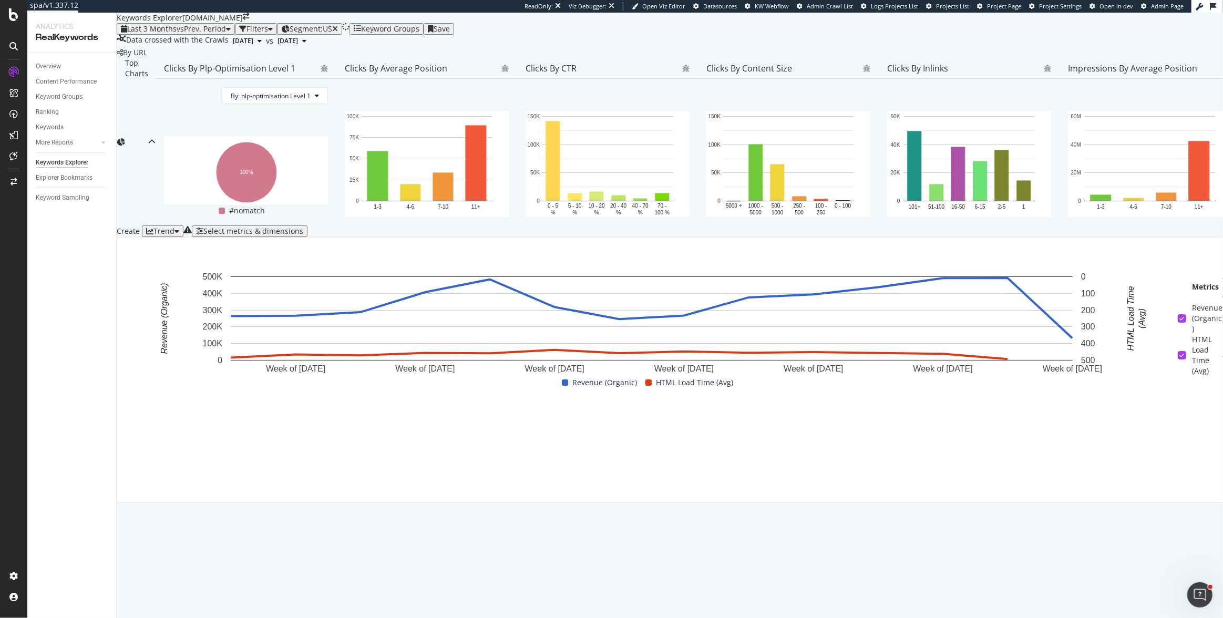
click at [1083, 364] on span "Day" at bounding box center [1081, 359] width 19 height 9
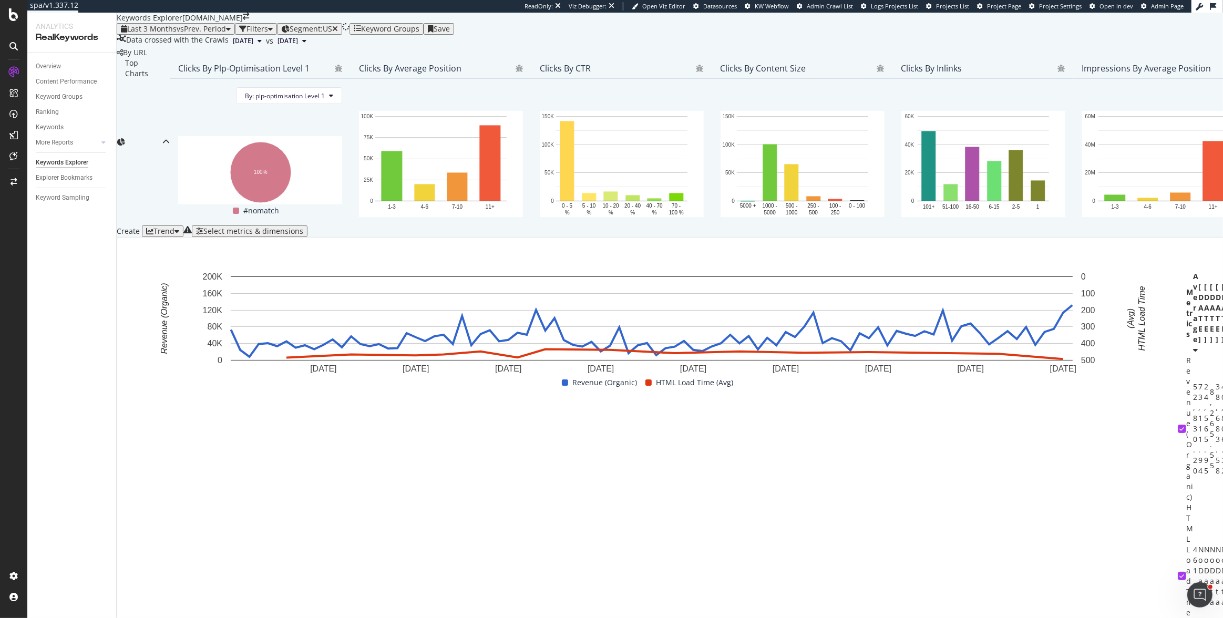
click at [1086, 394] on div "Month" at bounding box center [1086, 399] width 36 height 15
